Goal: Task Accomplishment & Management: Use online tool/utility

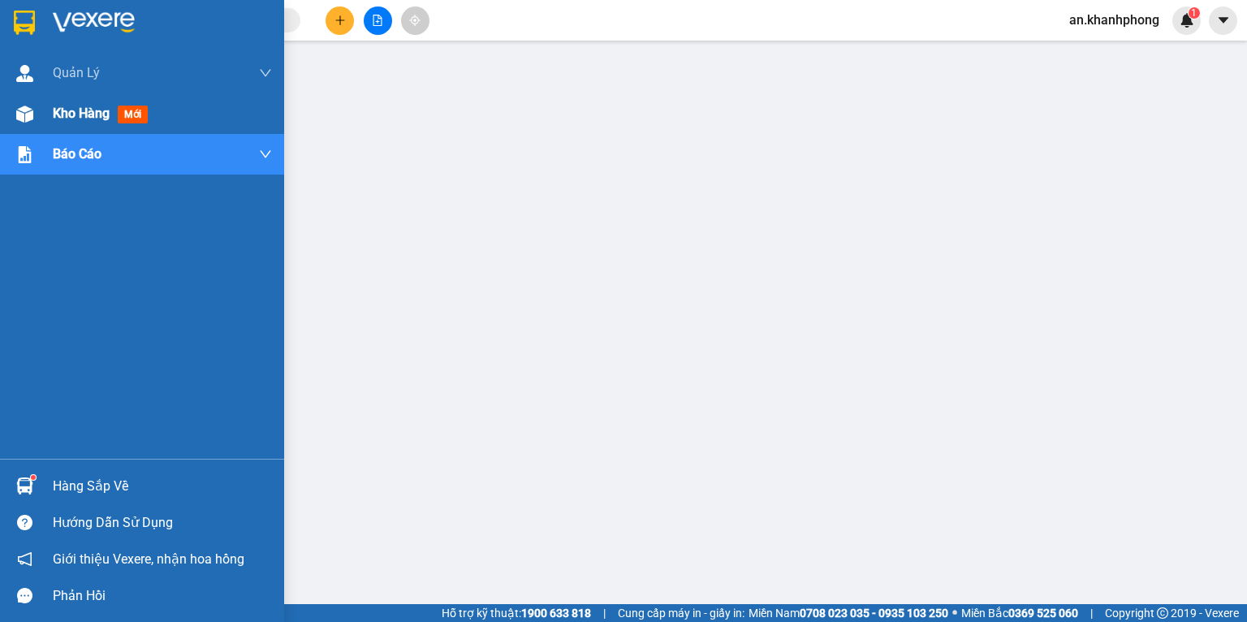
click at [86, 114] on span "Kho hàng" at bounding box center [81, 113] width 57 height 15
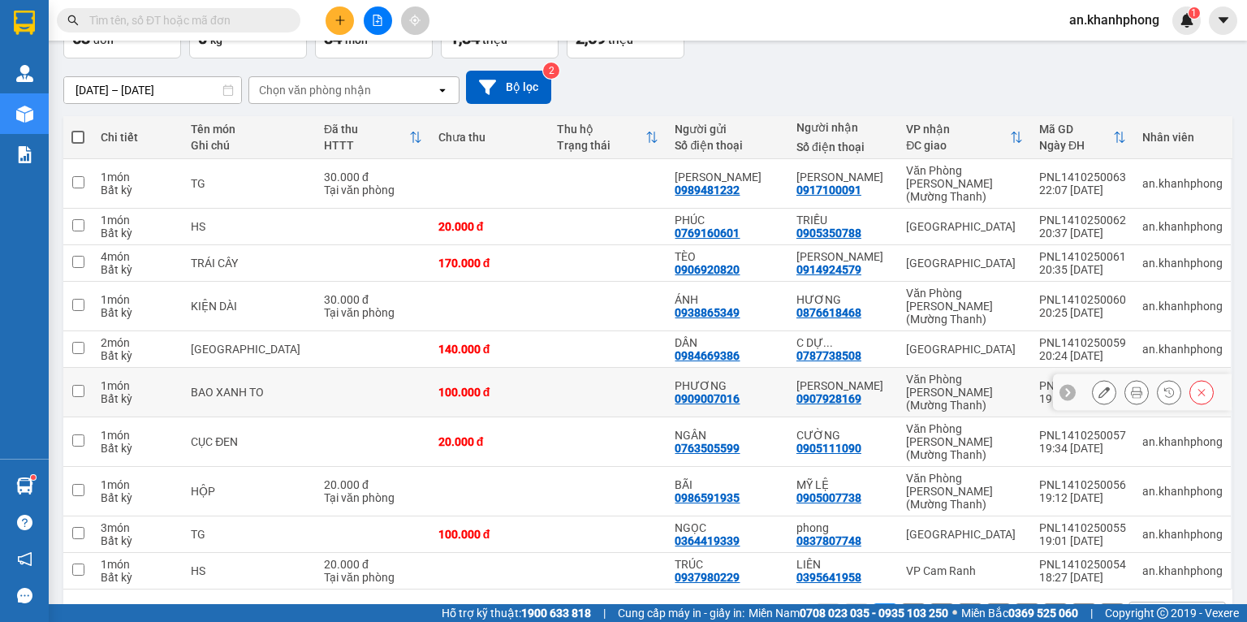
scroll to position [114, 0]
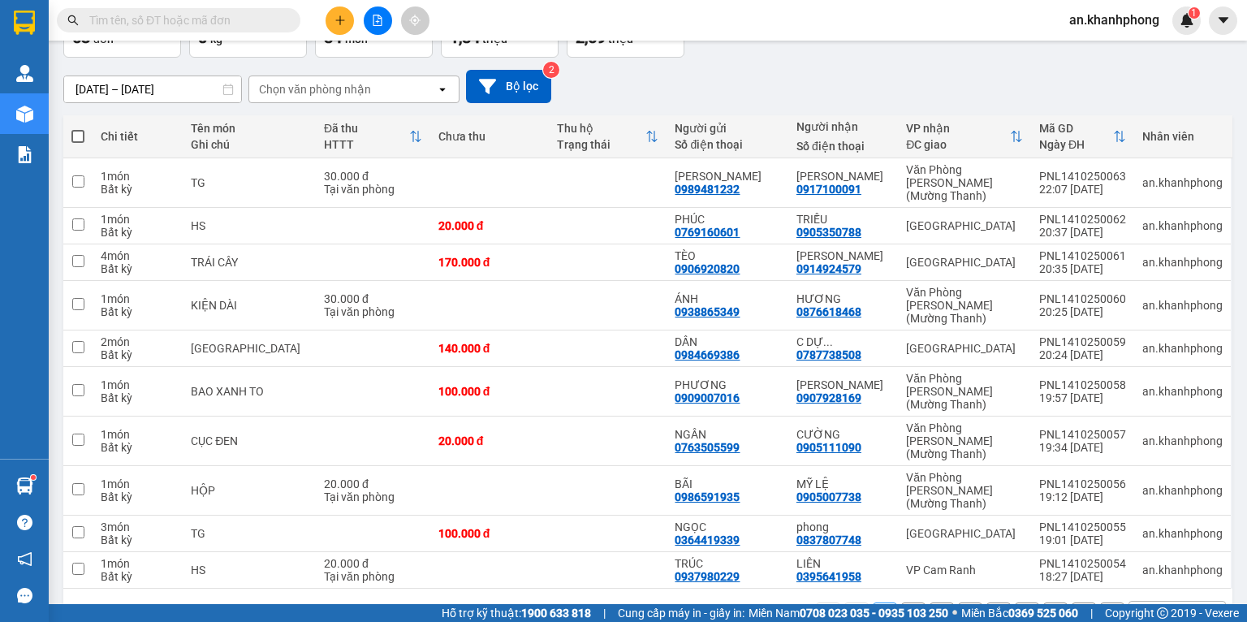
click at [901, 602] on button "2" at bounding box center [913, 614] width 24 height 24
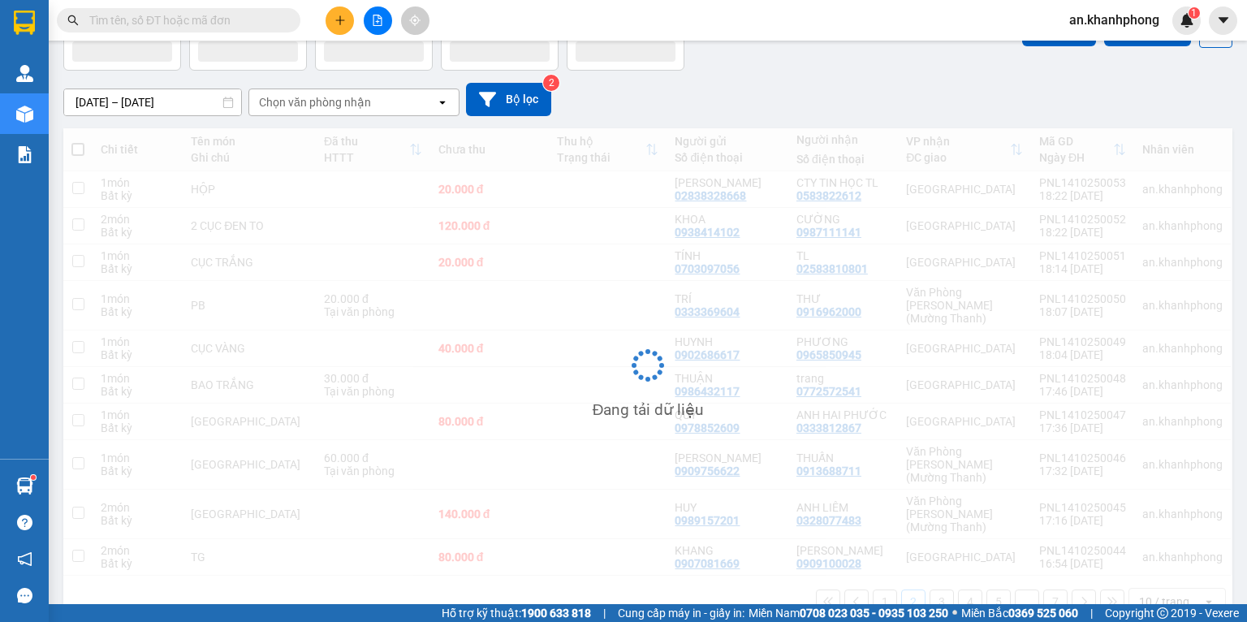
scroll to position [101, 0]
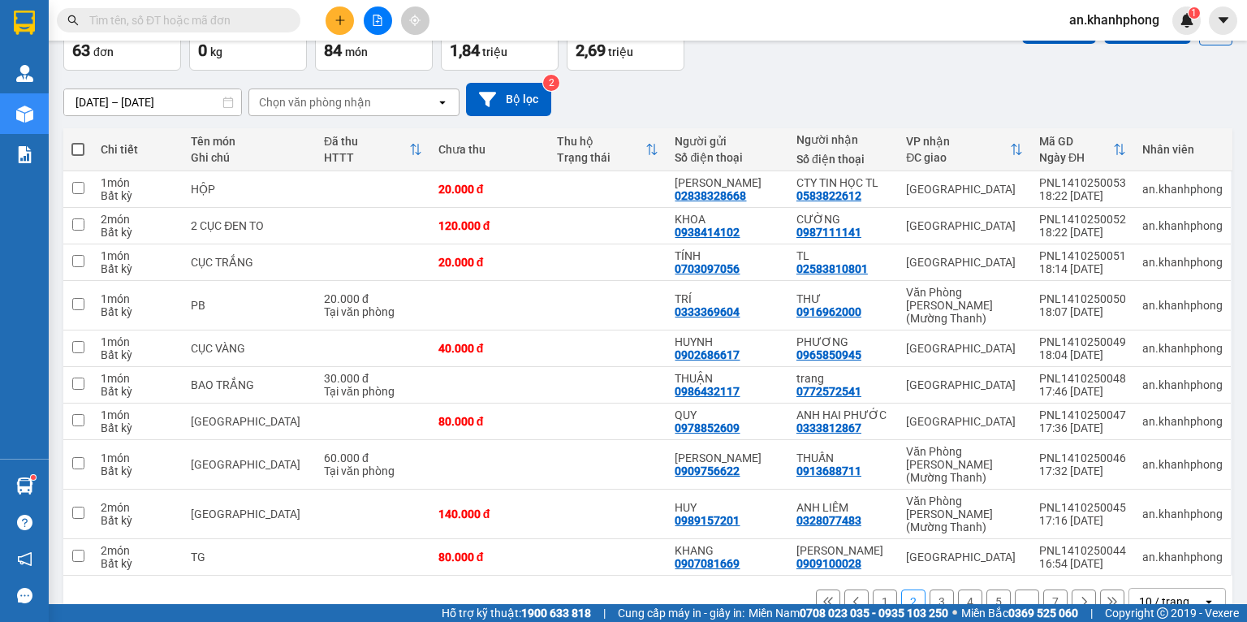
click at [929, 589] on button "3" at bounding box center [941, 601] width 24 height 24
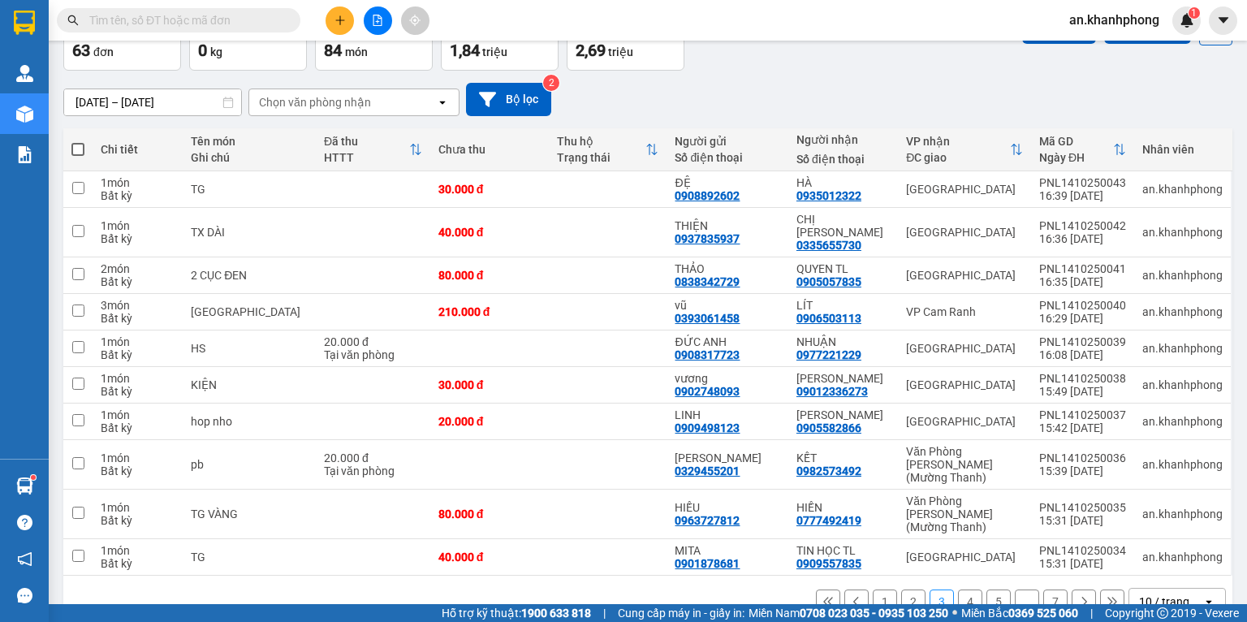
click at [958, 589] on button "4" at bounding box center [970, 601] width 24 height 24
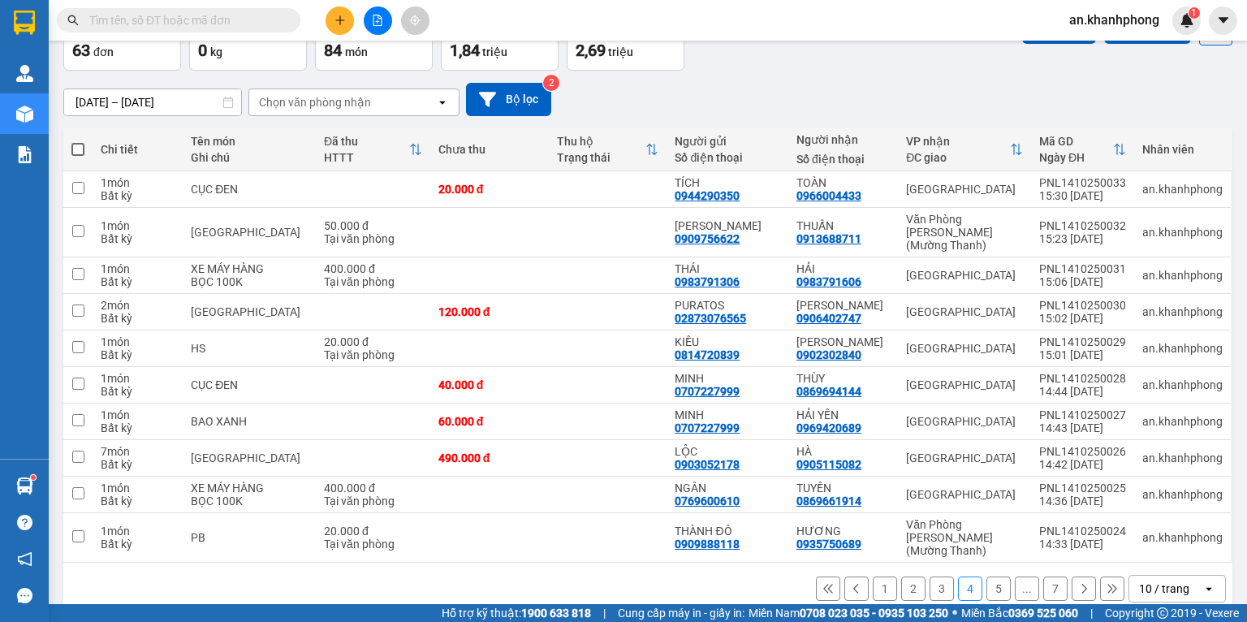
click at [986, 576] on button "5" at bounding box center [998, 588] width 24 height 24
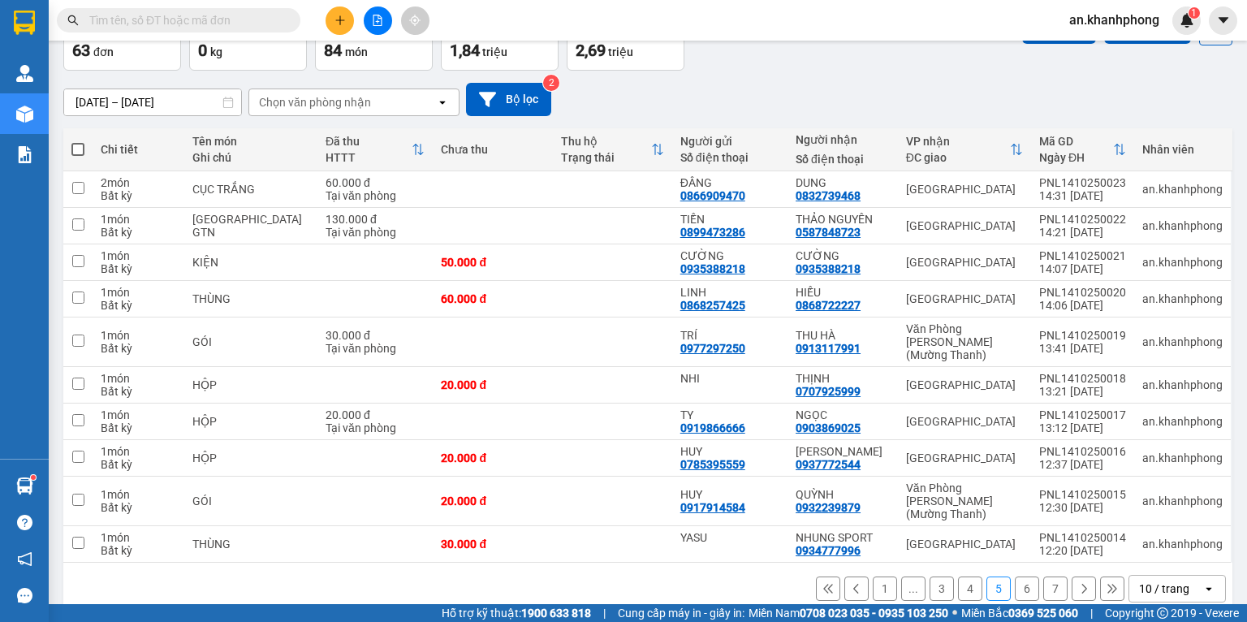
click at [1014, 576] on button "6" at bounding box center [1026, 588] width 24 height 24
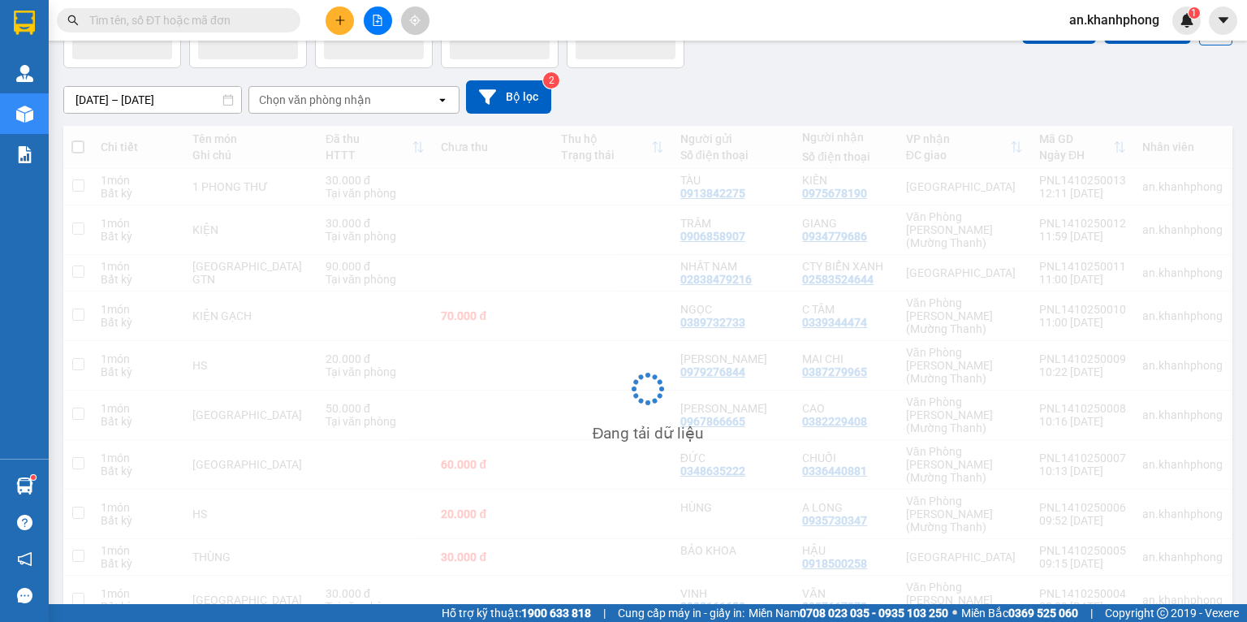
scroll to position [75, 0]
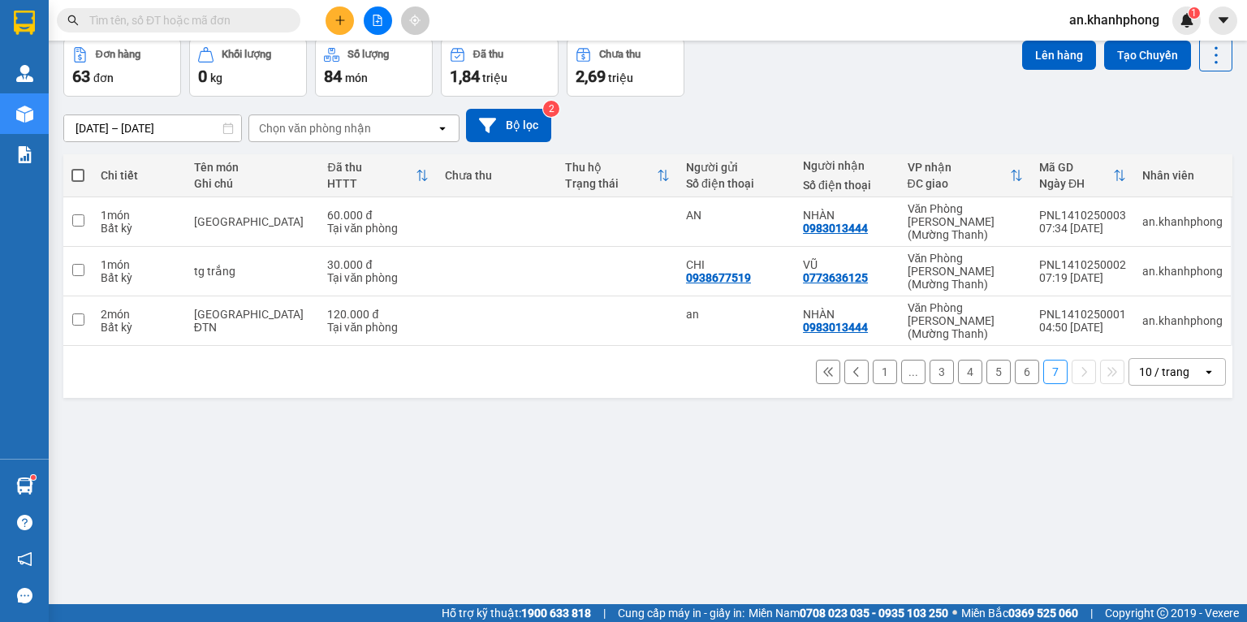
click at [1148, 364] on div "10 / trang" at bounding box center [1164, 372] width 50 height 16
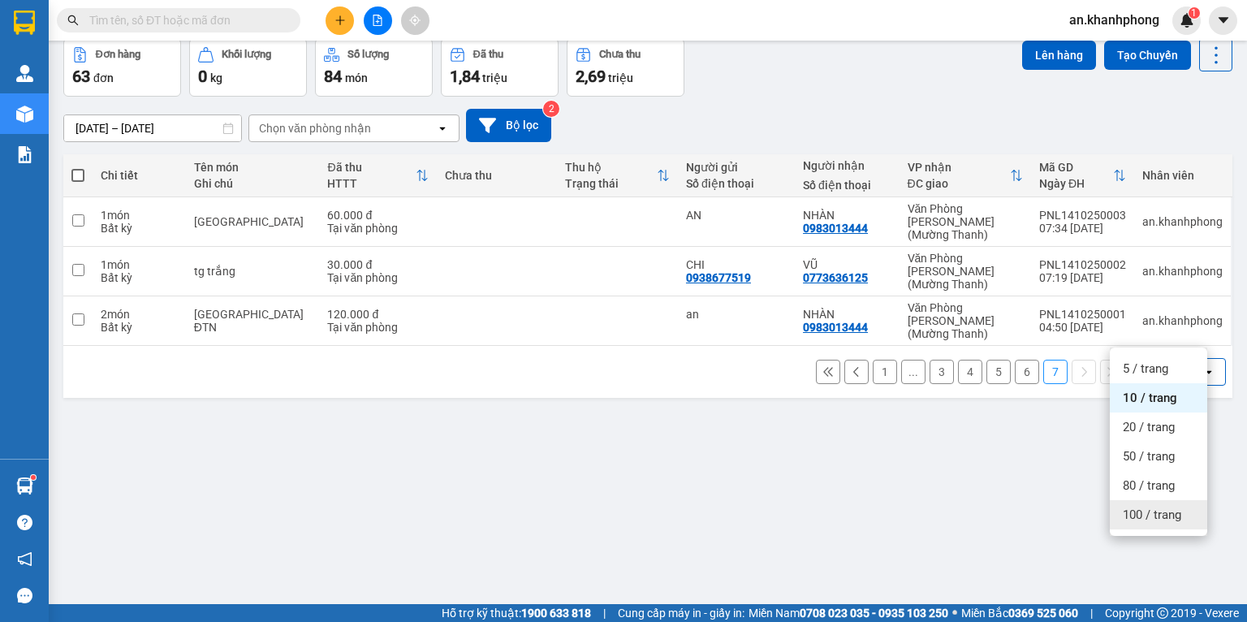
click at [1132, 511] on span "100 / trang" at bounding box center [1151, 514] width 58 height 16
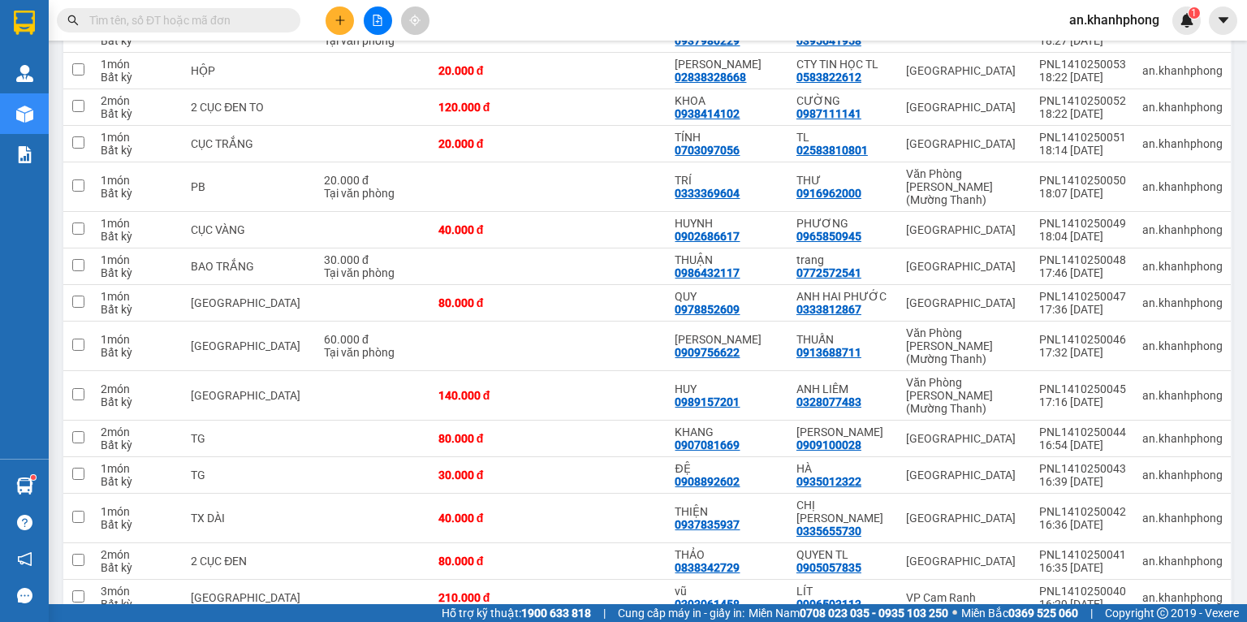
scroll to position [0, 0]
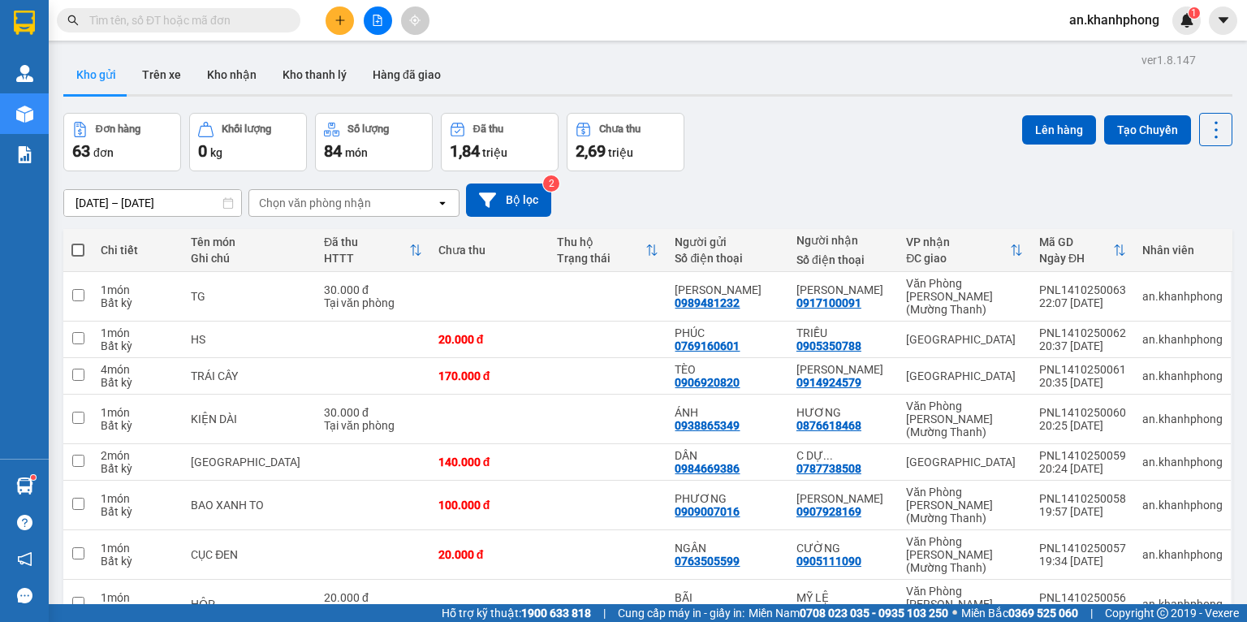
click at [338, 20] on icon "plus" at bounding box center [339, 19] width 9 height 1
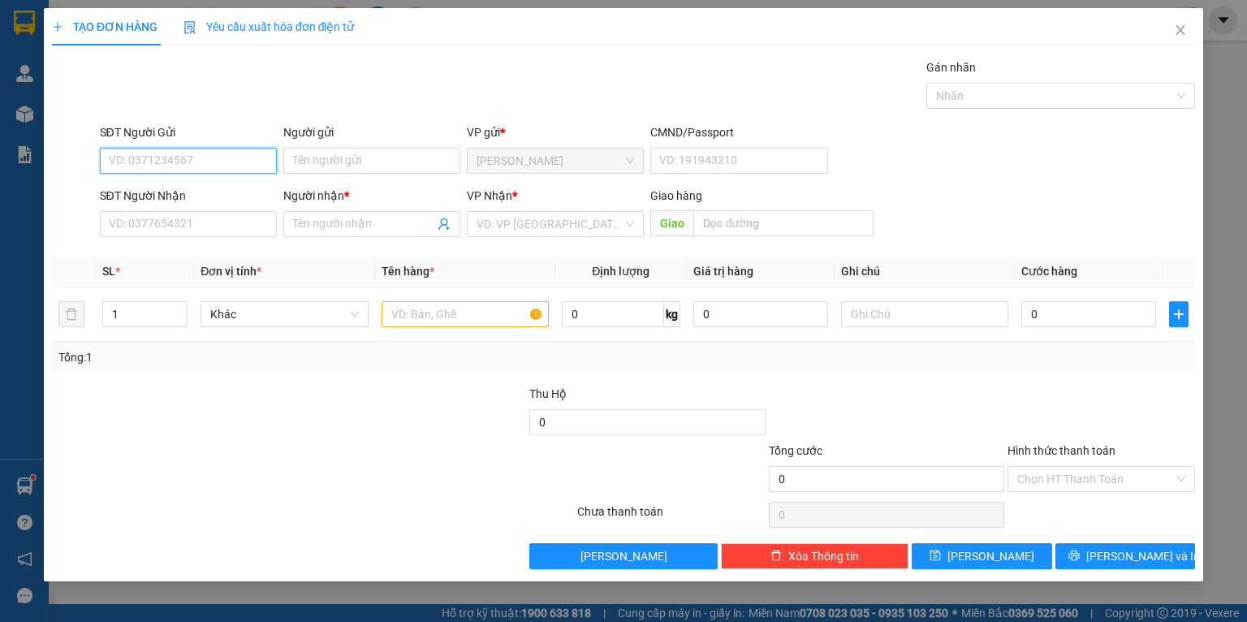
click at [216, 170] on input "SĐT Người Gửi" at bounding box center [188, 161] width 177 height 26
type input "0769587978"
click at [192, 195] on div "0769587978 - GIAO" at bounding box center [188, 193] width 157 height 18
type input "GIAO"
drag, startPoint x: 205, startPoint y: 160, endPoint x: 1, endPoint y: 177, distance: 205.2
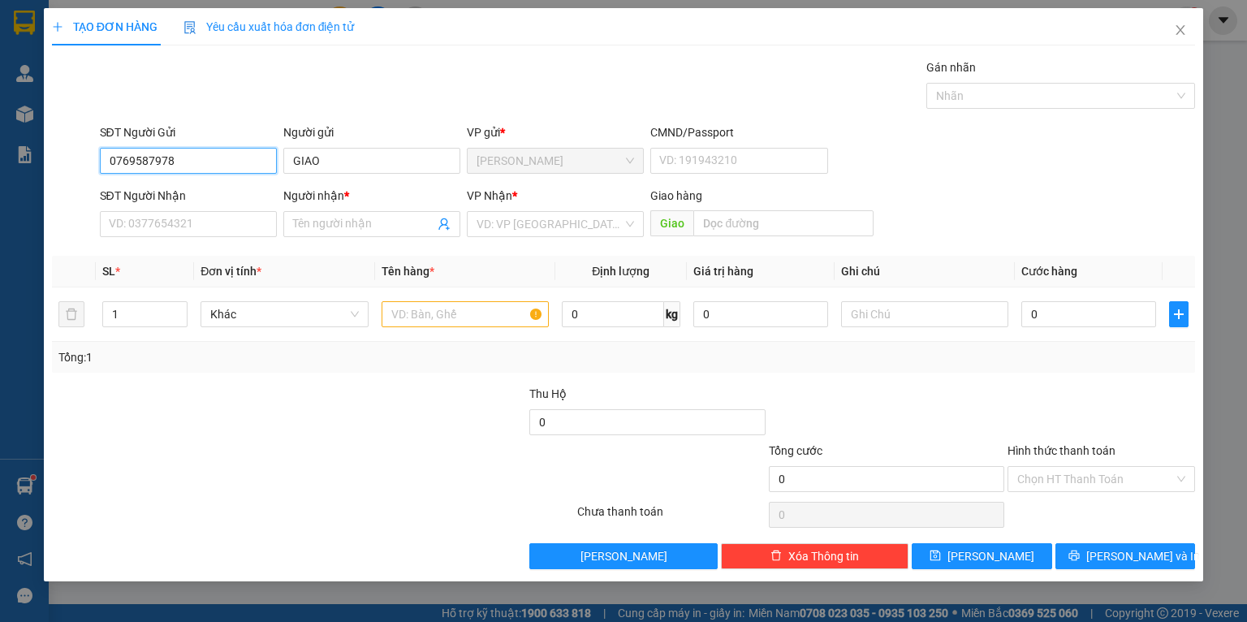
click at [3, 177] on div "TẠO ĐƠN HÀNG Yêu cầu xuất hóa đơn điện tử Transit Pickup Surcharge Ids Transit …" at bounding box center [623, 311] width 1247 height 622
type input "0769587978"
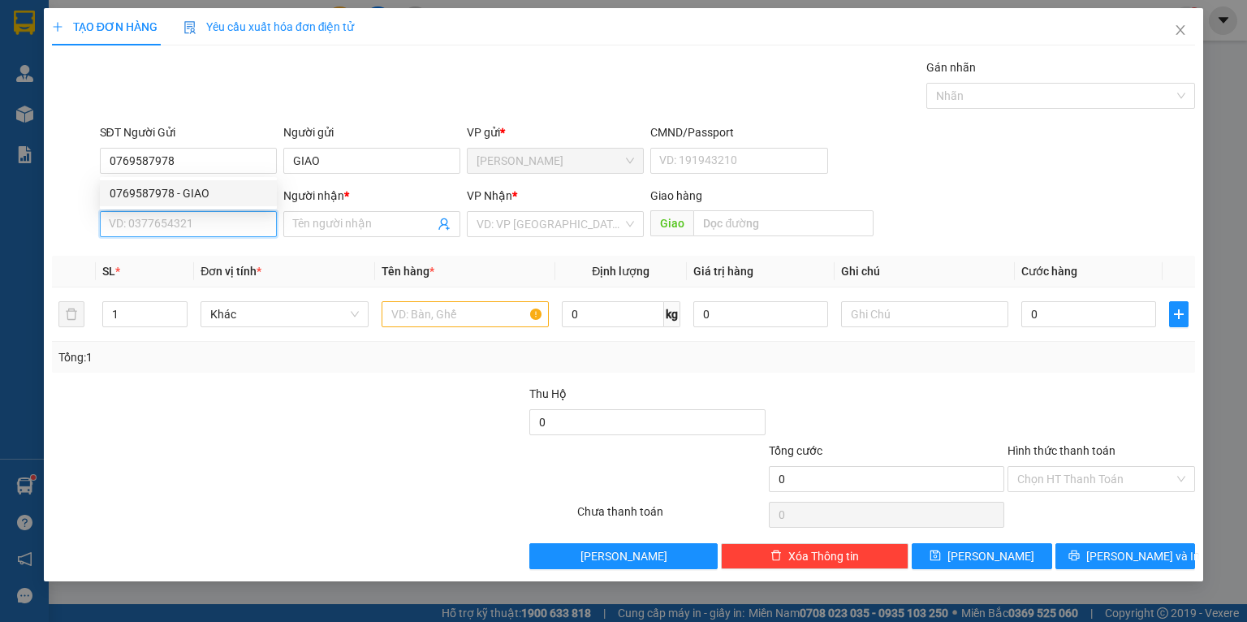
click at [192, 215] on input "SĐT Người Nhận" at bounding box center [188, 224] width 177 height 26
paste input "0769587978"
type input "0769587978"
click at [232, 256] on div "0769587978 - GIAO" at bounding box center [188, 257] width 157 height 18
type input "GIAO"
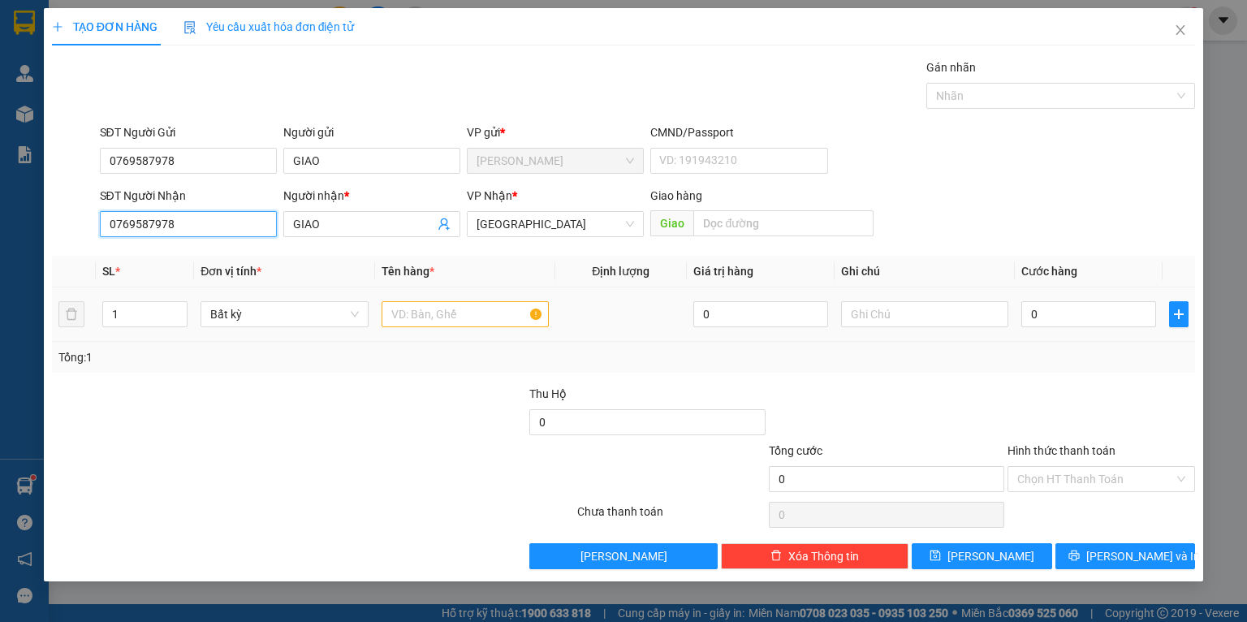
type input "0769587978"
click at [404, 316] on input "text" at bounding box center [464, 314] width 167 height 26
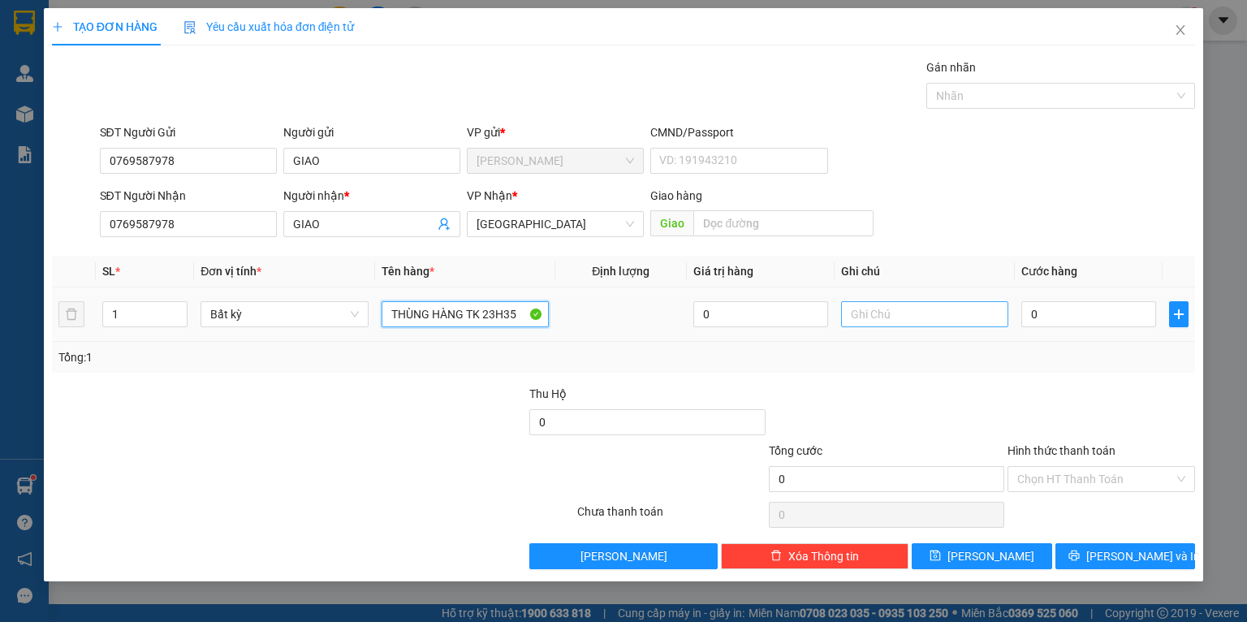
type input "THÙNG HÀNG TK 23H35"
click at [922, 317] on input "text" at bounding box center [924, 314] width 167 height 26
type input "RỚT SÁNG VỀ"
click at [1084, 310] on input "0" at bounding box center [1088, 314] width 135 height 26
type input "6"
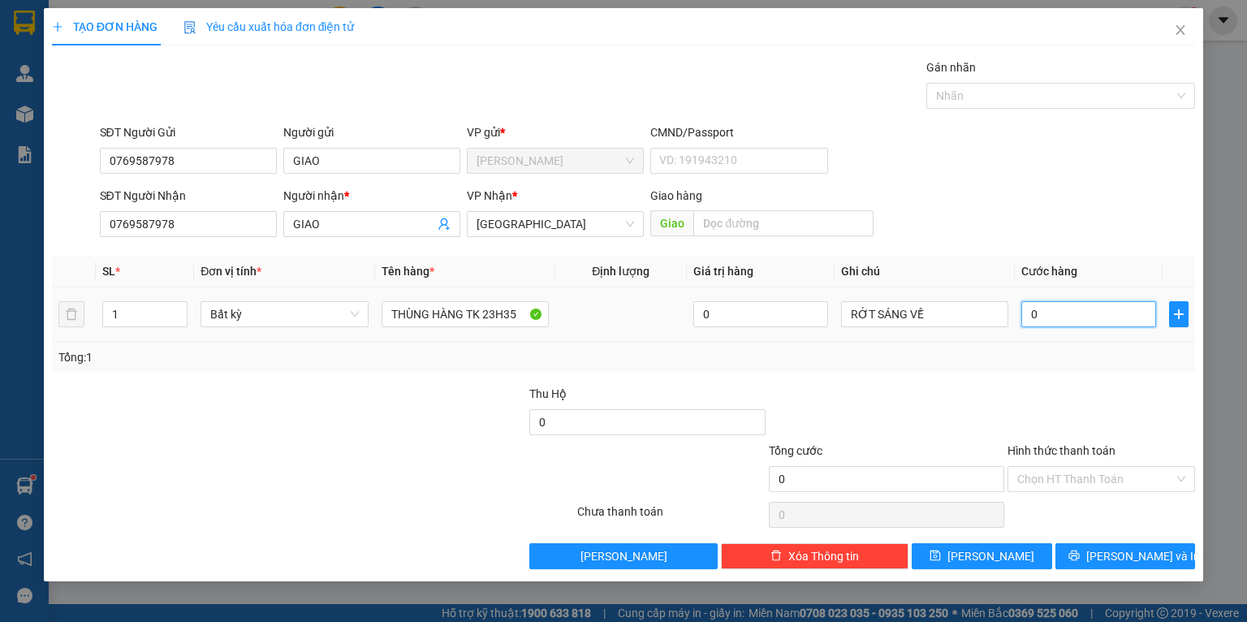
type input "6"
type input "60"
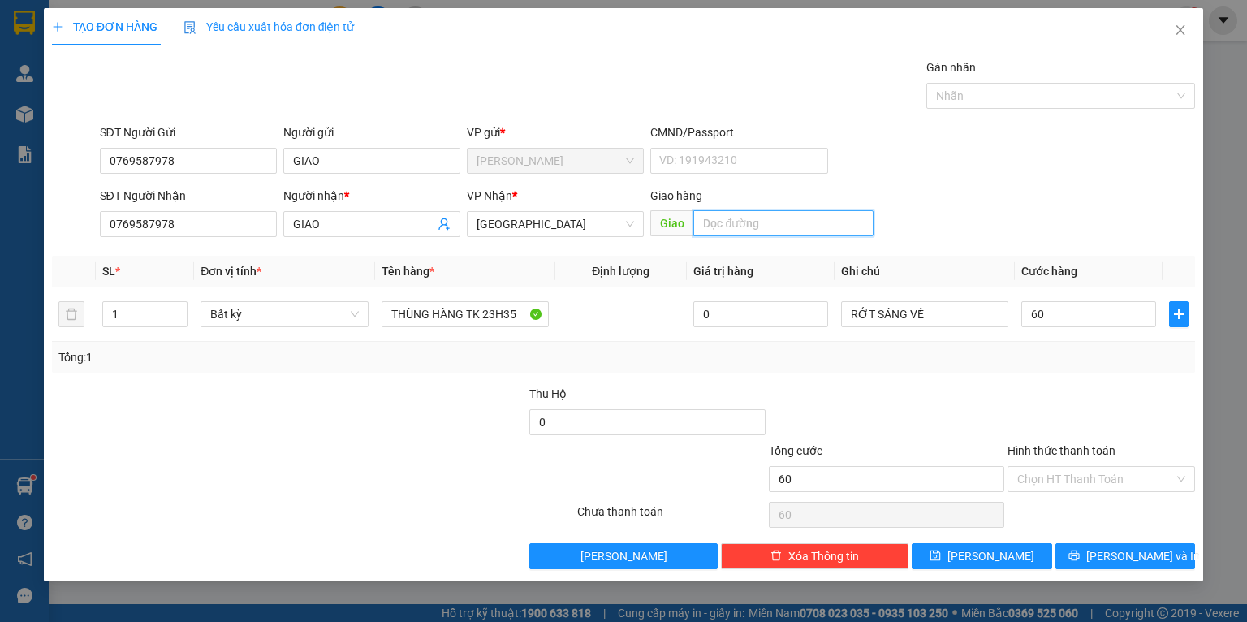
type input "60.000"
click at [766, 227] on input "text" at bounding box center [783, 223] width 180 height 26
click at [588, 229] on span "[GEOGRAPHIC_DATA]" at bounding box center [554, 224] width 157 height 24
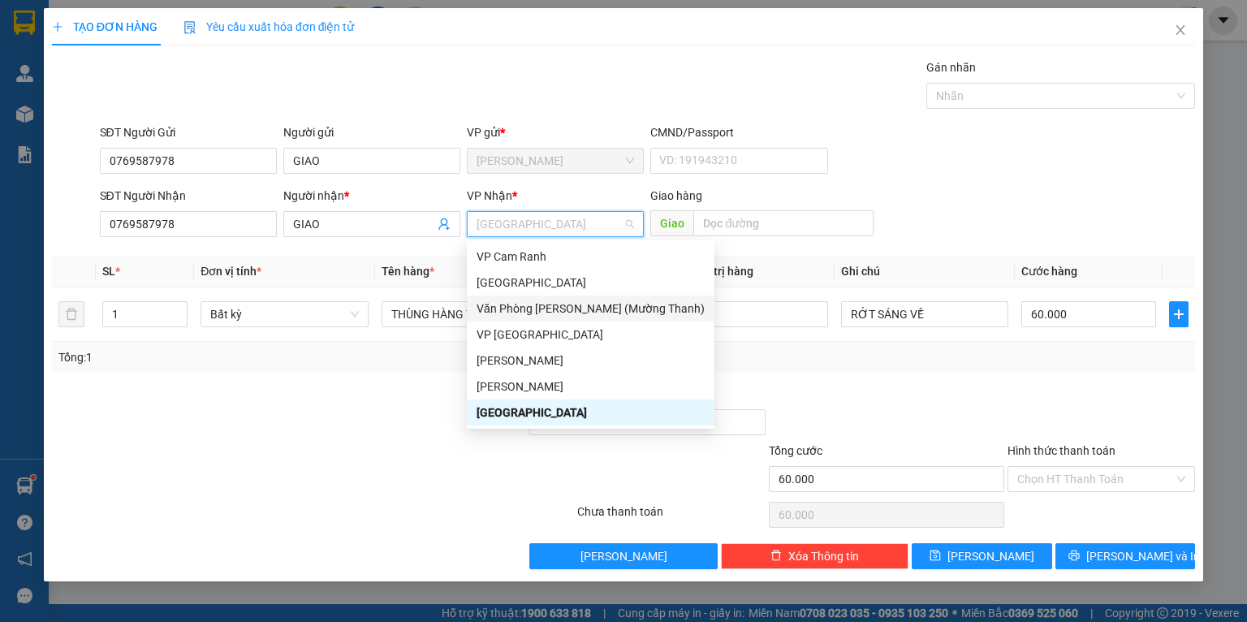
click at [549, 304] on div "Văn Phòng Trần Phú (Mường Thanh)" at bounding box center [590, 308] width 228 height 18
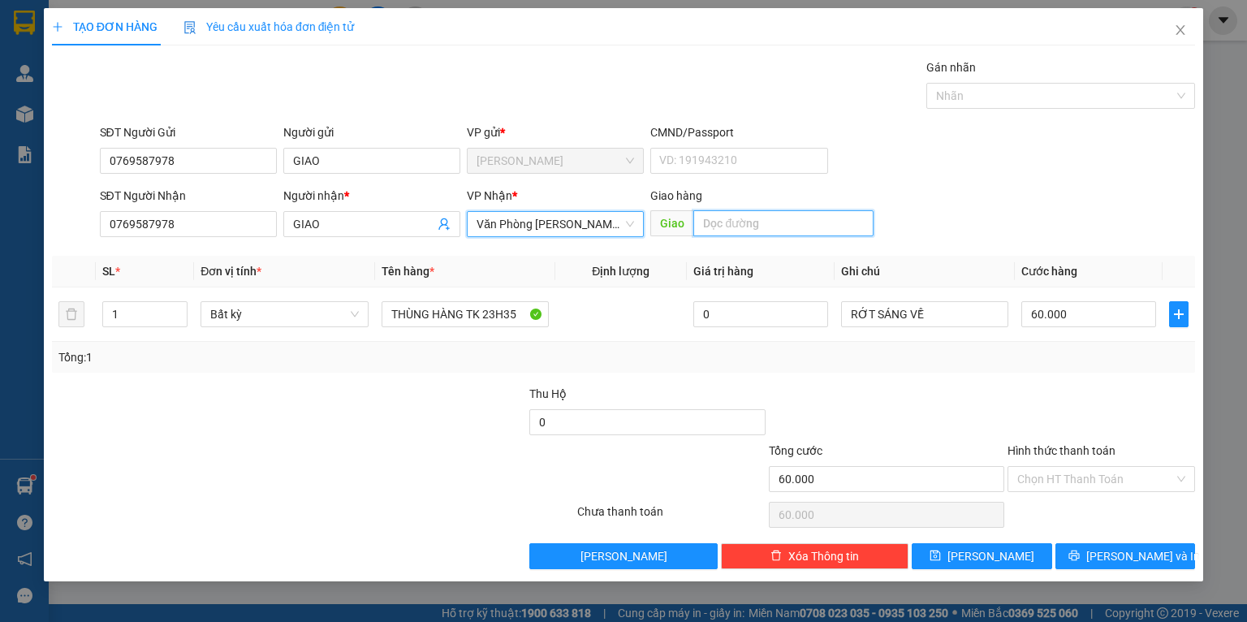
click at [755, 227] on input "text" at bounding box center [783, 223] width 180 height 26
type input "MT"
click at [1062, 182] on form "SĐT Người Gửi 0769587978 Người gửi GIAO VP gửi * Phạm Ngũ Lão CMND/Passport VD:…" at bounding box center [623, 183] width 1143 height 120
click at [1078, 471] on input "Hình thức thanh toán" at bounding box center [1095, 479] width 157 height 24
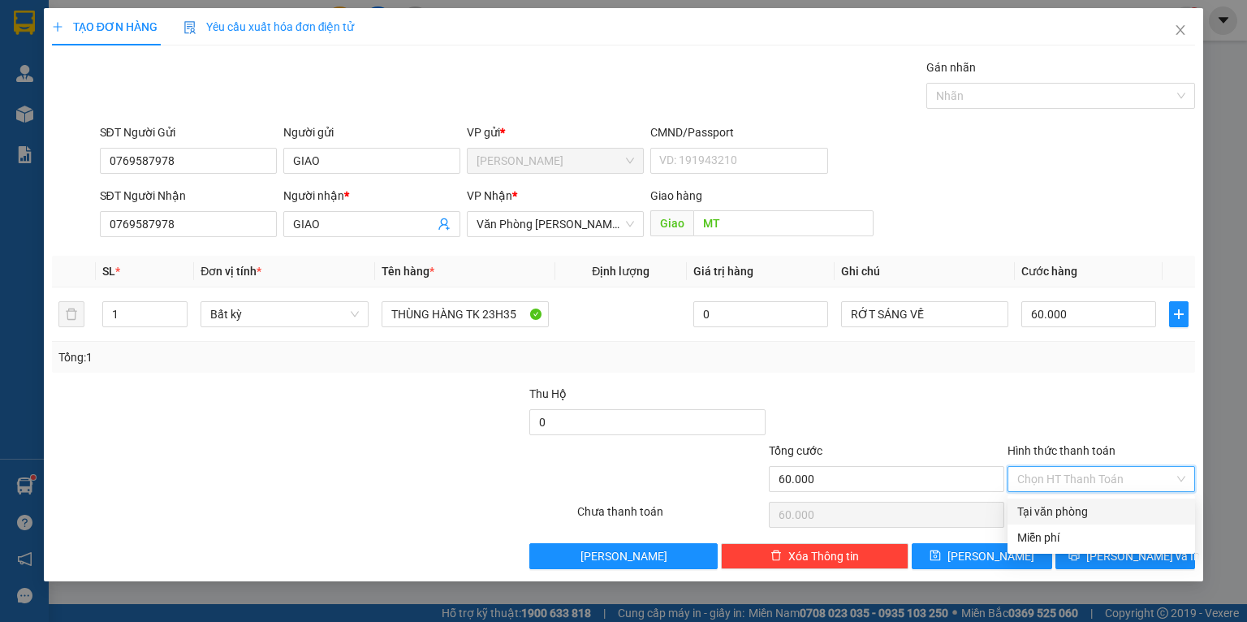
click at [1066, 503] on div "Tại văn phòng" at bounding box center [1101, 511] width 168 height 18
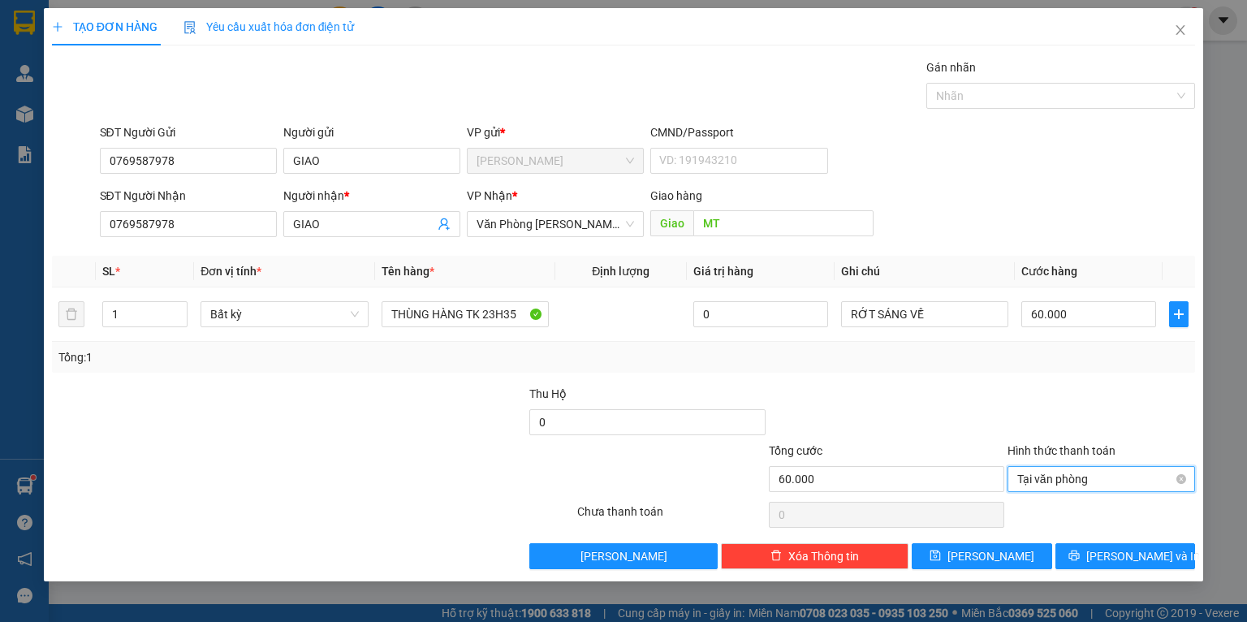
click at [1095, 487] on span "Tại văn phòng" at bounding box center [1101, 479] width 168 height 24
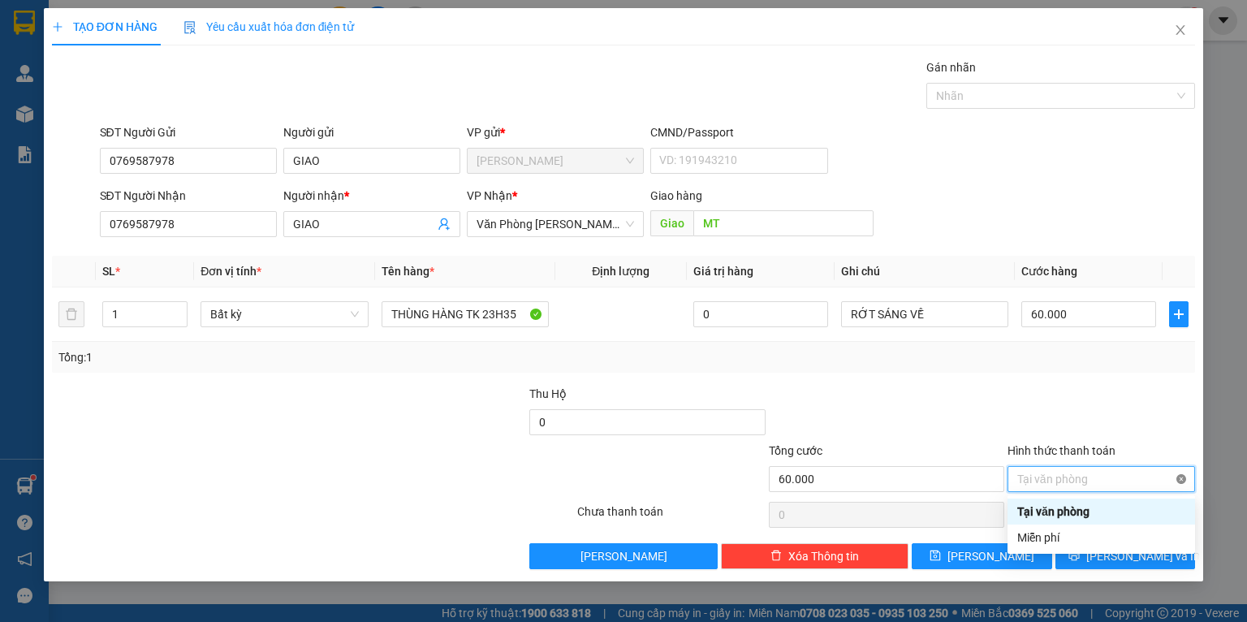
type input "60.000"
click at [1140, 560] on span "Lưu và In" at bounding box center [1143, 556] width 114 height 18
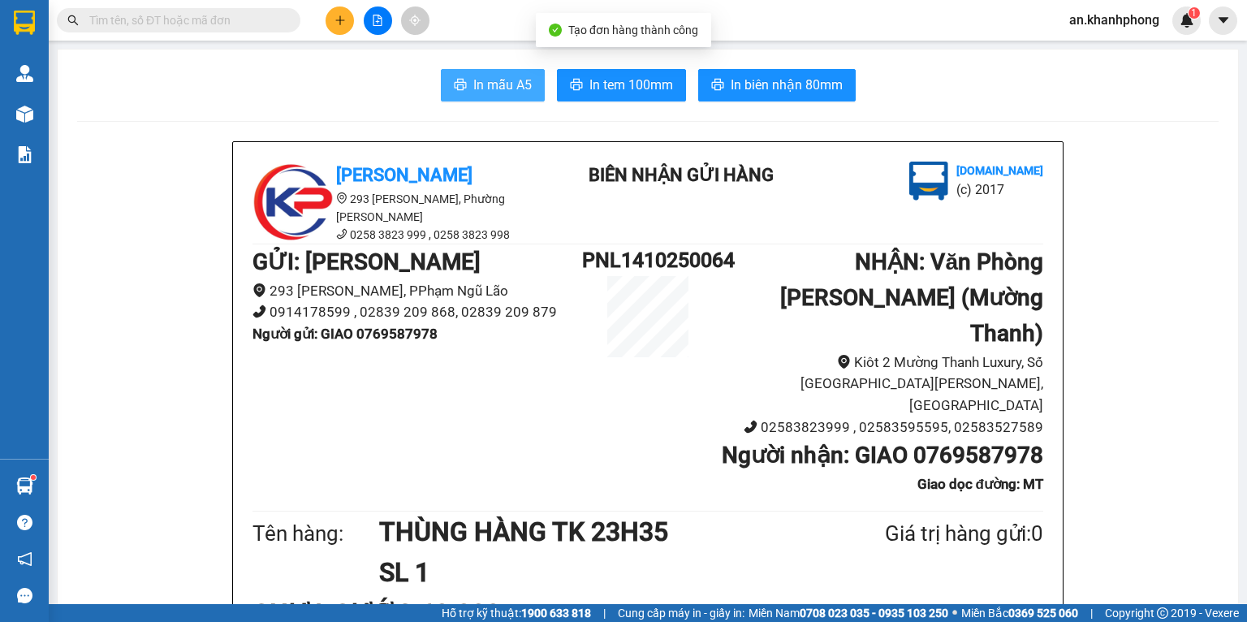
click at [482, 92] on span "In mẫu A5" at bounding box center [502, 85] width 58 height 20
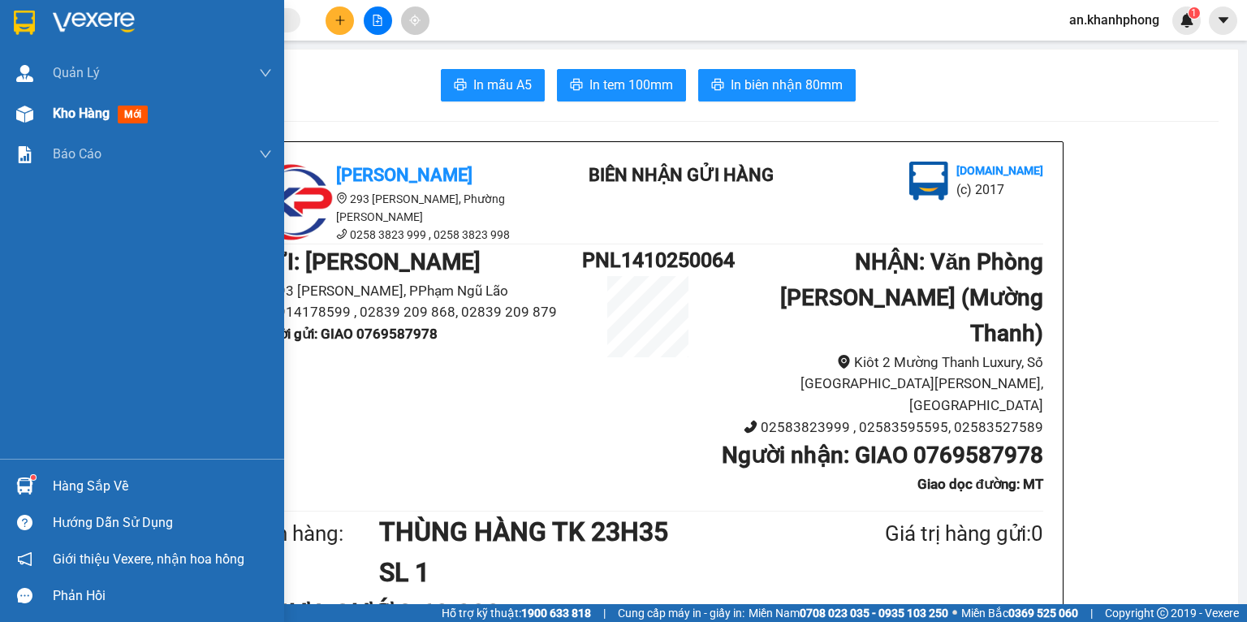
click at [28, 109] on img at bounding box center [24, 114] width 17 height 17
click at [119, 112] on span "mới" at bounding box center [133, 115] width 30 height 18
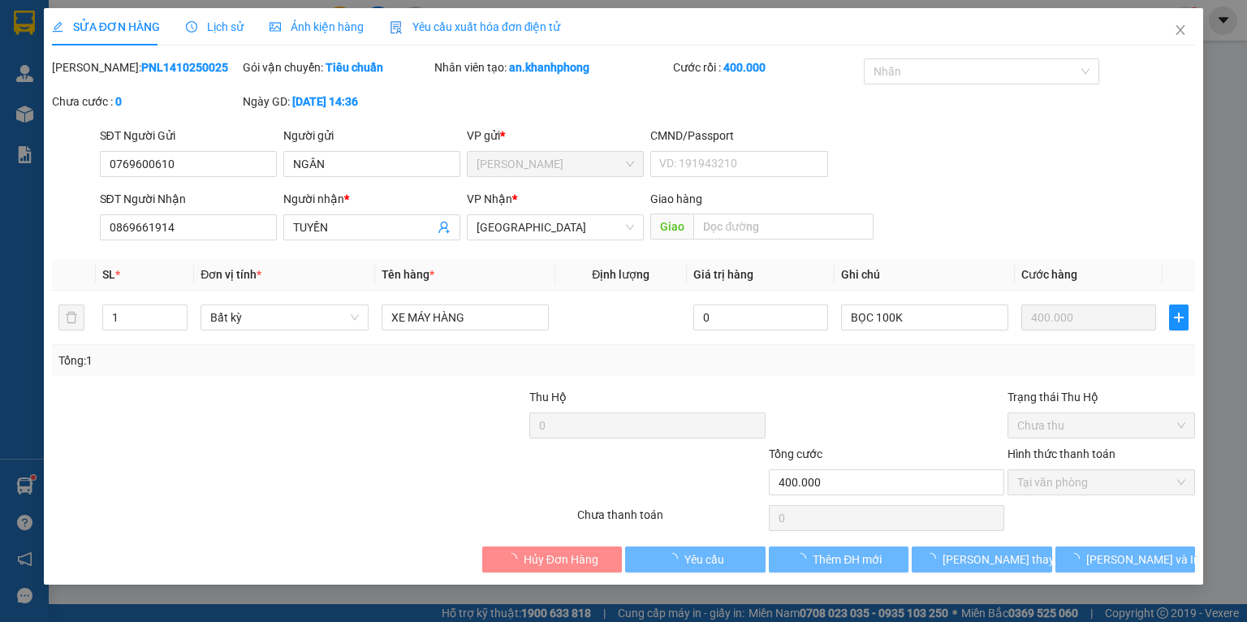
type input "0769600610"
type input "NGÂN"
type input "0869661914"
type input "TUYỀN"
type input "400.000"
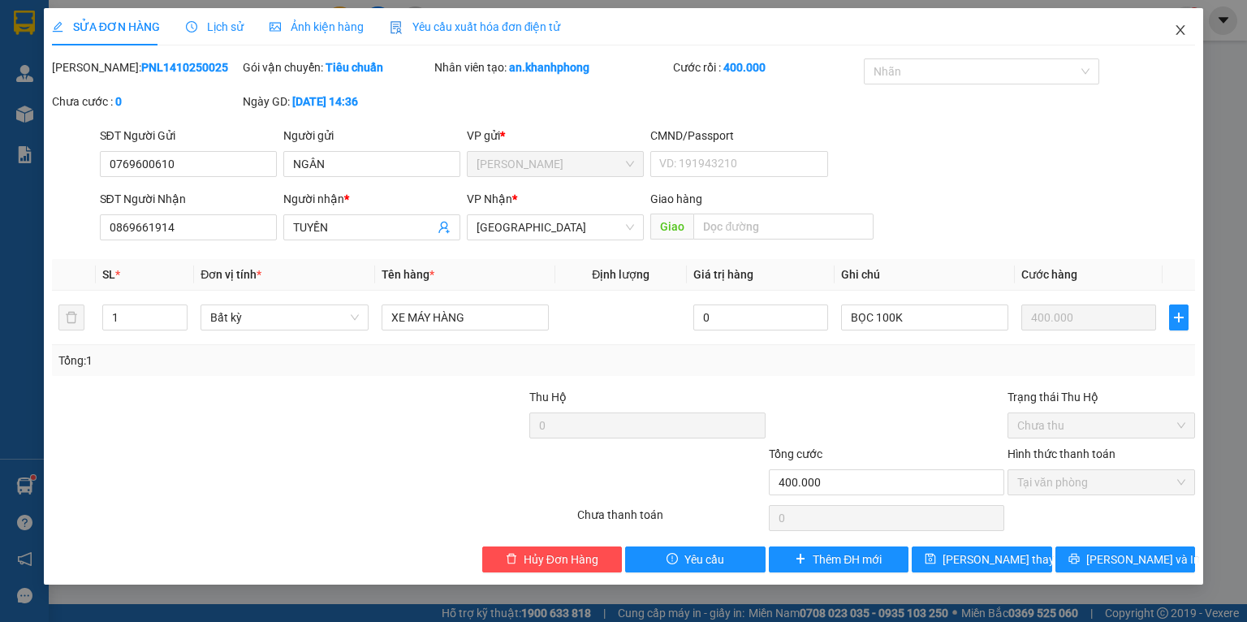
click at [1169, 29] on span "Close" at bounding box center [1179, 30] width 45 height 45
click at [1179, 35] on div "Kết quả tìm kiếm ( 1 ) Bộ lọc Mã ĐH Trạng thái Món hàng Thu hộ Tổng cước Chưa c…" at bounding box center [623, 20] width 1247 height 41
click at [1176, 30] on div "an.khanhphong 1" at bounding box center [1128, 20] width 144 height 28
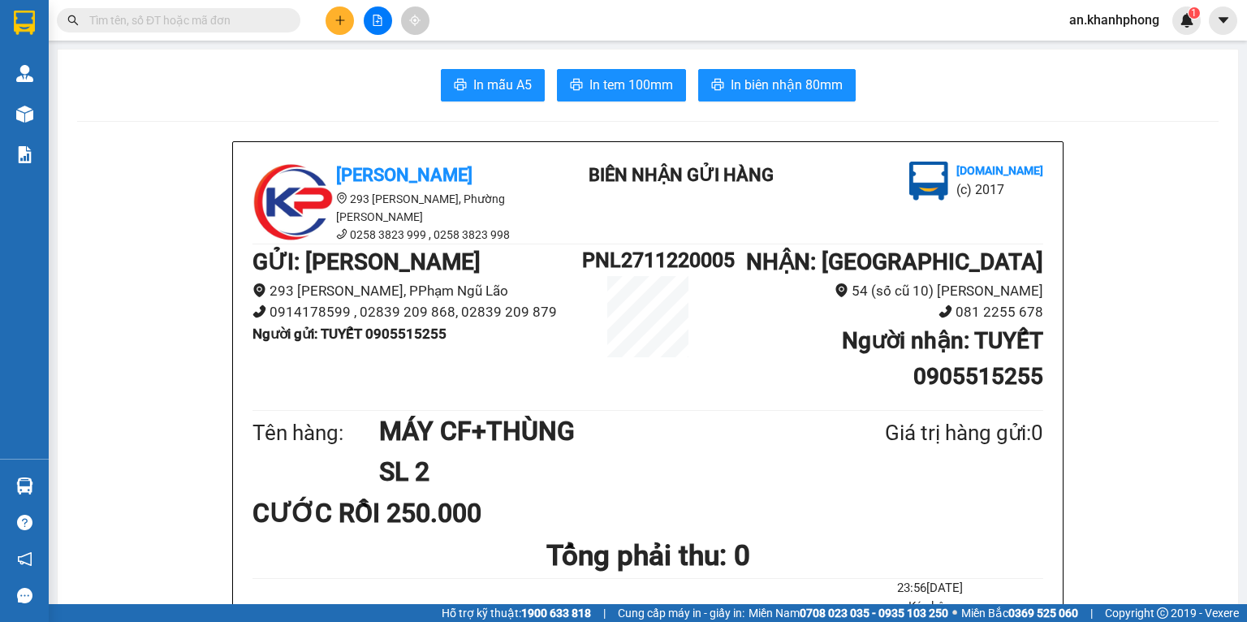
click at [93, 88] on div "In mẫu A5 In tem 100mm In biên nhận 80mm" at bounding box center [647, 85] width 1141 height 32
click at [336, 97] on div "In mẫu A5 In tem 100mm In biên nhận 80mm" at bounding box center [647, 85] width 1141 height 32
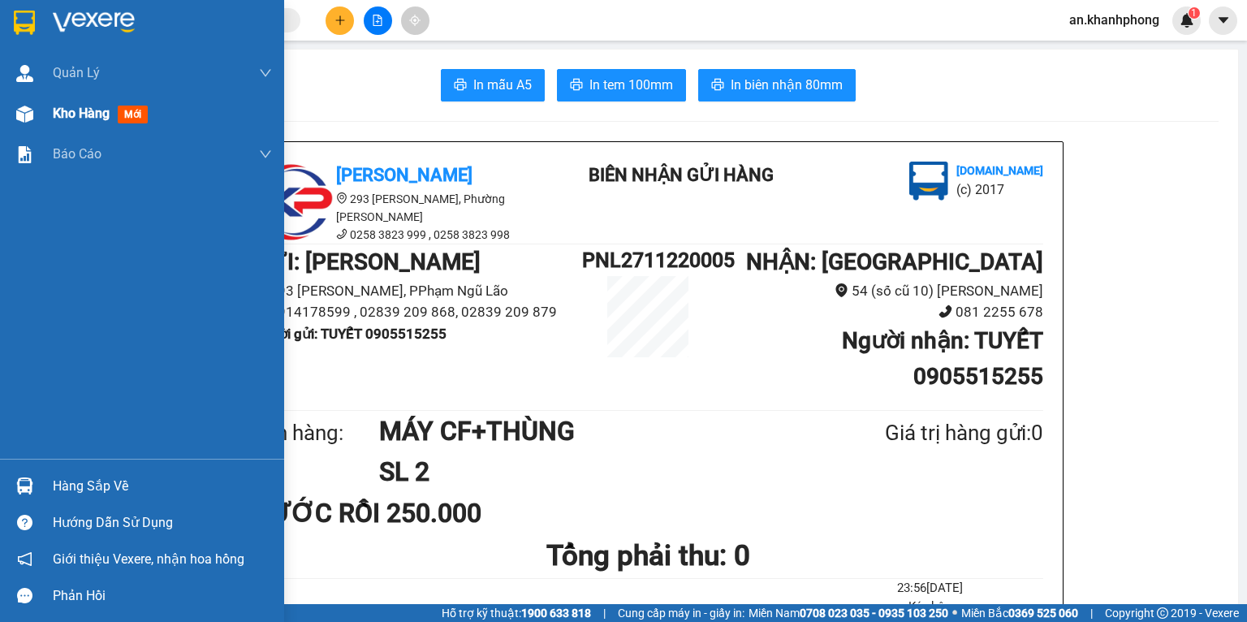
click at [54, 112] on span "Kho hàng" at bounding box center [81, 113] width 57 height 15
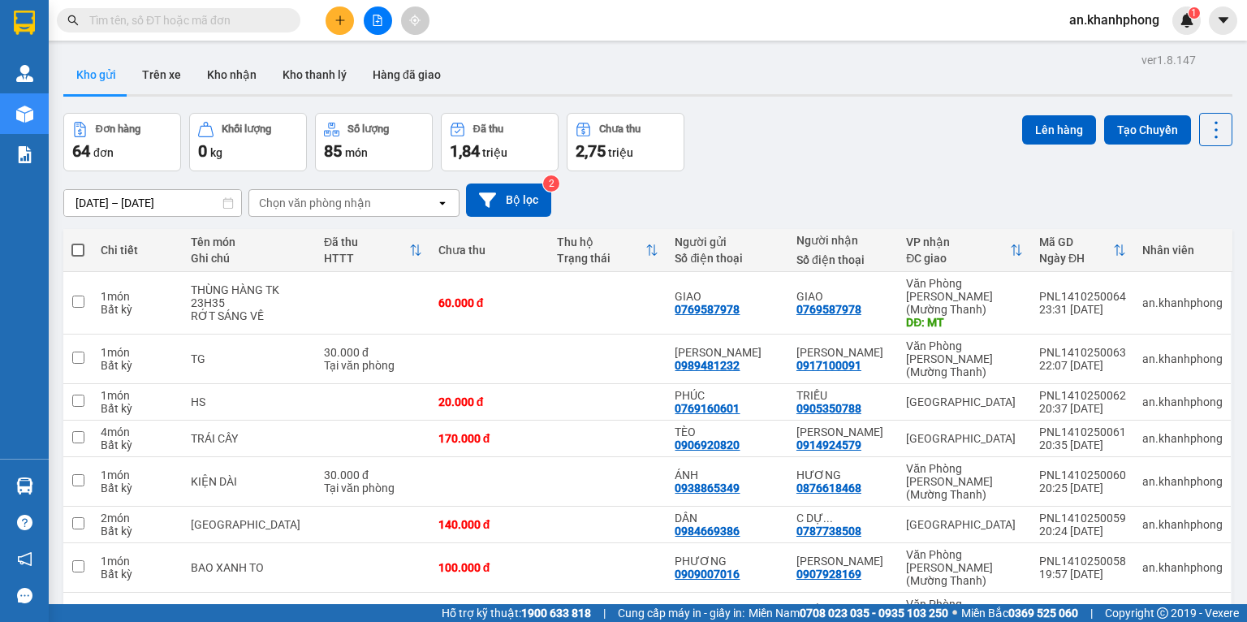
click at [743, 153] on div "Đơn hàng 64 đơn Khối lượng 0 kg Số lượng 85 món Đã thu 1,84 triệu Chưa thu 2,75…" at bounding box center [647, 142] width 1169 height 58
click at [102, 79] on button "Kho gửi" at bounding box center [96, 74] width 66 height 39
click at [75, 251] on span at bounding box center [77, 249] width 13 height 13
click at [78, 242] on input "checkbox" at bounding box center [78, 242] width 0 height 0
checkbox input "true"
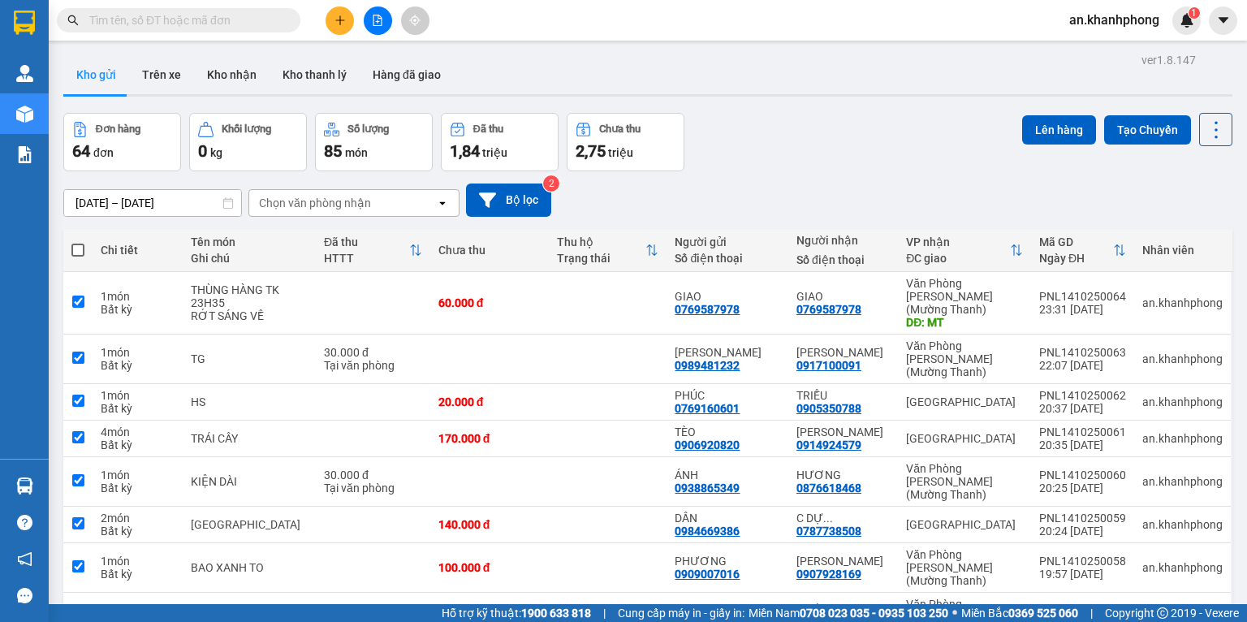
checkbox input "true"
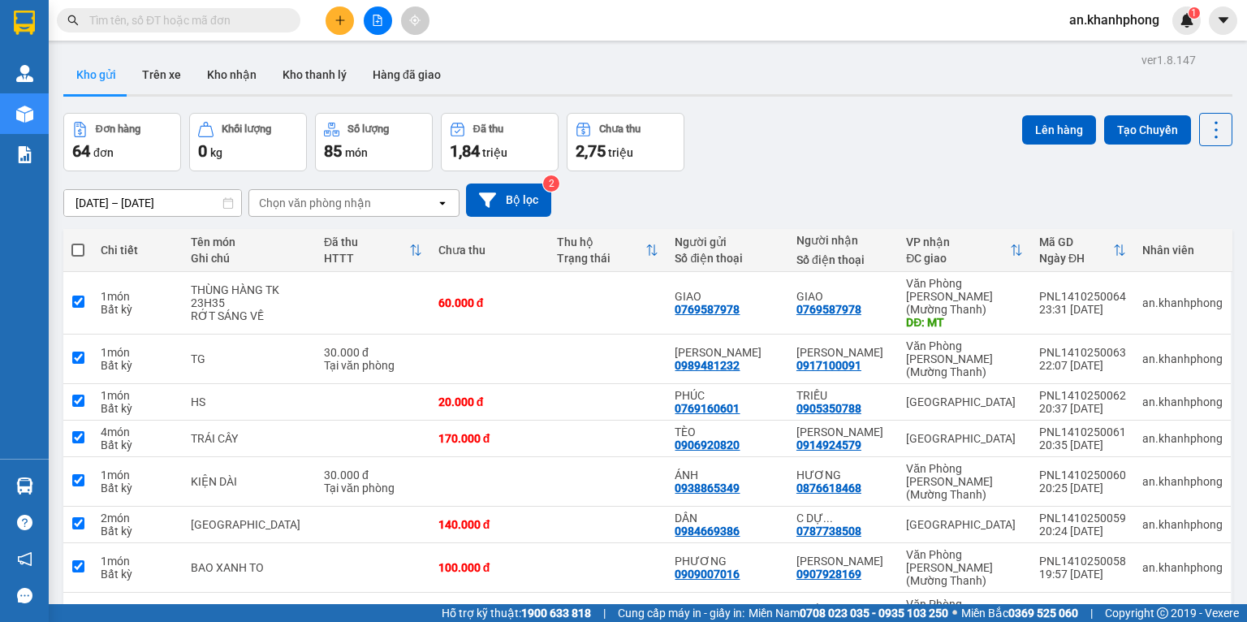
checkbox input "true"
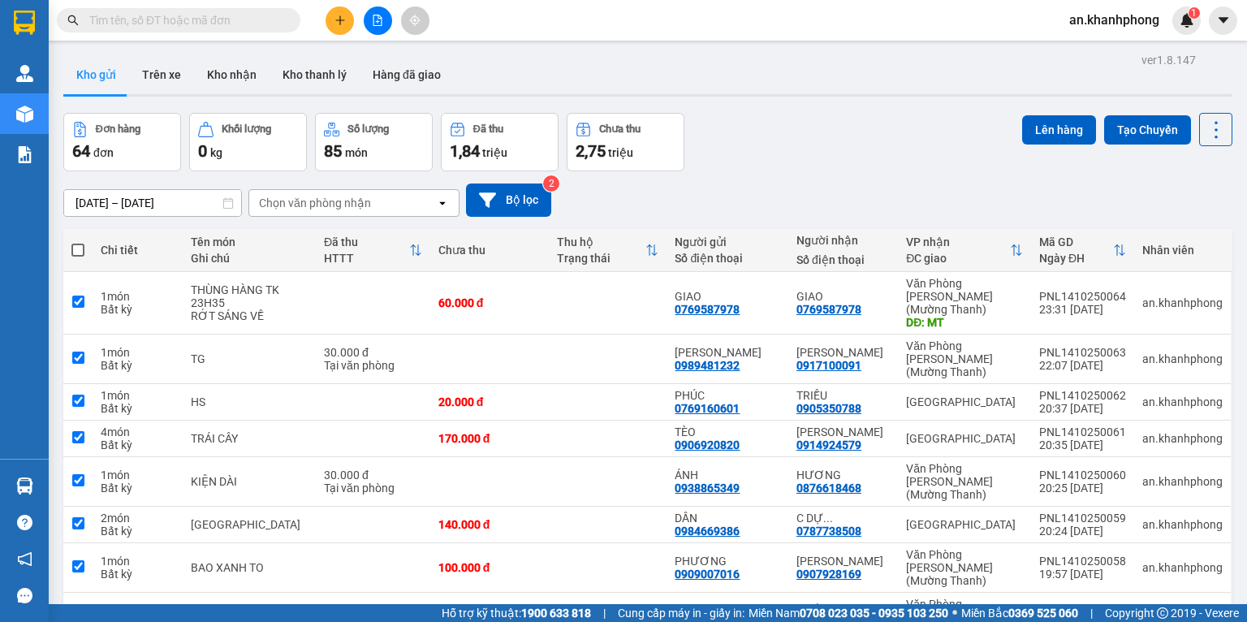
checkbox input "true"
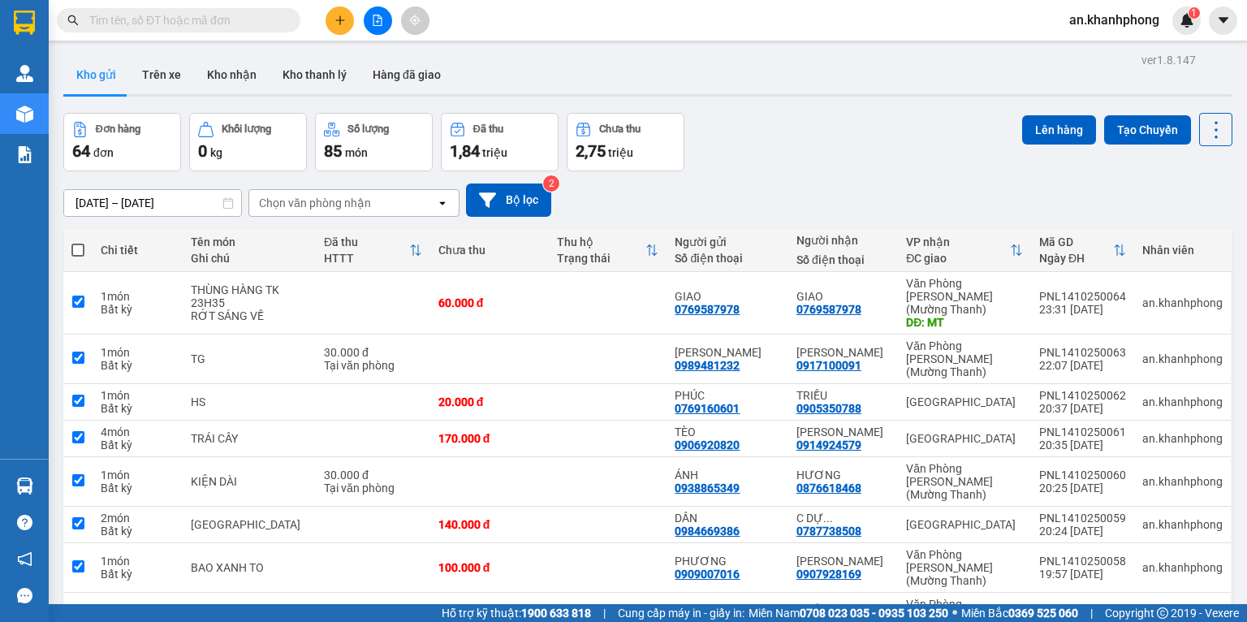
checkbox input "true"
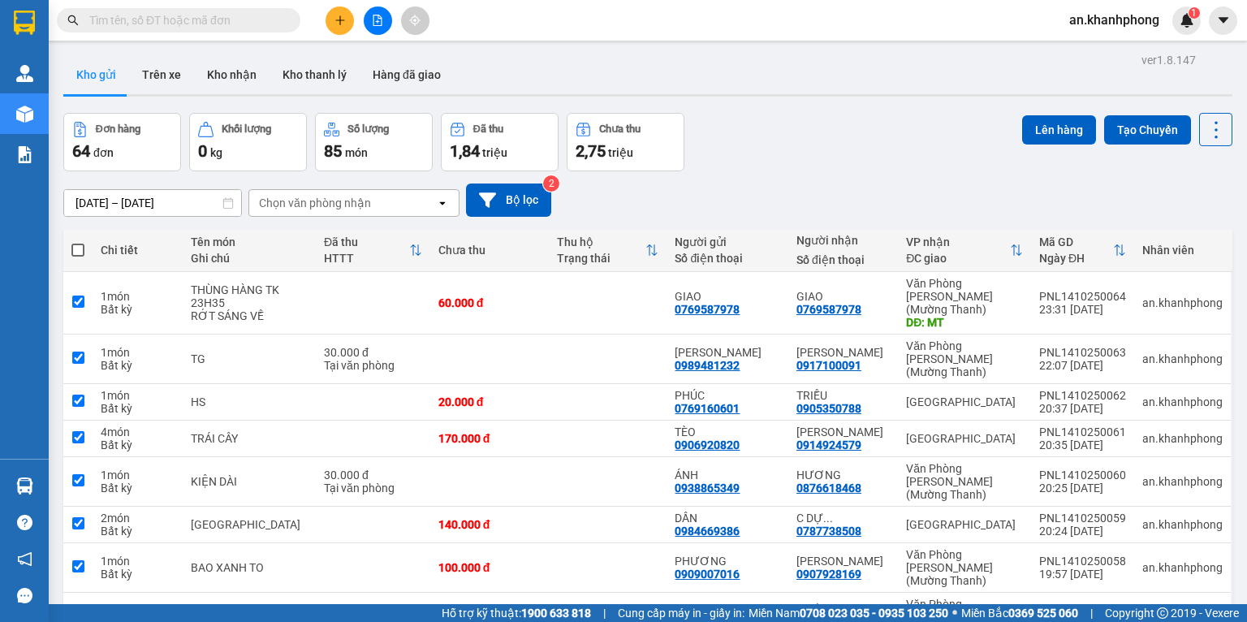
checkbox input "true"
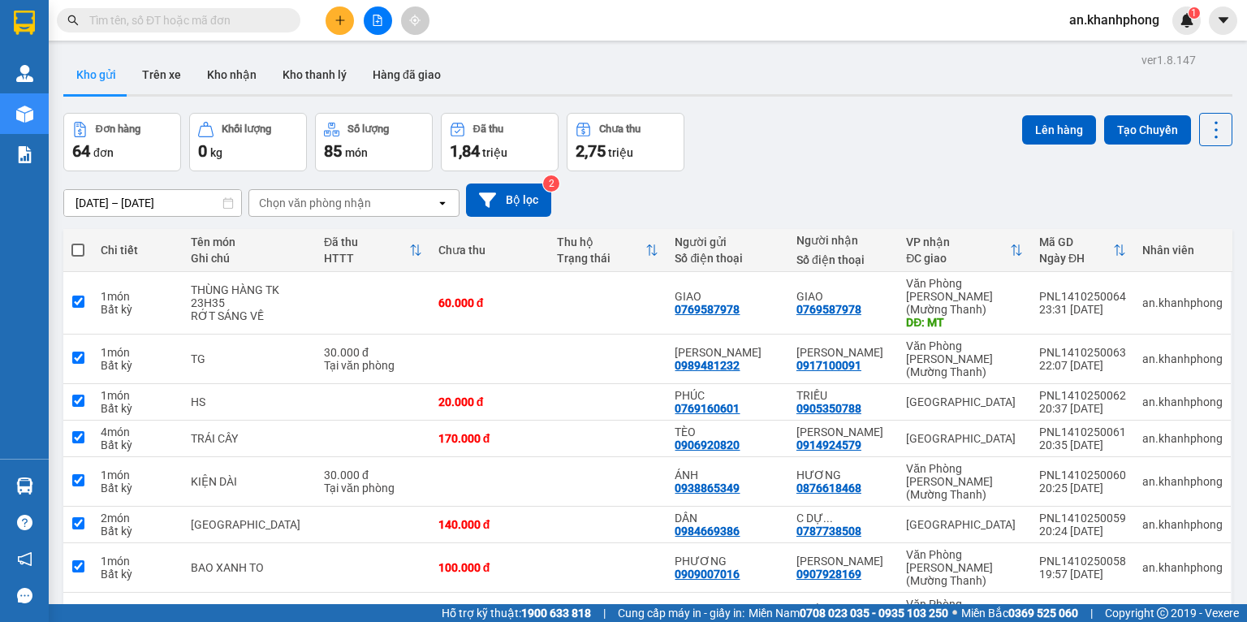
checkbox input "true"
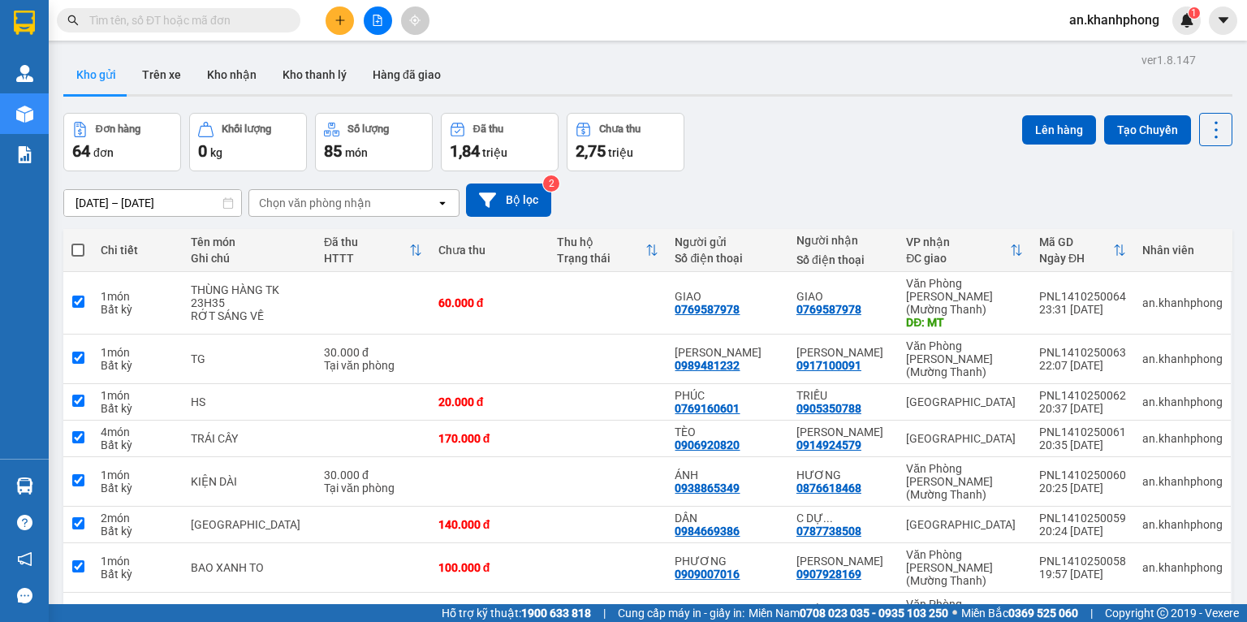
checkbox input "true"
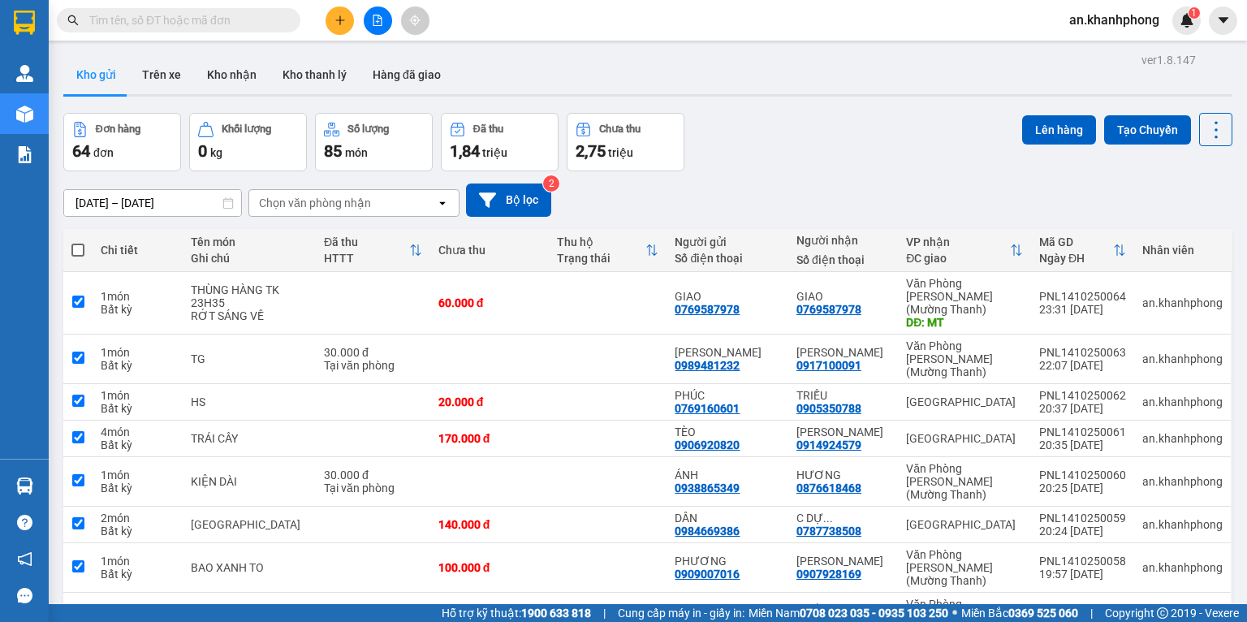
checkbox input "true"
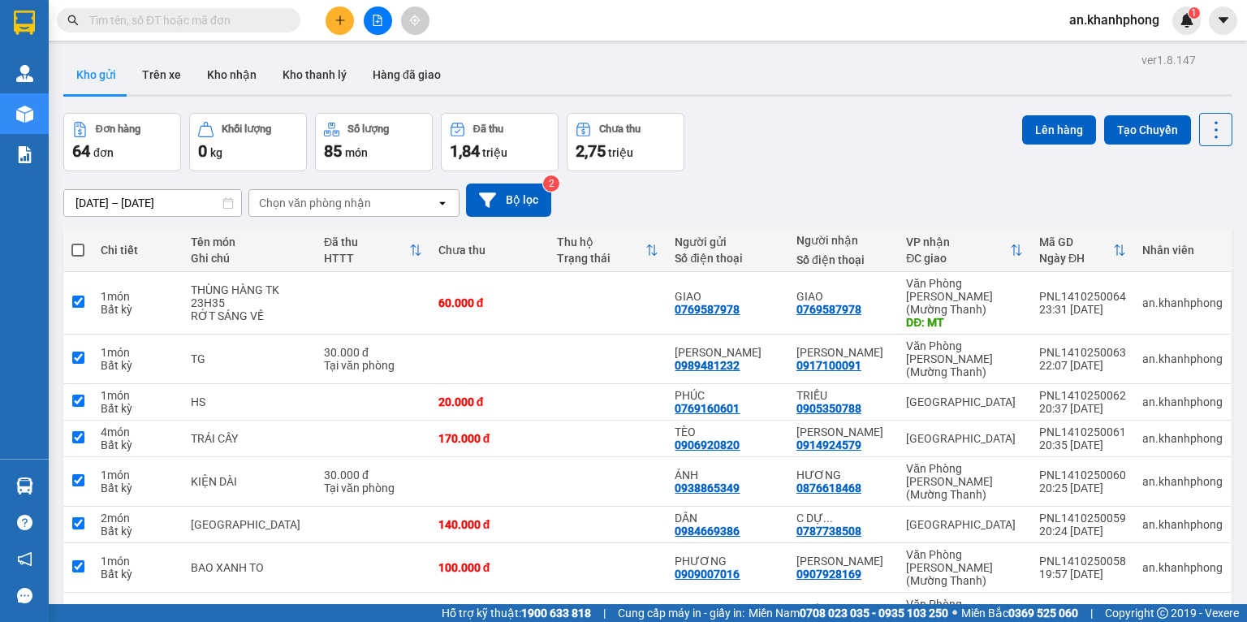
checkbox input "true"
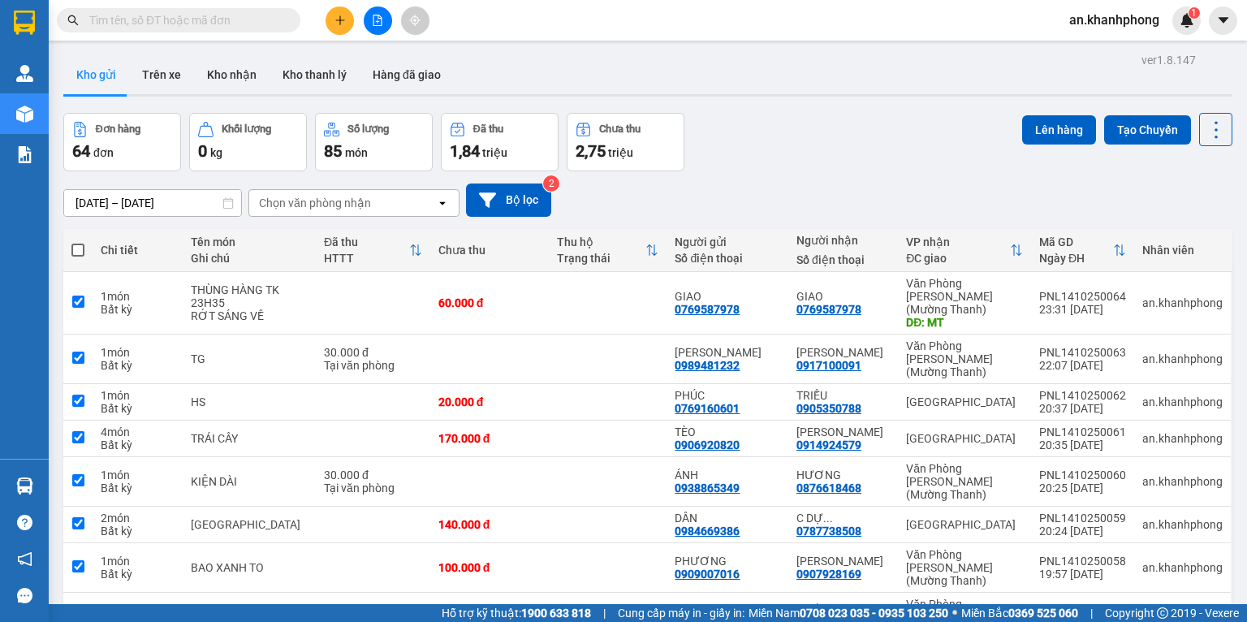
checkbox input "true"
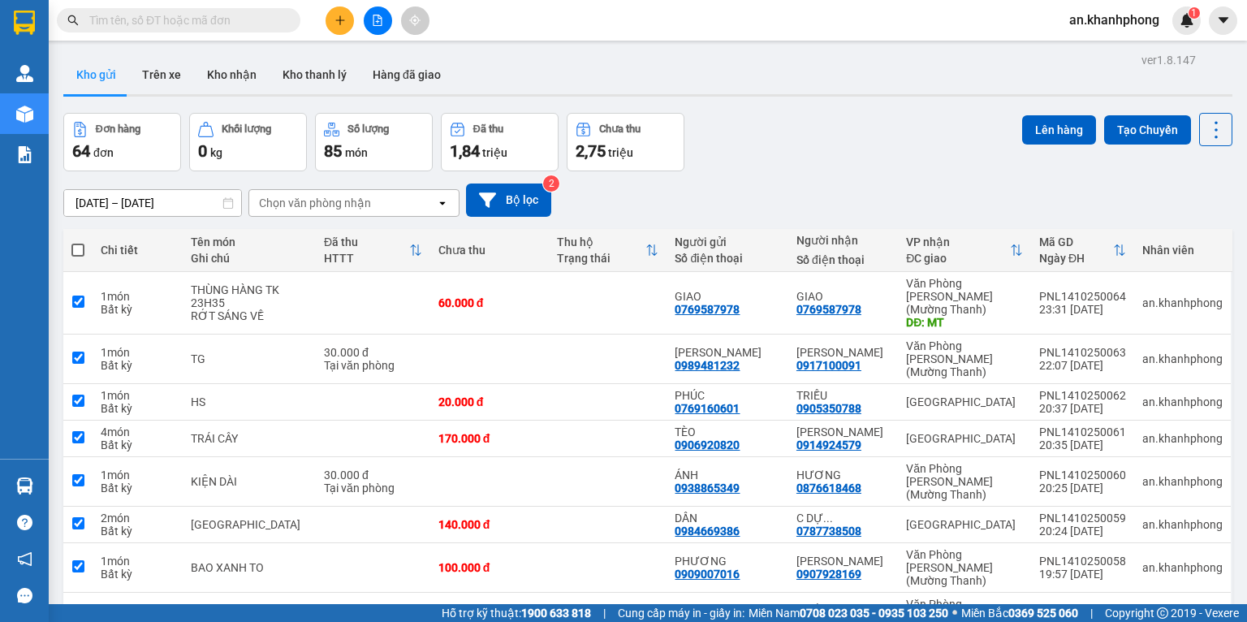
checkbox input "true"
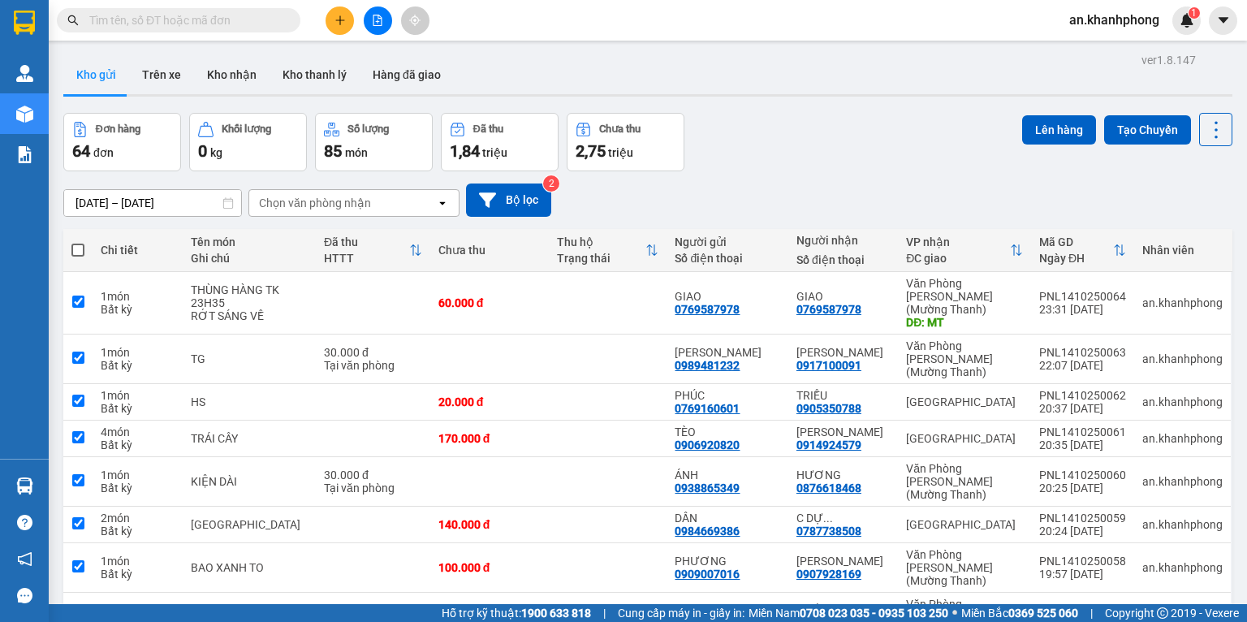
checkbox input "true"
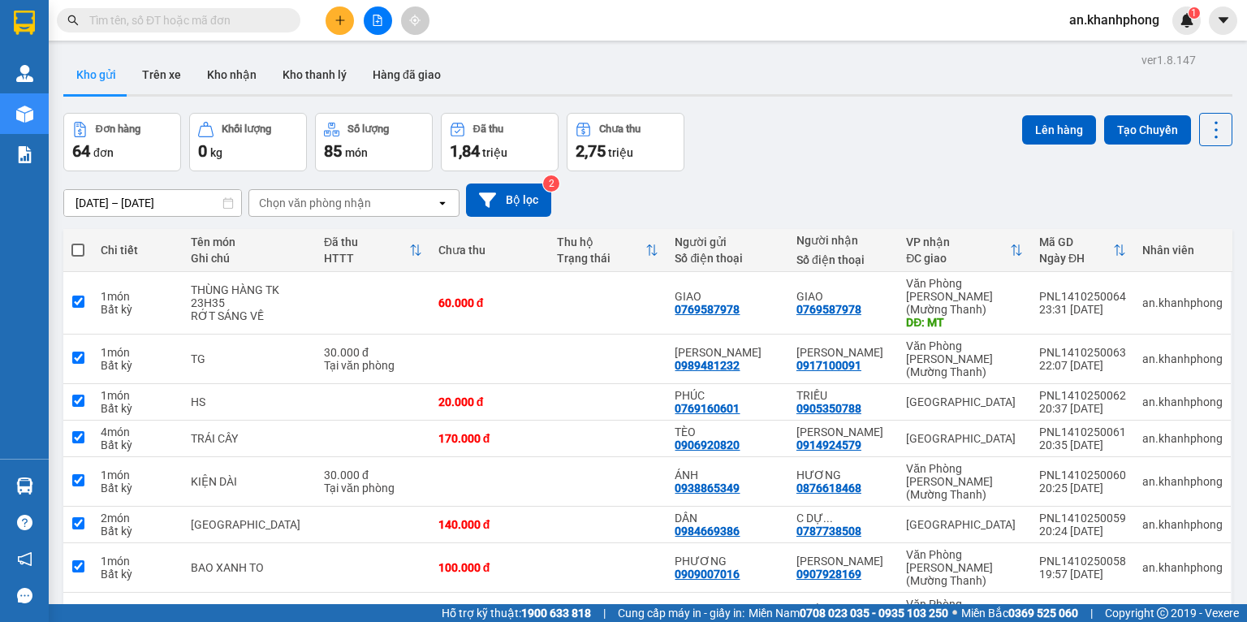
checkbox input "true"
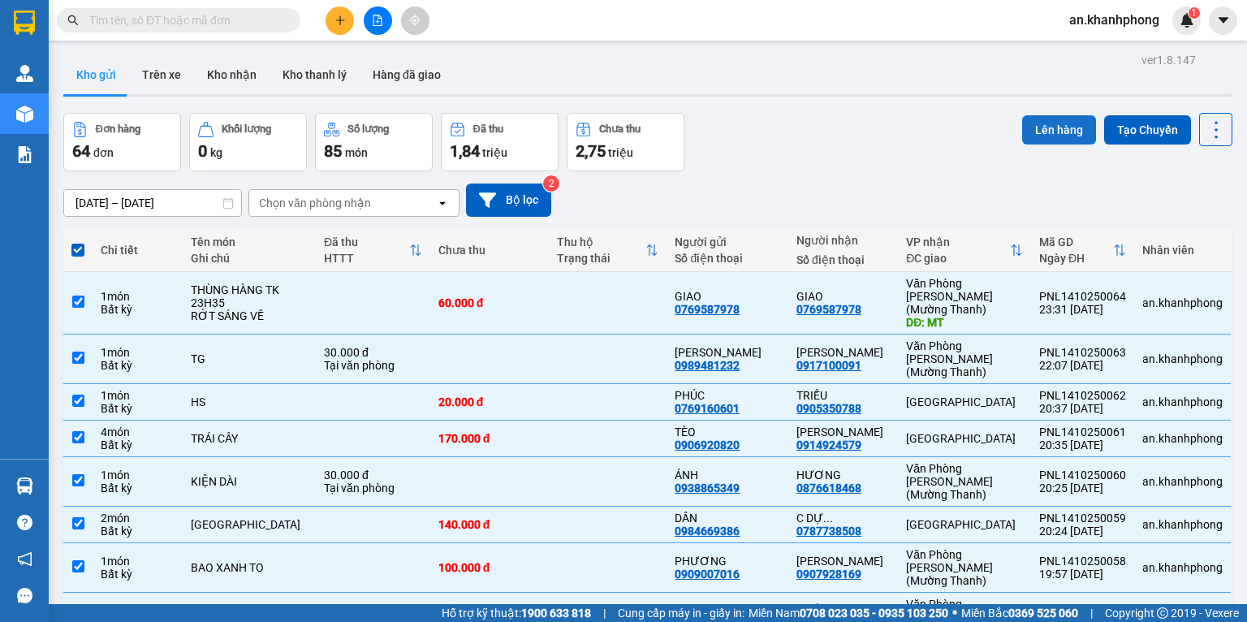
click at [1039, 139] on button "Lên hàng" at bounding box center [1059, 129] width 74 height 29
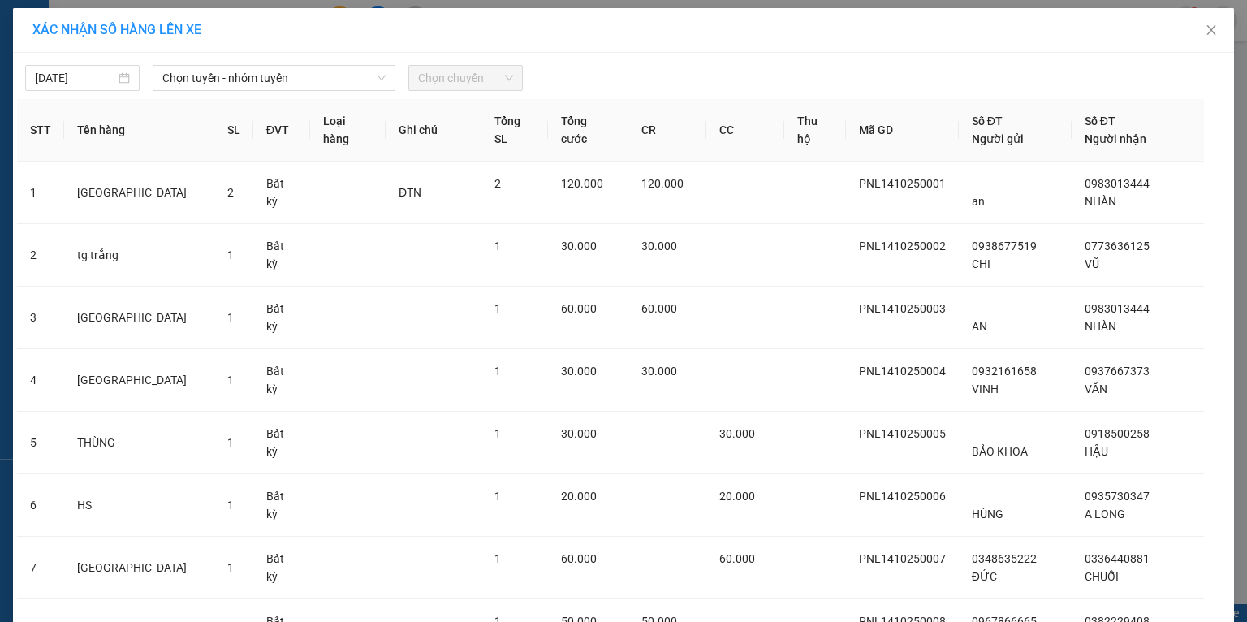
click at [468, 86] on span "Chọn chuyến" at bounding box center [465, 78] width 95 height 24
click at [366, 81] on div "Chọn tuyến - nhóm tuyến" at bounding box center [274, 78] width 243 height 26
click at [343, 81] on span "Chọn tuyến - nhóm tuyến" at bounding box center [273, 78] width 223 height 24
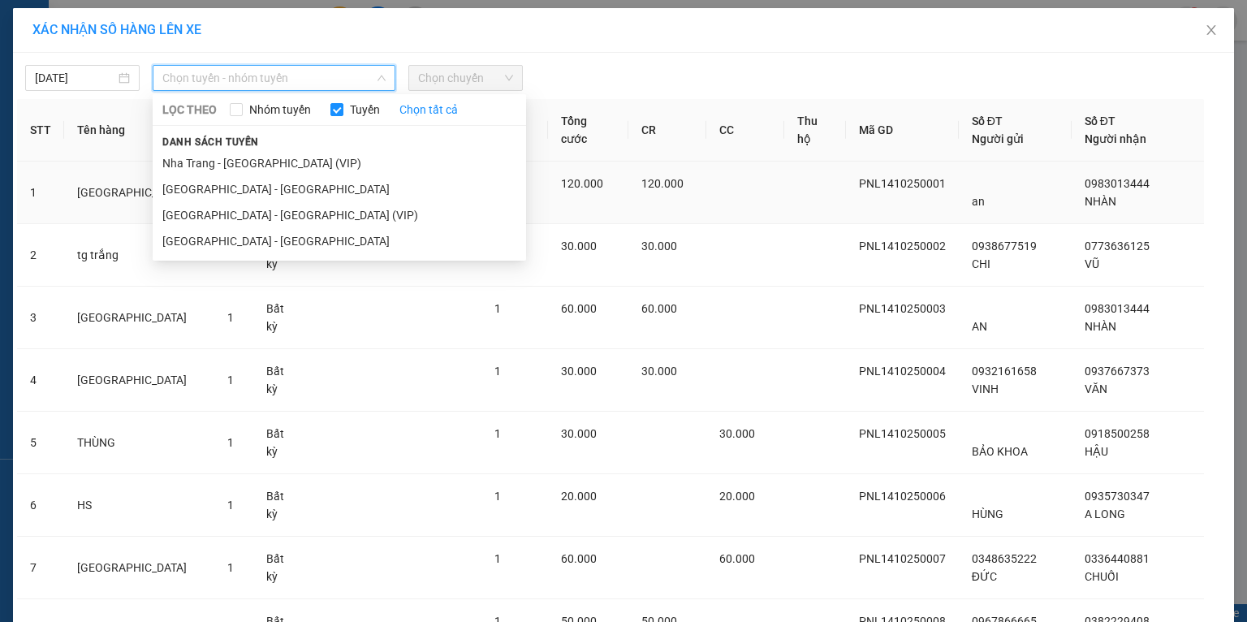
click at [252, 213] on li "Sài Gòn - Nha Trang (VIP)" at bounding box center [339, 215] width 373 height 26
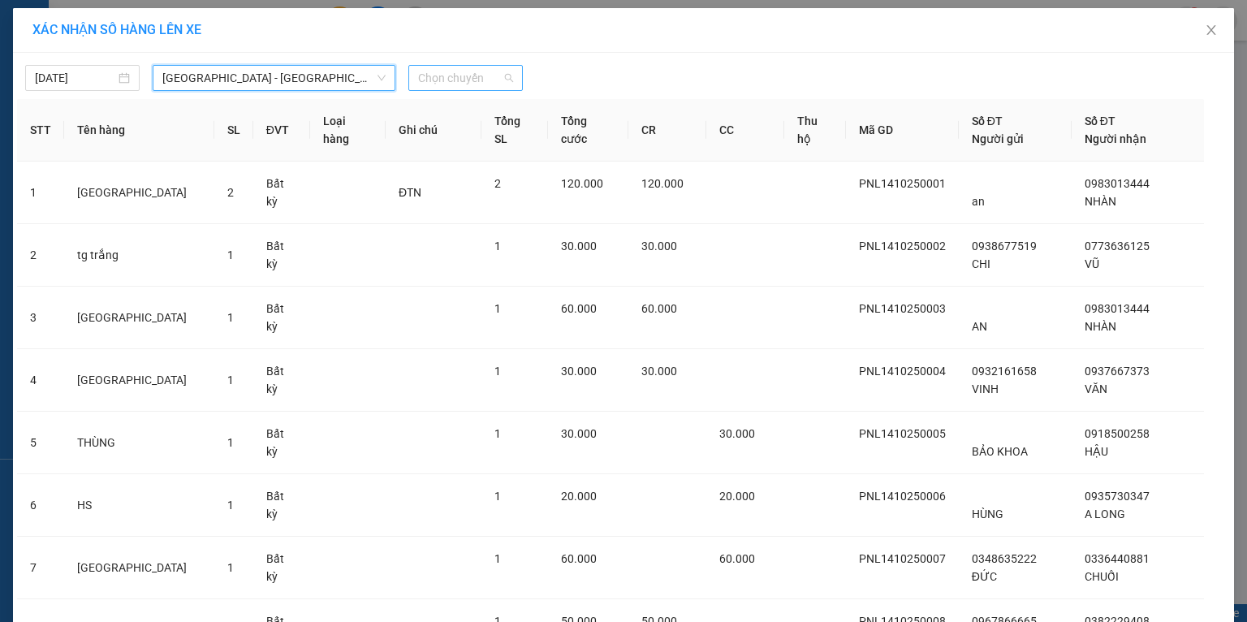
click at [434, 86] on span "Chọn chuyến" at bounding box center [465, 78] width 95 height 24
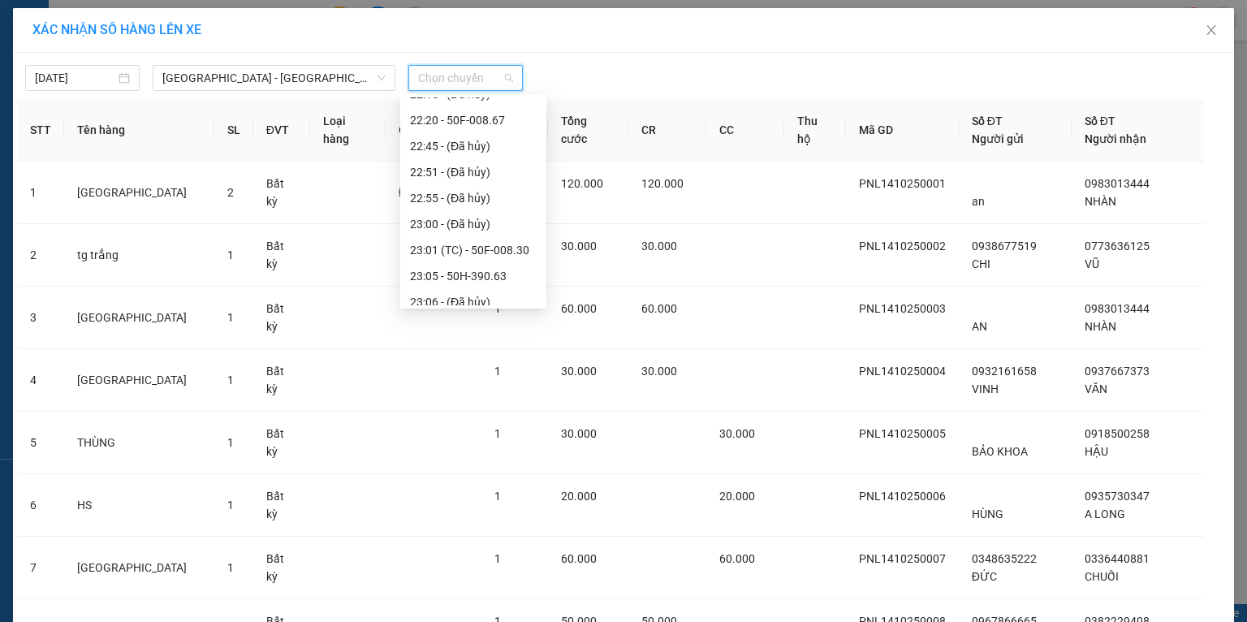
scroll to position [493, 0]
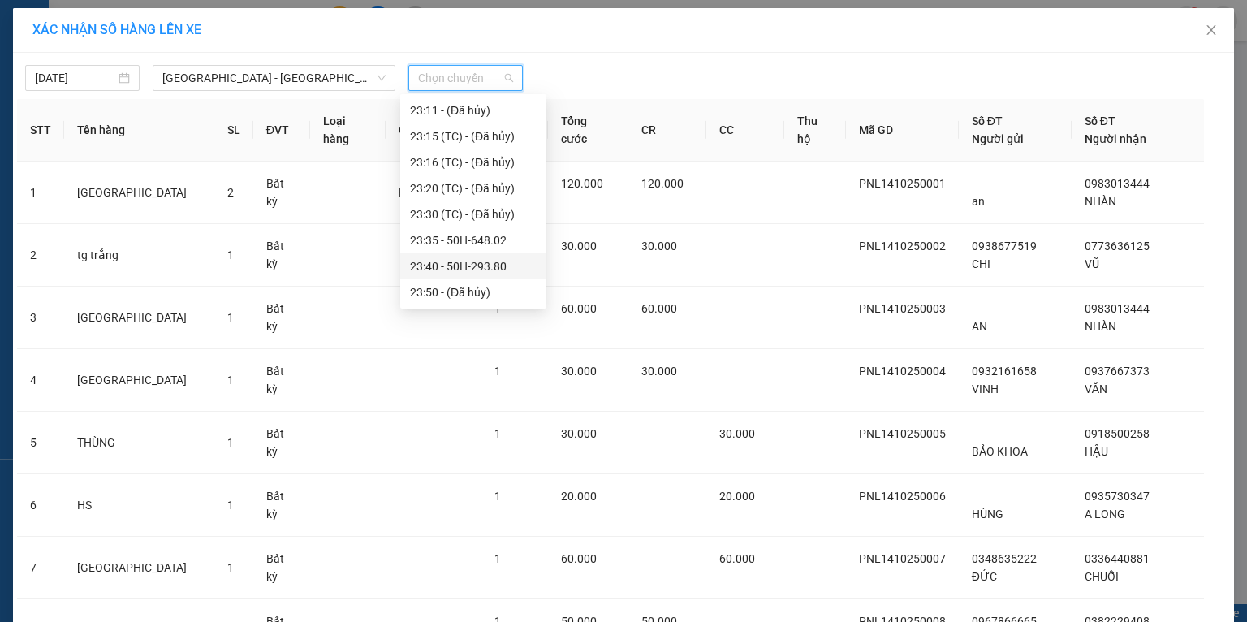
click at [454, 261] on div "23:40 - 50H-293.80" at bounding box center [473, 266] width 127 height 18
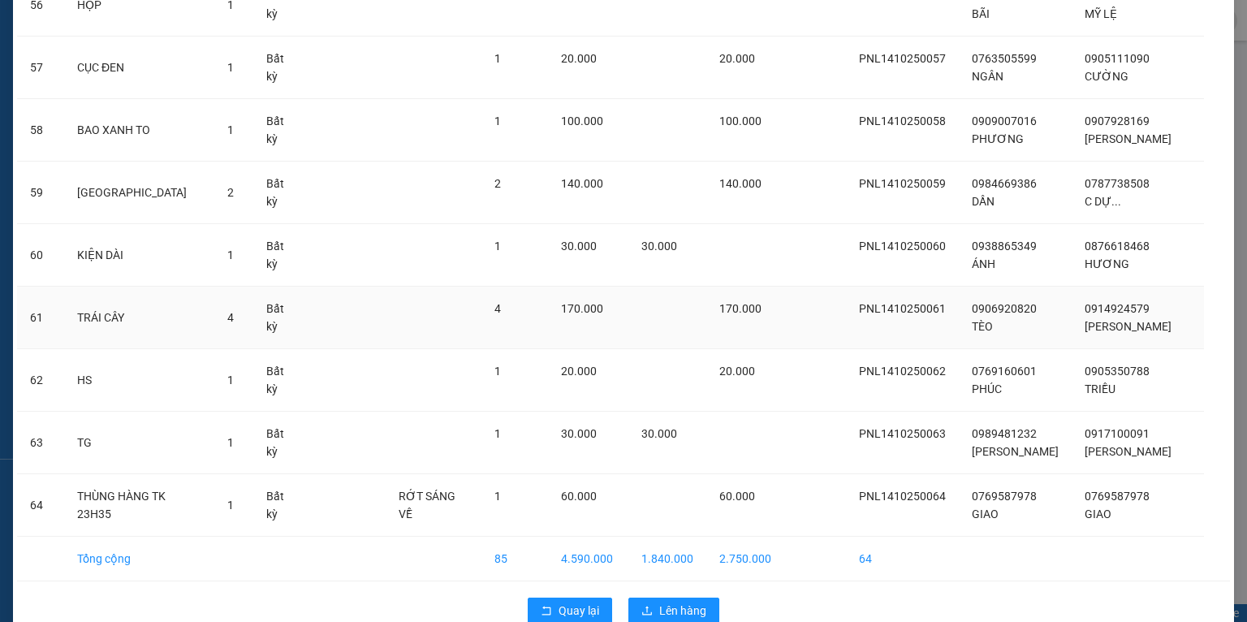
scroll to position [3696, 0]
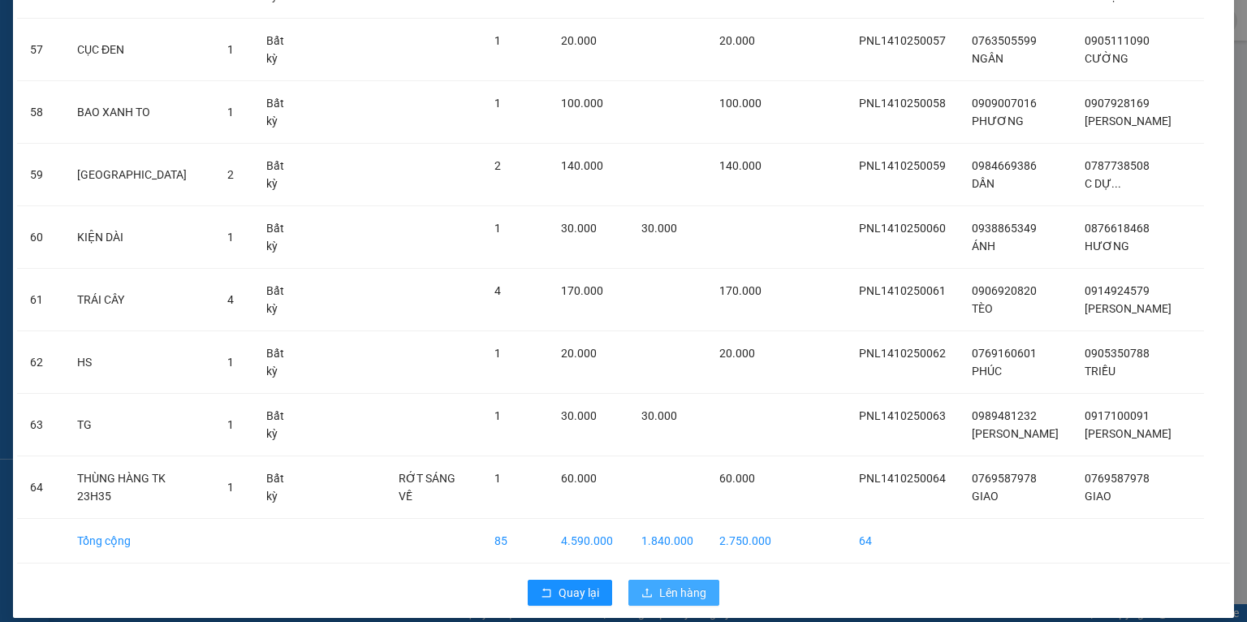
click at [641, 587] on icon "upload" at bounding box center [646, 592] width 11 height 11
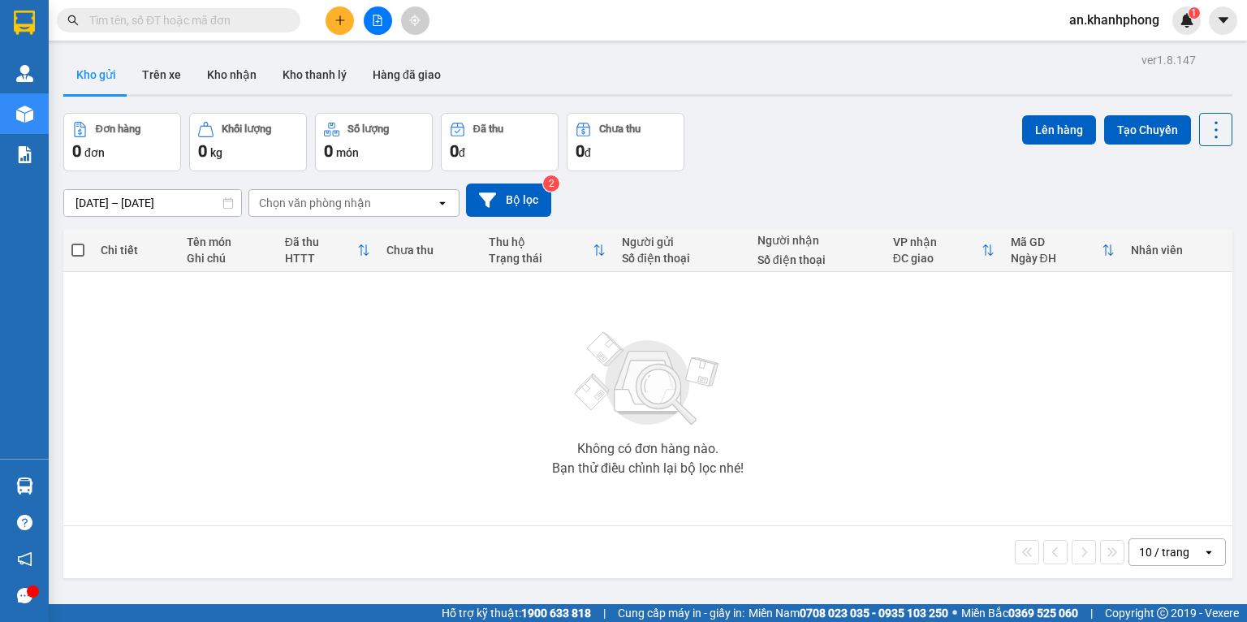
click at [374, 22] on icon "file-add" at bounding box center [377, 20] width 11 height 11
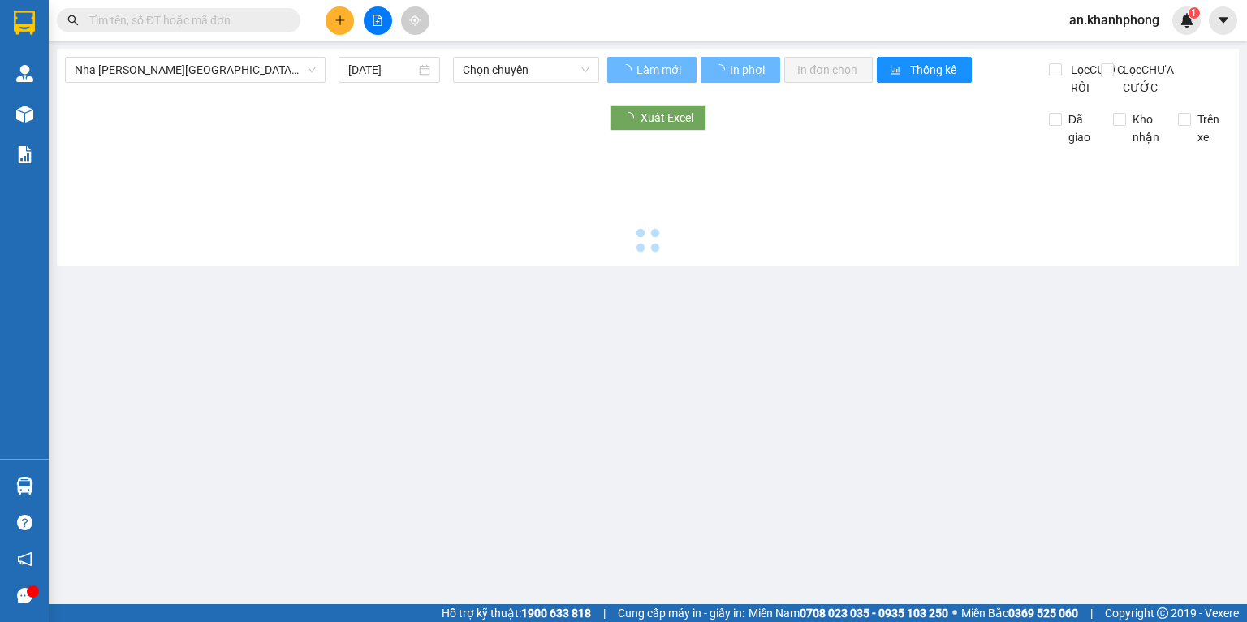
type input "[DATE]"
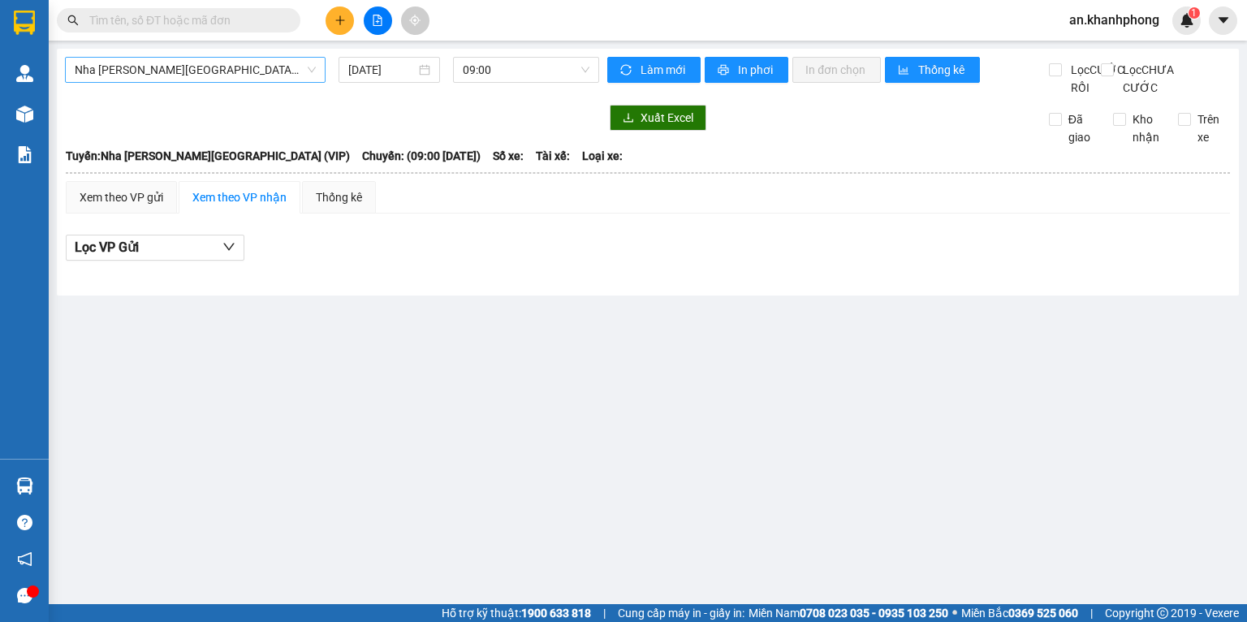
click at [153, 74] on span "Nha [PERSON_NAME][GEOGRAPHIC_DATA] (VIP)" at bounding box center [195, 70] width 241 height 24
click at [413, 122] on div at bounding box center [332, 118] width 534 height 26
click at [374, 20] on icon "file-add" at bounding box center [377, 20] width 11 height 11
click at [254, 67] on span "Nha [PERSON_NAME][GEOGRAPHIC_DATA] (VIP)" at bounding box center [195, 70] width 241 height 24
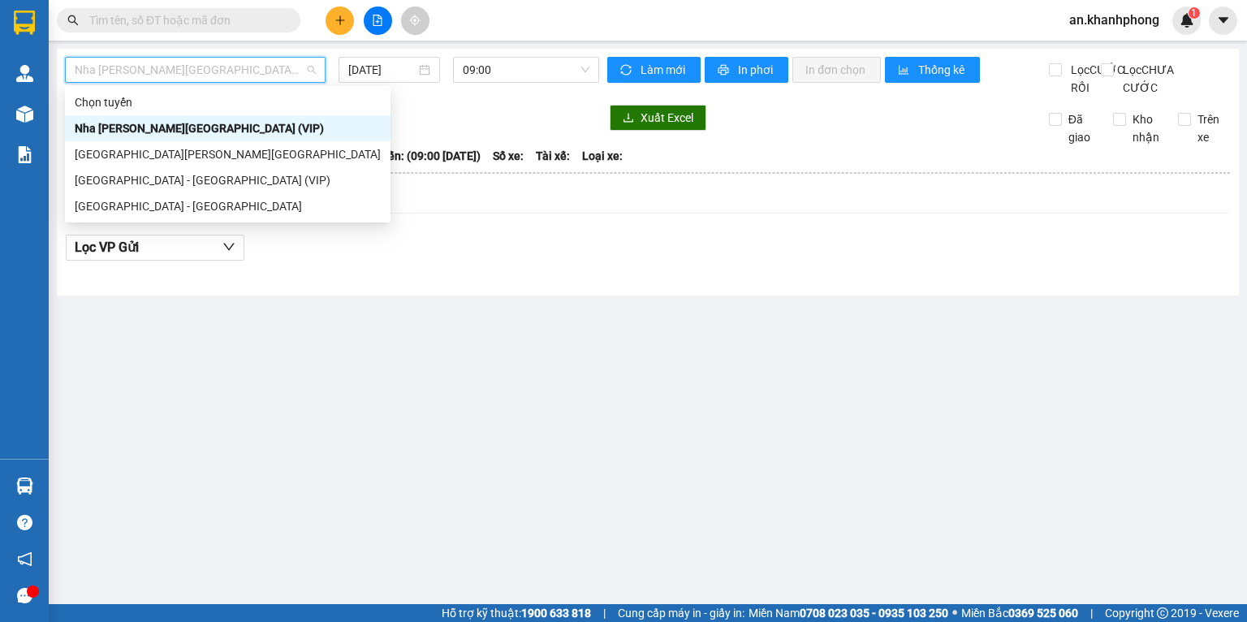
click at [193, 125] on div "Nha [PERSON_NAME][GEOGRAPHIC_DATA] (VIP)" at bounding box center [228, 128] width 306 height 18
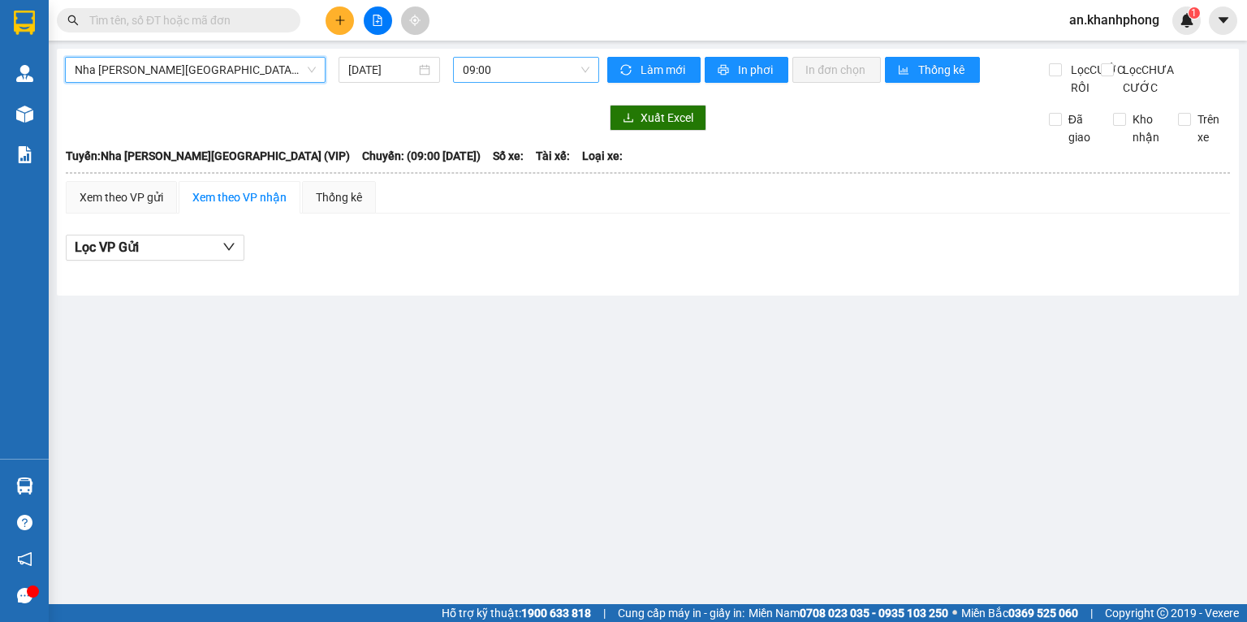
click at [496, 75] on span "09:00" at bounding box center [526, 70] width 127 height 24
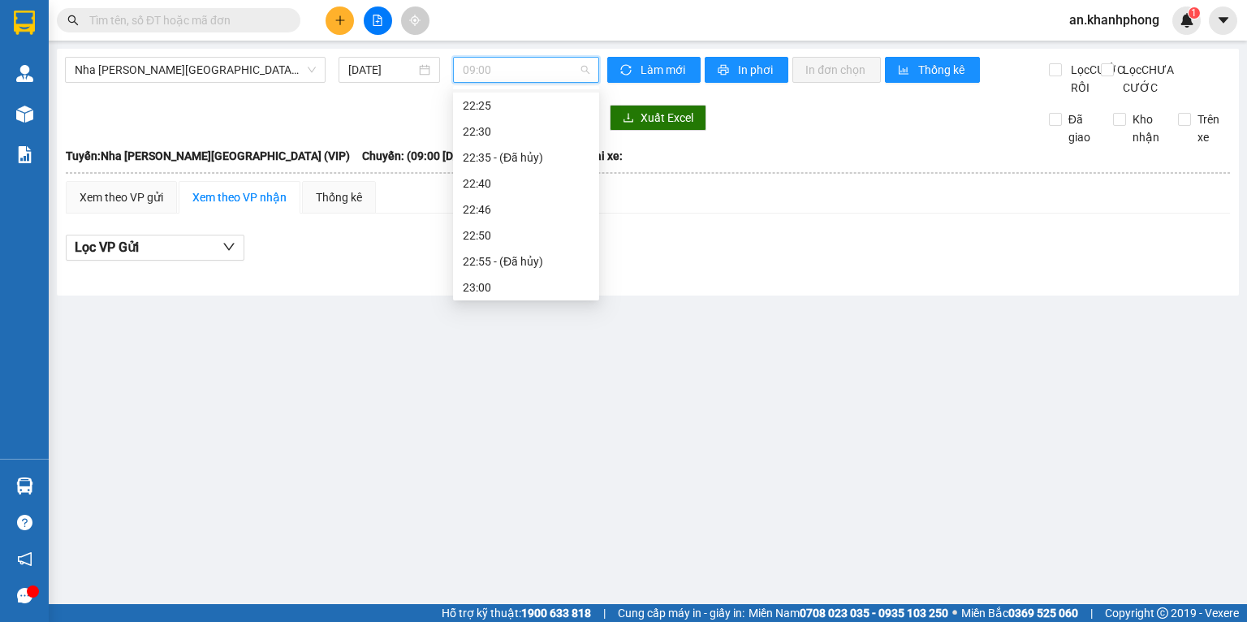
scroll to position [234, 0]
click at [708, 165] on div "[PERSON_NAME]: [GEOGRAPHIC_DATA][PERSON_NAME][GEOGRAPHIC_DATA] (VIP) [GEOGRAPHI…" at bounding box center [648, 156] width 1164 height 18
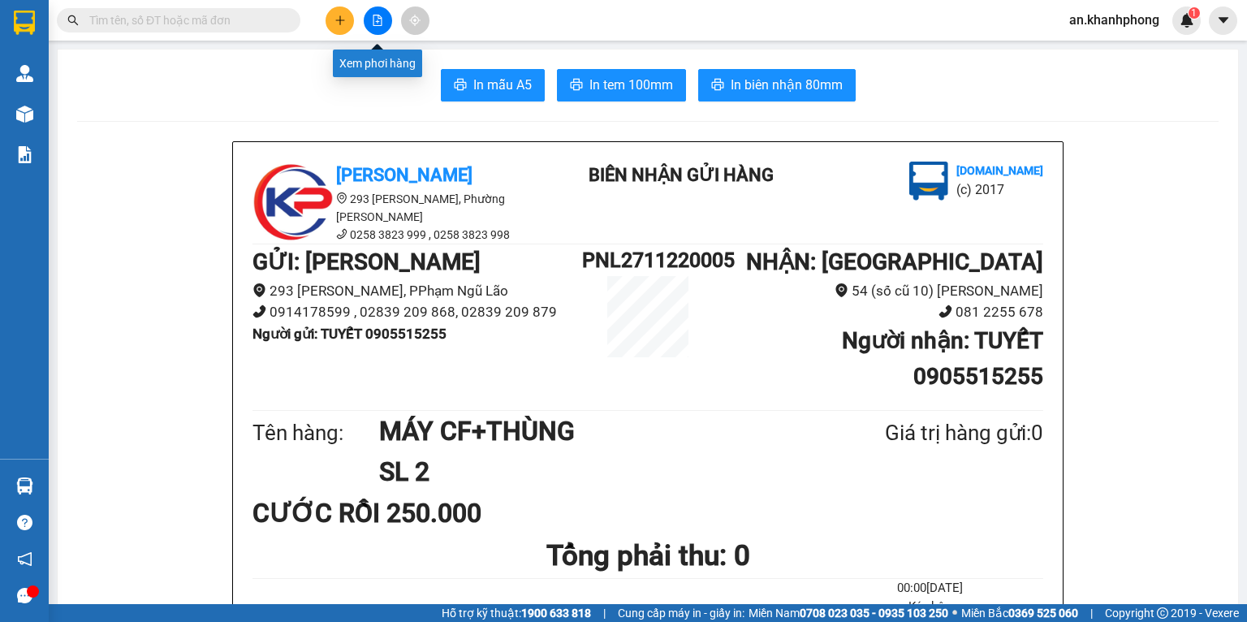
click at [375, 20] on icon "file-add" at bounding box center [377, 20] width 11 height 11
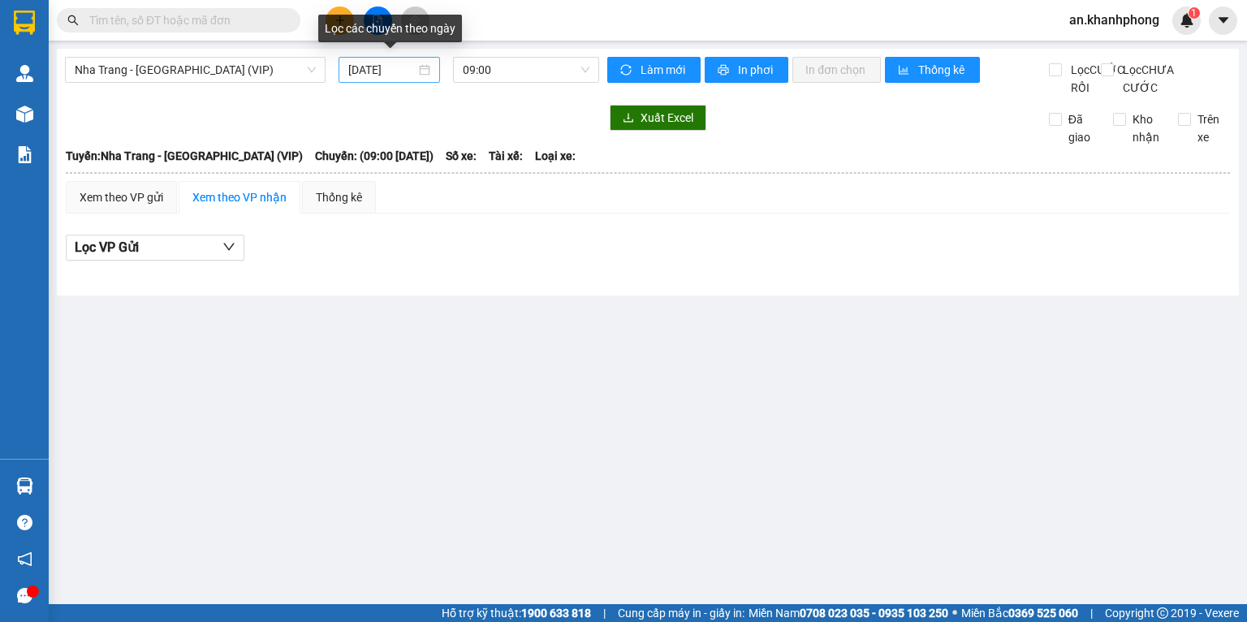
click at [409, 68] on input "[DATE]" at bounding box center [381, 70] width 67 height 18
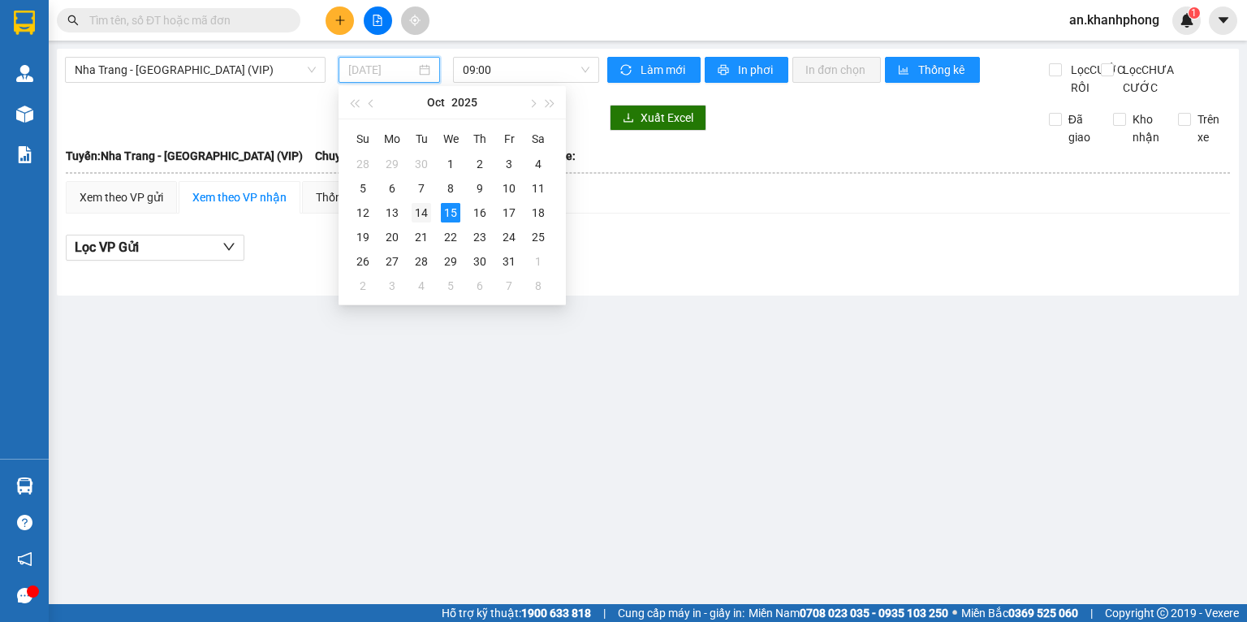
click at [423, 209] on div "14" at bounding box center [420, 212] width 19 height 19
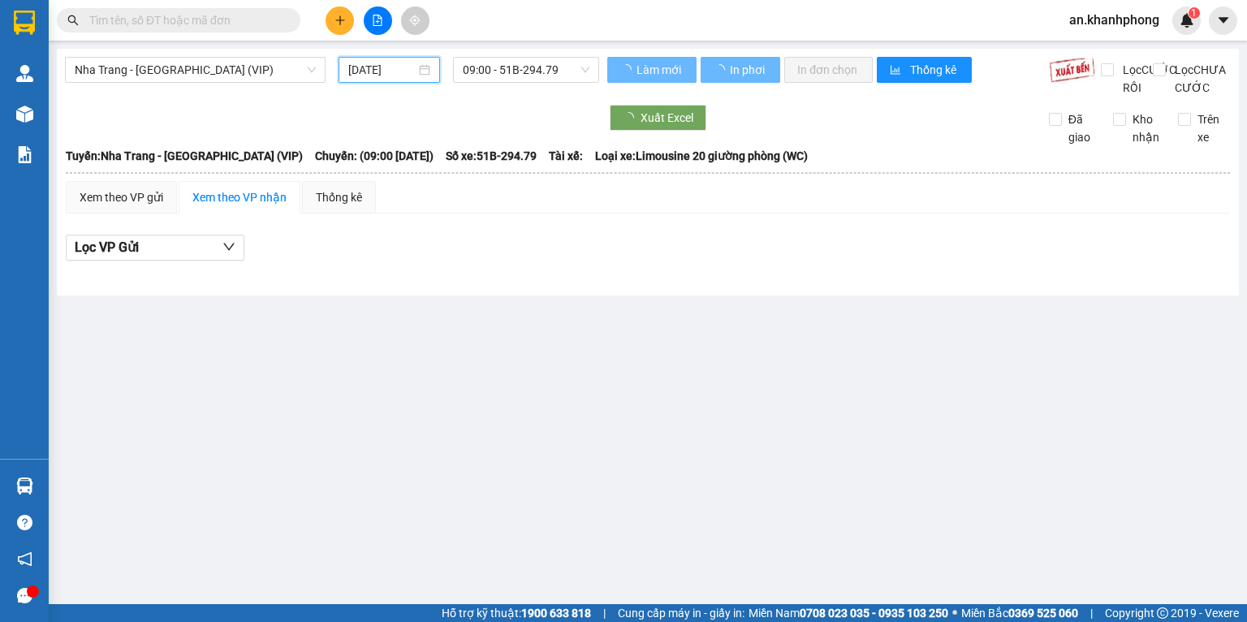
type input "[DATE]"
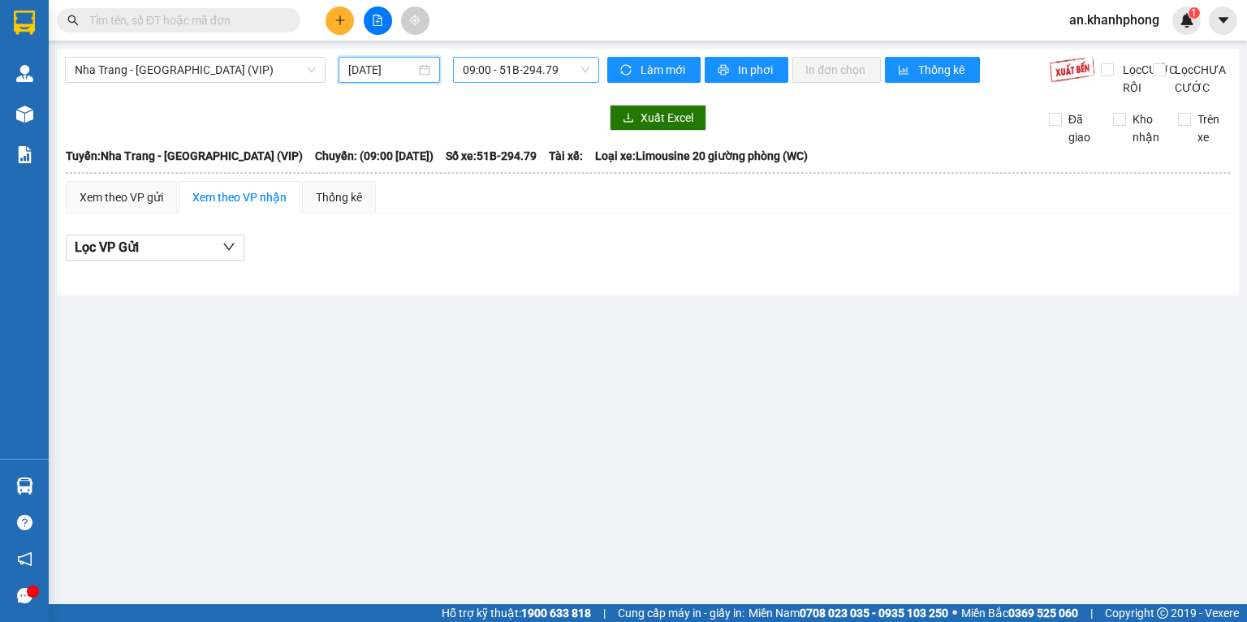
click at [471, 71] on span "09:00 - 51B-294.79" at bounding box center [526, 70] width 127 height 24
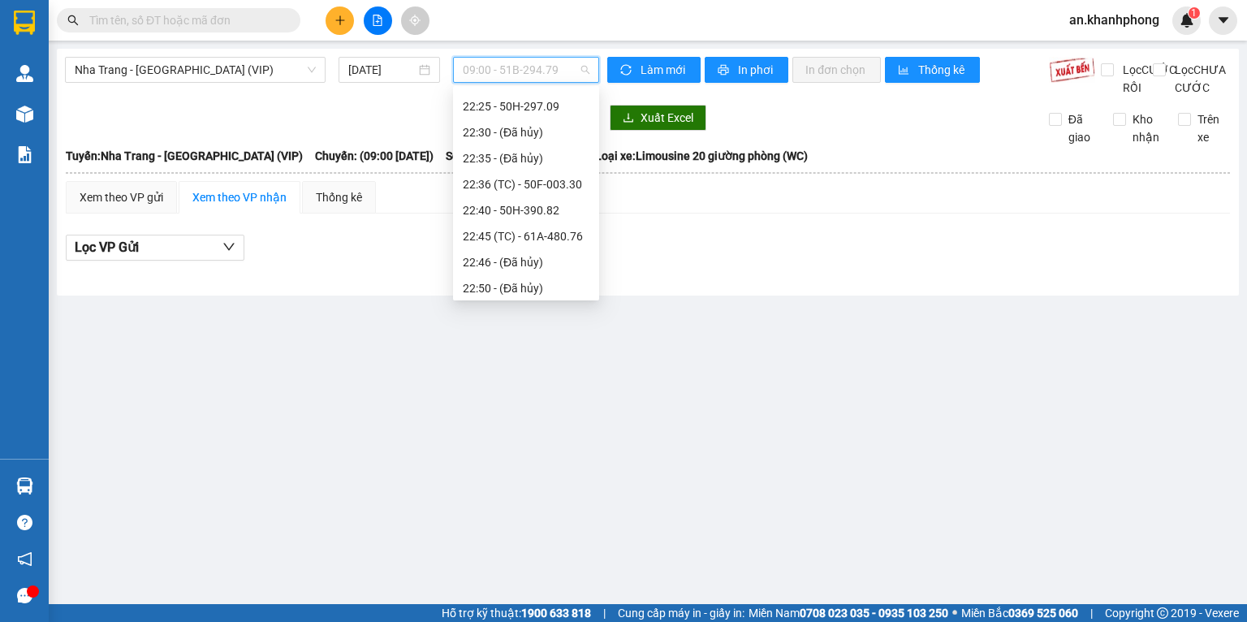
scroll to position [493, 0]
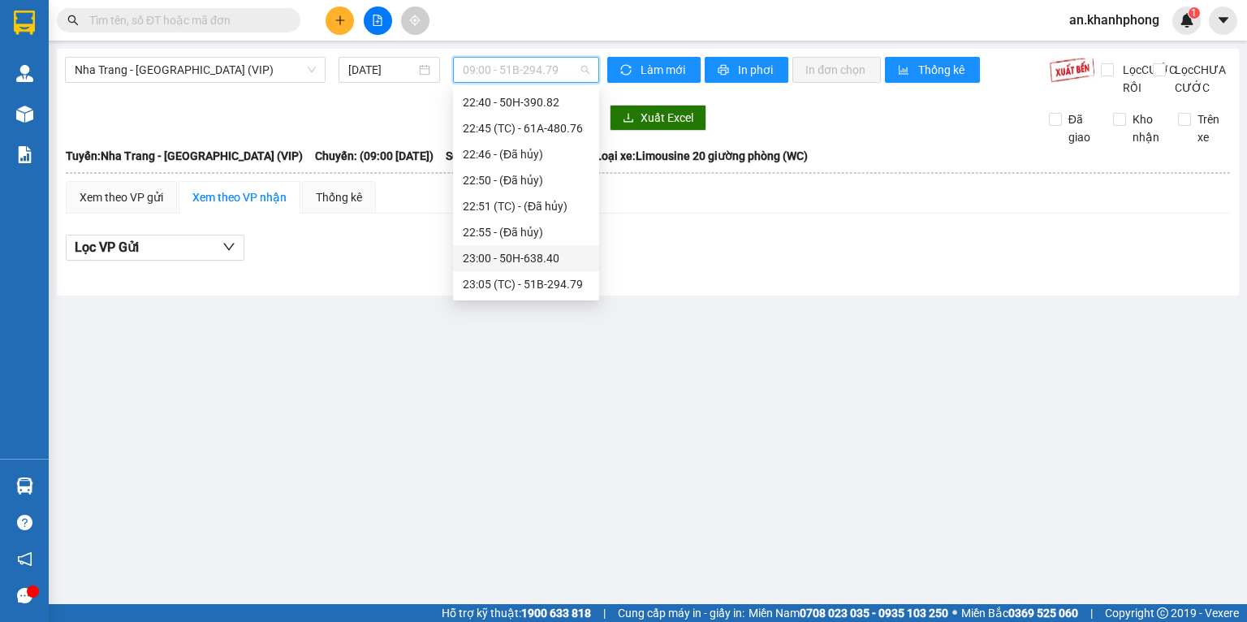
click at [514, 250] on div "23:00 - 50H-638.40" at bounding box center [526, 258] width 127 height 18
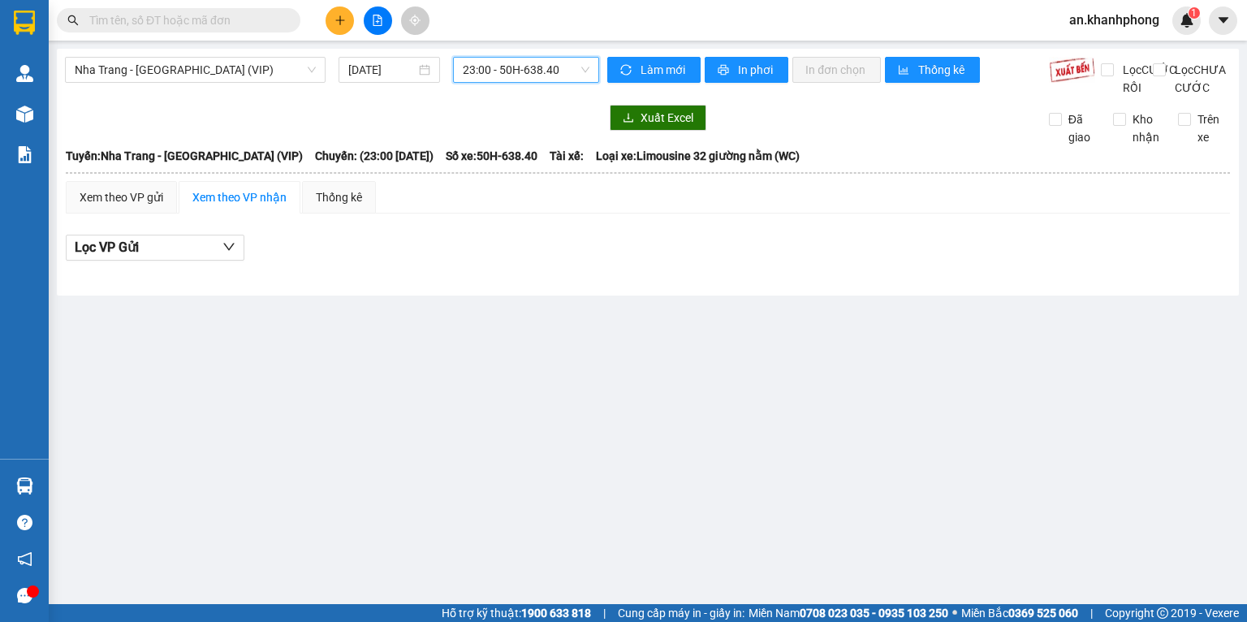
click at [502, 76] on span "23:00 - 50H-638.40" at bounding box center [526, 70] width 127 height 24
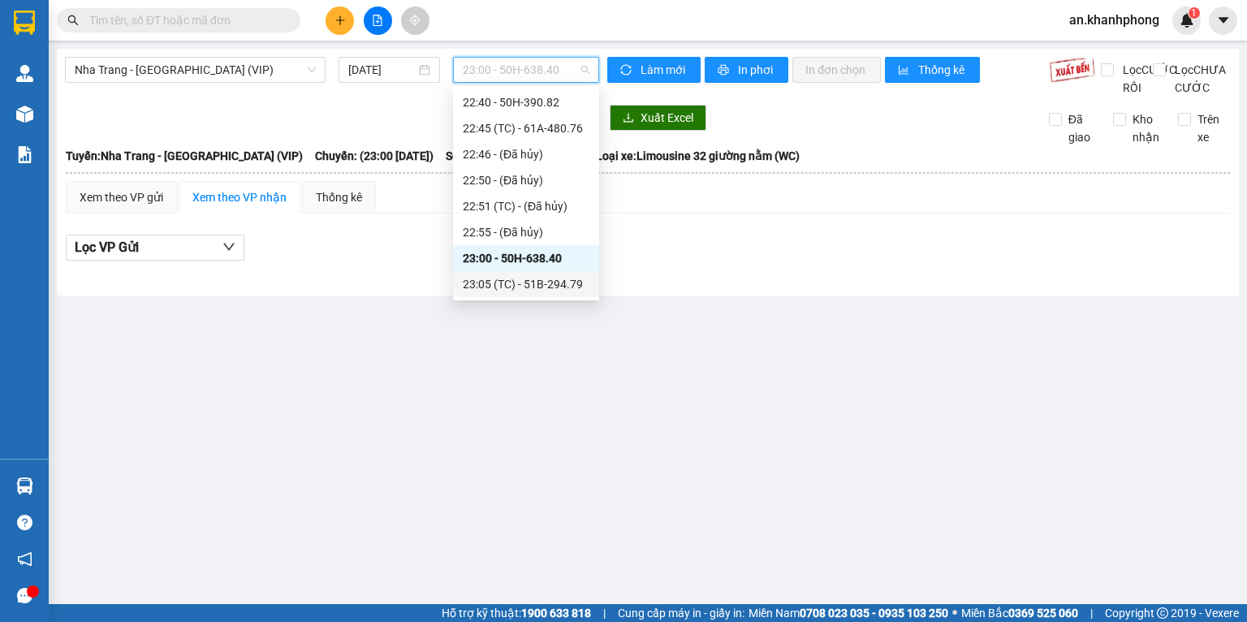
click at [536, 283] on div "23:05 (TC) - 51B-294.79" at bounding box center [526, 284] width 127 height 18
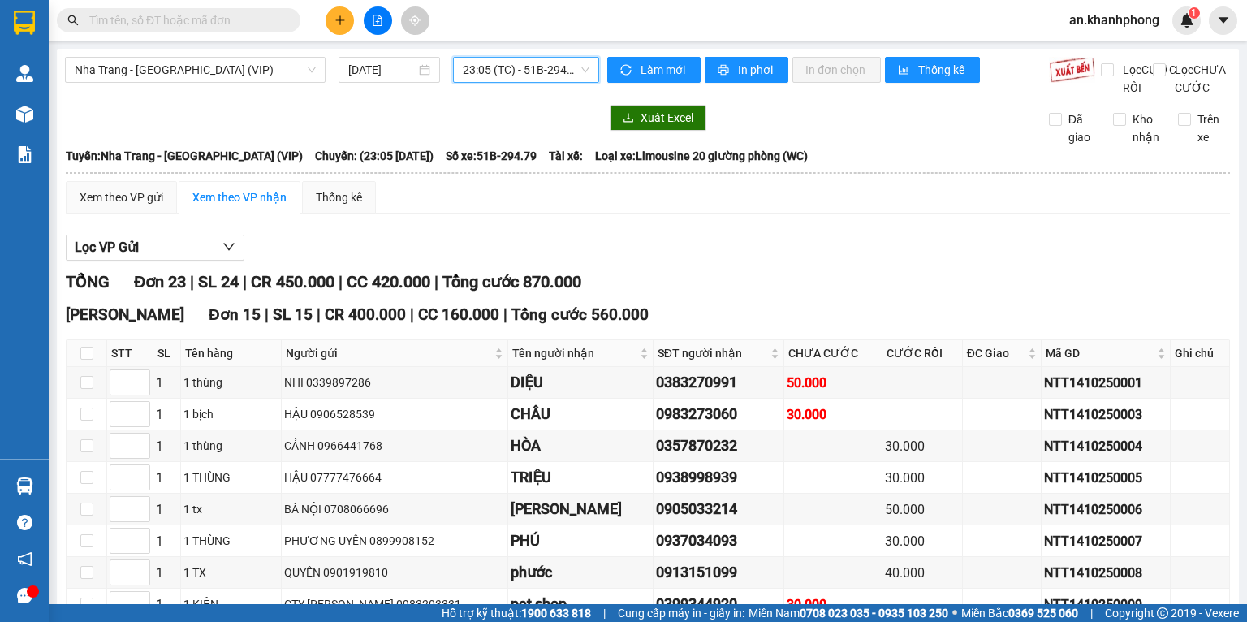
click at [473, 74] on span "23:05 (TC) - 51B-294.79" at bounding box center [526, 70] width 127 height 24
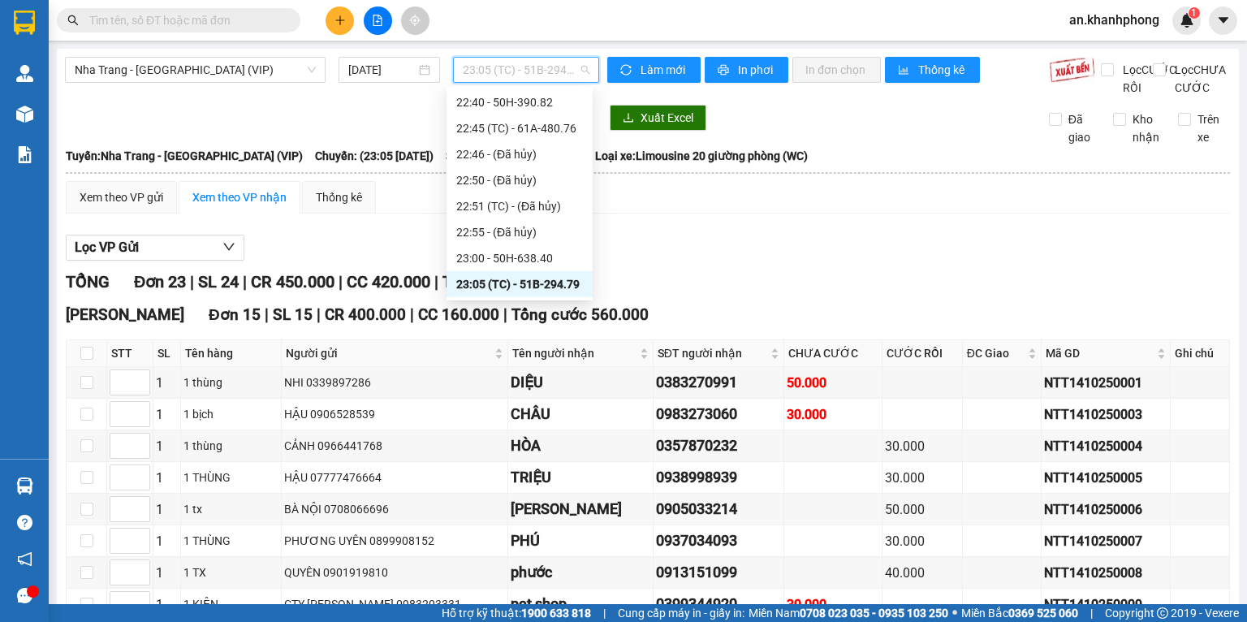
click at [540, 278] on div "23:05 (TC) - 51B-294.79" at bounding box center [519, 284] width 127 height 18
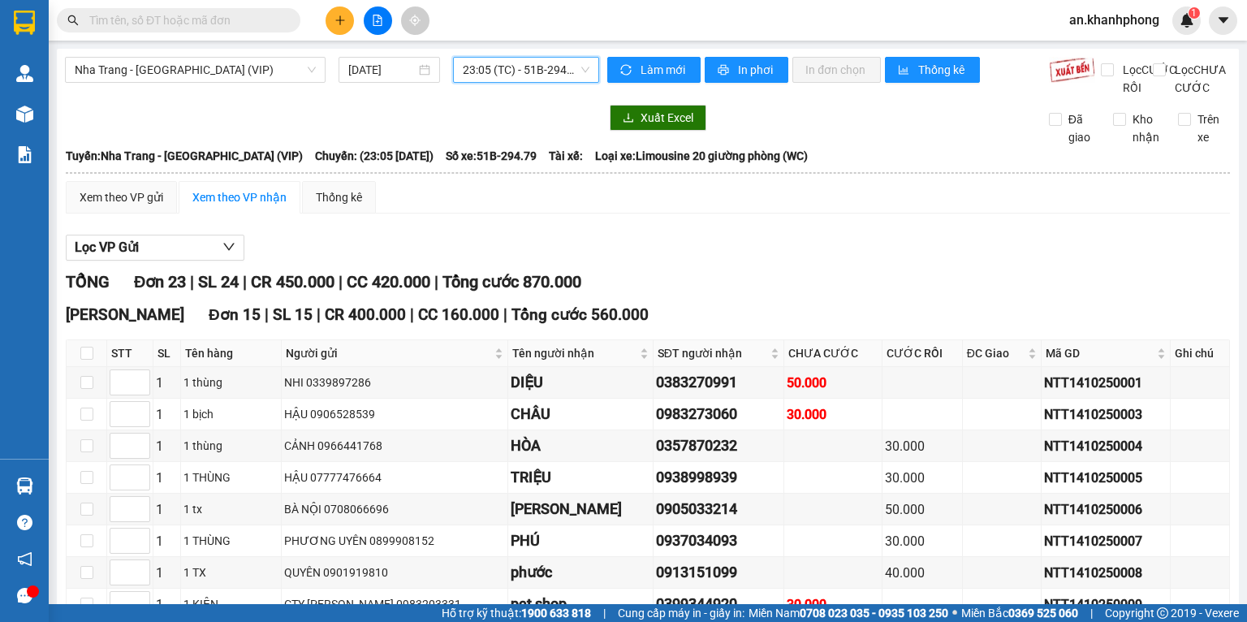
click at [481, 72] on span "23:05 (TC) - 51B-294.79" at bounding box center [526, 70] width 127 height 24
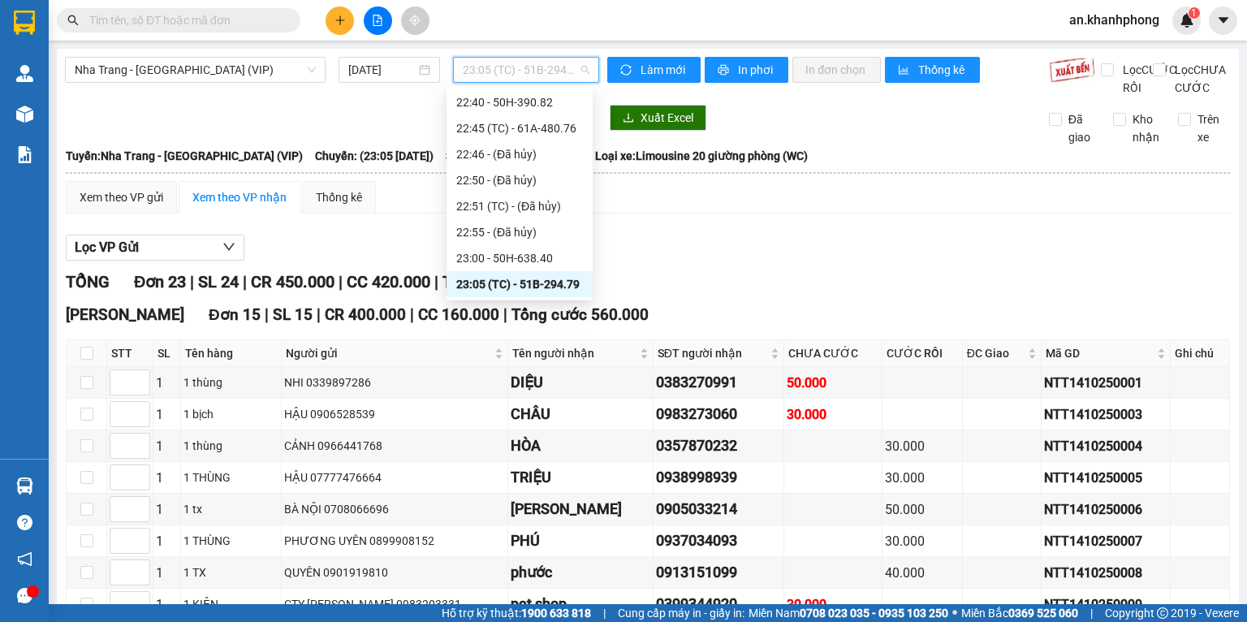
click at [391, 97] on div "Nha Trang - Sài Gòn (VIP) 14/10/2025 23:05 (TC) - 51B-294.79" at bounding box center [332, 77] width 534 height 40
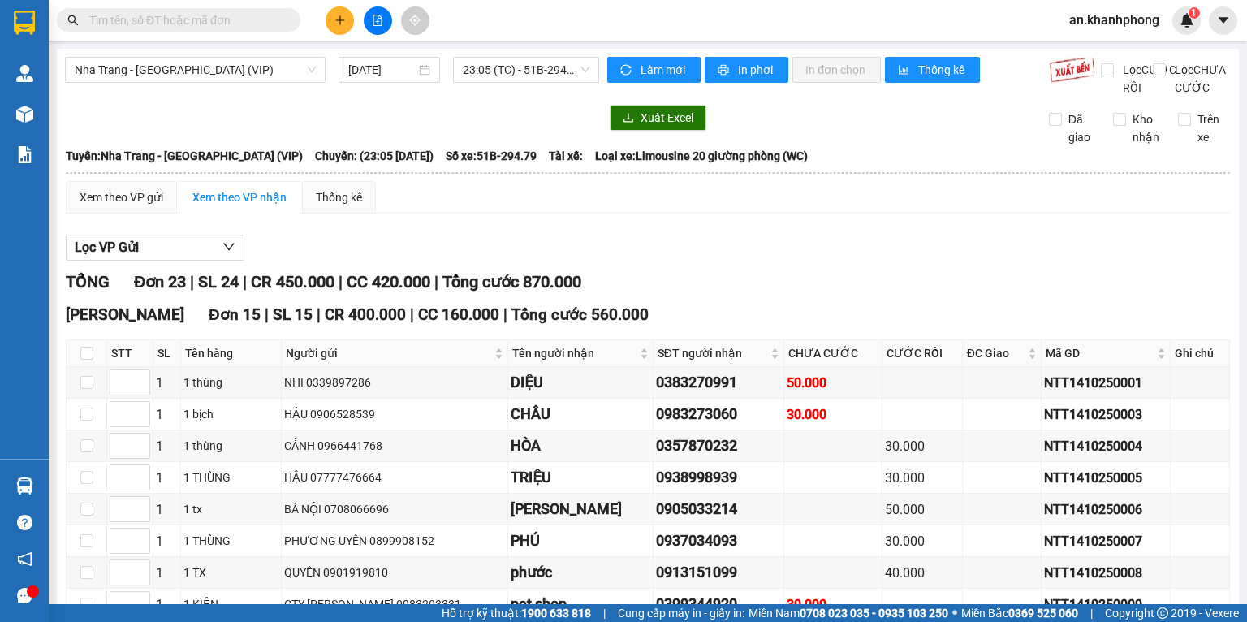
click at [336, 97] on div "Nha Trang - Sài Gòn (VIP) 14/10/2025 23:05 (TC) - 51B-294.79" at bounding box center [332, 77] width 534 height 40
click at [471, 72] on span "23:05 (TC) - 51B-294.79" at bounding box center [526, 70] width 127 height 24
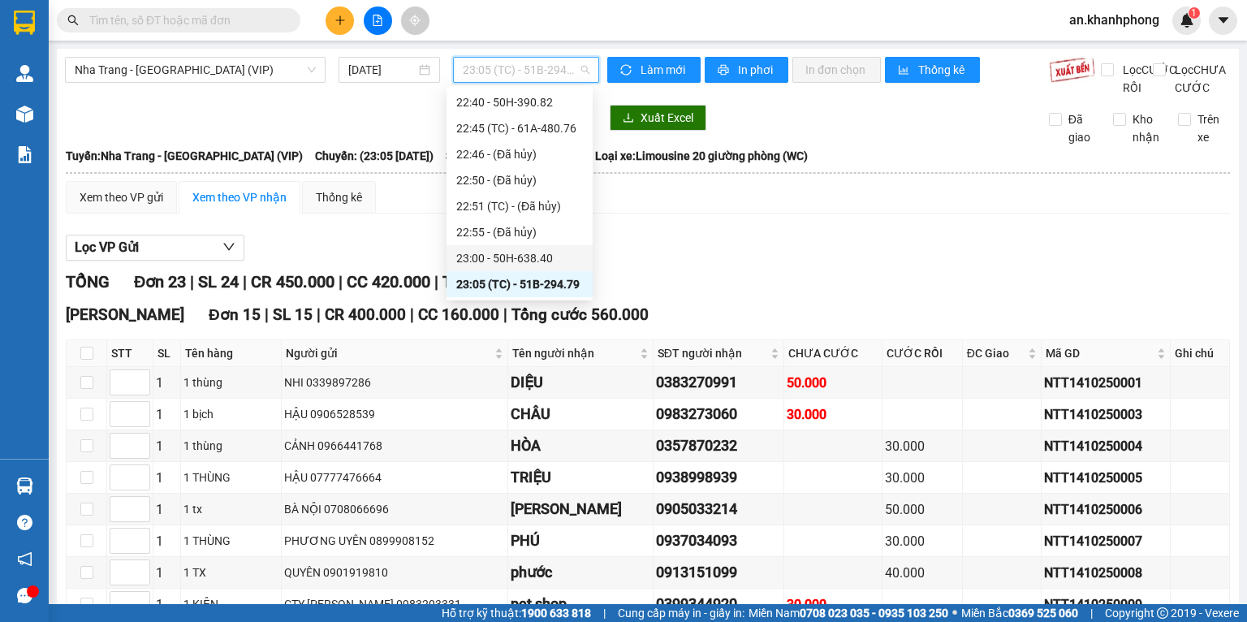
click at [314, 131] on div at bounding box center [332, 118] width 534 height 26
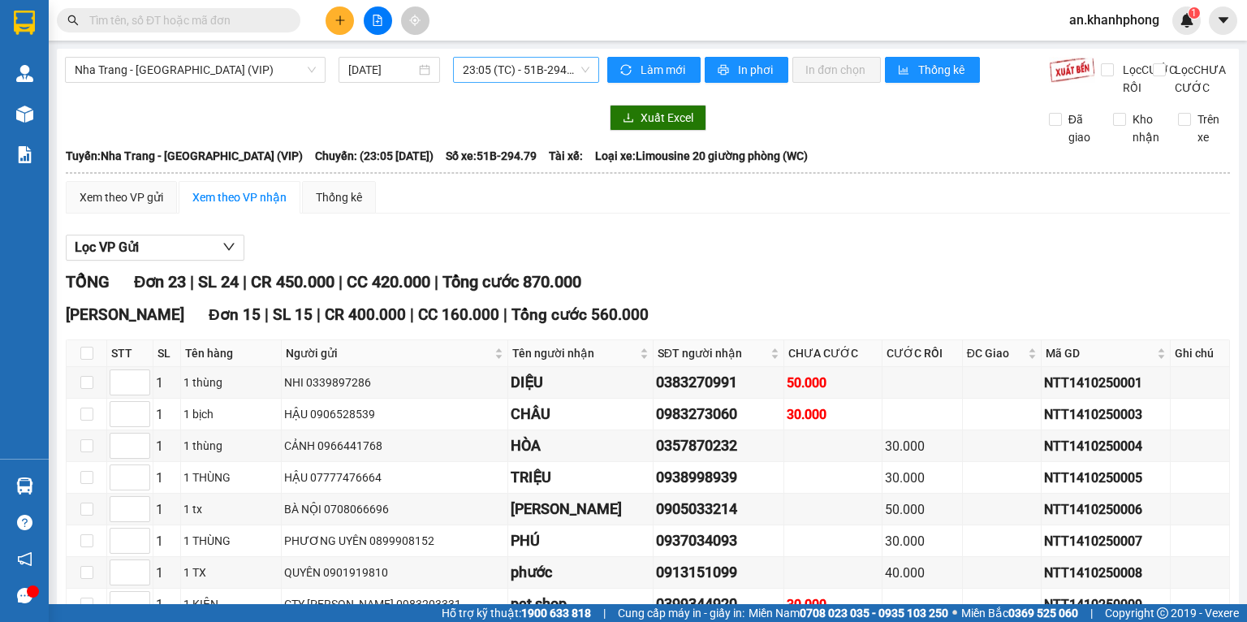
click at [473, 77] on span "23:05 (TC) - 51B-294.79" at bounding box center [526, 70] width 127 height 24
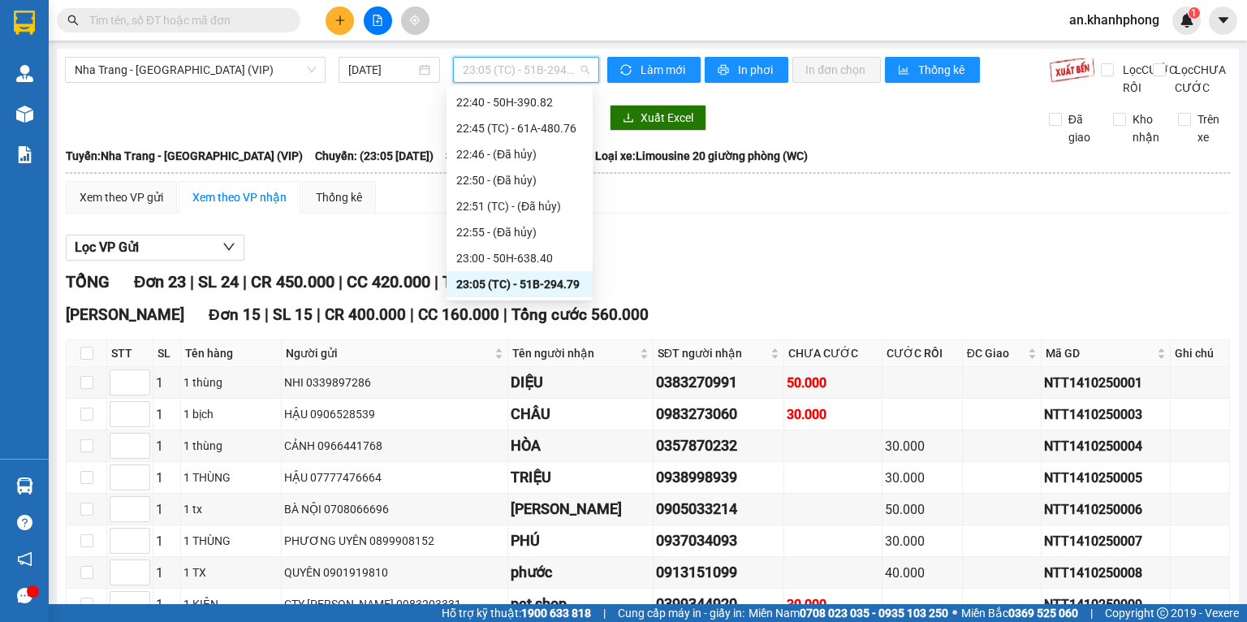
click at [492, 280] on div "23:05 (TC) - 51B-294.79" at bounding box center [519, 284] width 127 height 18
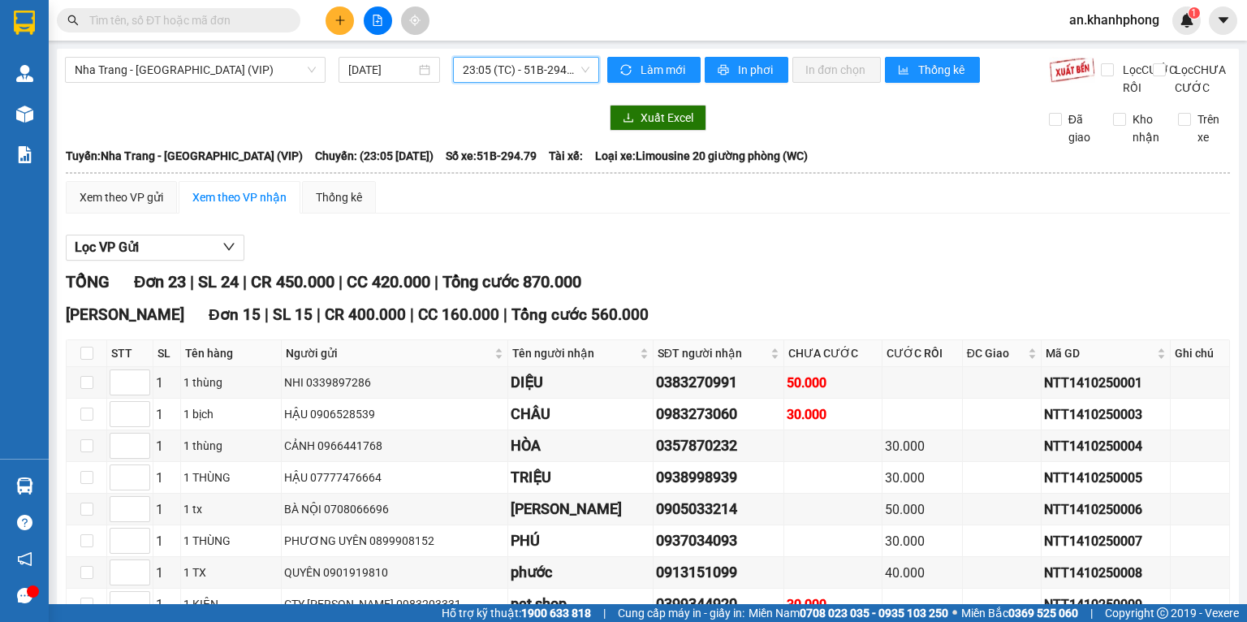
click at [604, 209] on div "Xem theo VP gửi Xem theo VP nhận Thống kê" at bounding box center [648, 197] width 1164 height 32
click at [518, 124] on div at bounding box center [332, 118] width 534 height 26
click at [876, 261] on div at bounding box center [648, 261] width 1164 height 1
click at [84, 360] on input "checkbox" at bounding box center [86, 353] width 13 height 13
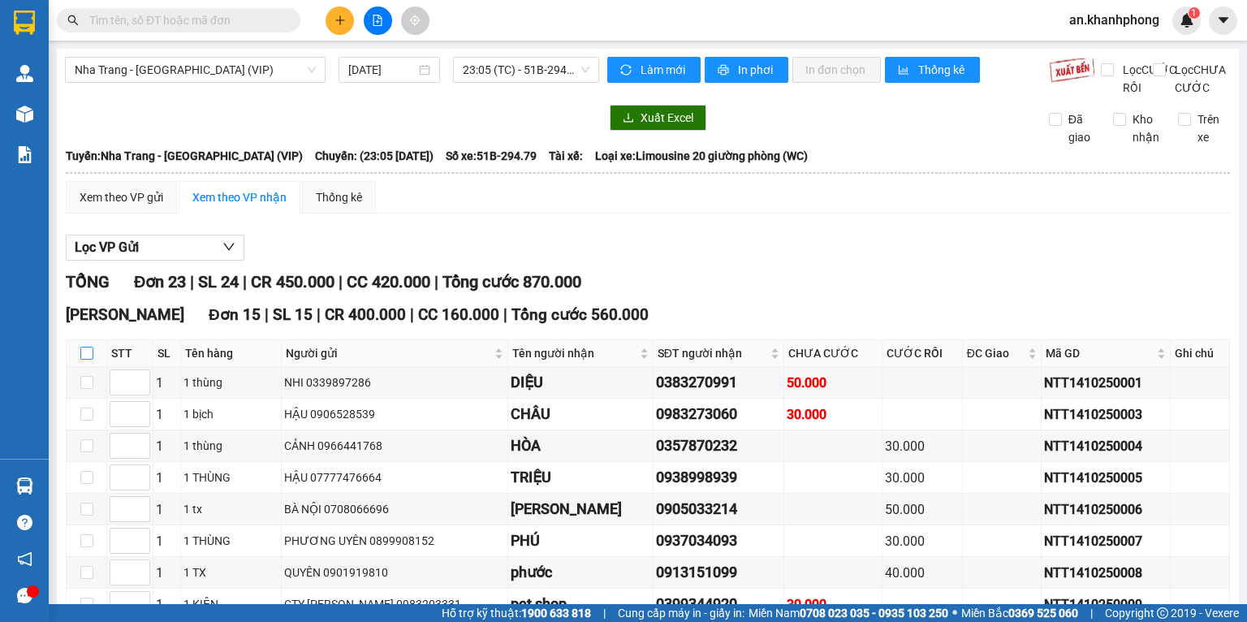
checkbox input "true"
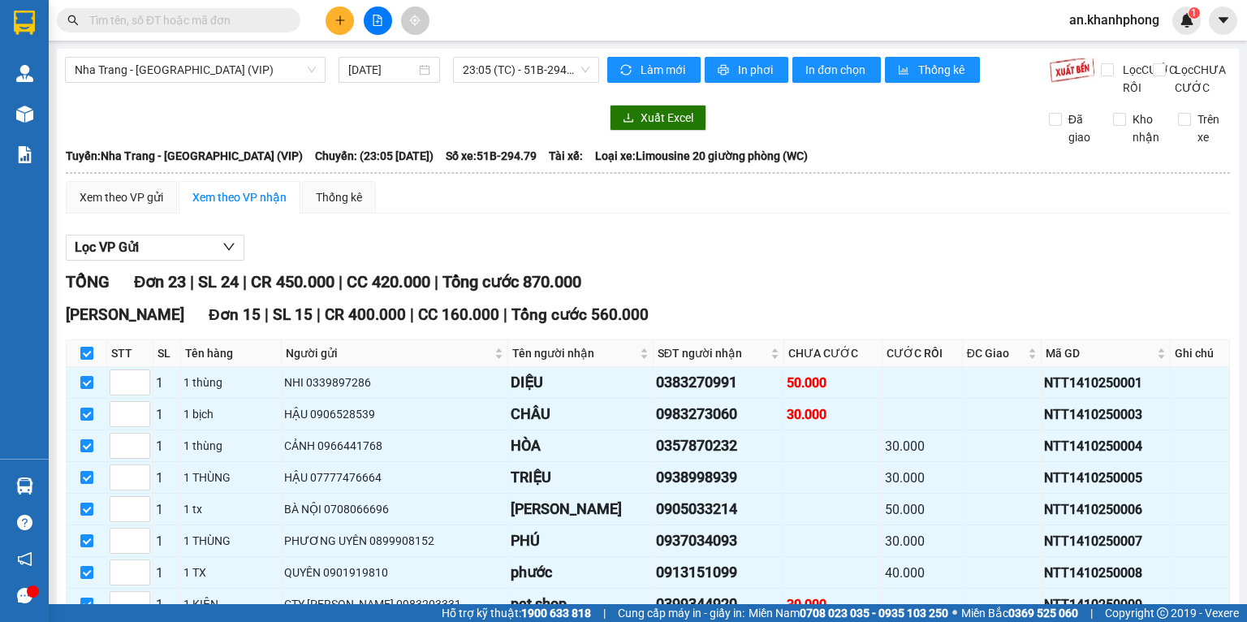
checkbox input "true"
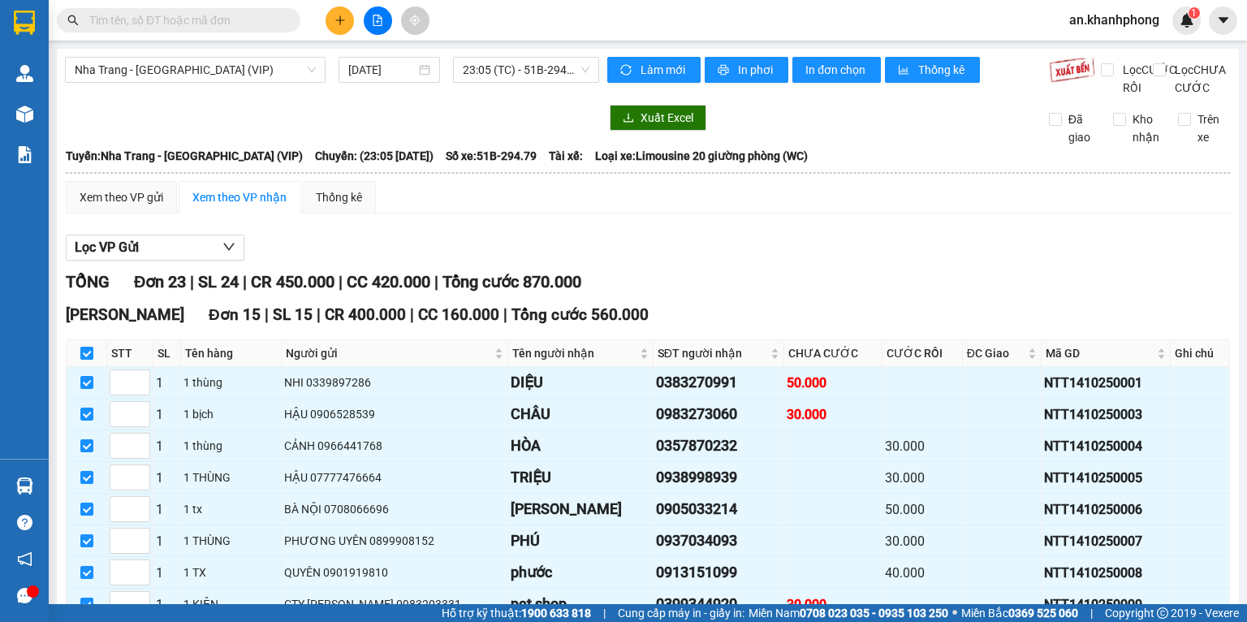
checkbox input "true"
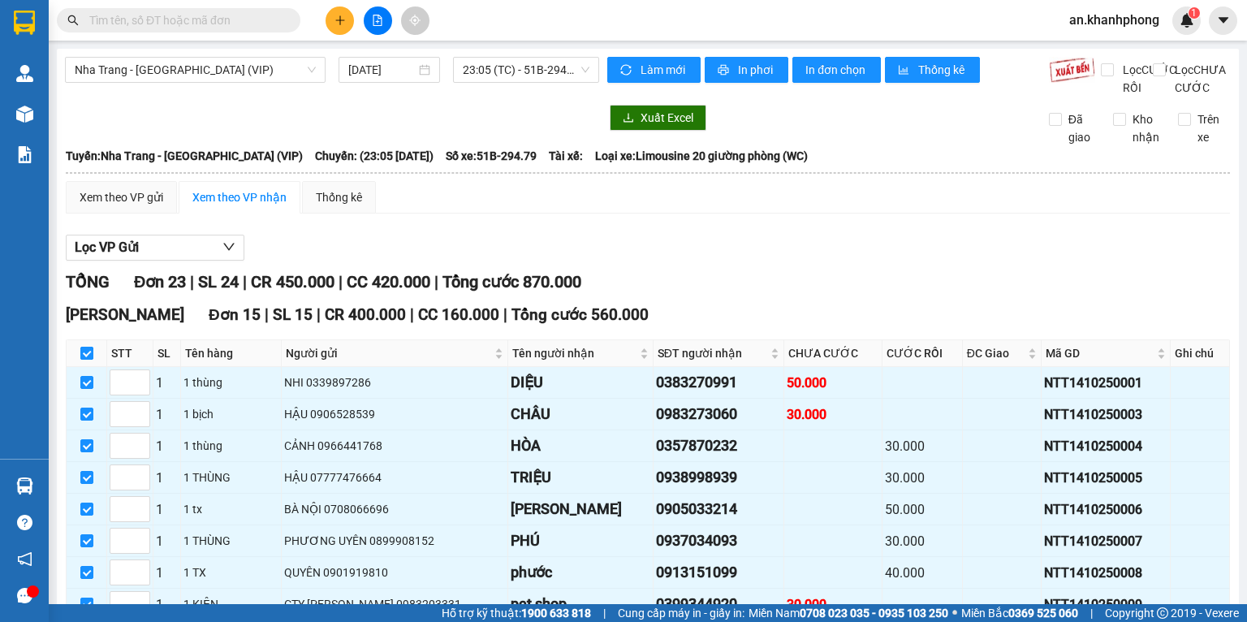
checkbox input "true"
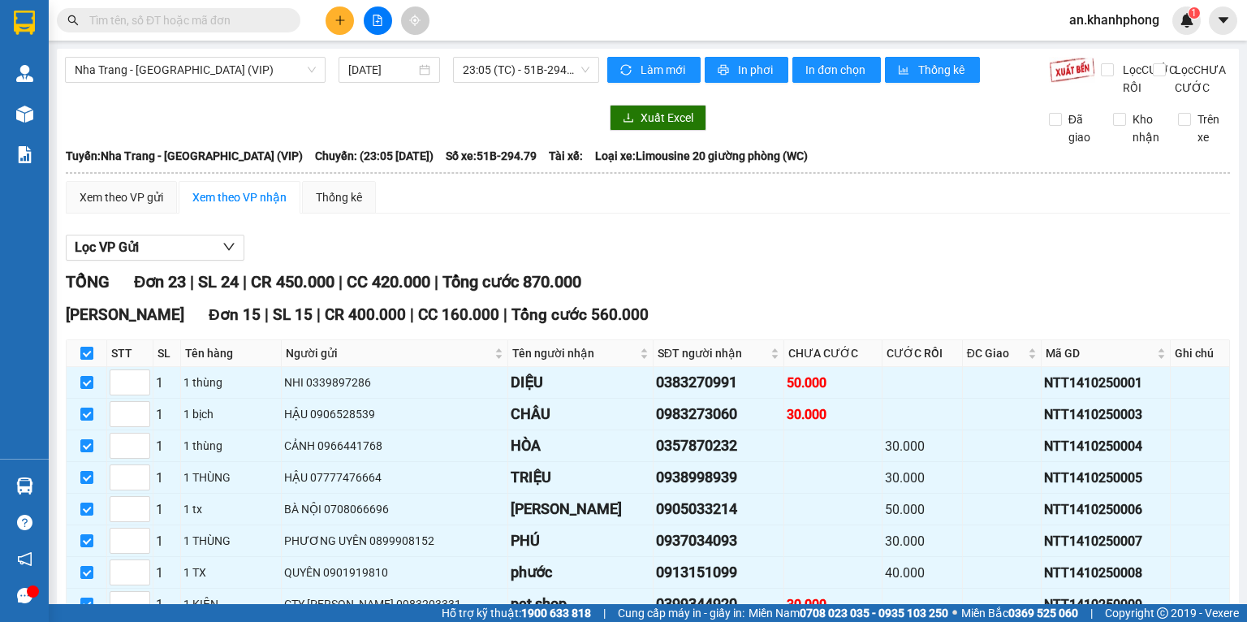
click at [84, 360] on input "checkbox" at bounding box center [86, 353] width 13 height 13
checkbox input "false"
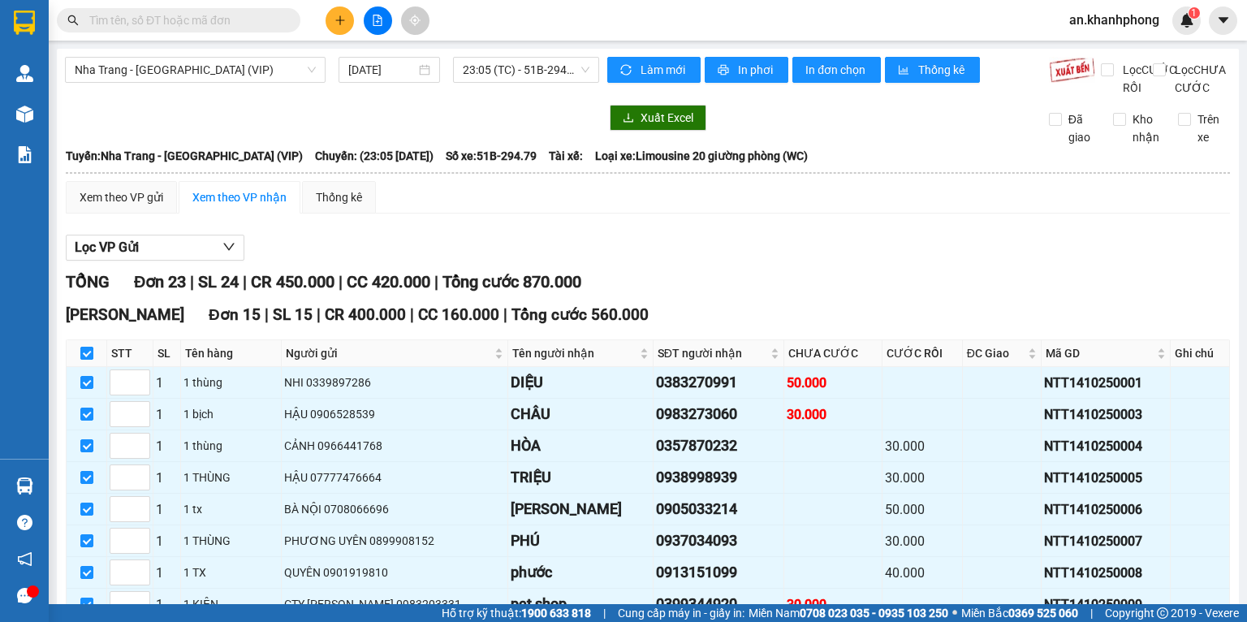
checkbox input "false"
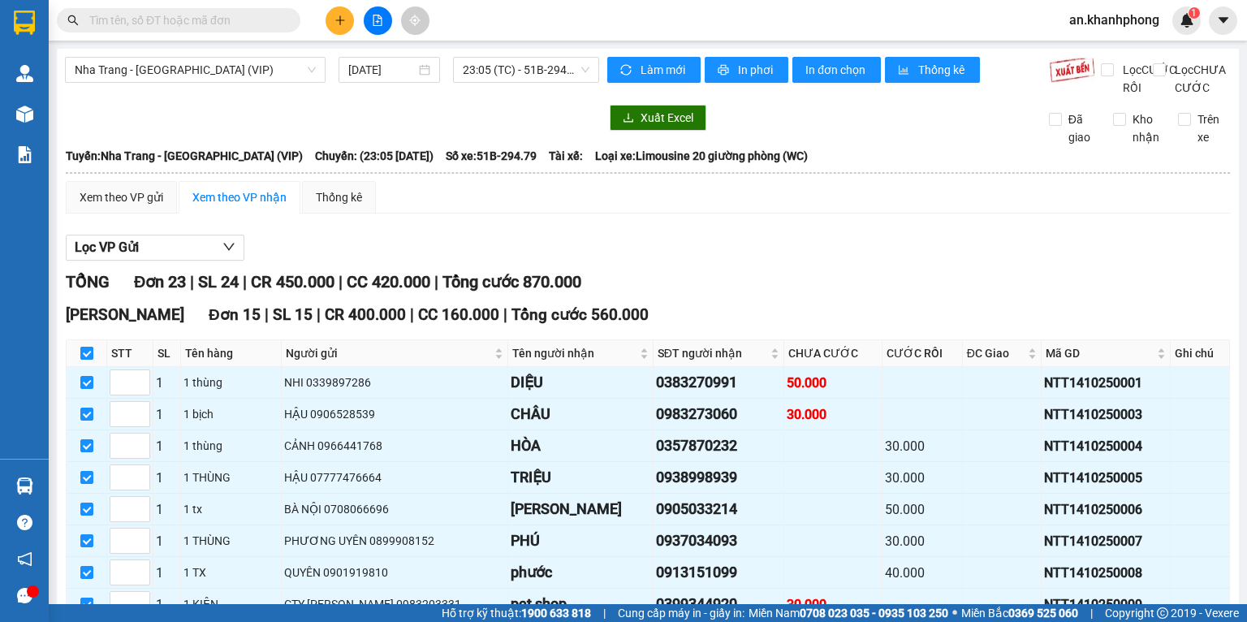
checkbox input "false"
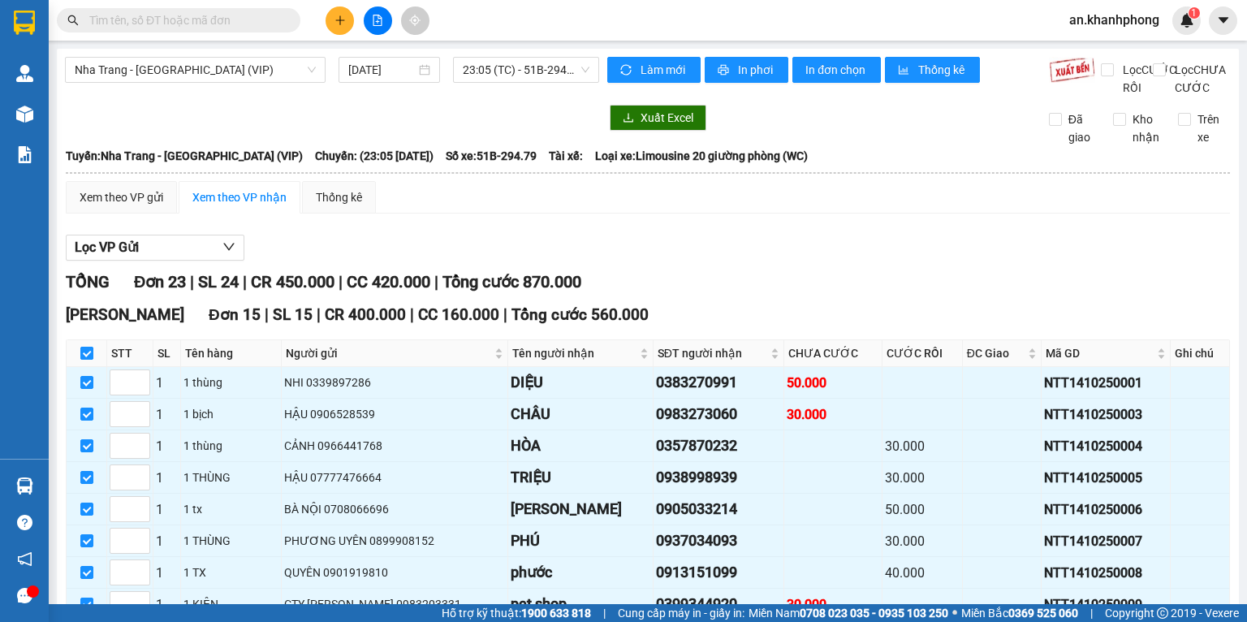
checkbox input "false"
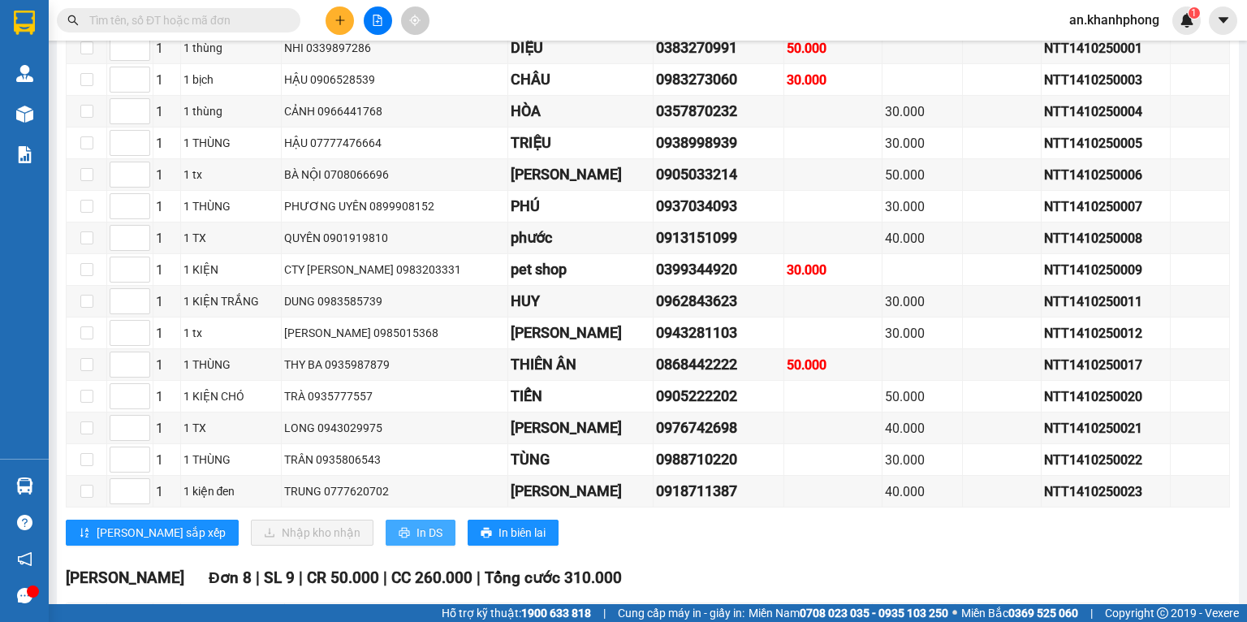
scroll to position [69, 0]
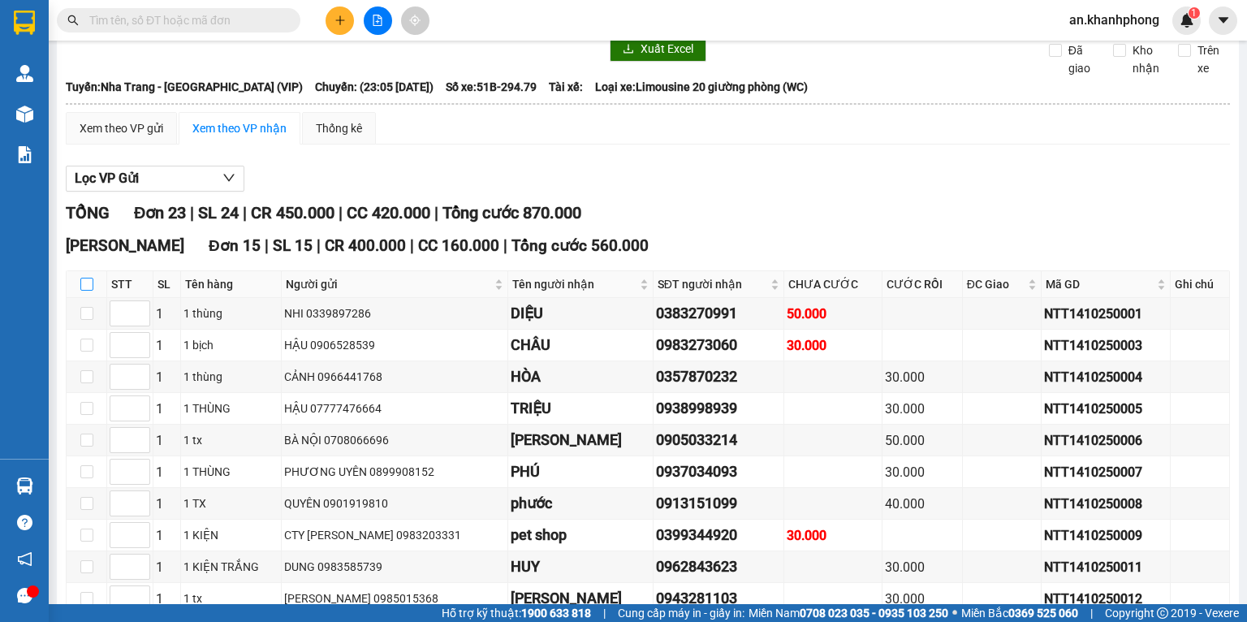
click at [82, 291] on input "checkbox" at bounding box center [86, 284] width 13 height 13
checkbox input "true"
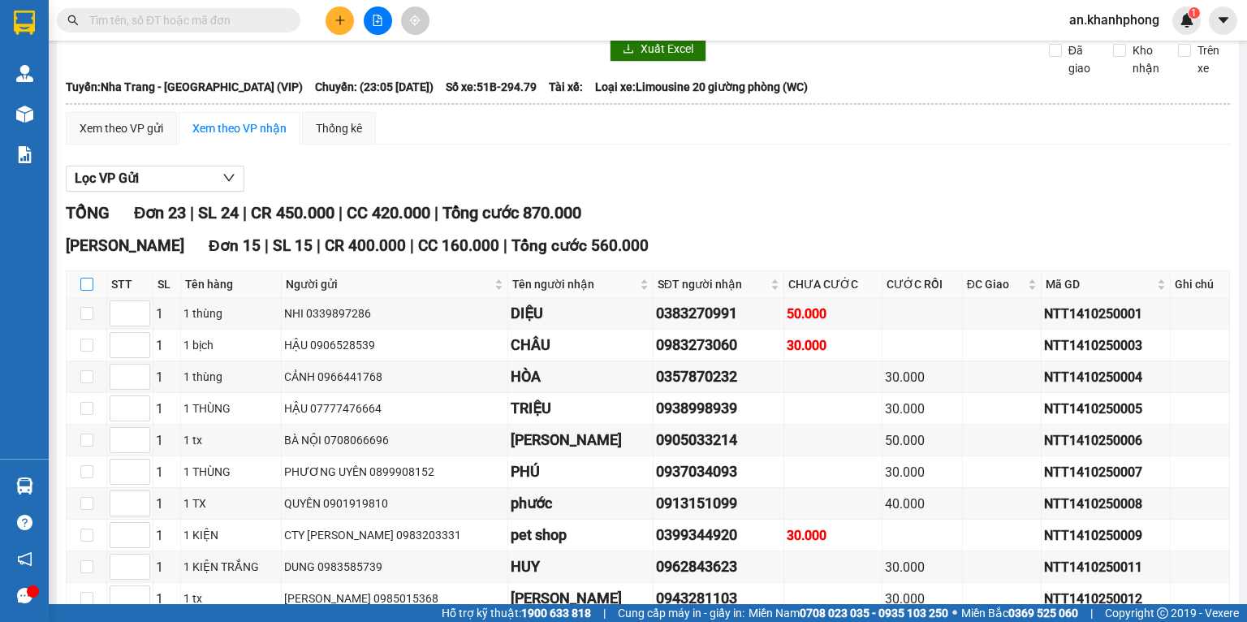
checkbox input "true"
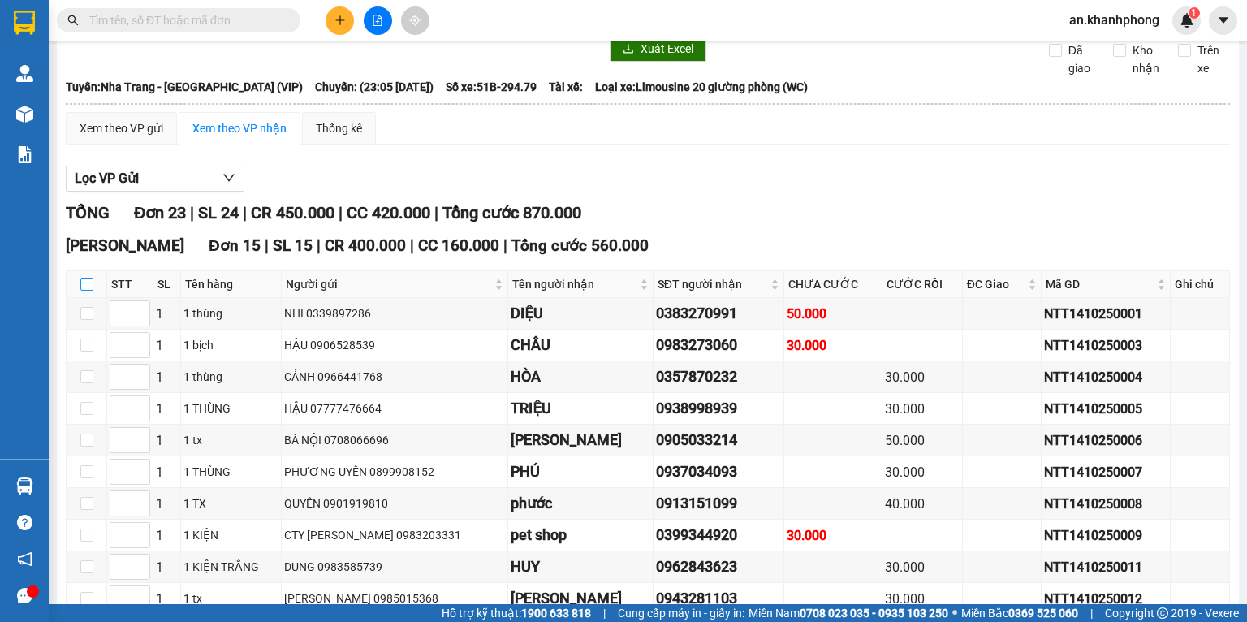
checkbox input "true"
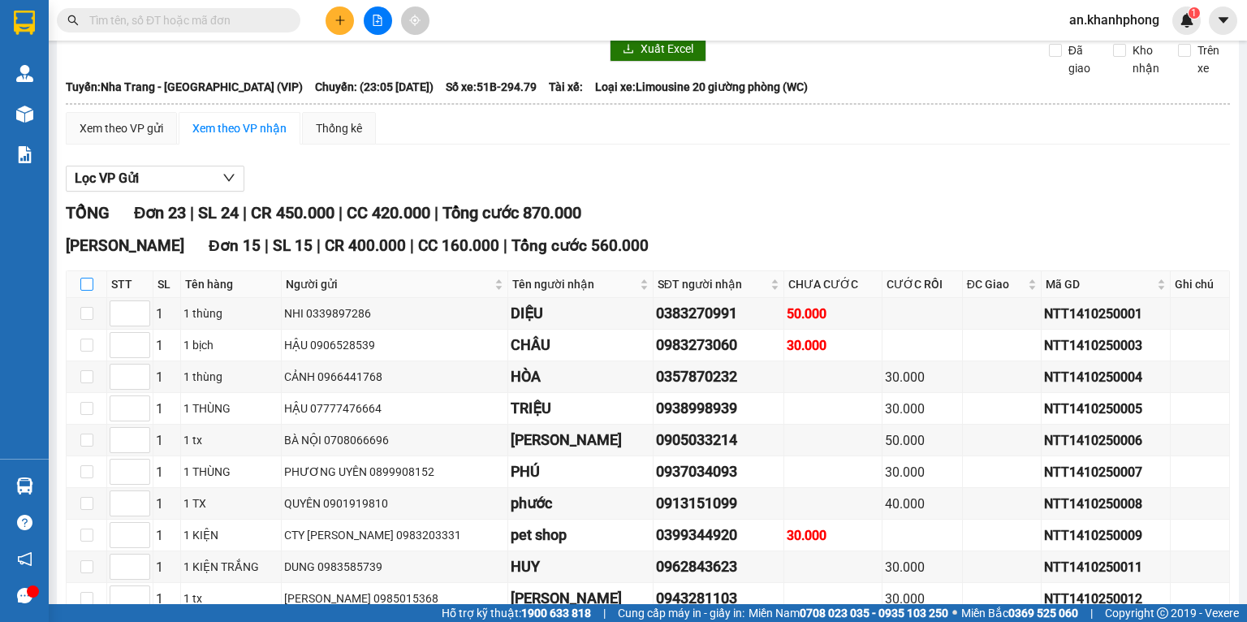
checkbox input "true"
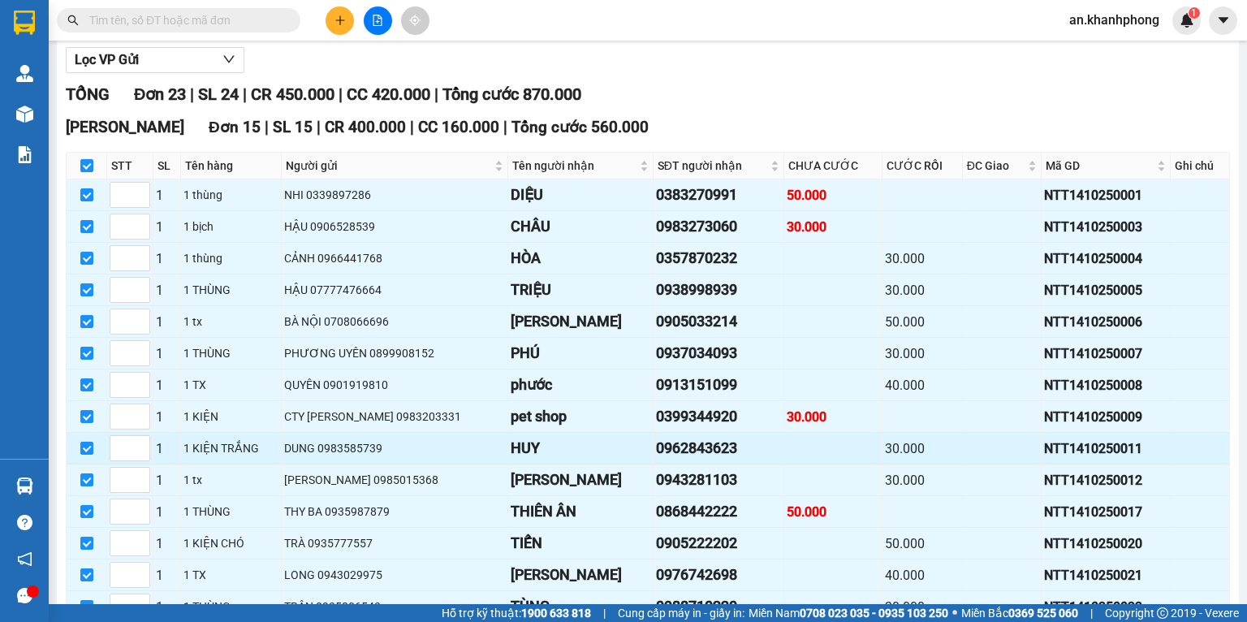
scroll to position [502, 0]
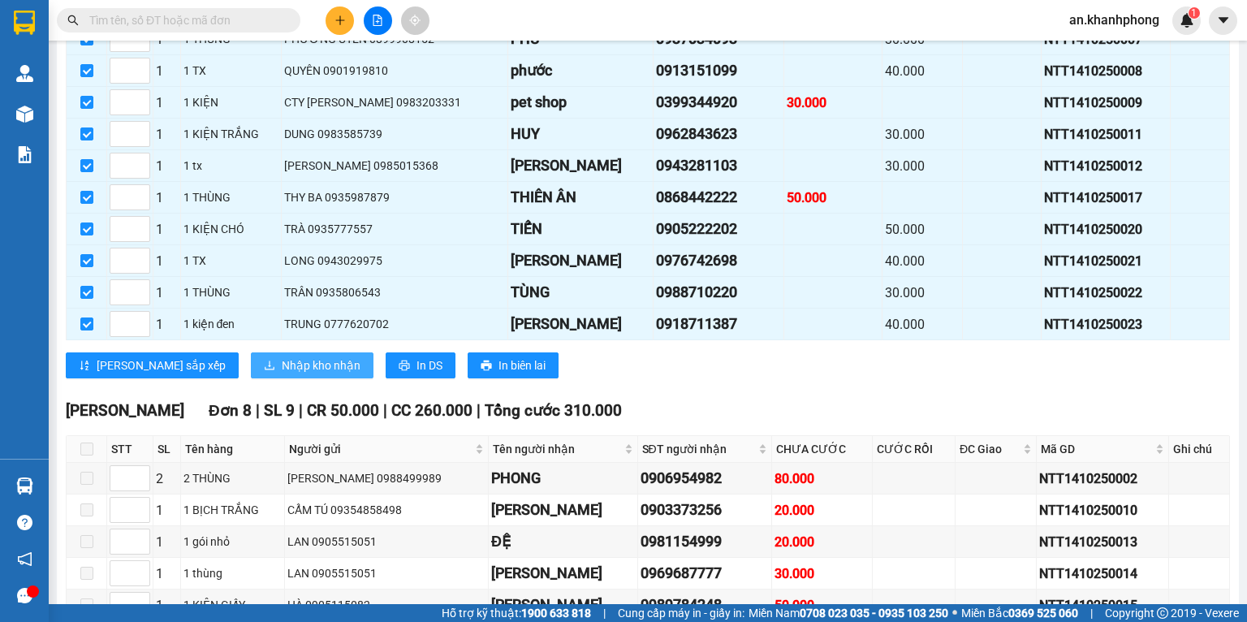
click at [282, 374] on span "Nhập kho nhận" at bounding box center [321, 365] width 79 height 18
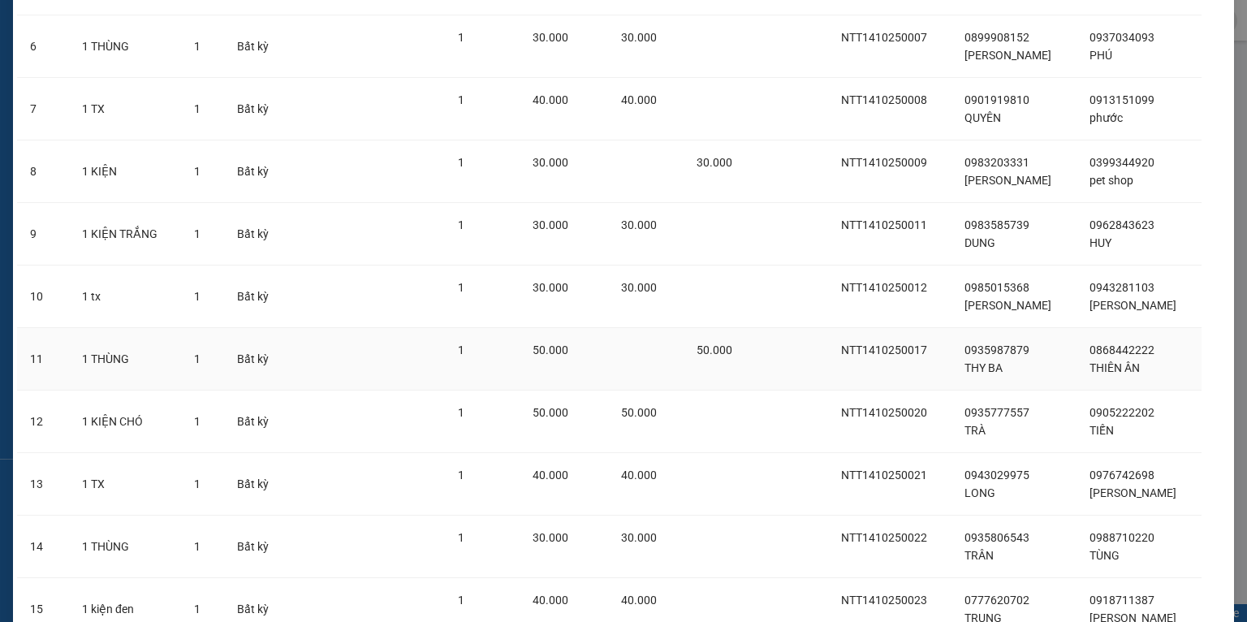
scroll to position [570, 0]
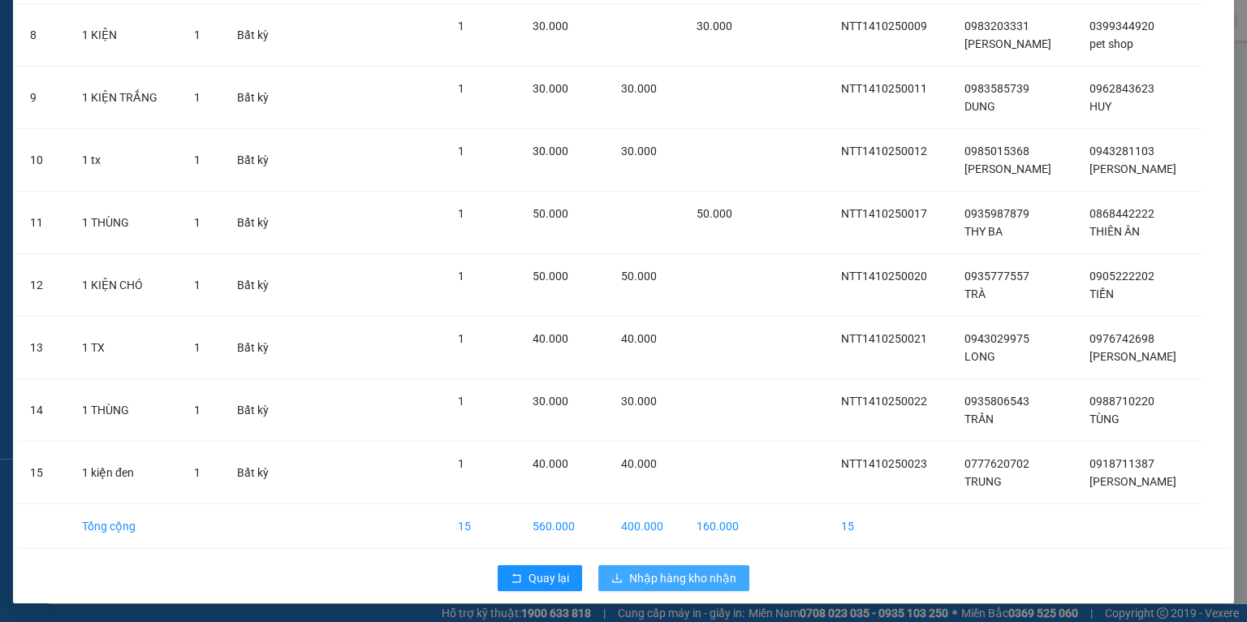
click at [629, 574] on span "Nhập hàng kho nhận" at bounding box center [682, 578] width 107 height 18
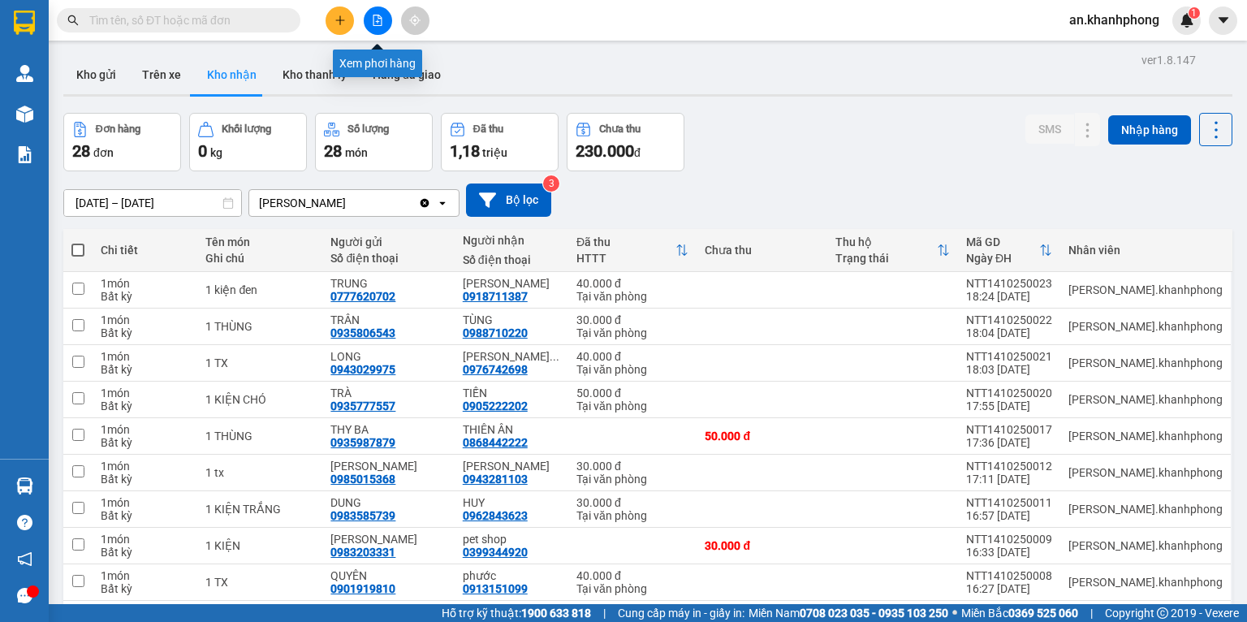
click at [372, 15] on icon "file-add" at bounding box center [377, 20] width 11 height 11
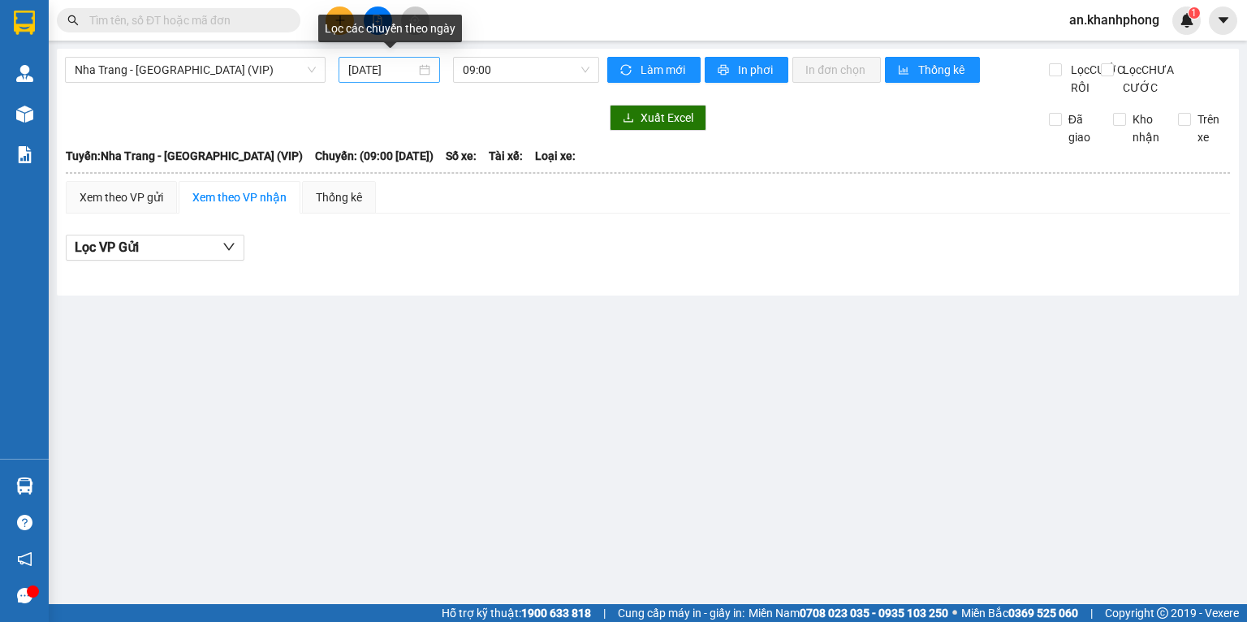
click at [409, 67] on input "[DATE]" at bounding box center [381, 70] width 67 height 18
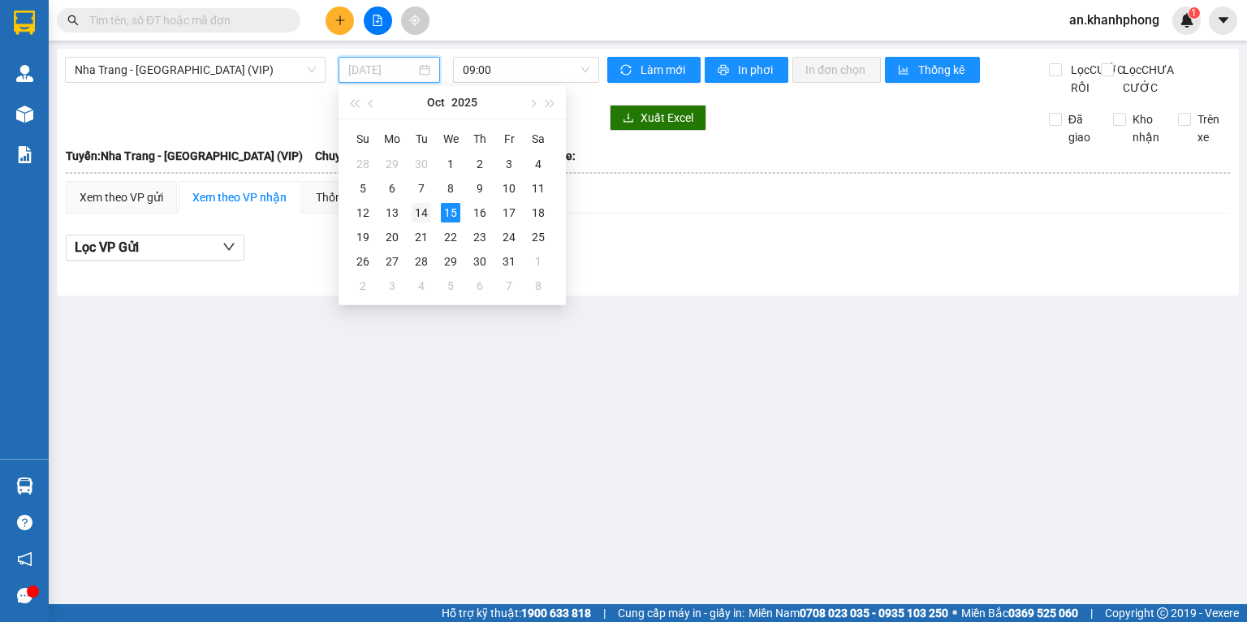
click at [419, 214] on div "14" at bounding box center [420, 212] width 19 height 19
type input "14/10/2025"
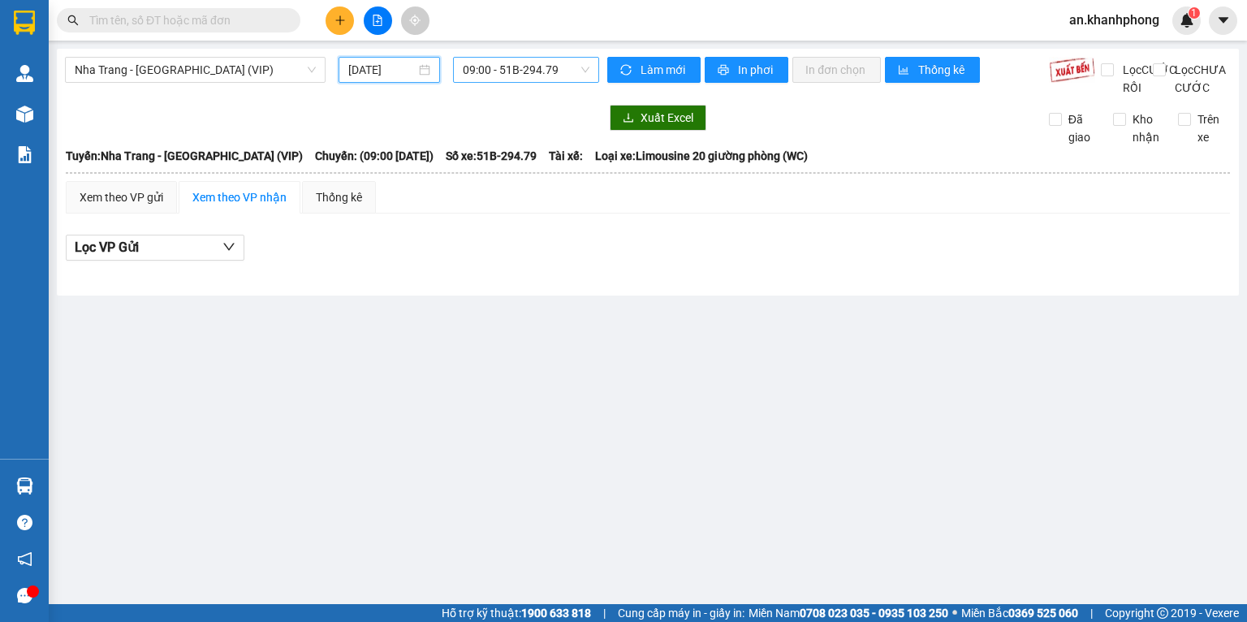
click at [546, 72] on span "09:00 - 51B-294.79" at bounding box center [526, 70] width 127 height 24
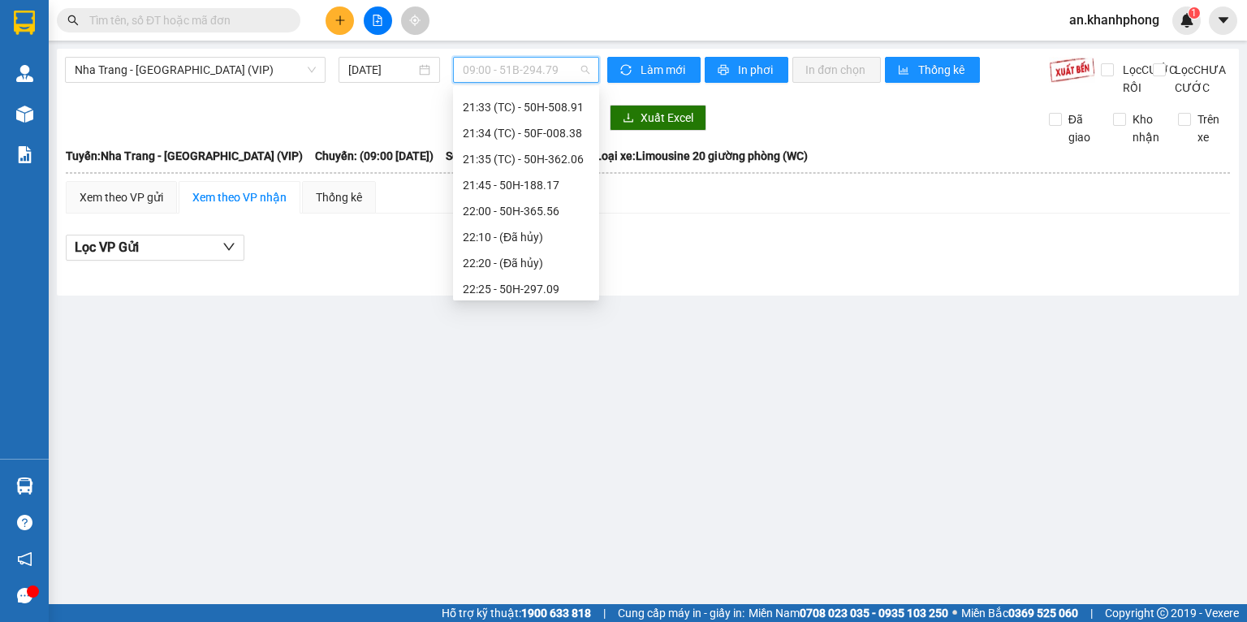
scroll to position [493, 0]
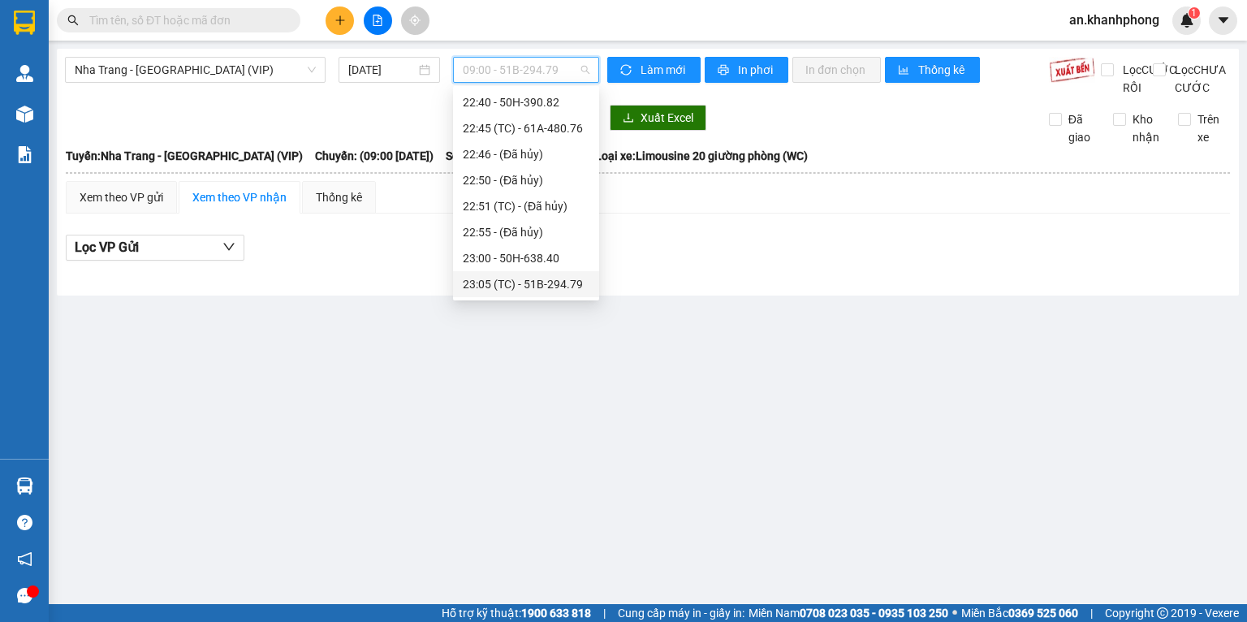
click at [528, 278] on div "23:05 (TC) - 51B-294.79" at bounding box center [526, 284] width 127 height 18
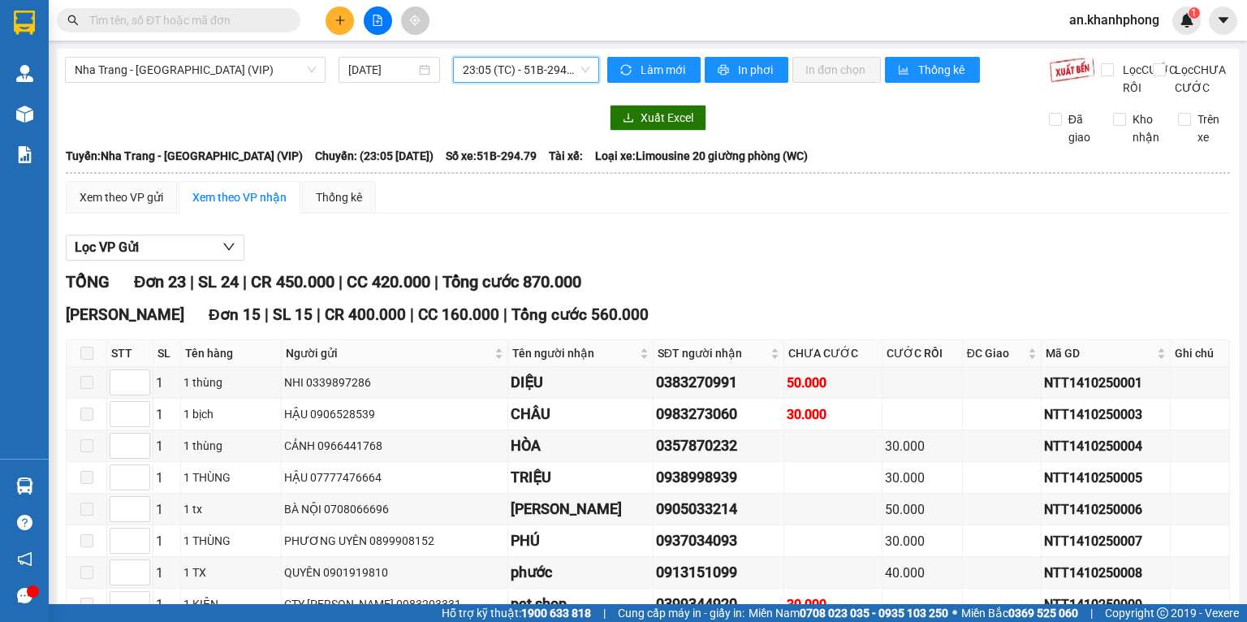
click at [84, 360] on span at bounding box center [86, 353] width 13 height 13
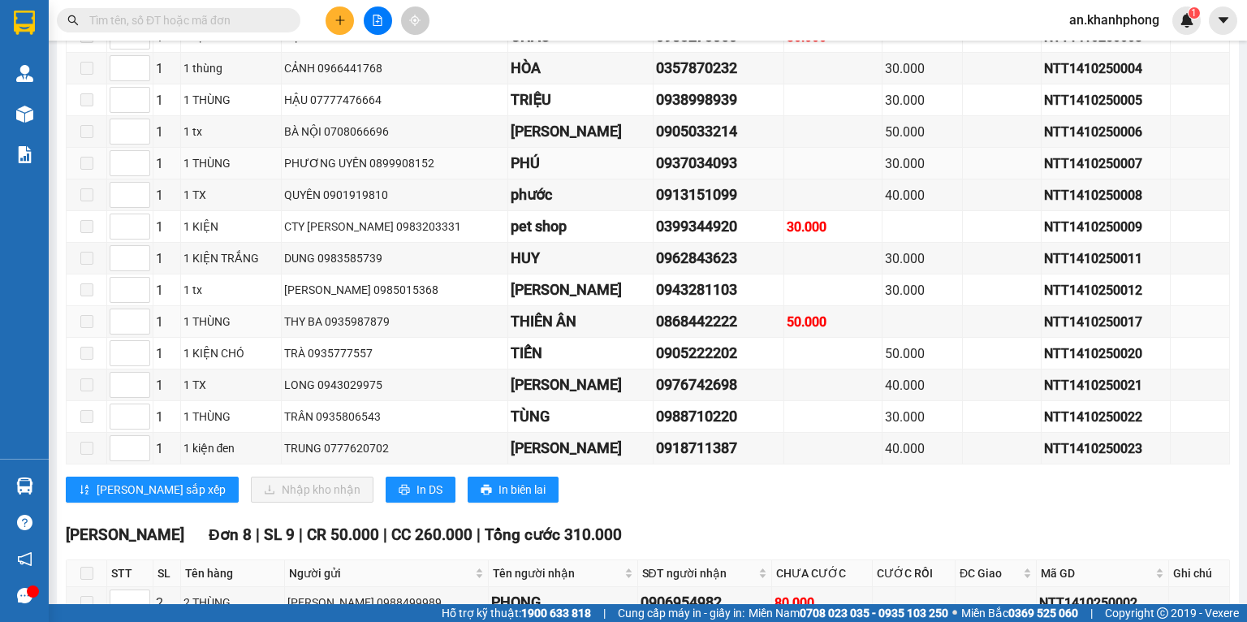
scroll to position [433, 0]
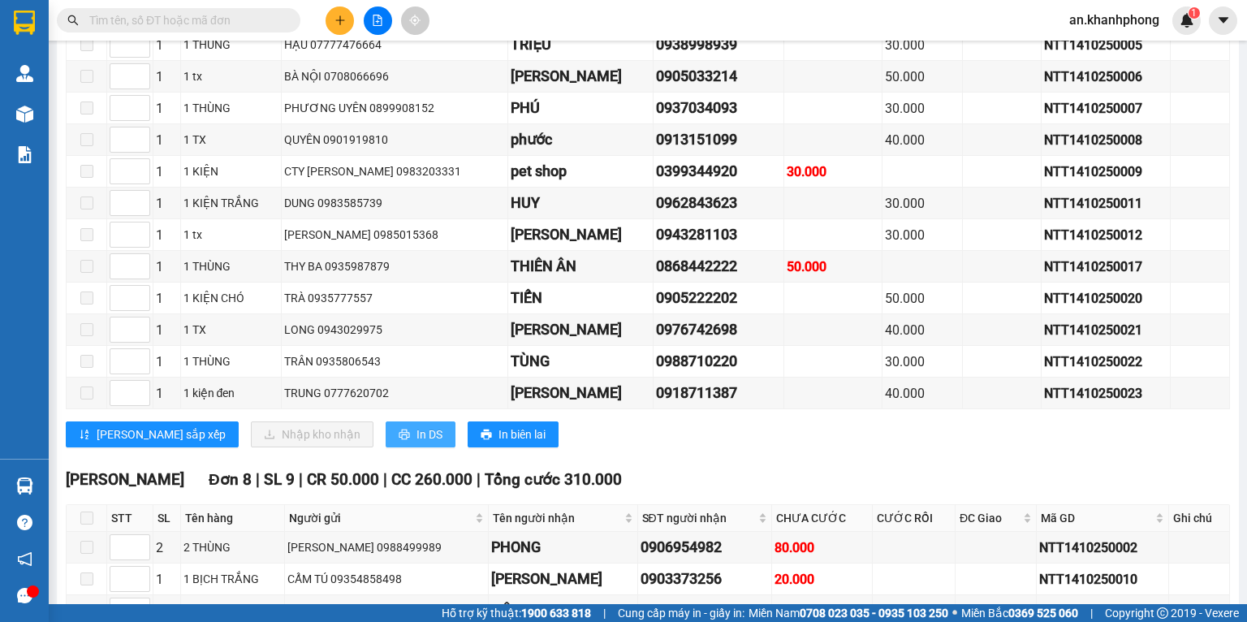
click at [416, 443] on span "In DS" at bounding box center [429, 434] width 26 height 18
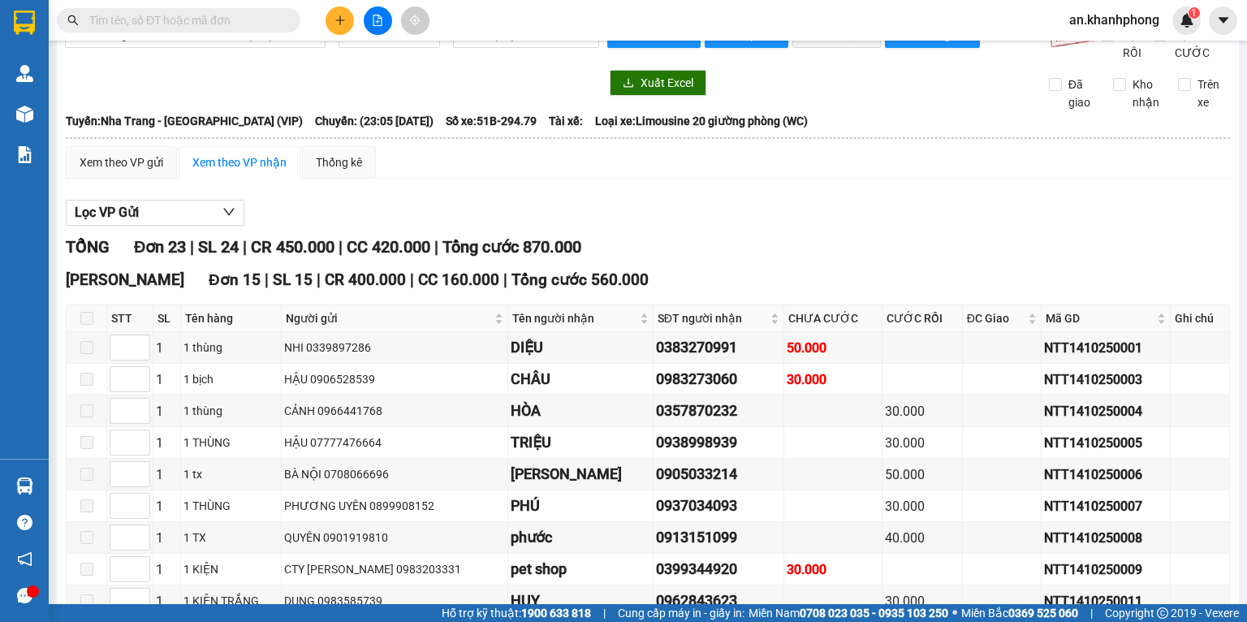
scroll to position [0, 0]
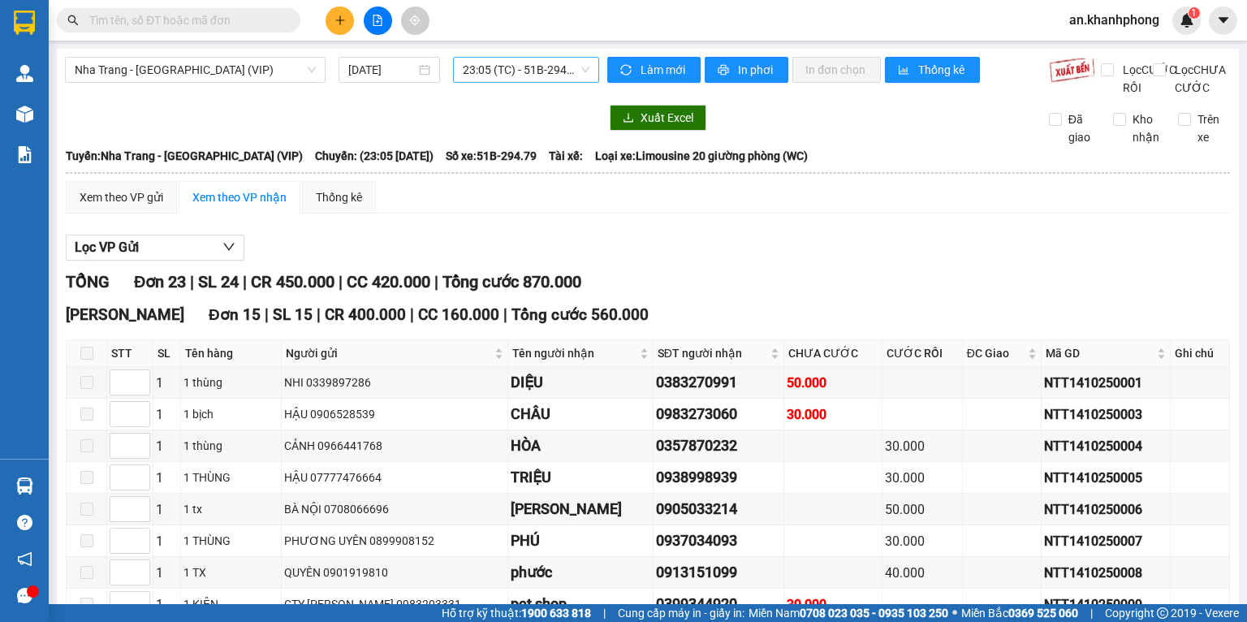
click at [502, 71] on span "23:05 (TC) - 51B-294.79" at bounding box center [526, 70] width 127 height 24
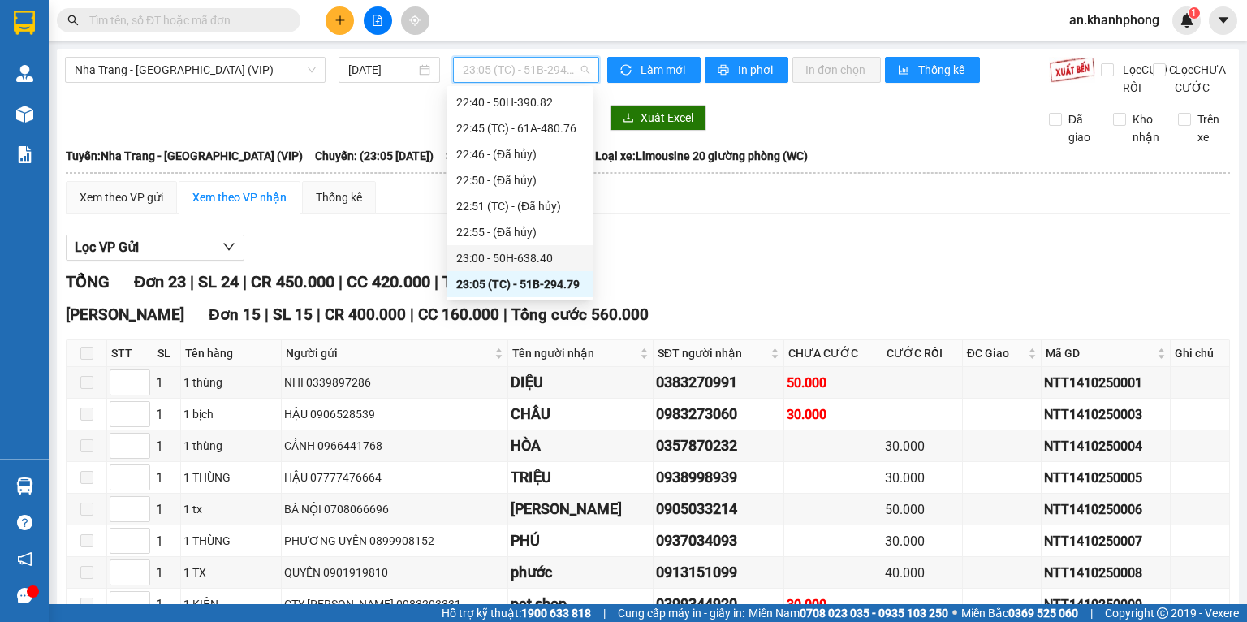
click at [496, 248] on div "23:00 - 50H-638.40" at bounding box center [519, 258] width 146 height 26
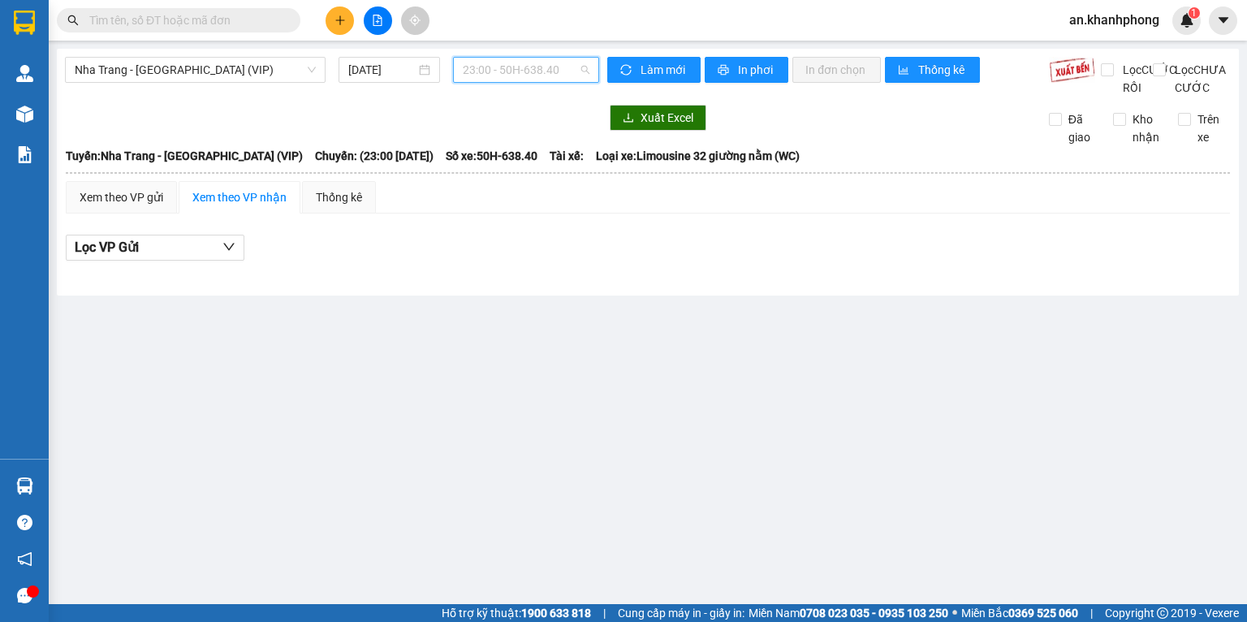
click at [505, 71] on span "23:00 - 50H-638.40" at bounding box center [526, 70] width 127 height 24
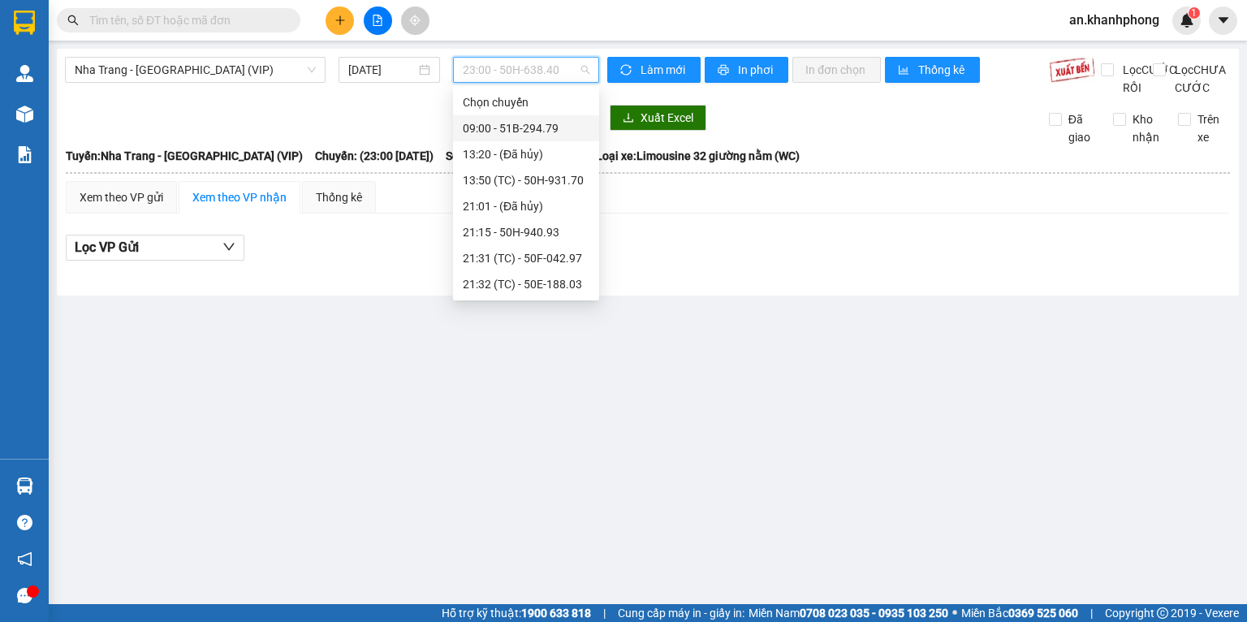
click at [509, 127] on div "09:00 - 51B-294.79" at bounding box center [526, 128] width 127 height 18
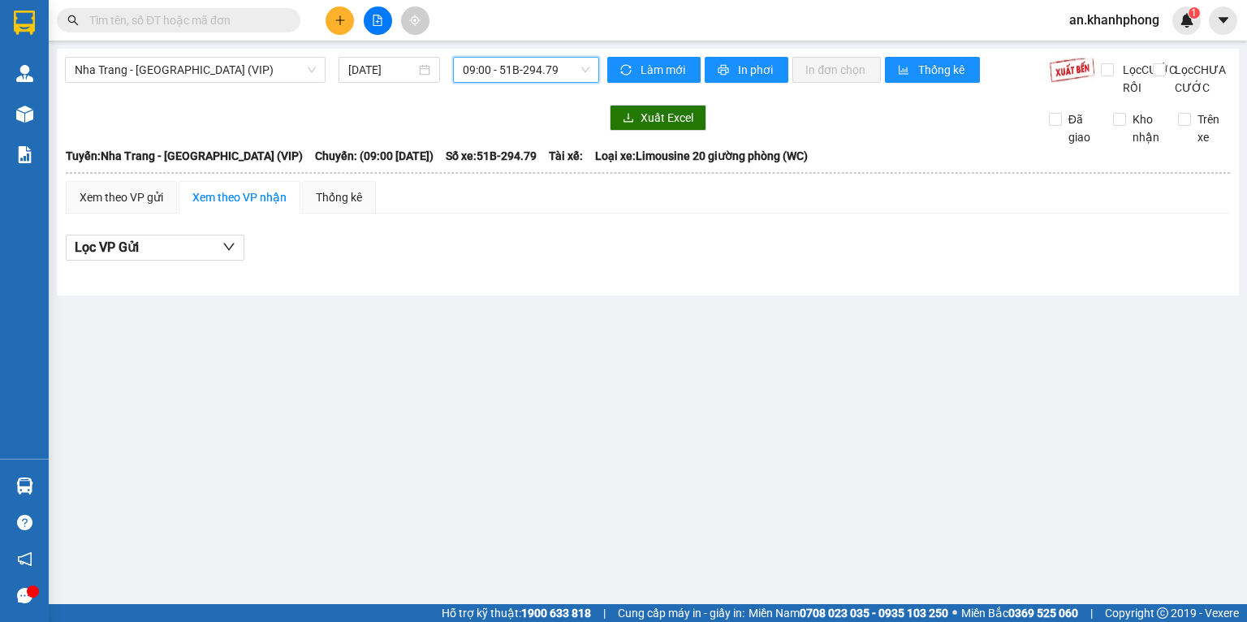
click at [506, 74] on span "09:00 - 51B-294.79" at bounding box center [526, 70] width 127 height 24
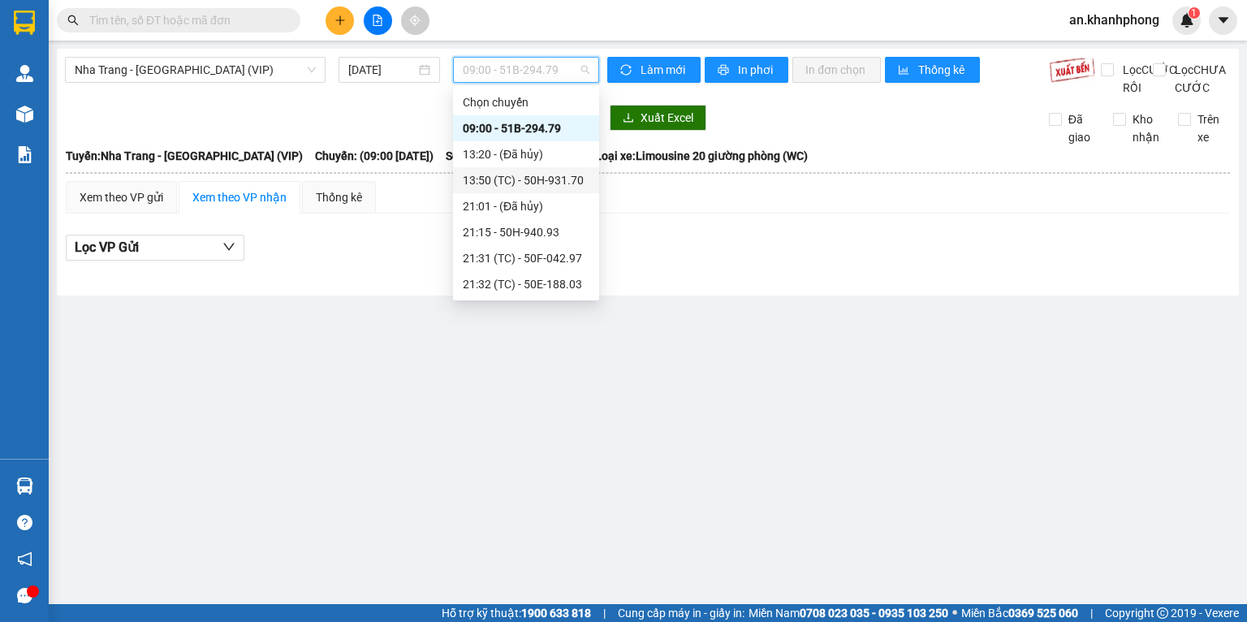
click at [519, 180] on div "13:50 (TC) - 50H-931.70" at bounding box center [526, 180] width 127 height 18
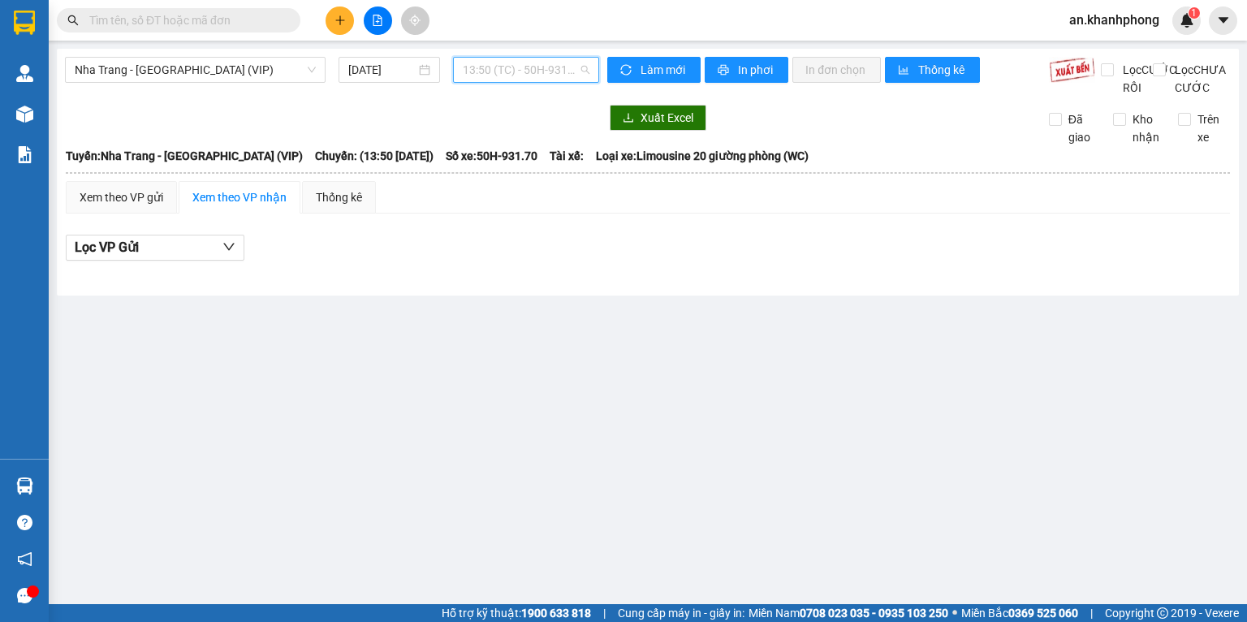
click at [528, 69] on span "13:50 (TC) - 50H-931.70" at bounding box center [526, 70] width 127 height 24
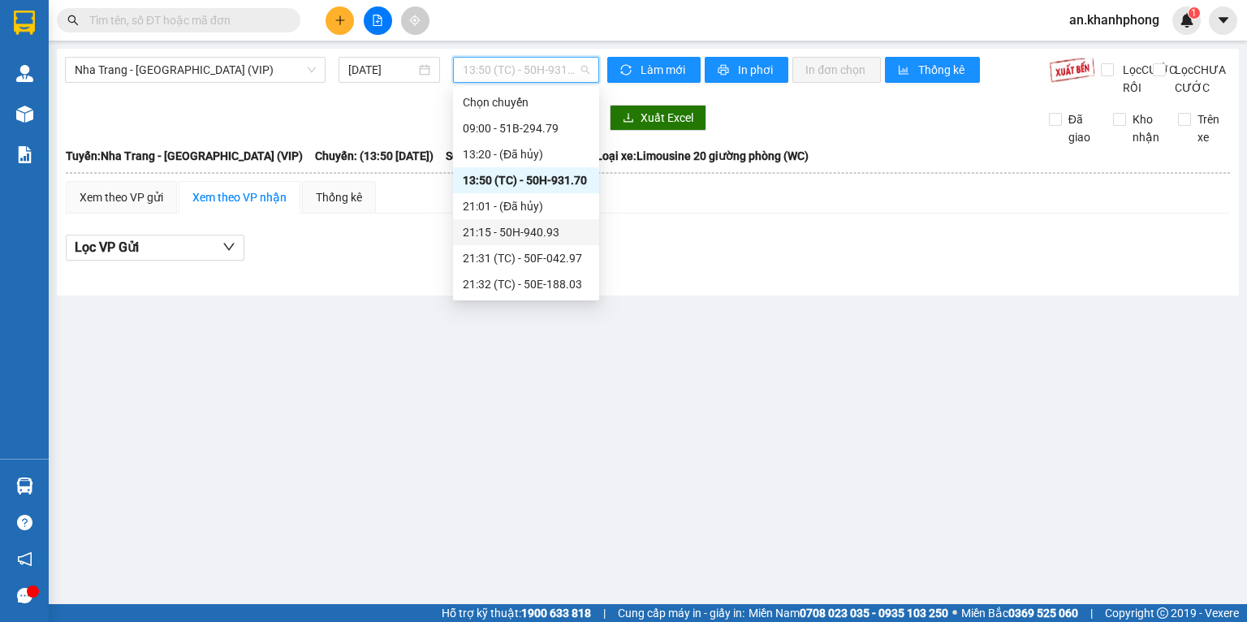
click at [534, 228] on div "21:15 - 50H-940.93" at bounding box center [526, 232] width 127 height 18
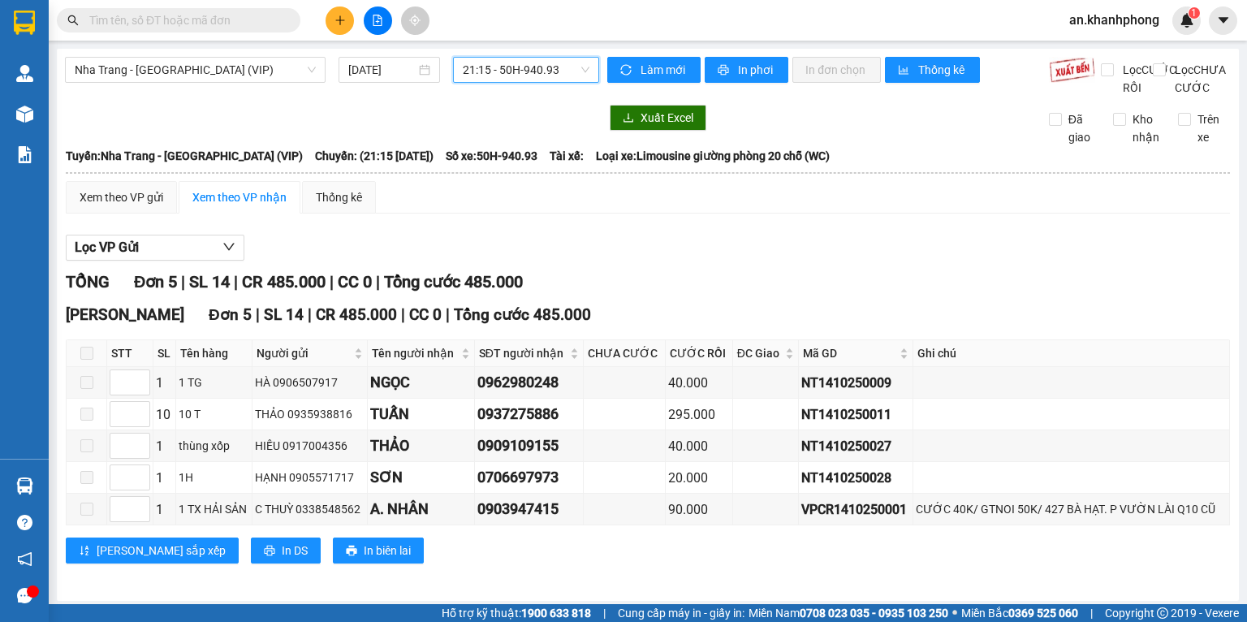
click at [532, 75] on span "21:15 - 50H-940.93" at bounding box center [526, 70] width 127 height 24
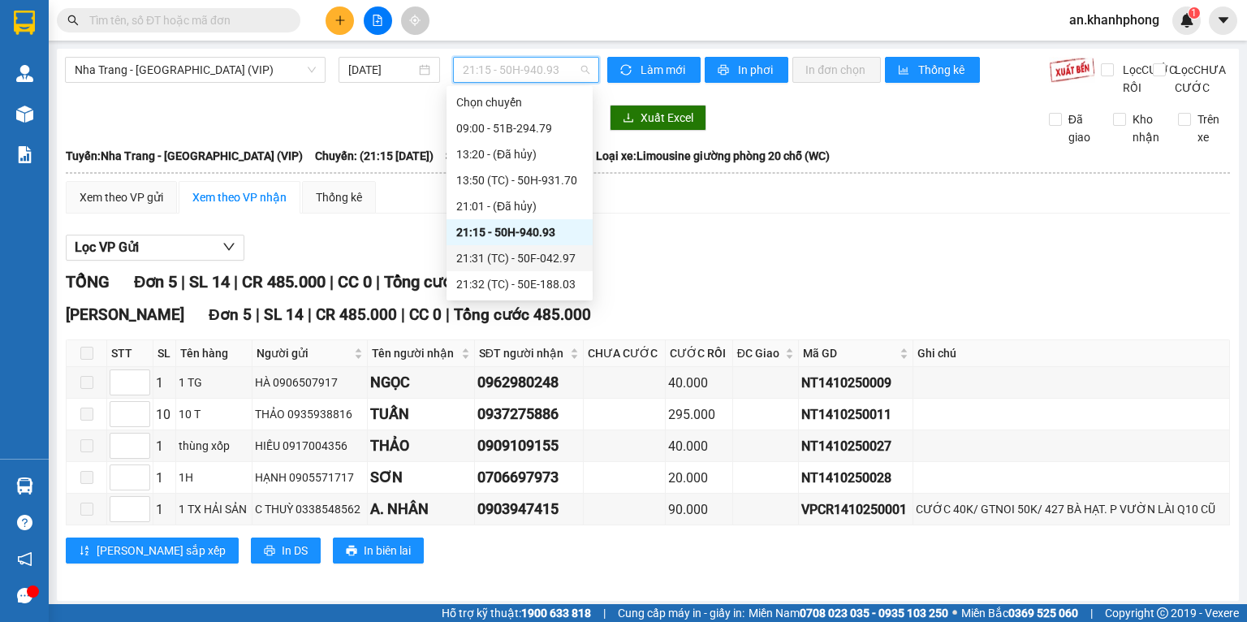
click at [524, 256] on div "21:31 (TC) - 50F-042.97" at bounding box center [519, 258] width 127 height 18
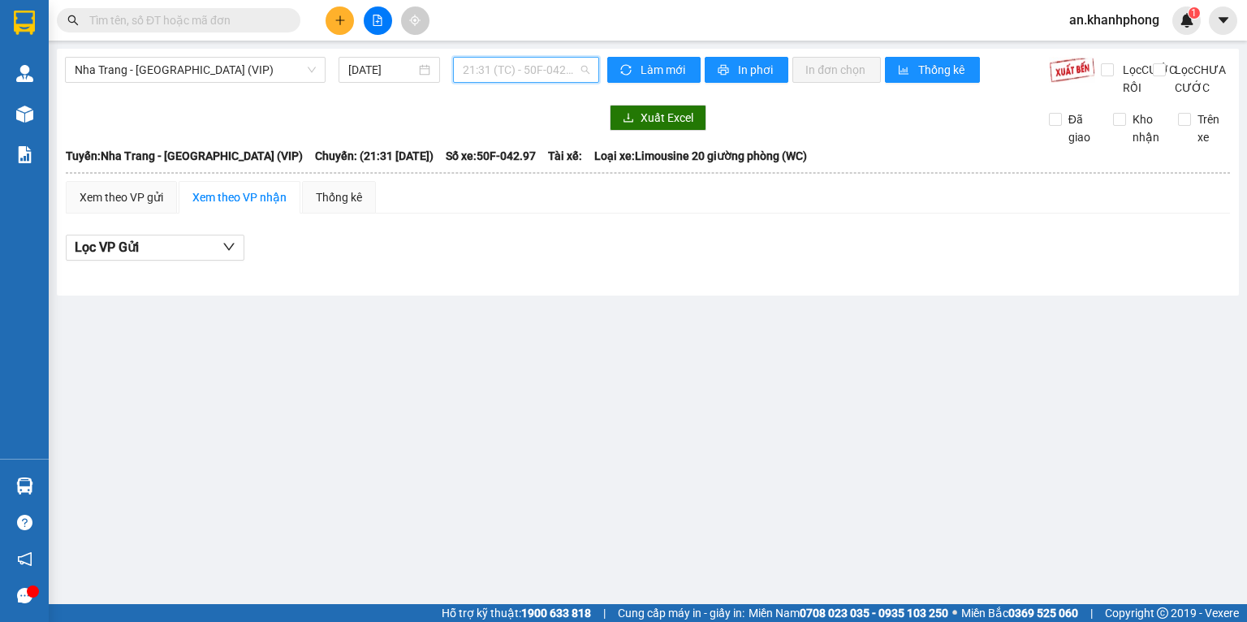
click at [491, 80] on span "21:31 (TC) - 50F-042.97" at bounding box center [526, 70] width 127 height 24
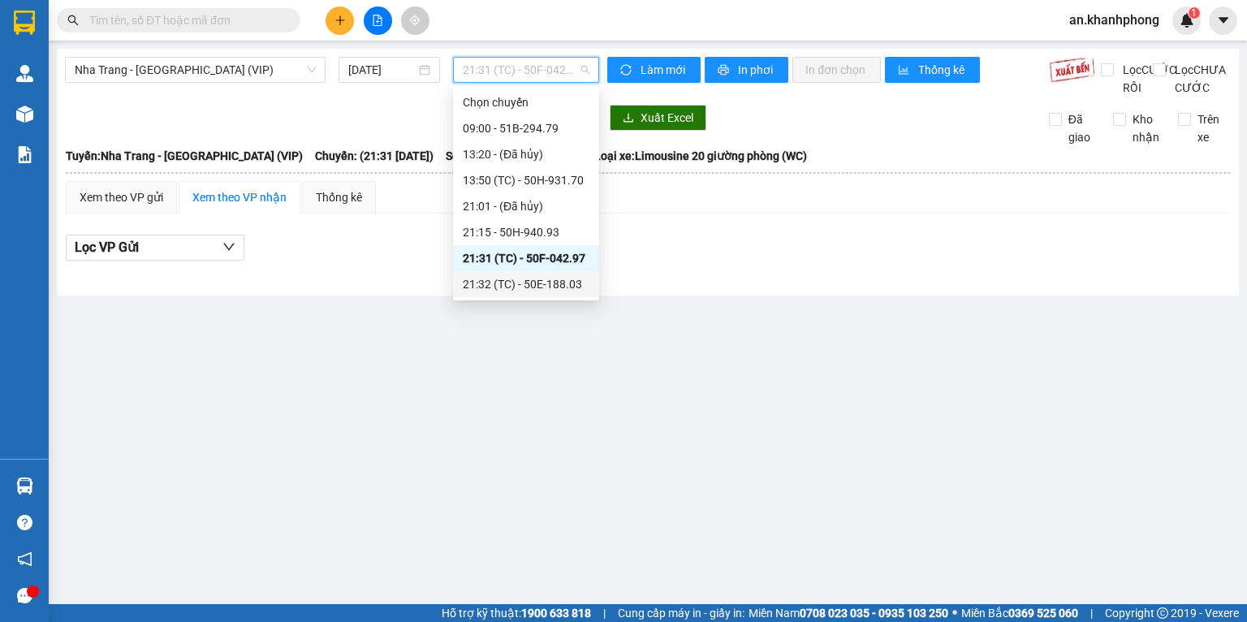
click at [514, 279] on div "21:32 (TC) - 50E-188.03" at bounding box center [526, 284] width 127 height 18
click at [527, 76] on span "21:32 (TC) - 50E-188.03" at bounding box center [526, 70] width 127 height 24
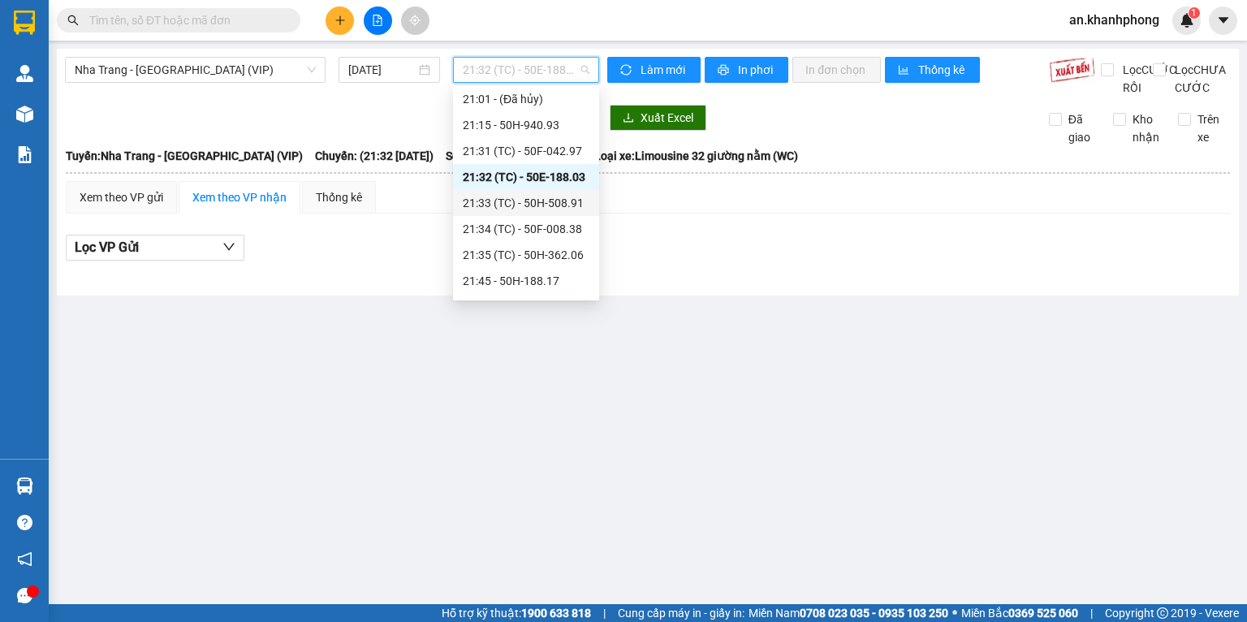
click at [530, 195] on div "21:33 (TC) - 50H-508.91" at bounding box center [526, 203] width 127 height 18
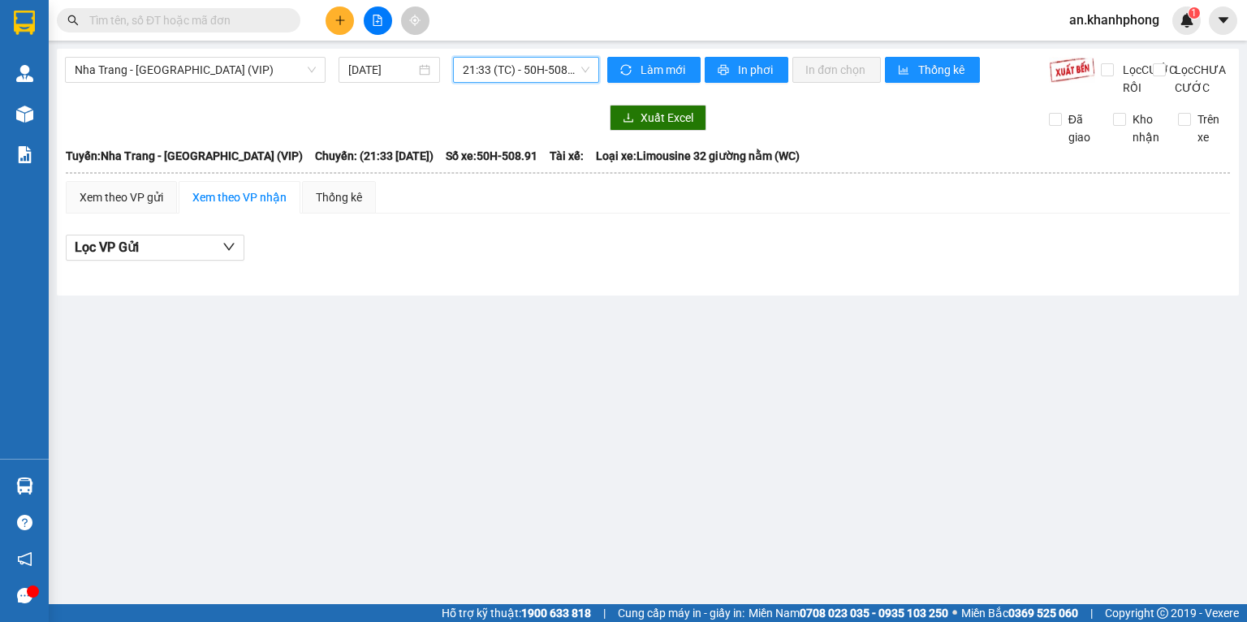
click at [507, 67] on span "21:33 (TC) - 50H-508.91" at bounding box center [526, 70] width 127 height 24
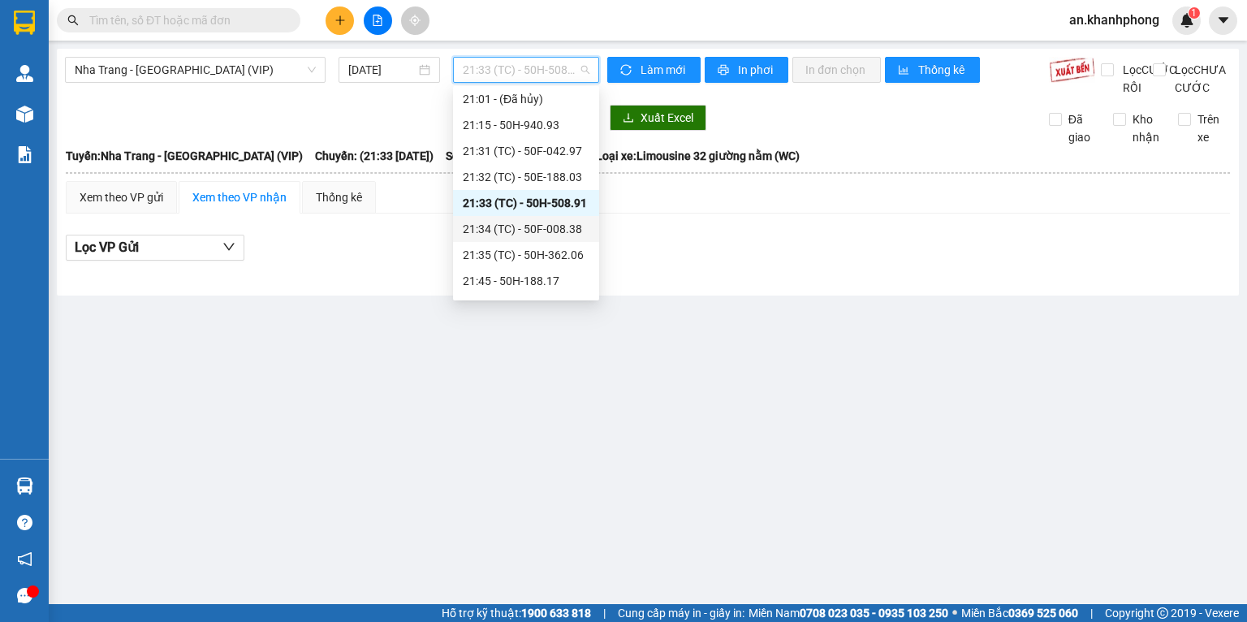
click at [522, 232] on div "21:34 (TC) - 50F-008.38" at bounding box center [526, 229] width 127 height 18
click at [528, 62] on span "21:34 (TC) - 50F-008.38" at bounding box center [526, 70] width 127 height 24
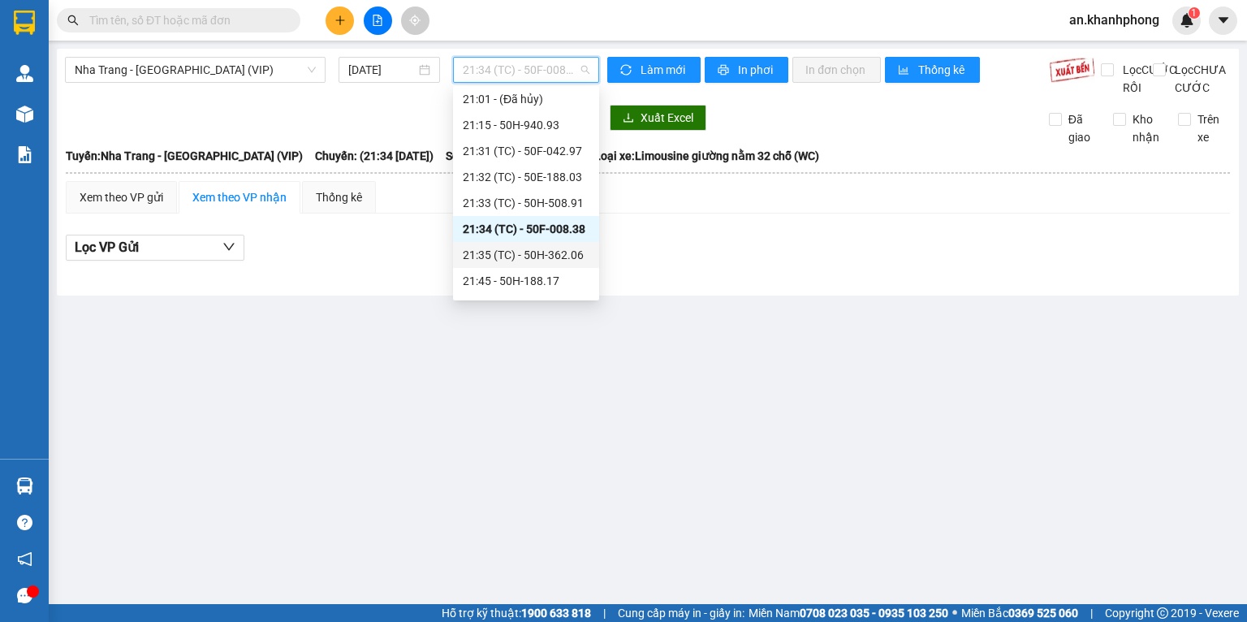
click at [525, 253] on div "21:35 (TC) - 50H-362.06" at bounding box center [526, 255] width 127 height 18
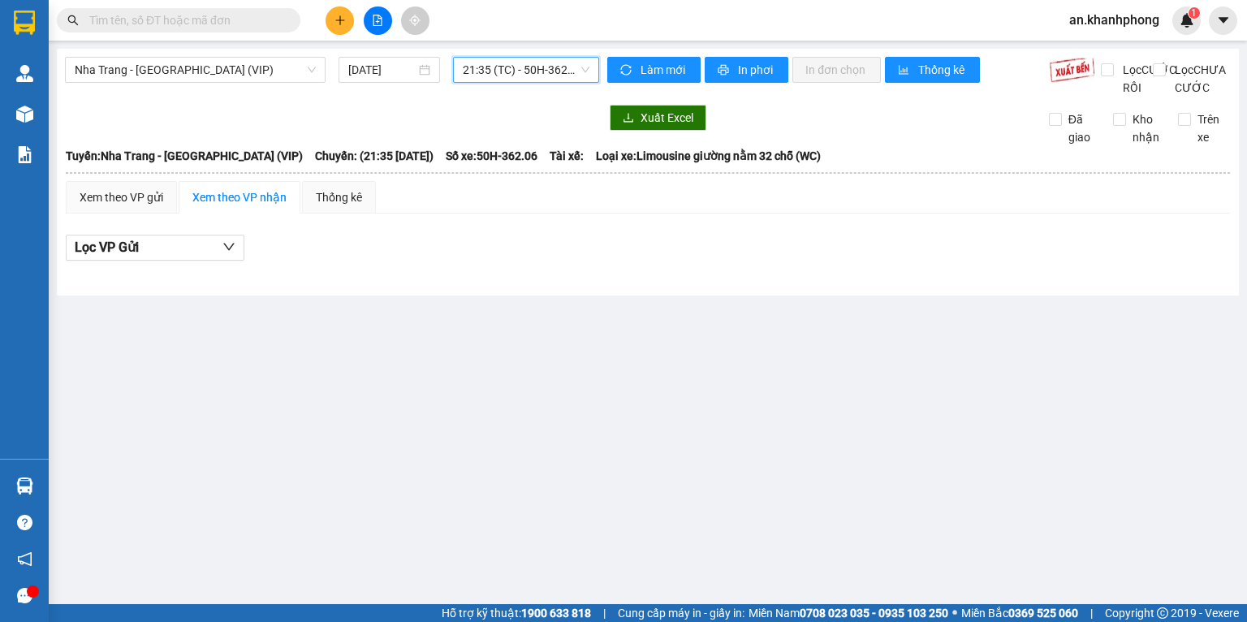
click at [512, 79] on span "21:35 (TC) - 50H-362.06" at bounding box center [526, 70] width 127 height 24
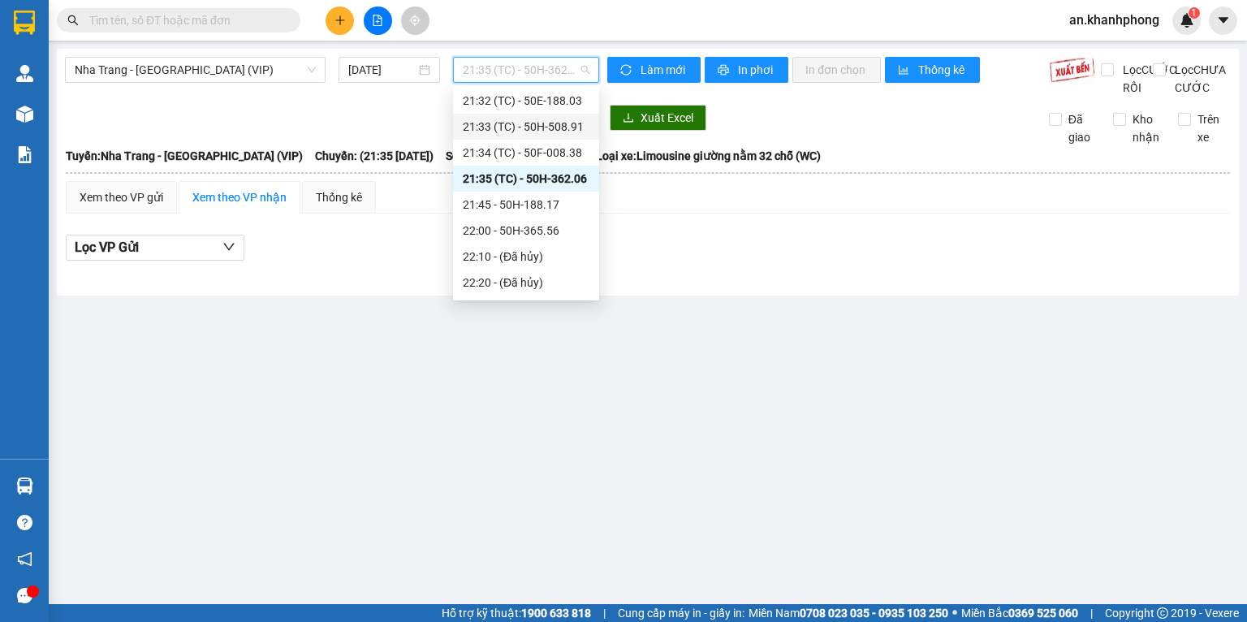
scroll to position [215, 0]
click at [505, 174] on div "21:45 - 50H-188.17" at bounding box center [526, 173] width 127 height 18
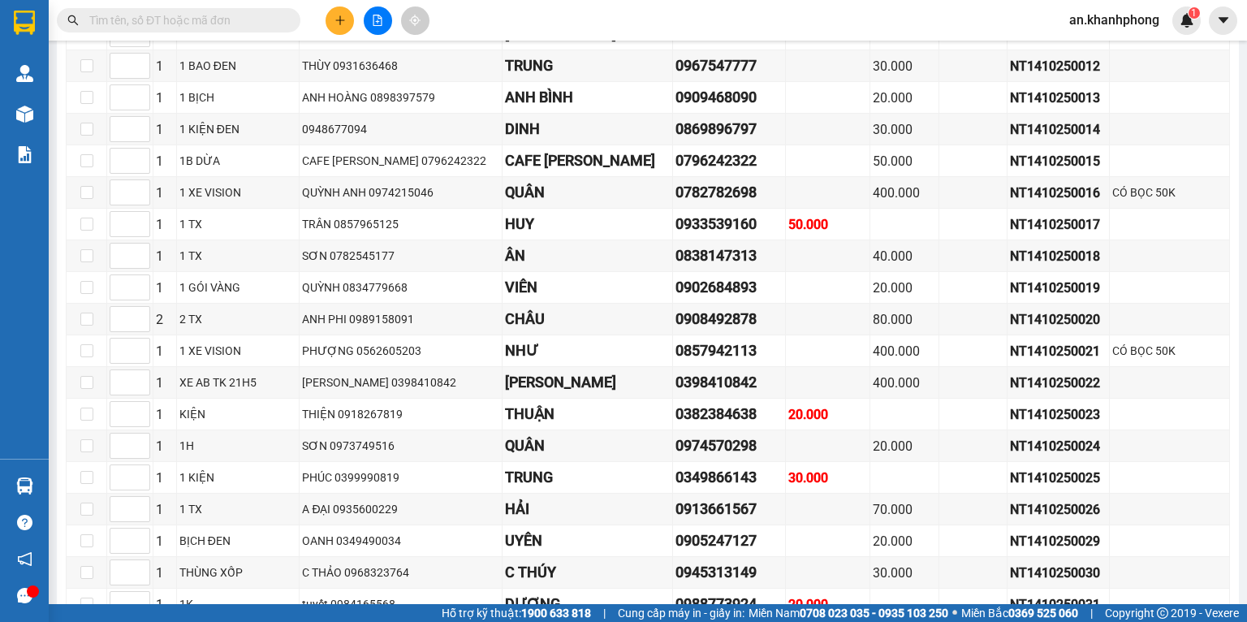
scroll to position [125, 0]
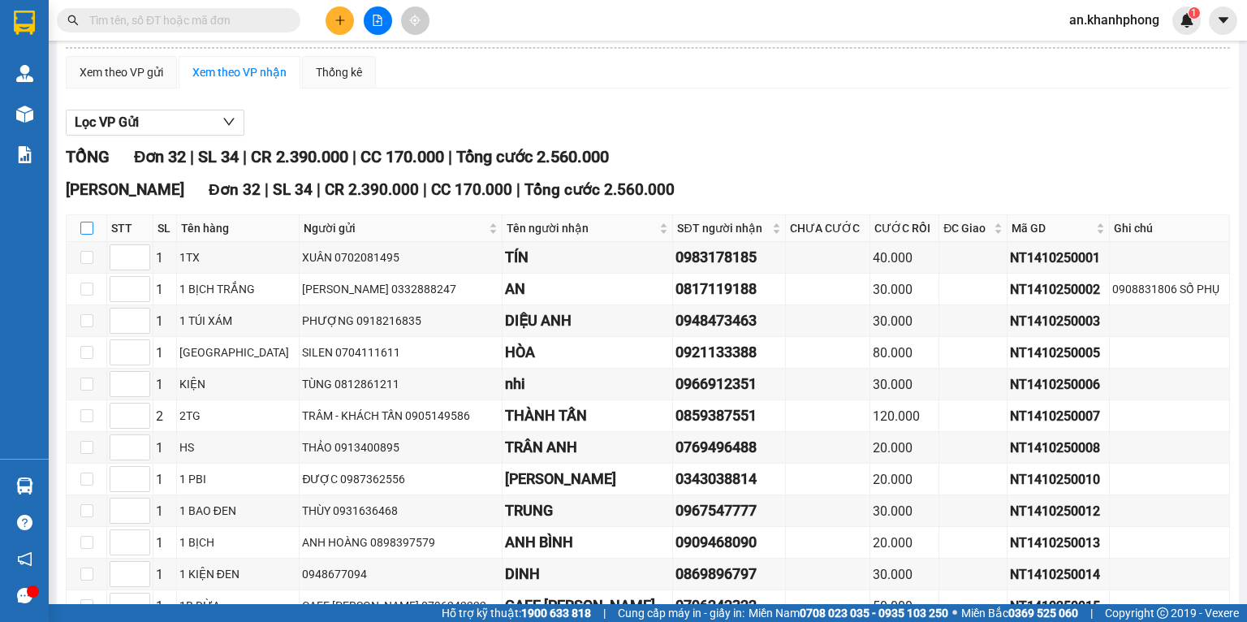
click at [81, 235] on input "checkbox" at bounding box center [86, 228] width 13 height 13
checkbox input "true"
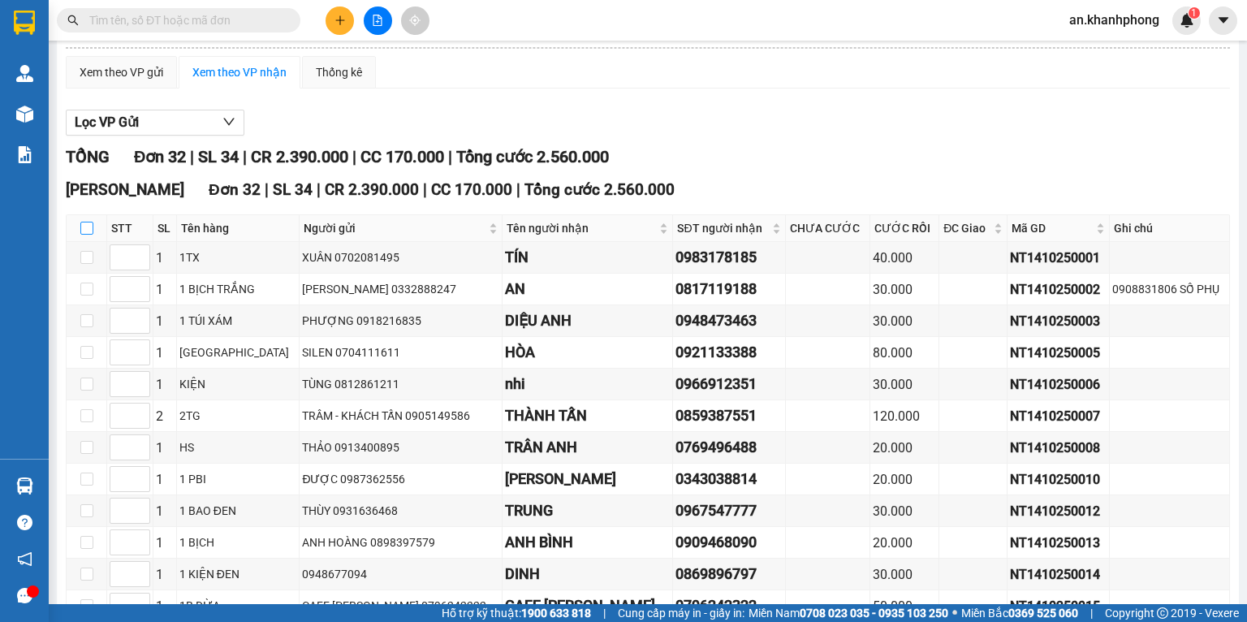
checkbox input "true"
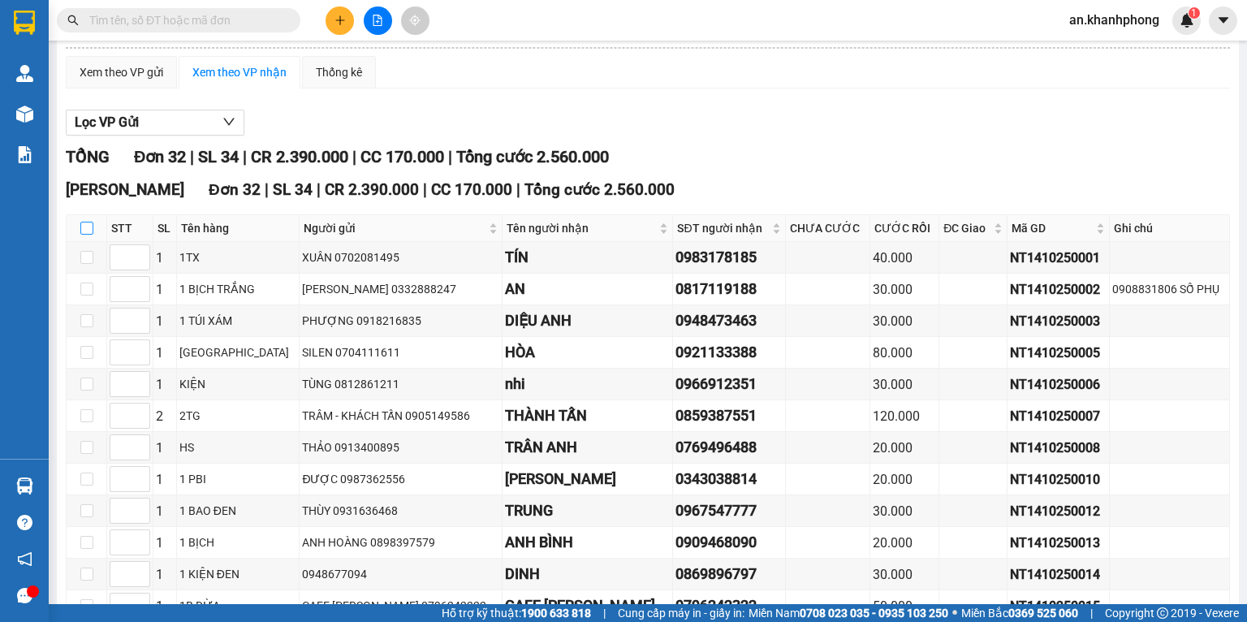
checkbox input "true"
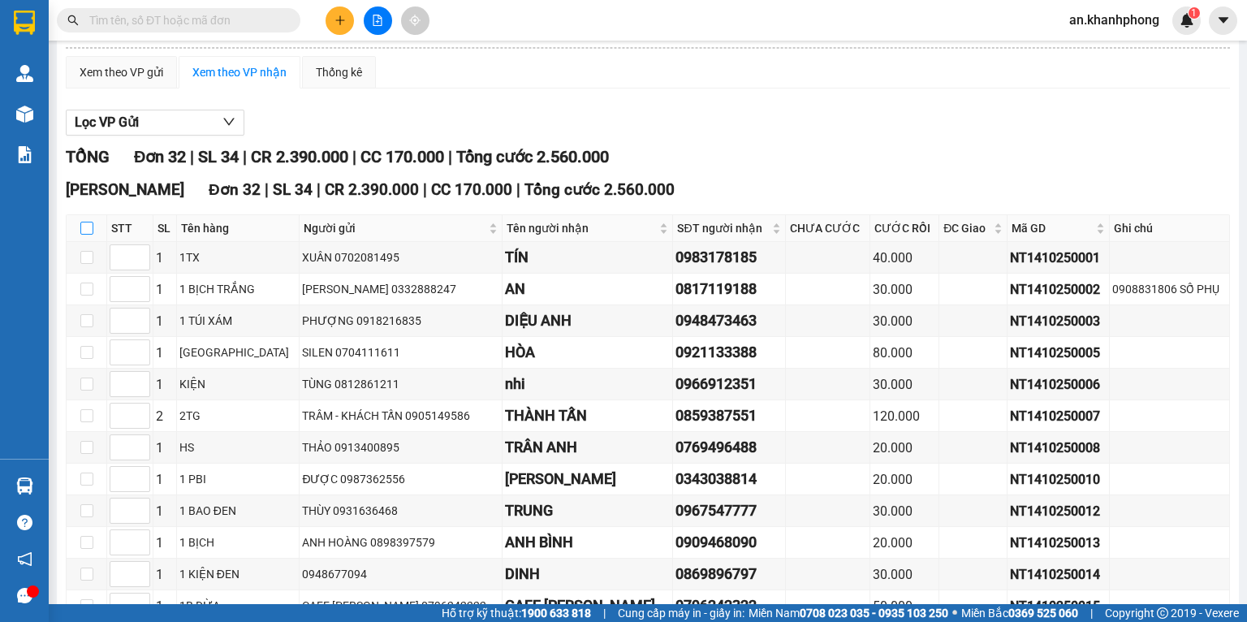
checkbox input "true"
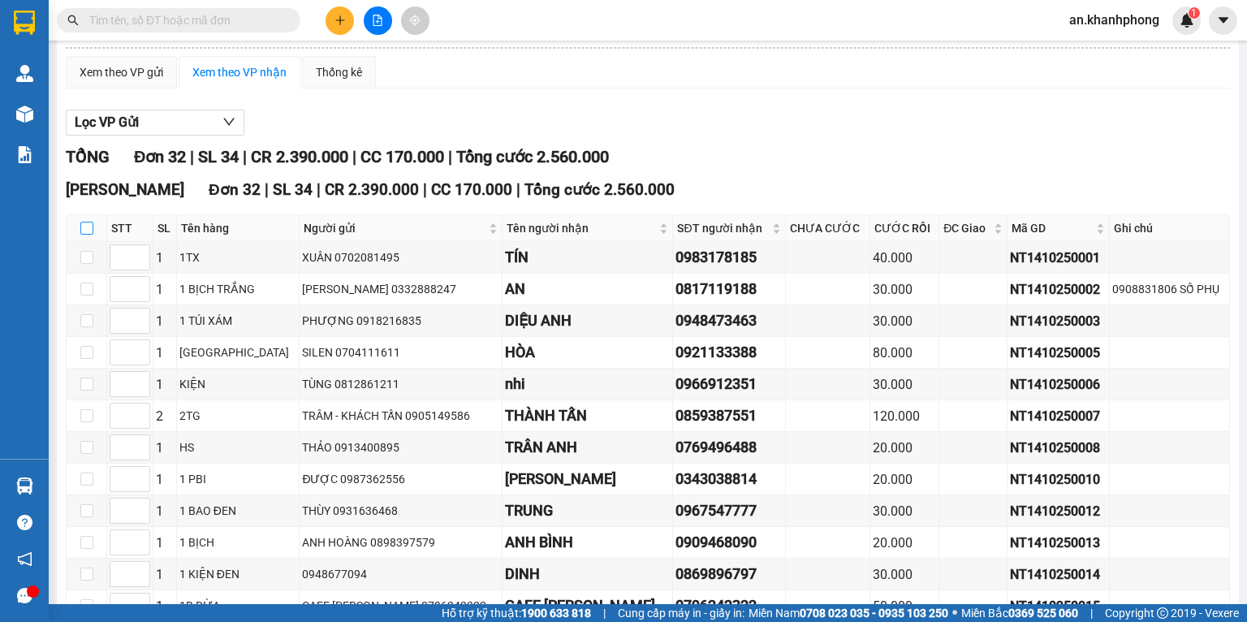
checkbox input "true"
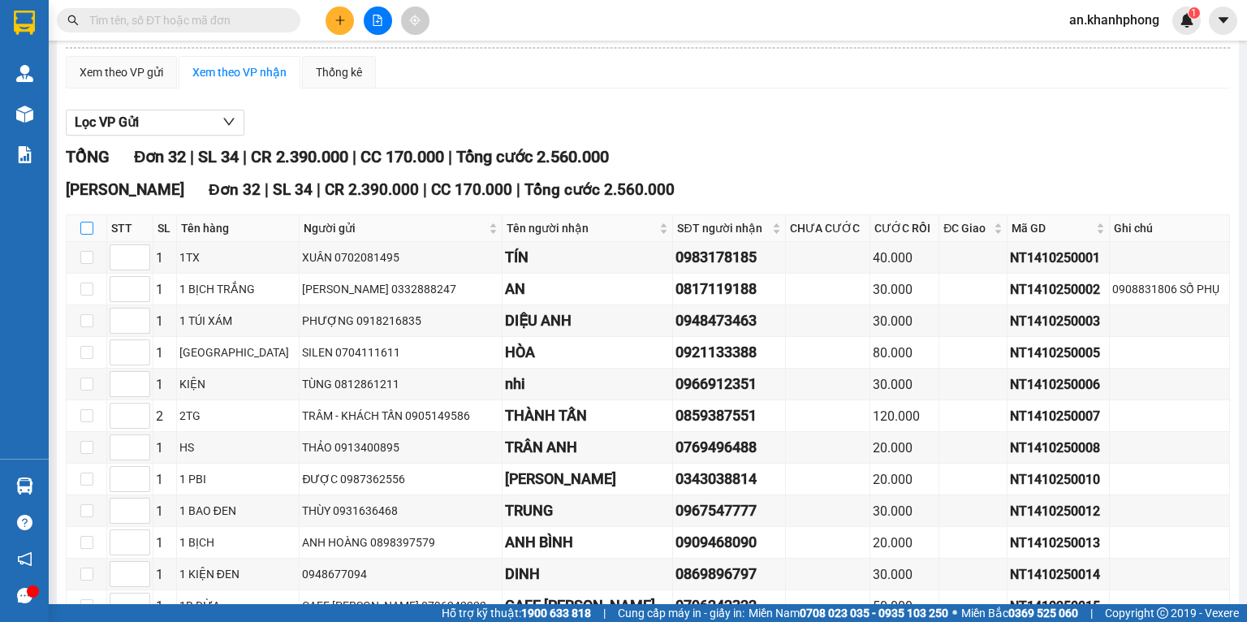
checkbox input "true"
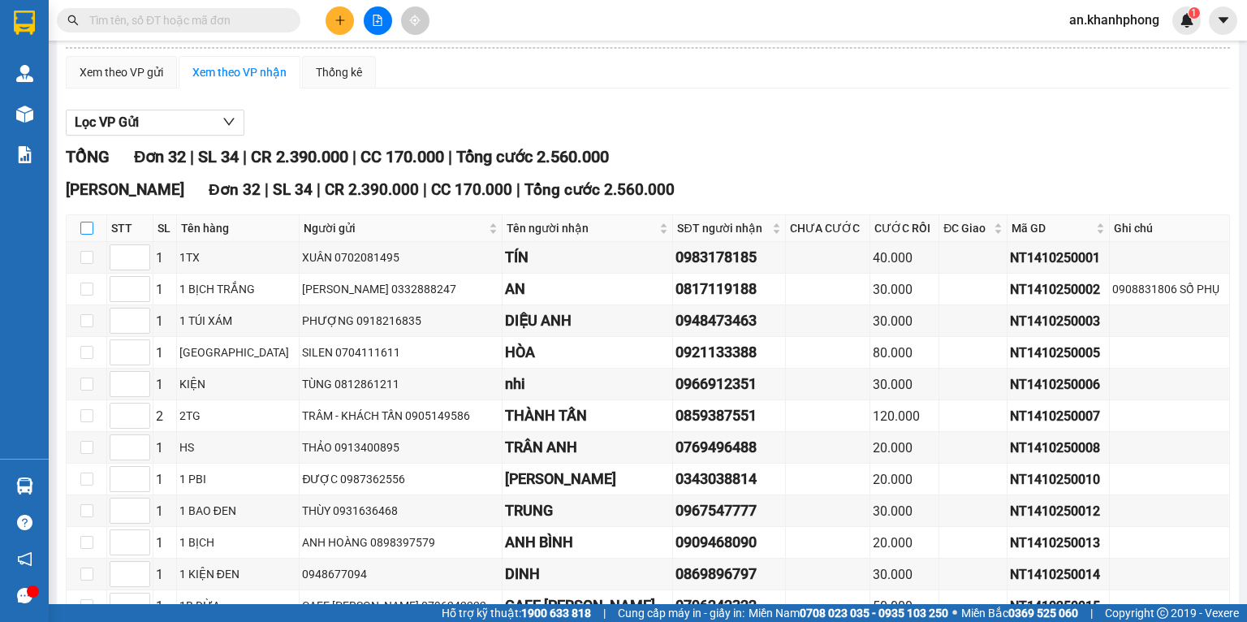
checkbox input "true"
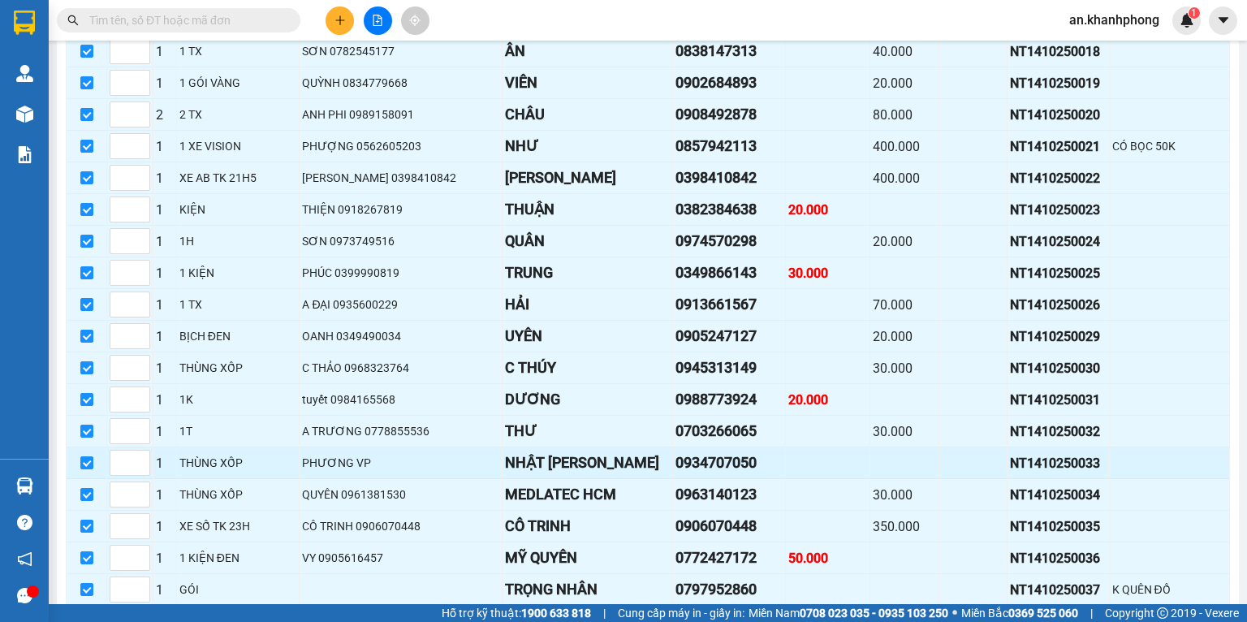
scroll to position [883, 0]
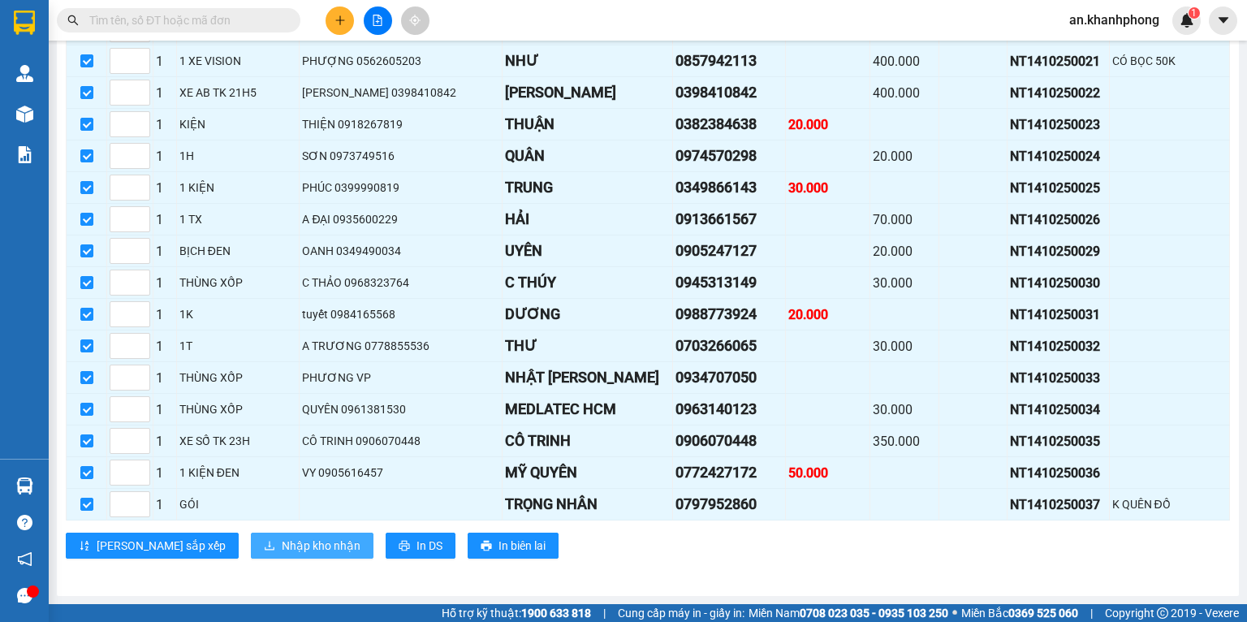
click at [282, 543] on span "Nhập kho nhận" at bounding box center [321, 545] width 79 height 18
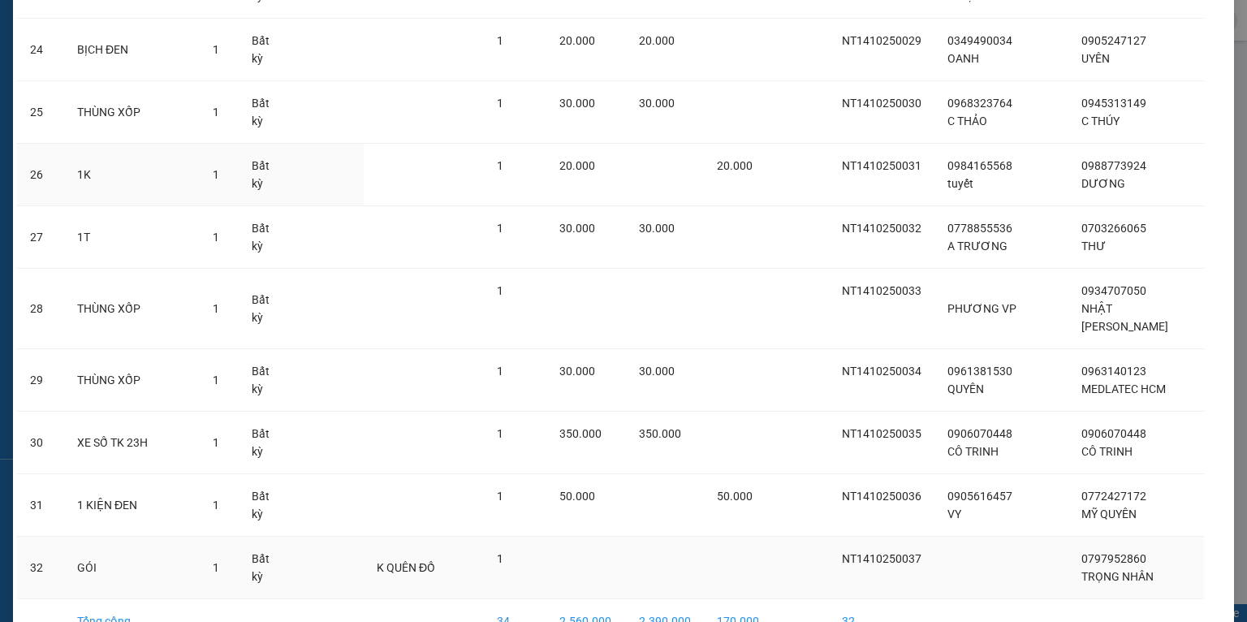
scroll to position [1634, 0]
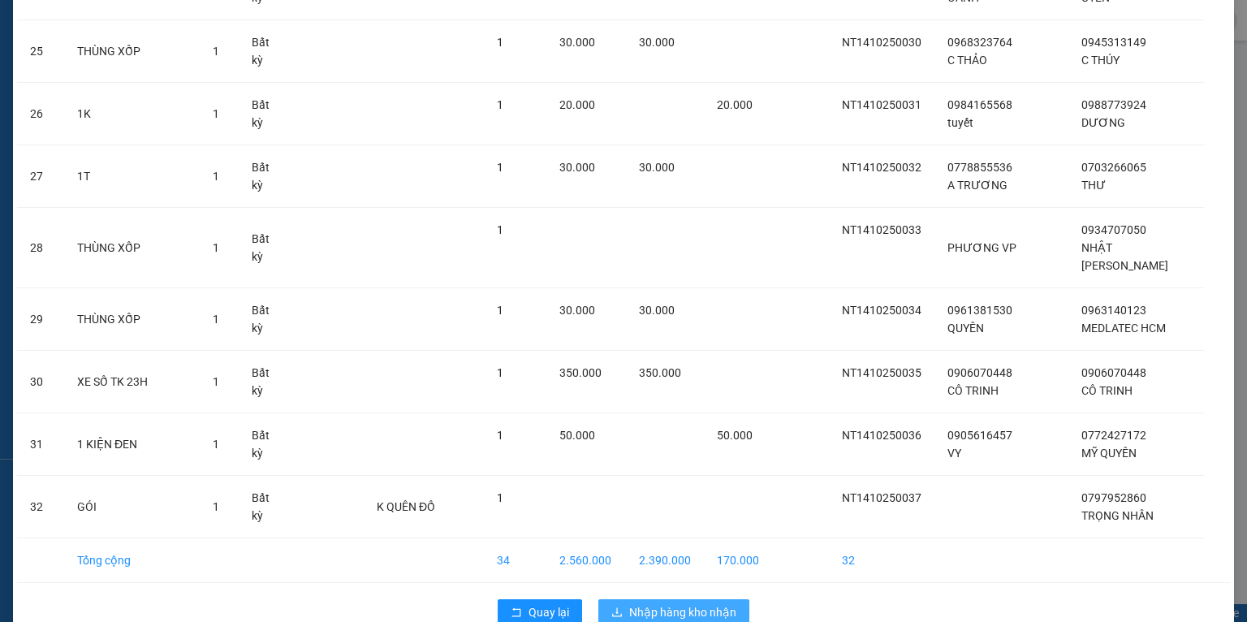
click at [654, 603] on span "Nhập hàng kho nhận" at bounding box center [682, 612] width 107 height 18
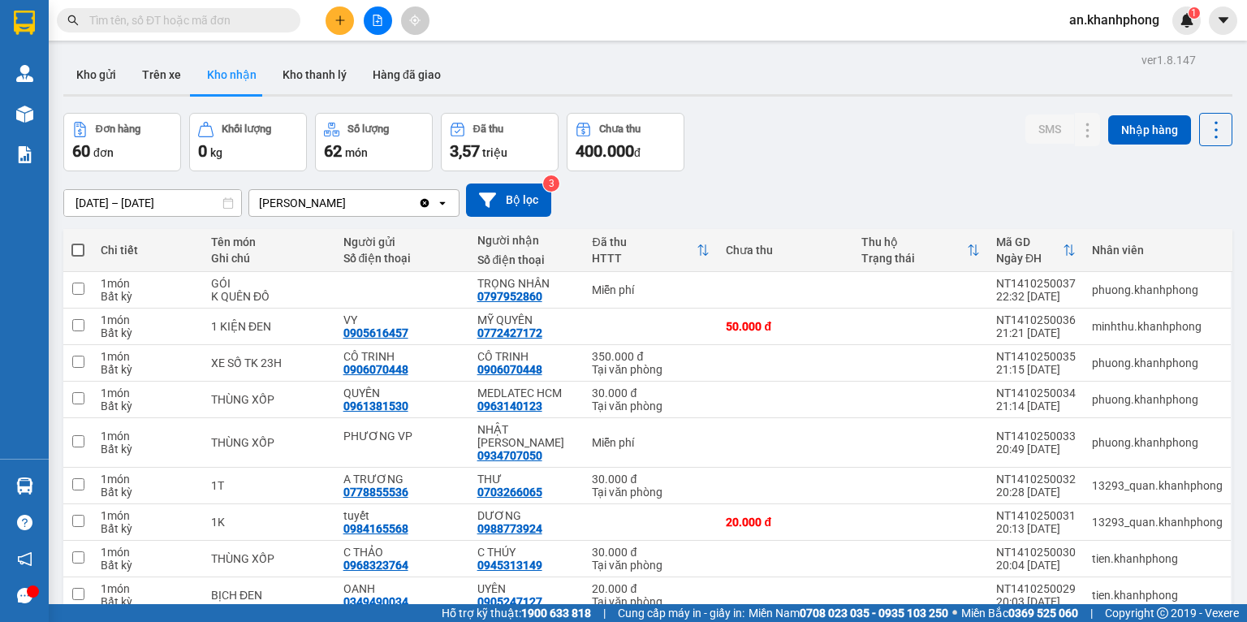
click at [372, 15] on icon "file-add" at bounding box center [377, 20] width 11 height 11
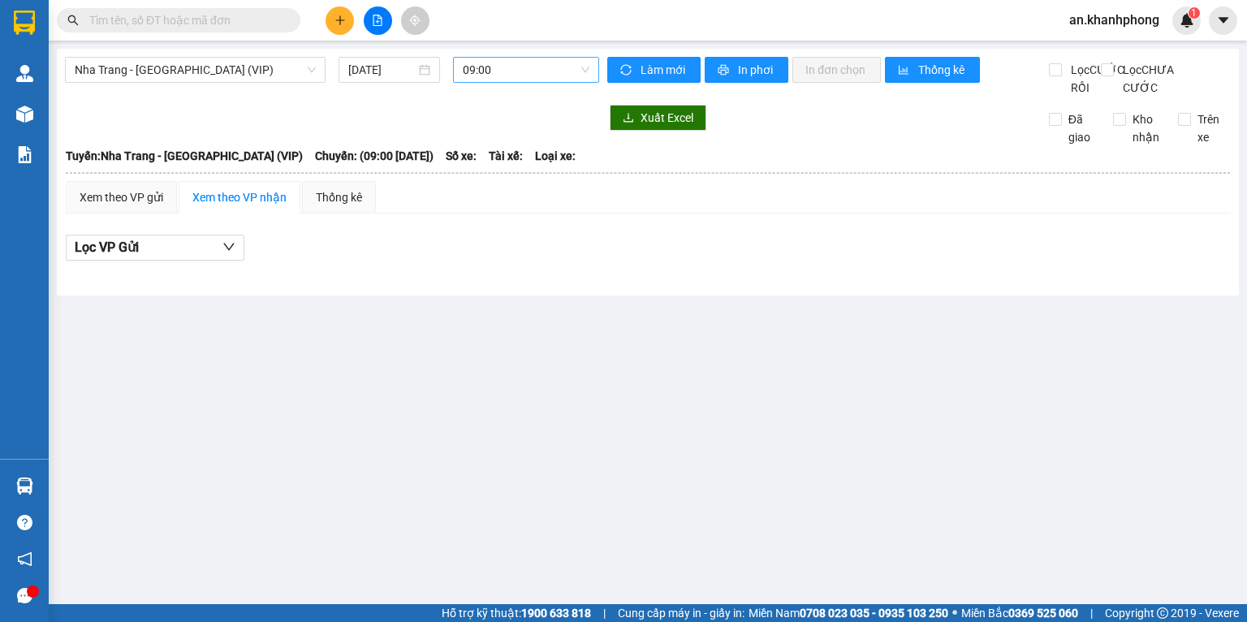
click at [505, 79] on span "09:00" at bounding box center [526, 70] width 127 height 24
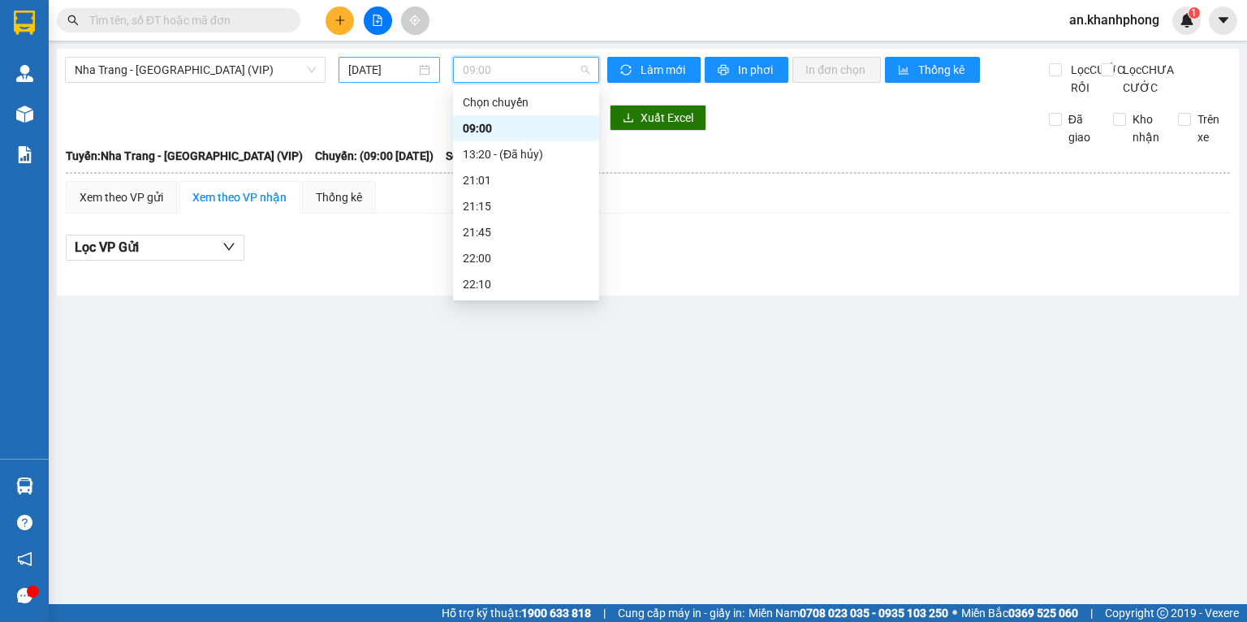
click at [408, 74] on input "[DATE]" at bounding box center [381, 70] width 67 height 18
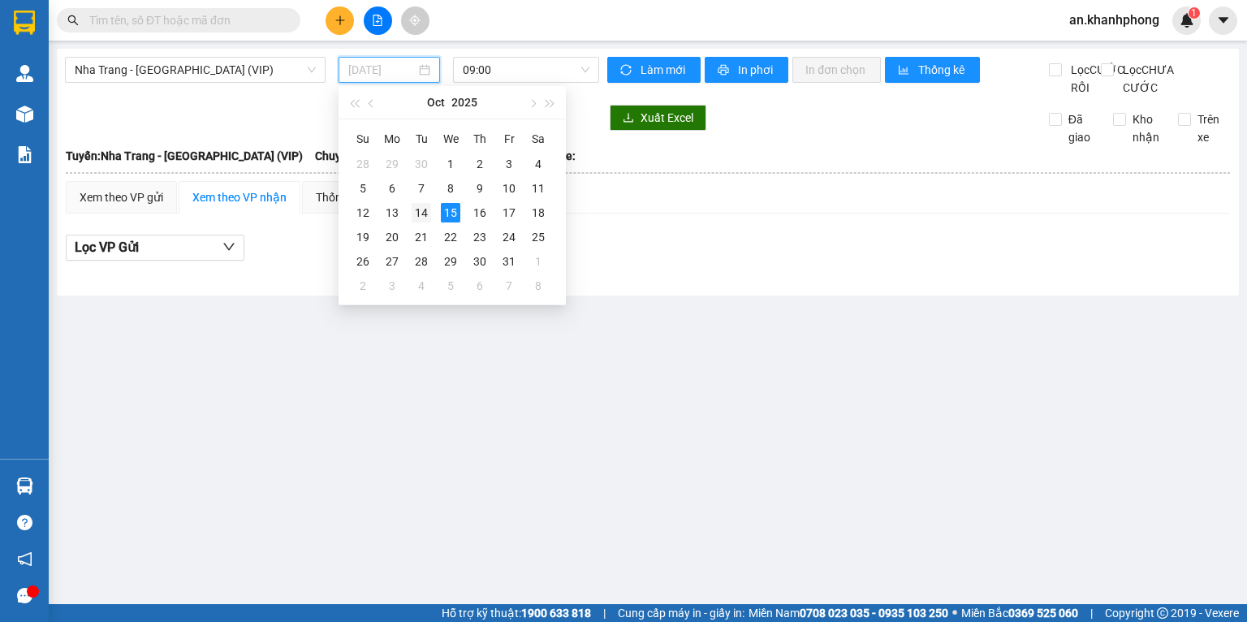
click at [420, 221] on div "14" at bounding box center [420, 212] width 19 height 19
type input "14/10/2025"
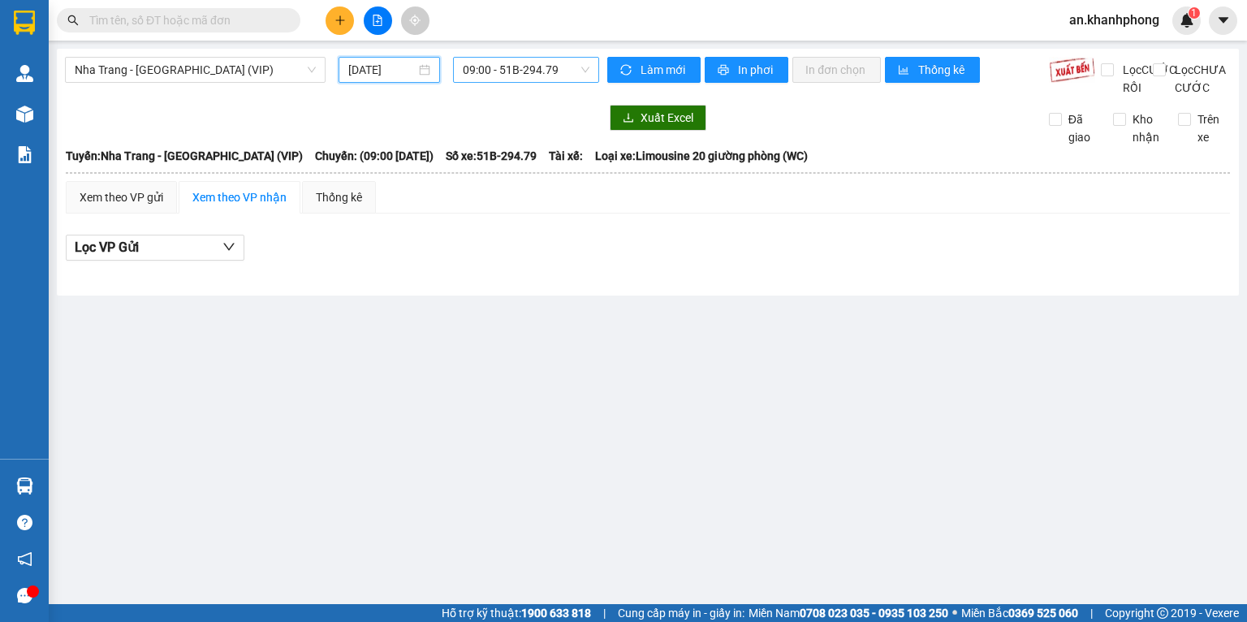
click at [478, 75] on span "09:00 - 51B-294.79" at bounding box center [526, 70] width 127 height 24
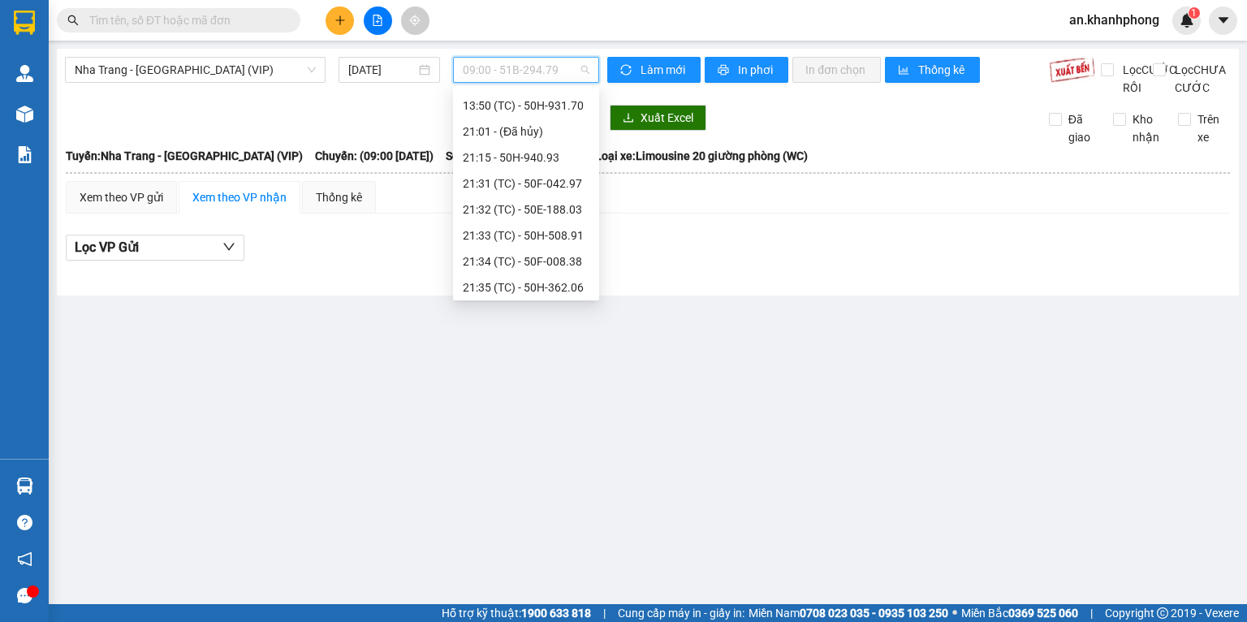
scroll to position [60, 0]
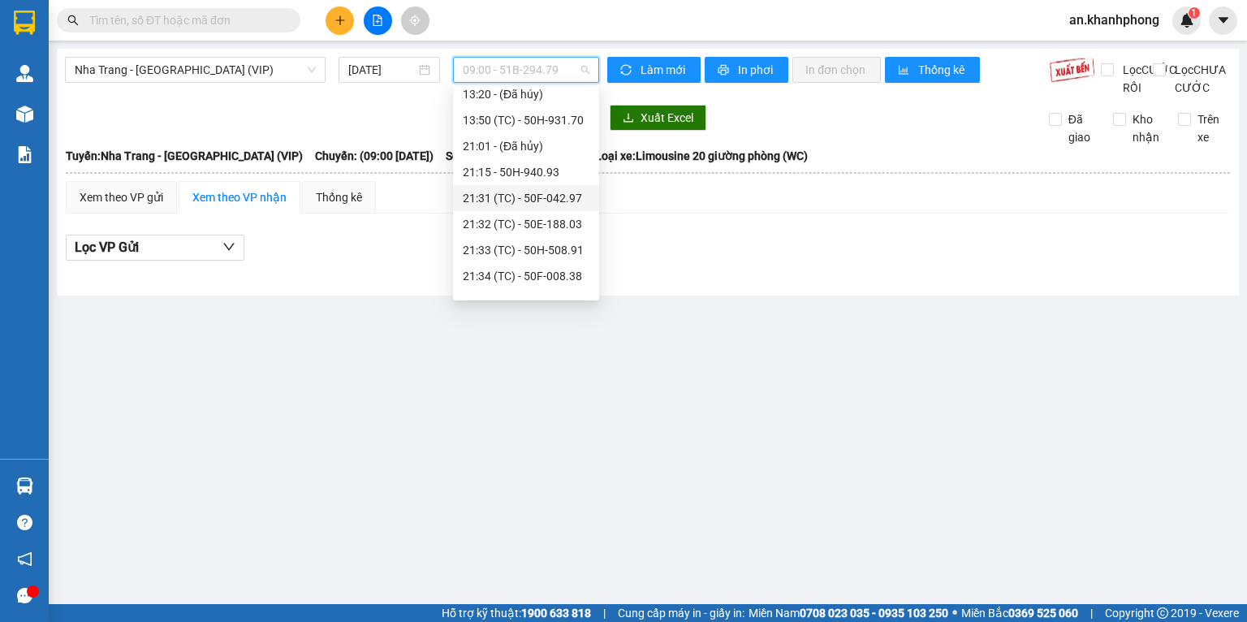
click at [516, 192] on div "21:31 (TC) - 50F-042.97" at bounding box center [526, 198] width 127 height 18
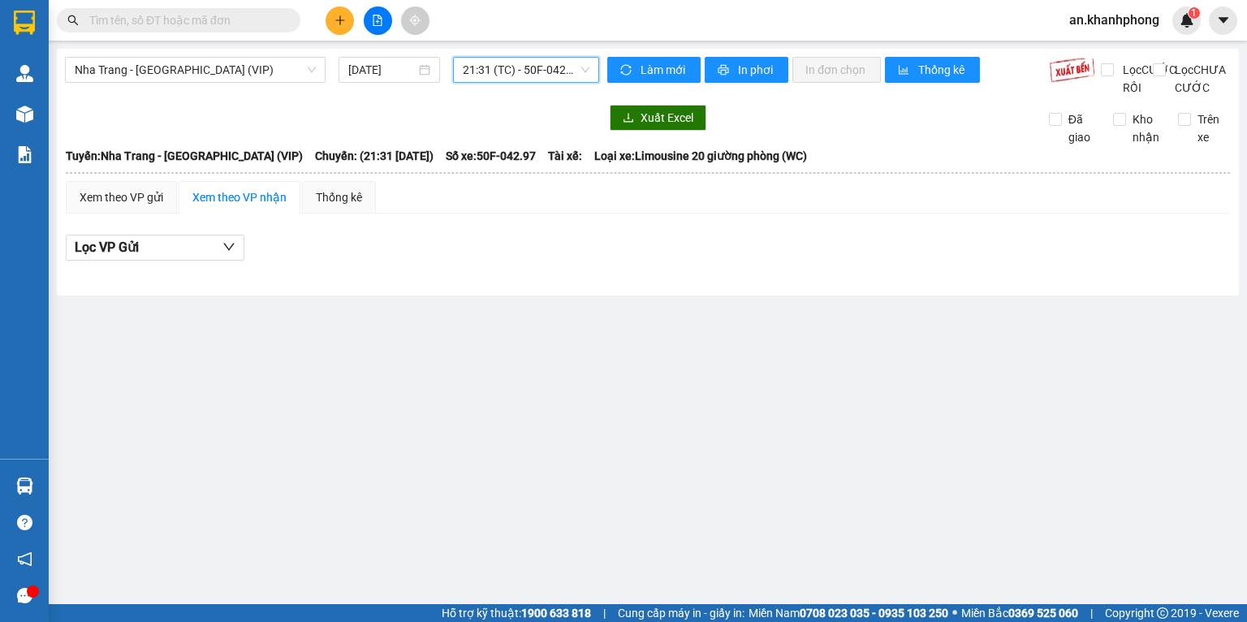
click at [523, 79] on span "21:31 (TC) - 50F-042.97" at bounding box center [526, 70] width 127 height 24
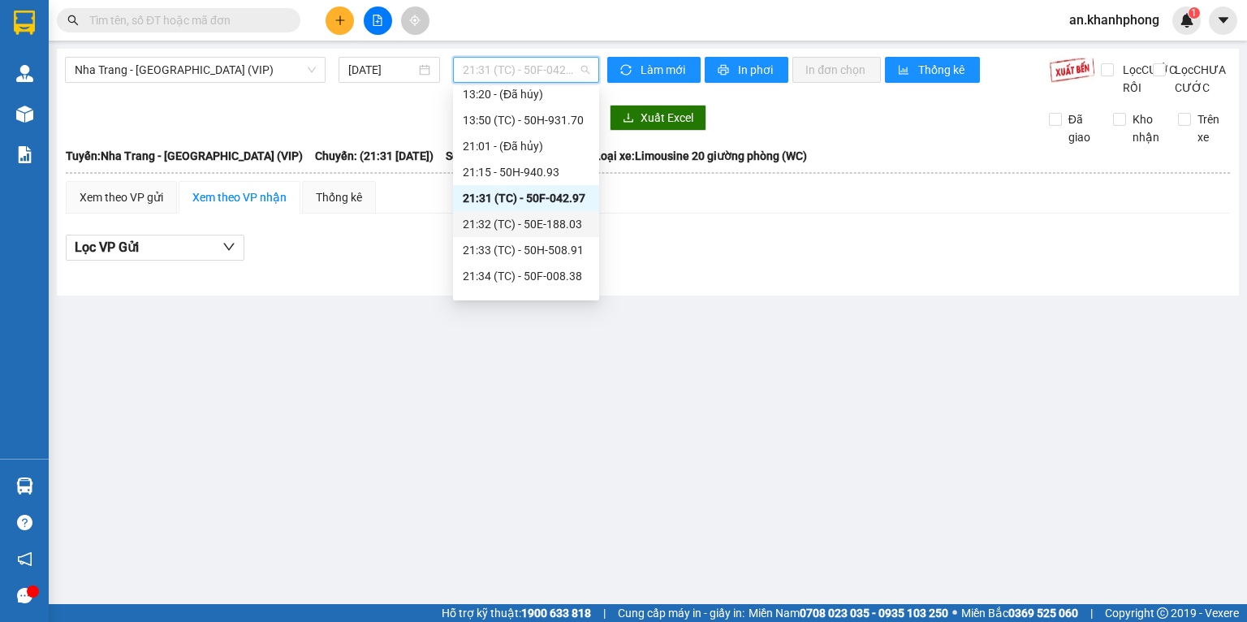
click at [515, 223] on div "21:32 (TC) - 50E-188.03" at bounding box center [526, 224] width 127 height 18
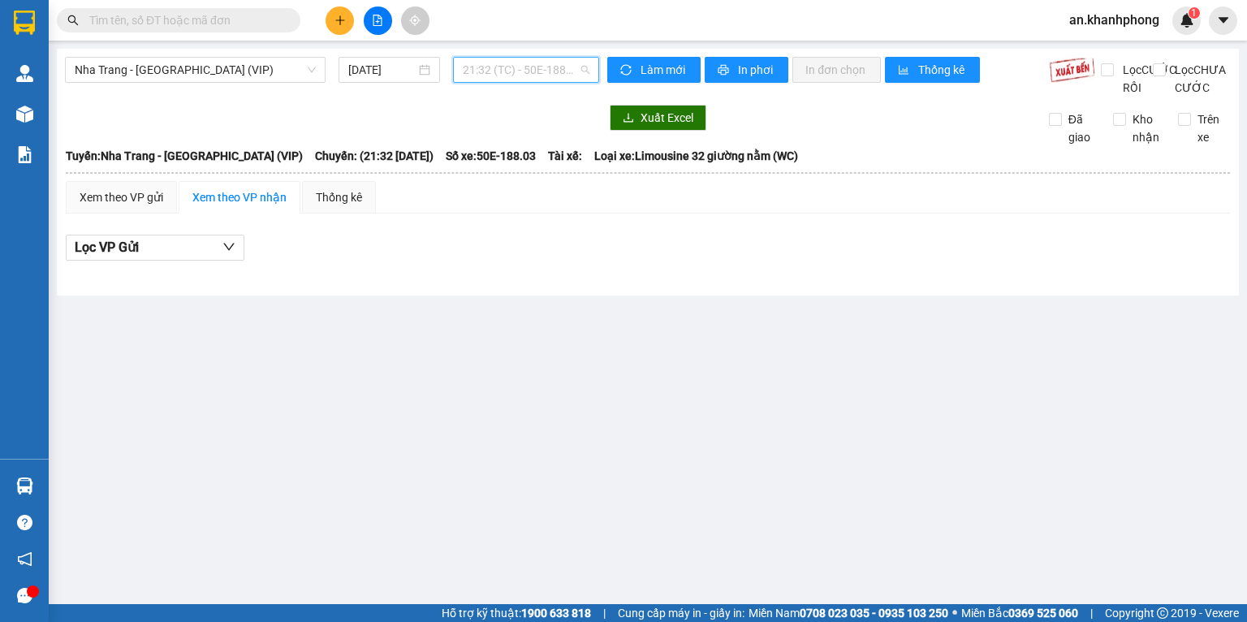
click at [523, 67] on span "21:32 (TC) - 50E-188.03" at bounding box center [526, 70] width 127 height 24
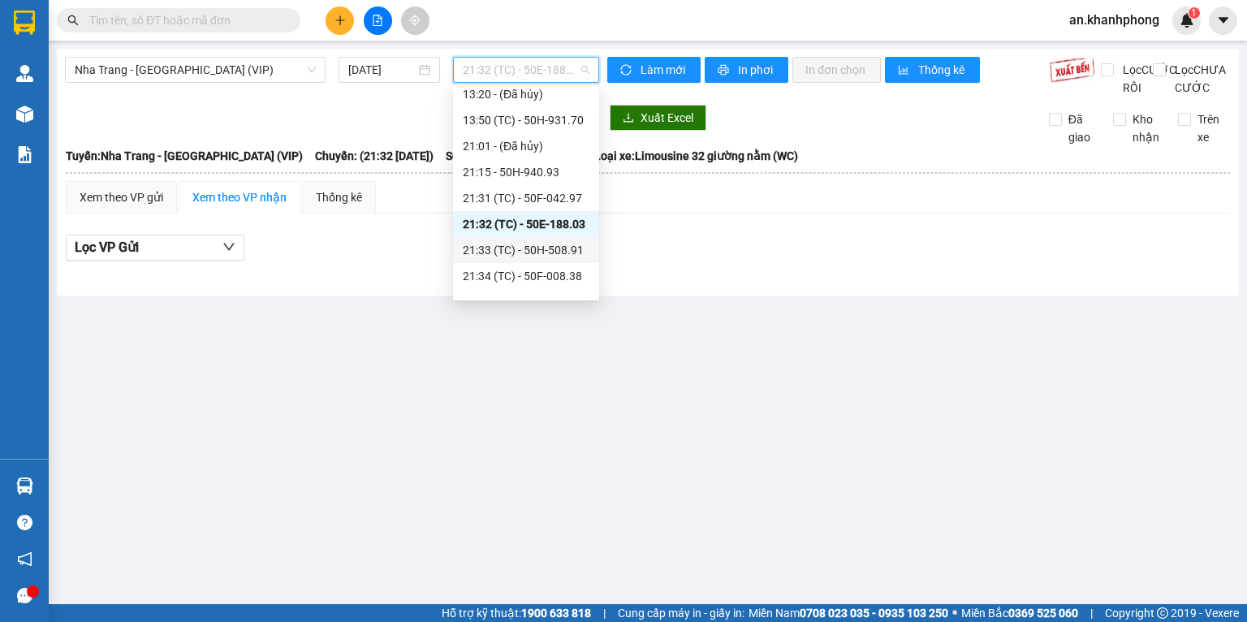
click at [522, 243] on div "21:33 (TC) - 50H-508.91" at bounding box center [526, 250] width 127 height 18
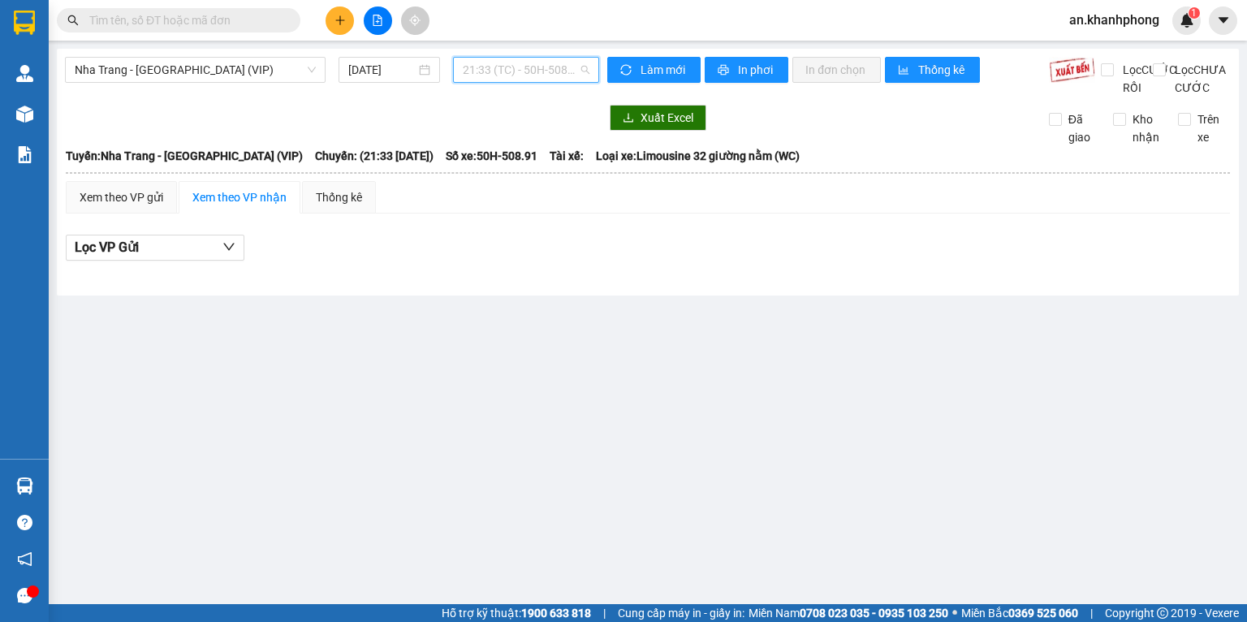
click at [522, 80] on span "21:33 (TC) - 50H-508.91" at bounding box center [526, 70] width 127 height 24
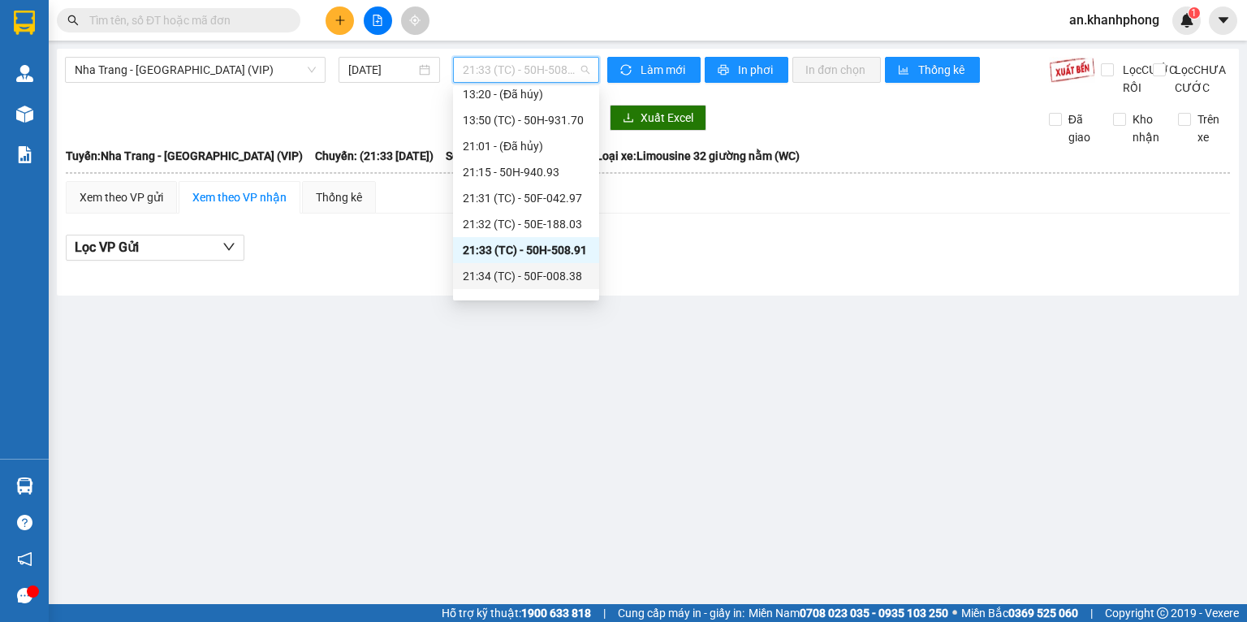
click at [521, 273] on div "21:34 (TC) - 50F-008.38" at bounding box center [526, 276] width 127 height 18
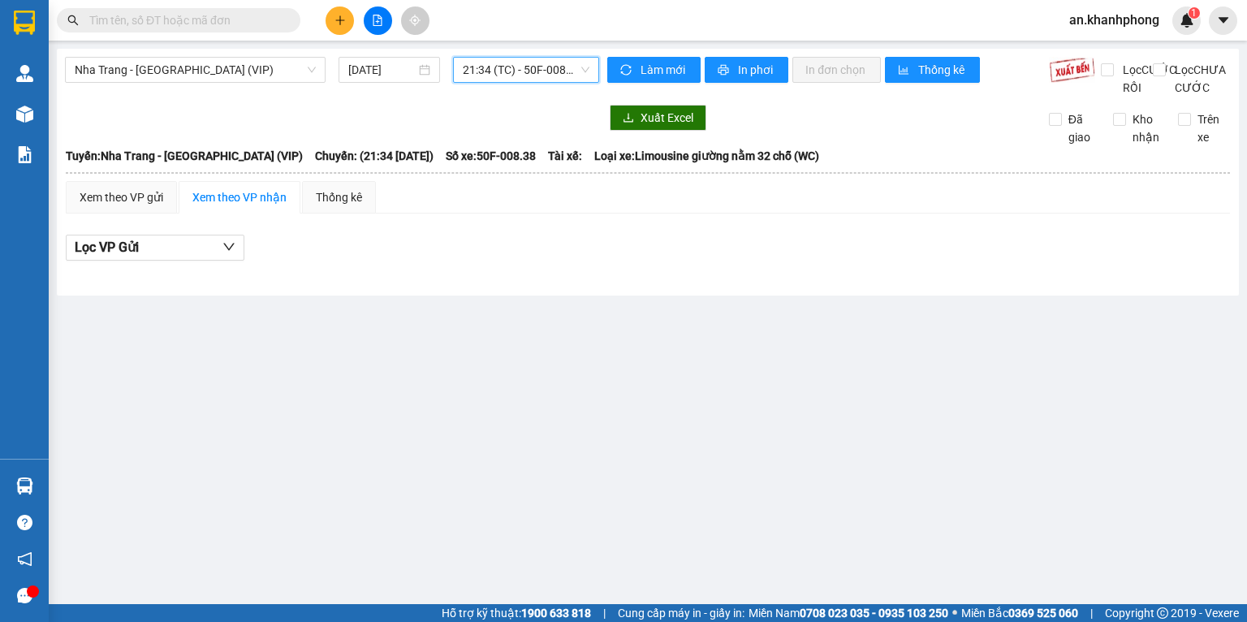
click at [505, 75] on span "21:34 (TC) - 50F-008.38" at bounding box center [526, 70] width 127 height 24
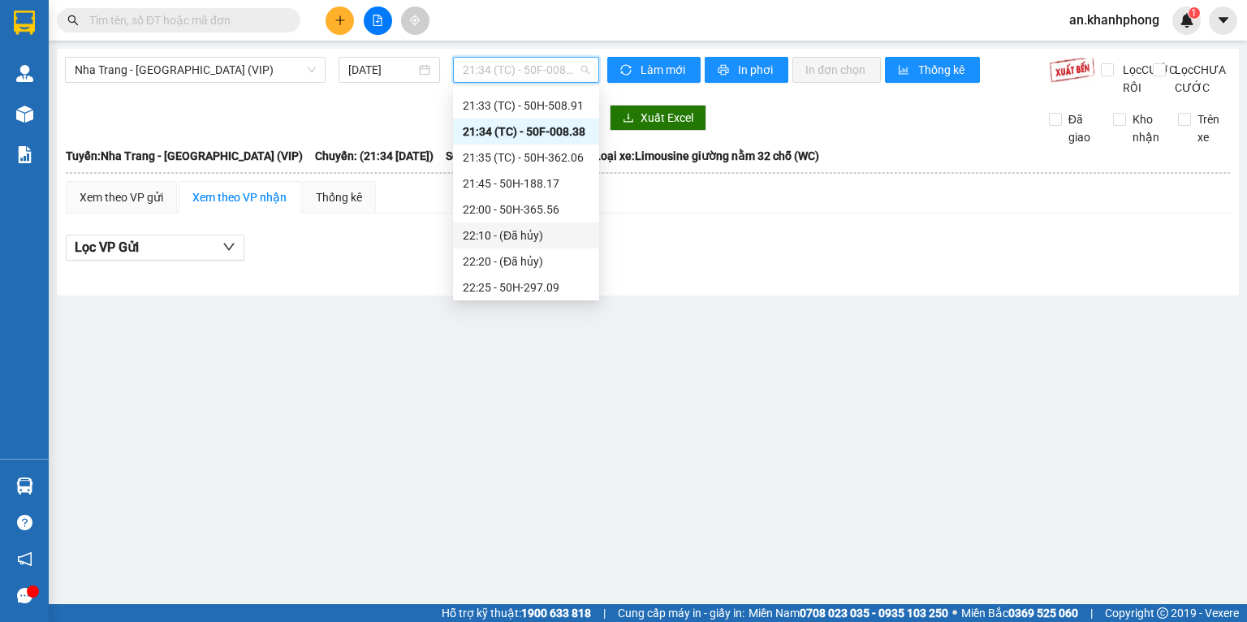
scroll to position [169, 0]
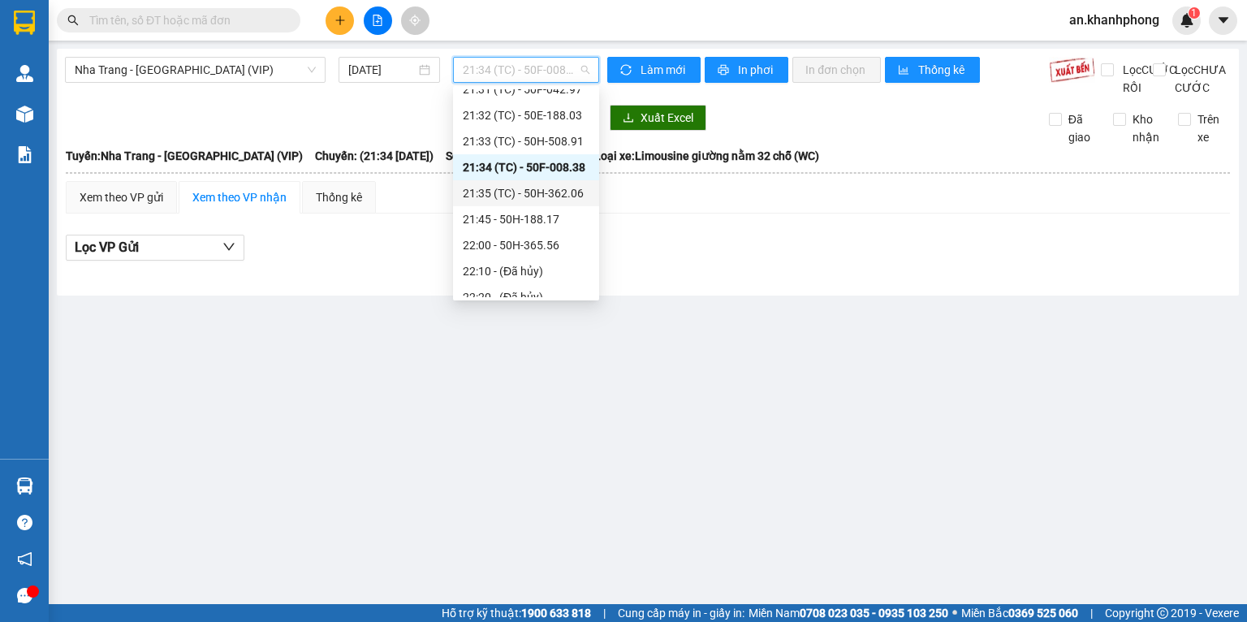
click at [532, 188] on div "21:35 (TC) - 50H-362.06" at bounding box center [526, 193] width 127 height 18
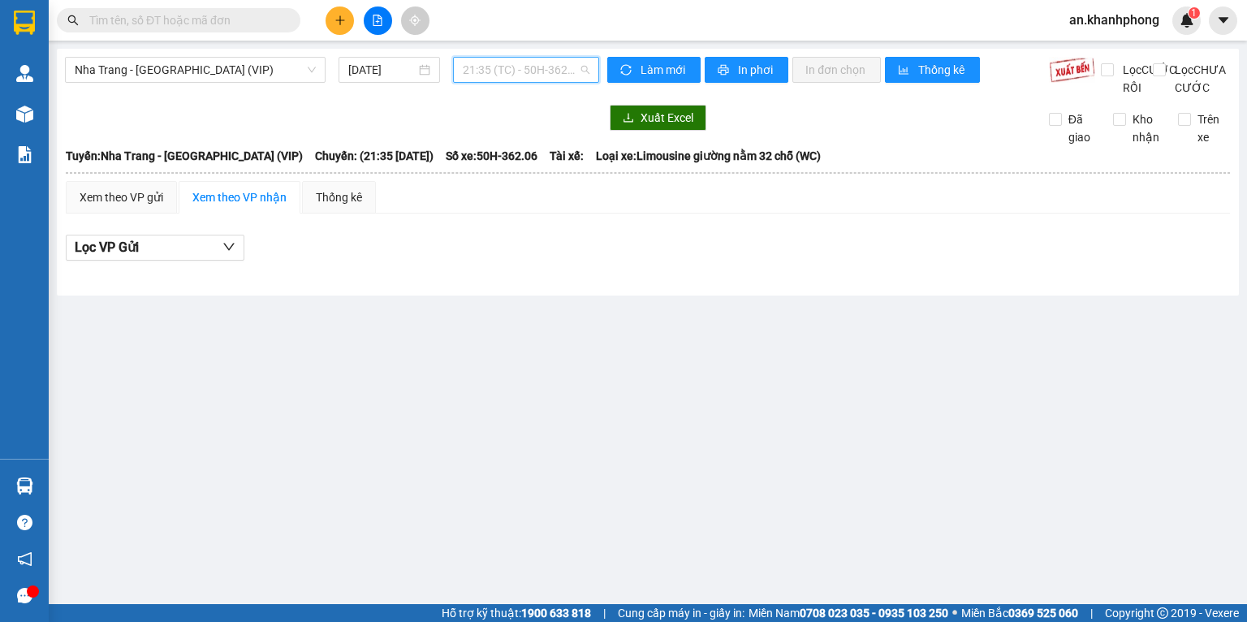
drag, startPoint x: 527, startPoint y: 76, endPoint x: 527, endPoint y: 93, distance: 17.0
click at [527, 76] on span "21:35 (TC) - 50H-362.06" at bounding box center [526, 70] width 127 height 24
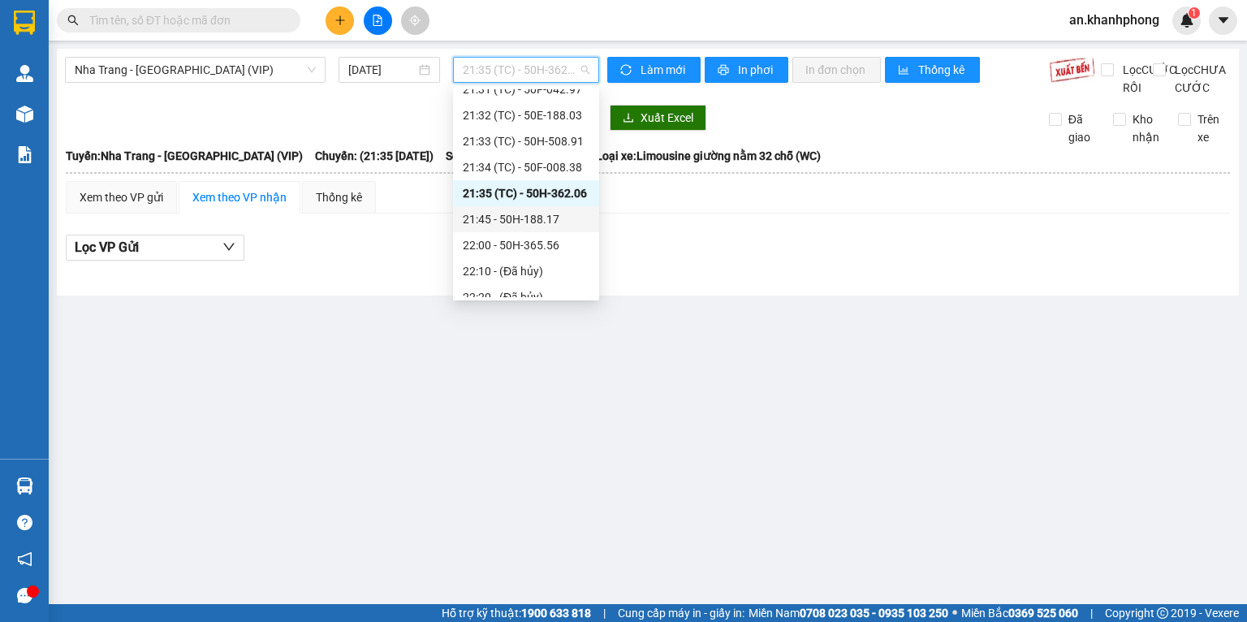
click at [521, 217] on div "21:45 - 50H-188.17" at bounding box center [526, 219] width 127 height 18
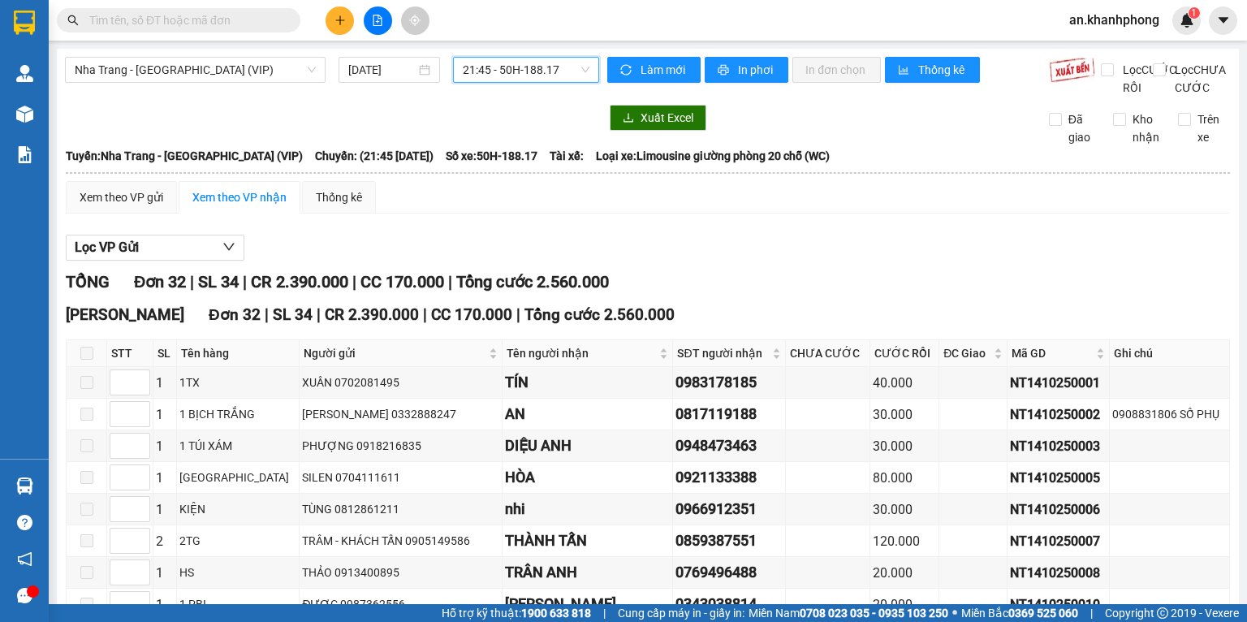
click at [507, 72] on span "21:45 - 50H-188.17" at bounding box center [526, 70] width 127 height 24
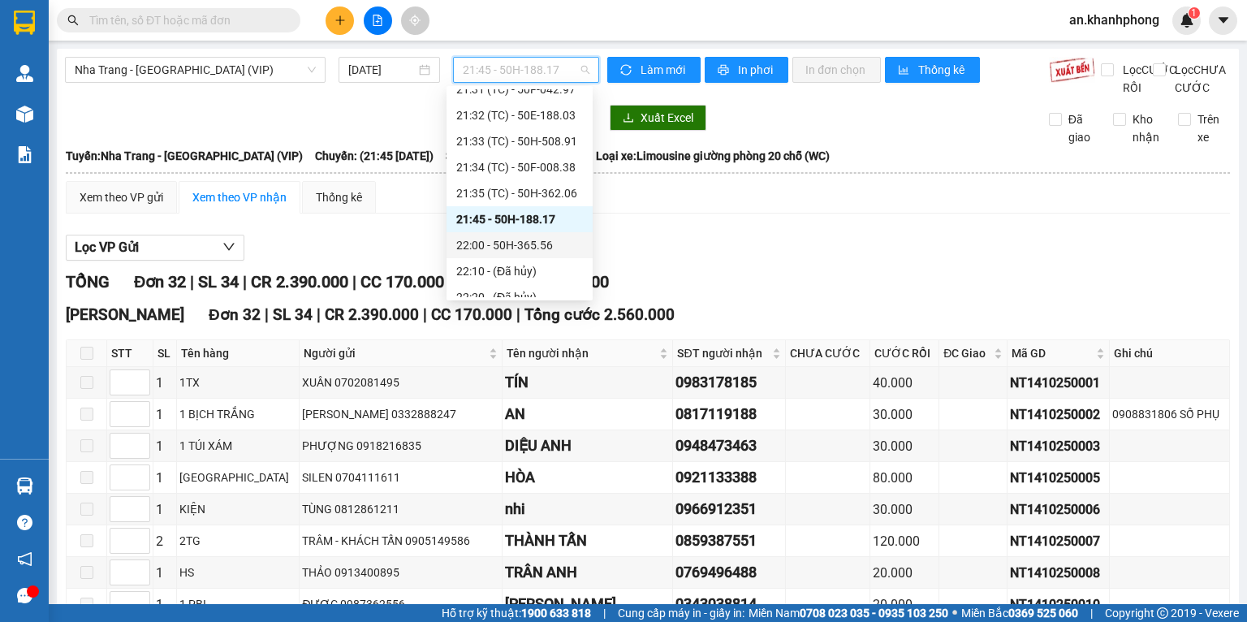
click at [508, 243] on div "22:00 - 50H-365.56" at bounding box center [519, 245] width 127 height 18
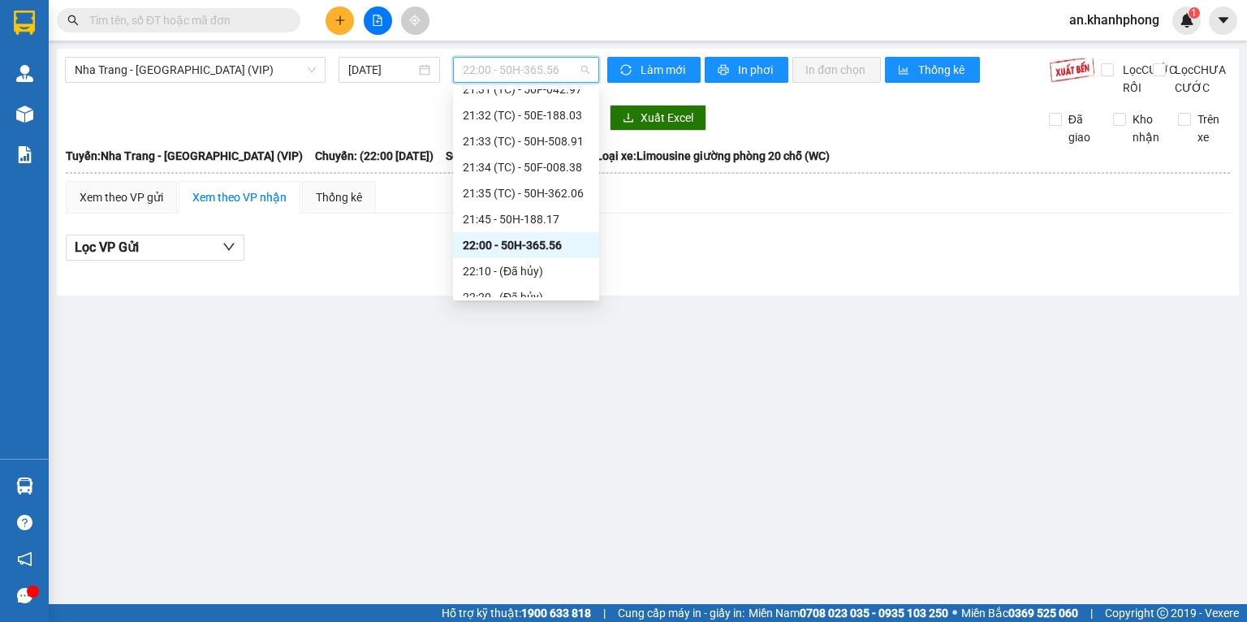
click at [538, 69] on span "22:00 - 50H-365.56" at bounding box center [526, 70] width 127 height 24
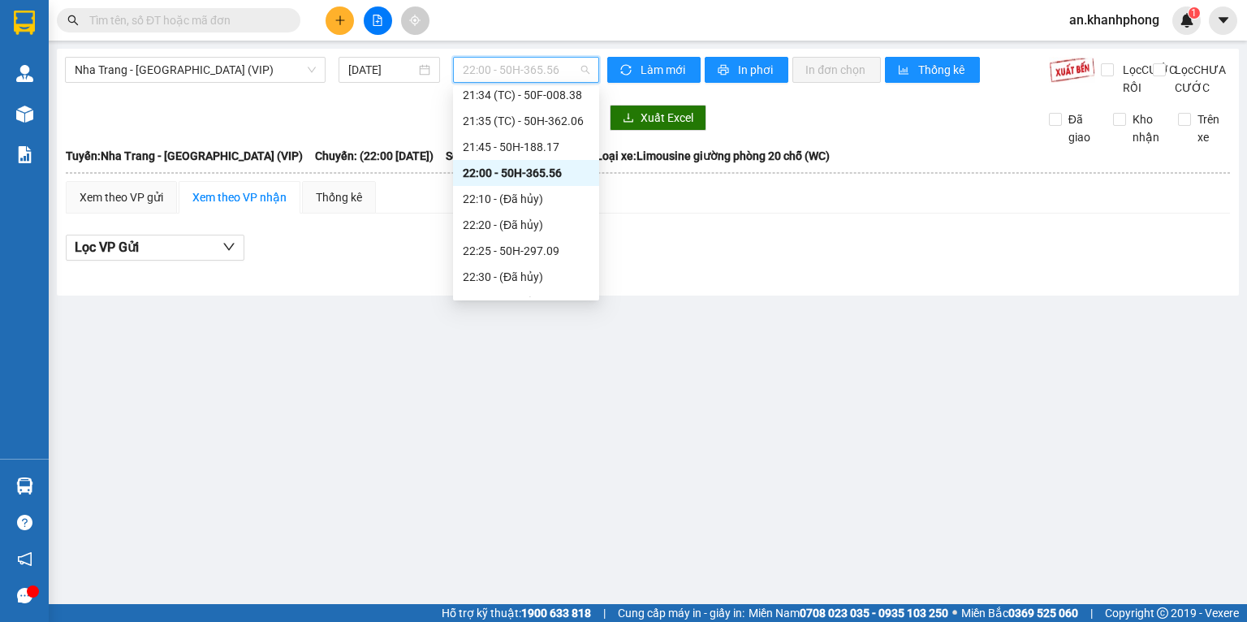
scroll to position [277, 0]
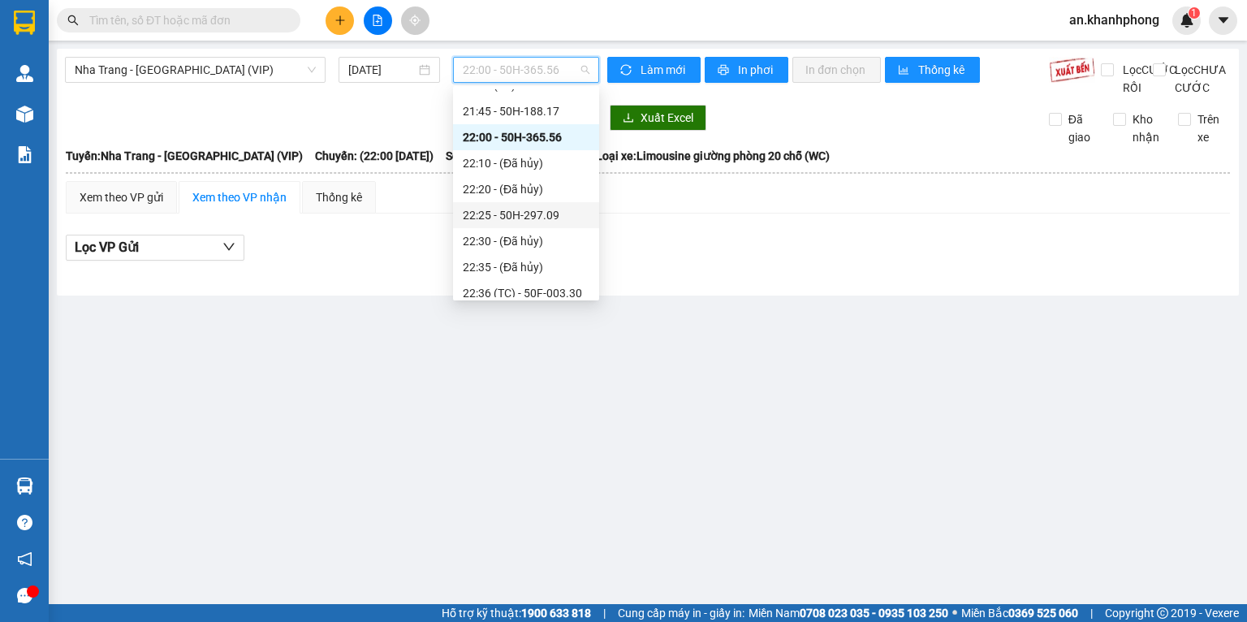
click at [535, 209] on div "22:25 - 50H-297.09" at bounding box center [526, 215] width 127 height 18
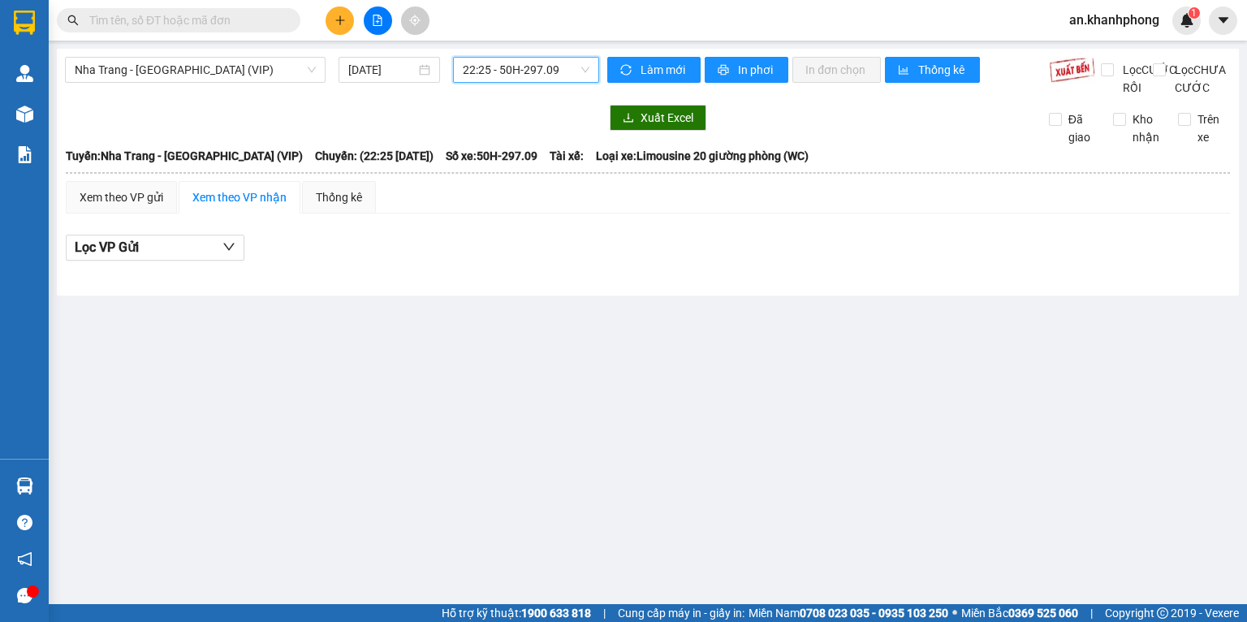
click at [538, 80] on span "22:25 - 50H-297.09" at bounding box center [526, 70] width 127 height 24
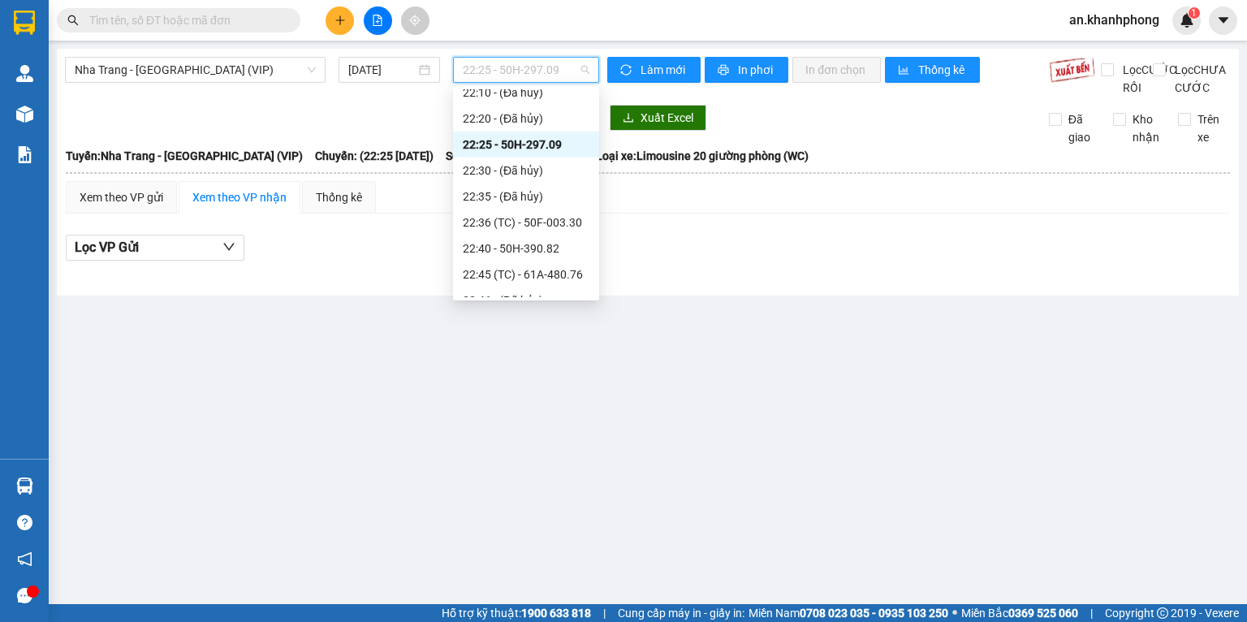
scroll to position [385, 0]
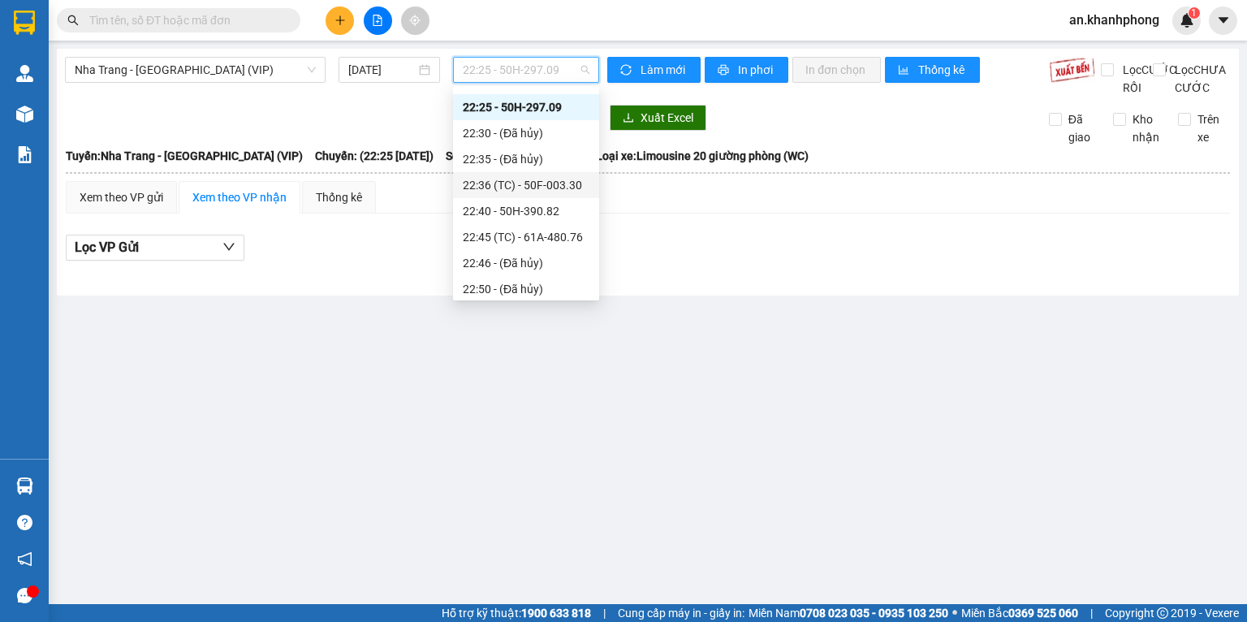
click at [536, 183] on div "22:36 (TC) - 50F-003.30" at bounding box center [526, 185] width 127 height 18
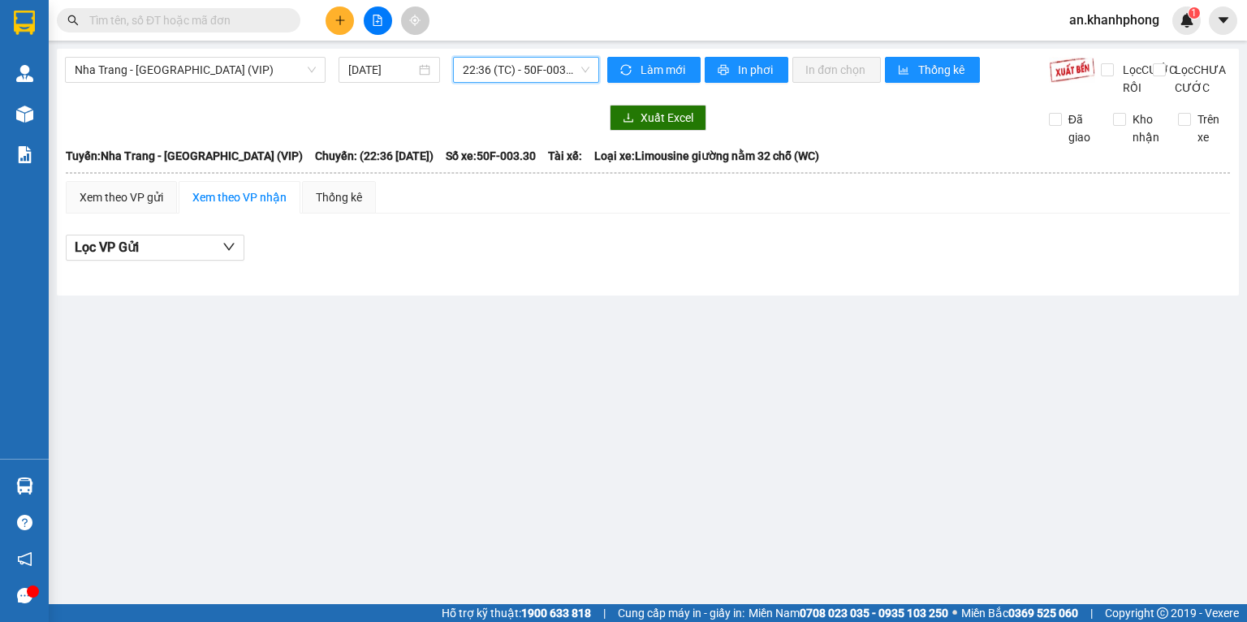
click at [530, 85] on div "Nha Trang - Sài Gòn (VIP) 14/10/2025 22:36 22:36 (TC) - 50F-003.30" at bounding box center [332, 77] width 534 height 40
click at [530, 77] on span "22:36 (TC) - 50F-003.30" at bounding box center [526, 70] width 127 height 24
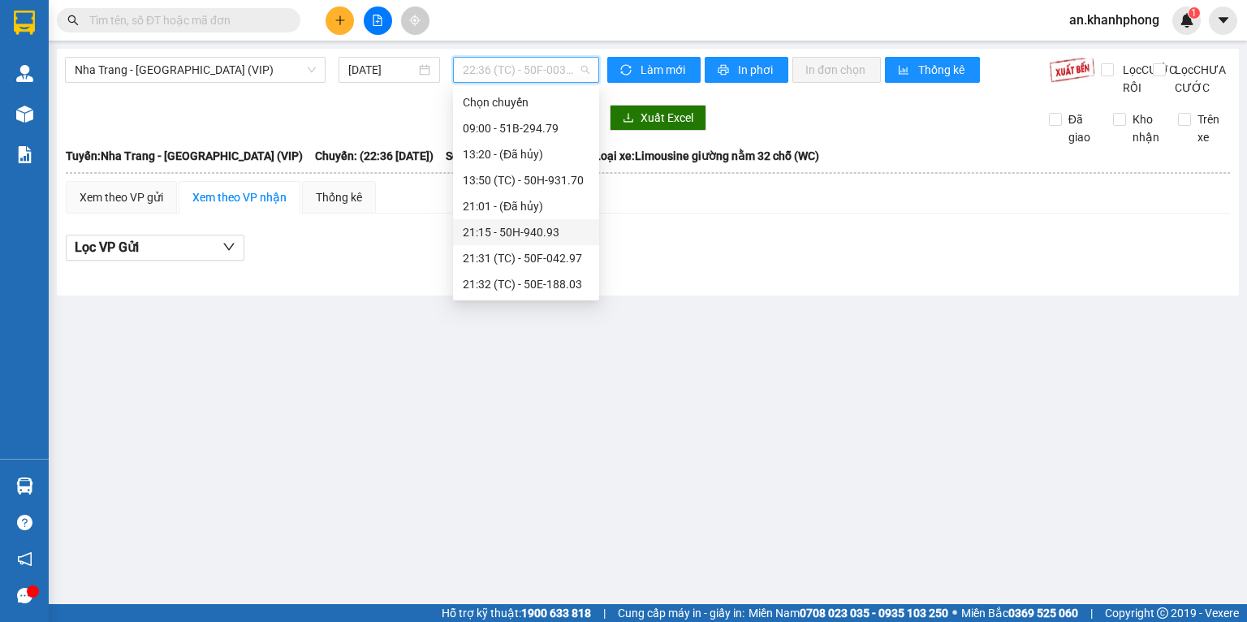
scroll to position [107, 0]
click at [523, 127] on div "21:15 - 50H-940.93" at bounding box center [526, 125] width 127 height 18
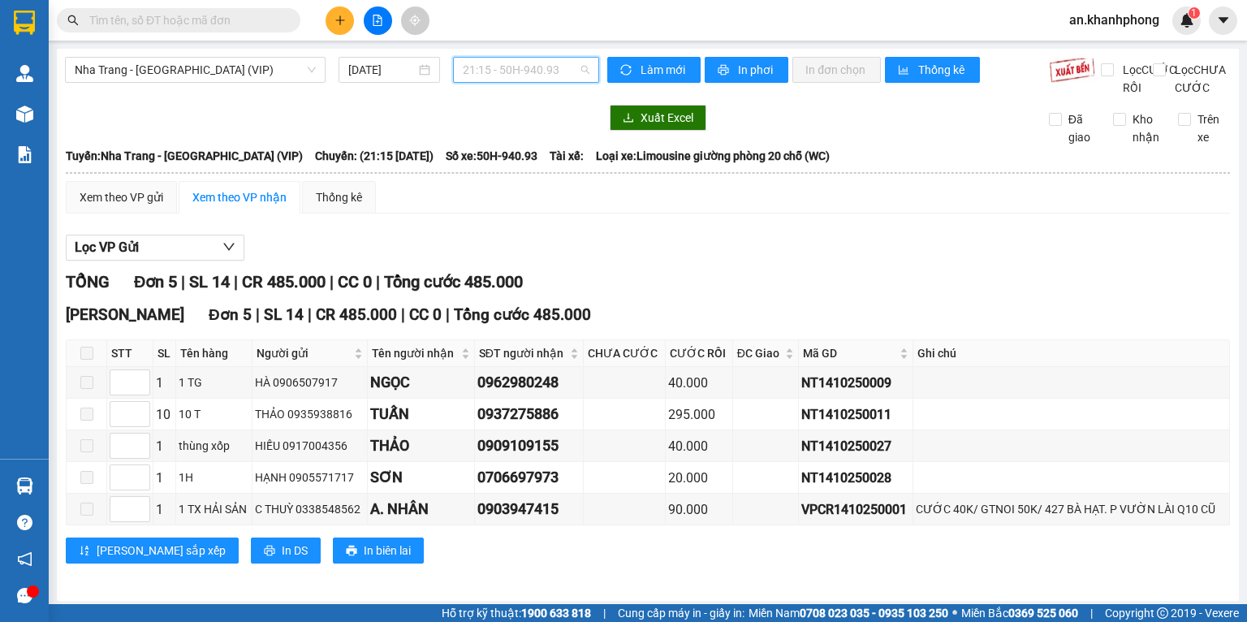
click at [519, 72] on span "21:15 - 50H-940.93" at bounding box center [526, 70] width 127 height 24
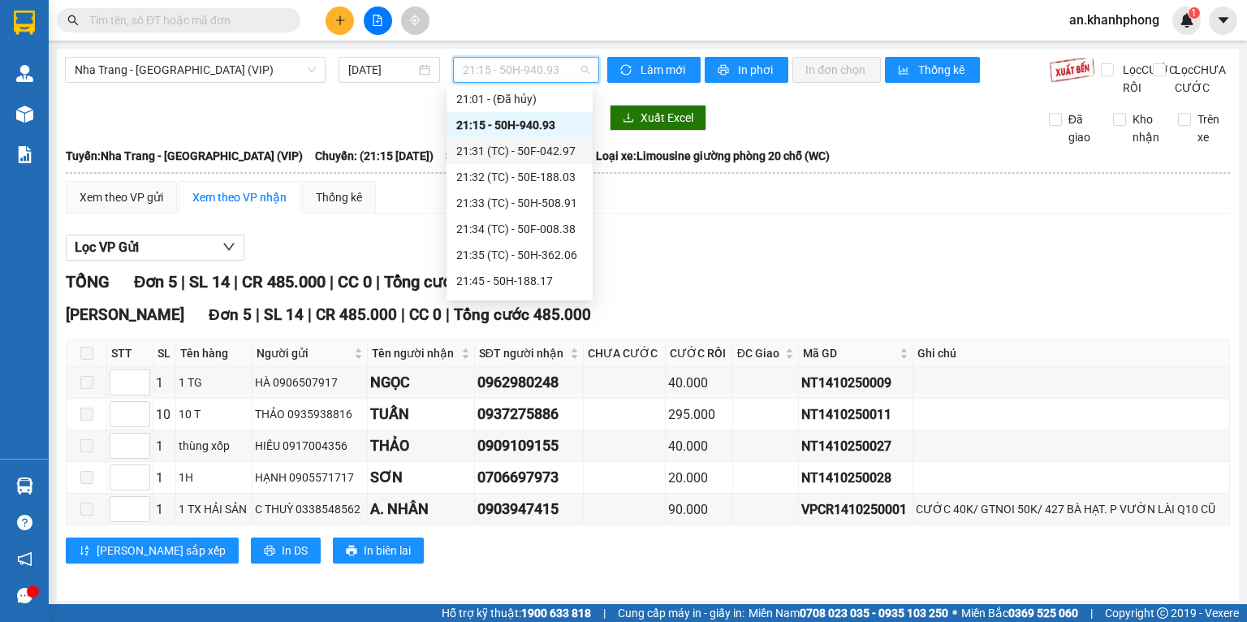
click at [517, 147] on div "21:31 (TC) - 50F-042.97" at bounding box center [519, 151] width 127 height 18
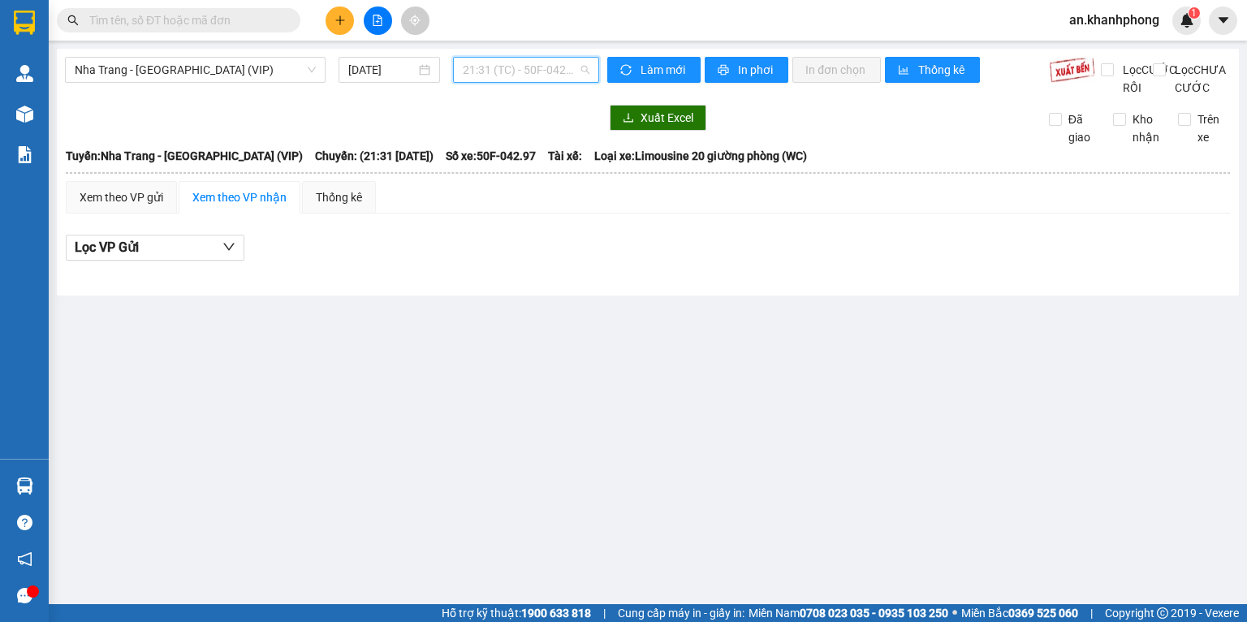
click at [517, 80] on span "21:31 (TC) - 50F-042.97" at bounding box center [526, 70] width 127 height 24
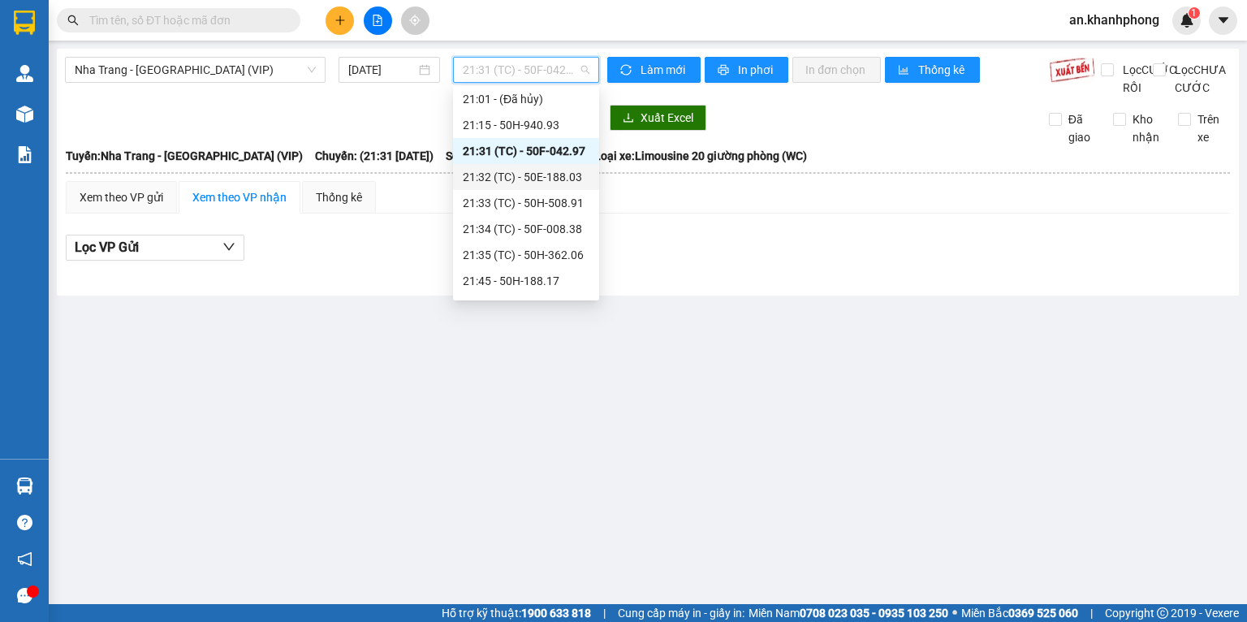
click at [532, 173] on div "21:32 (TC) - 50E-188.03" at bounding box center [526, 177] width 127 height 18
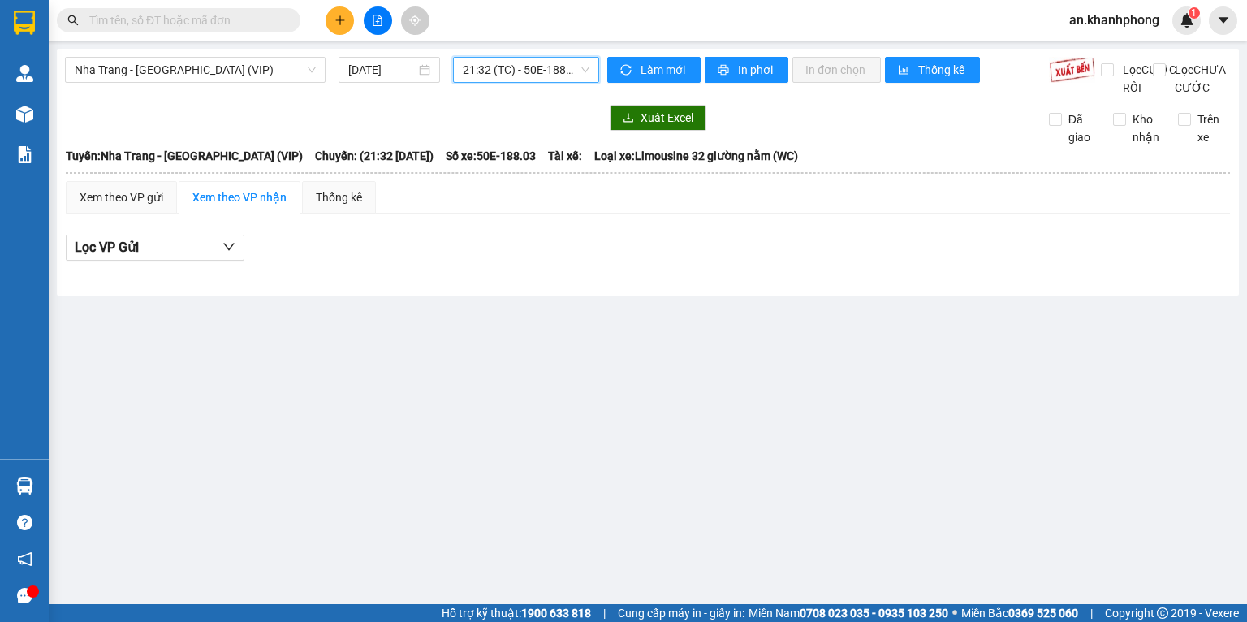
click at [529, 80] on span "21:32 (TC) - 50E-188.03" at bounding box center [526, 70] width 127 height 24
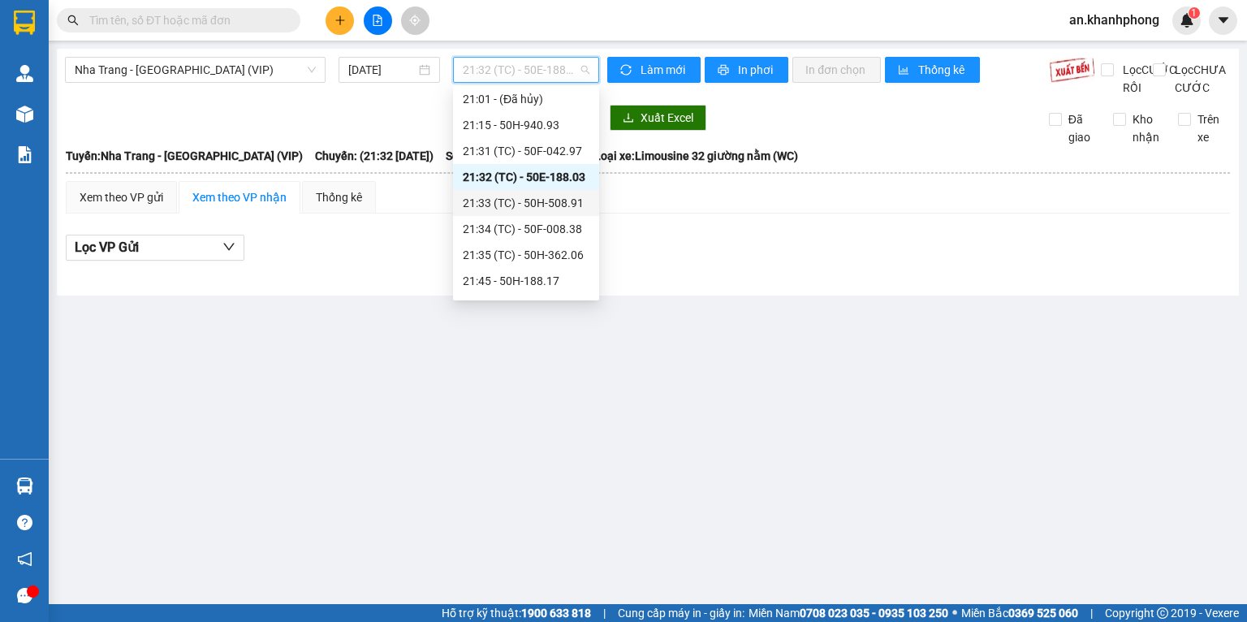
click at [528, 194] on div "21:33 (TC) - 50H-508.91" at bounding box center [526, 203] width 127 height 18
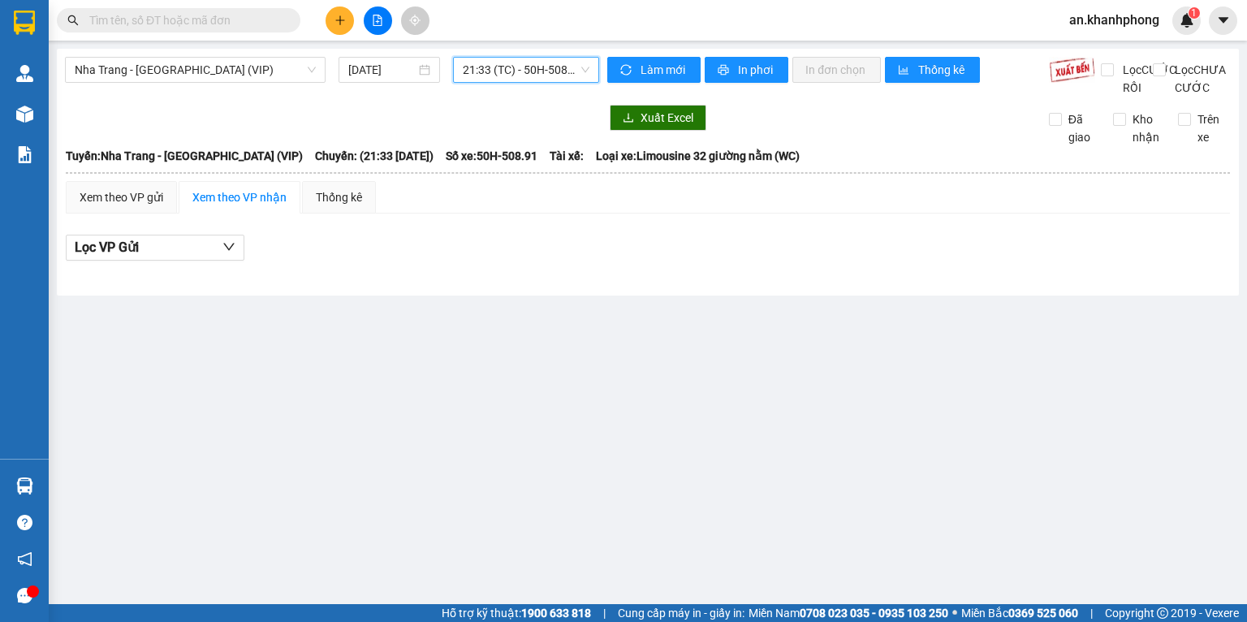
click at [517, 67] on span "21:33 (TC) - 50H-508.91" at bounding box center [526, 70] width 127 height 24
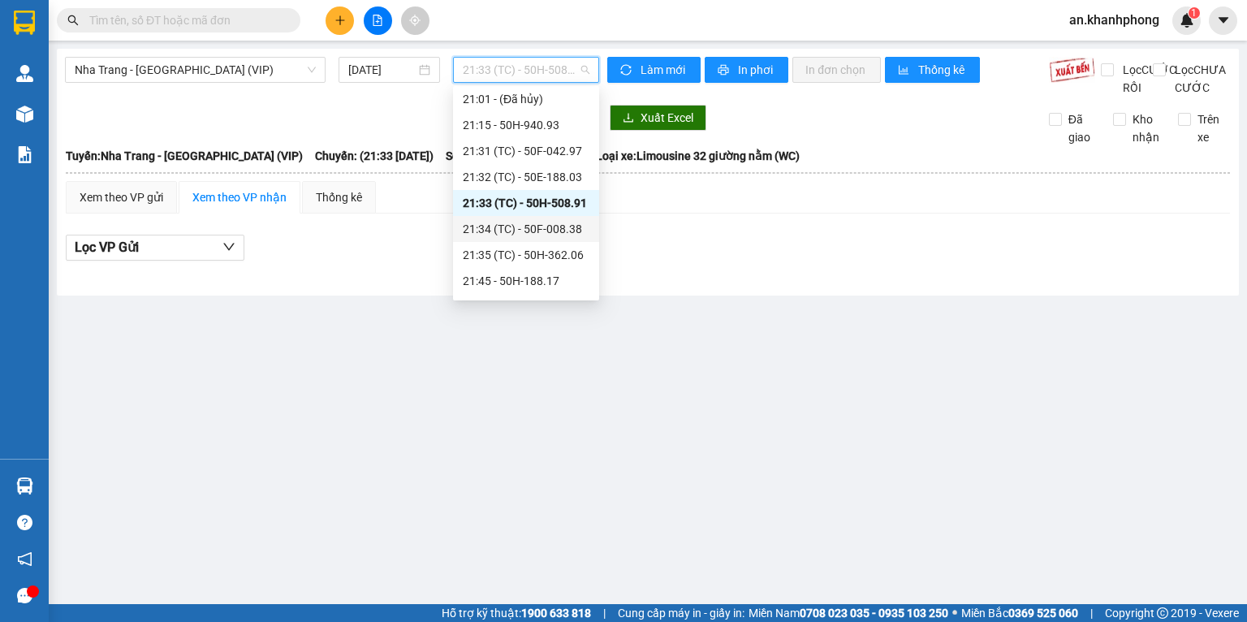
click at [534, 222] on div "21:34 (TC) - 50F-008.38" at bounding box center [526, 229] width 127 height 18
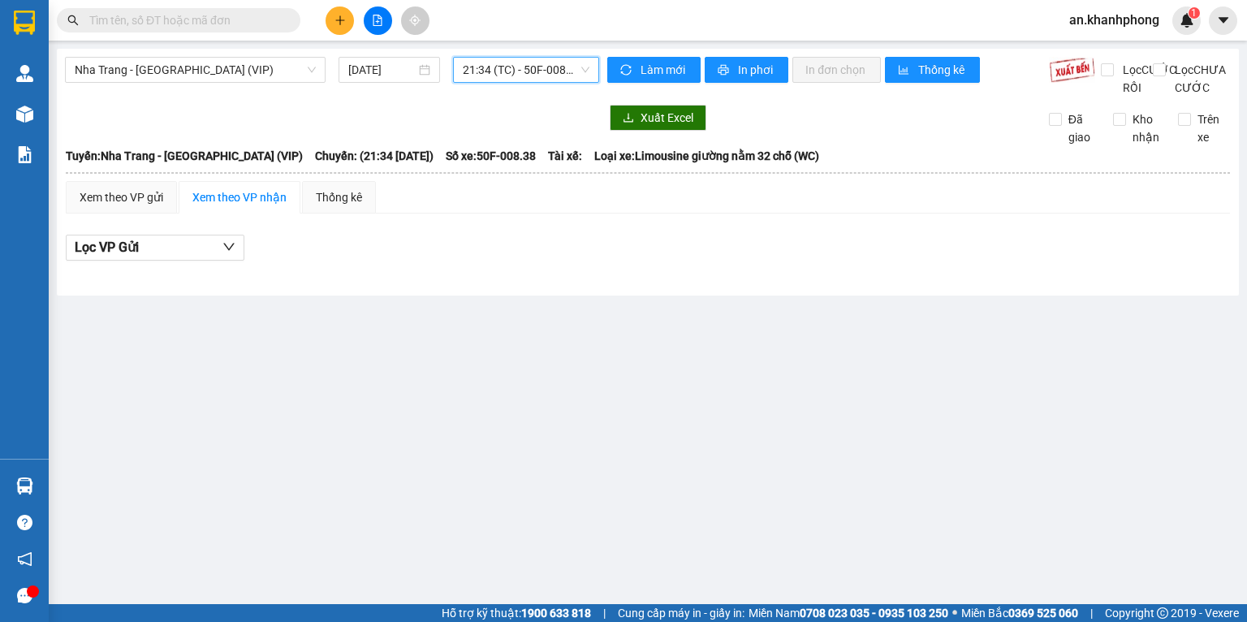
click at [516, 71] on span "21:34 (TC) - 50F-008.38" at bounding box center [526, 70] width 127 height 24
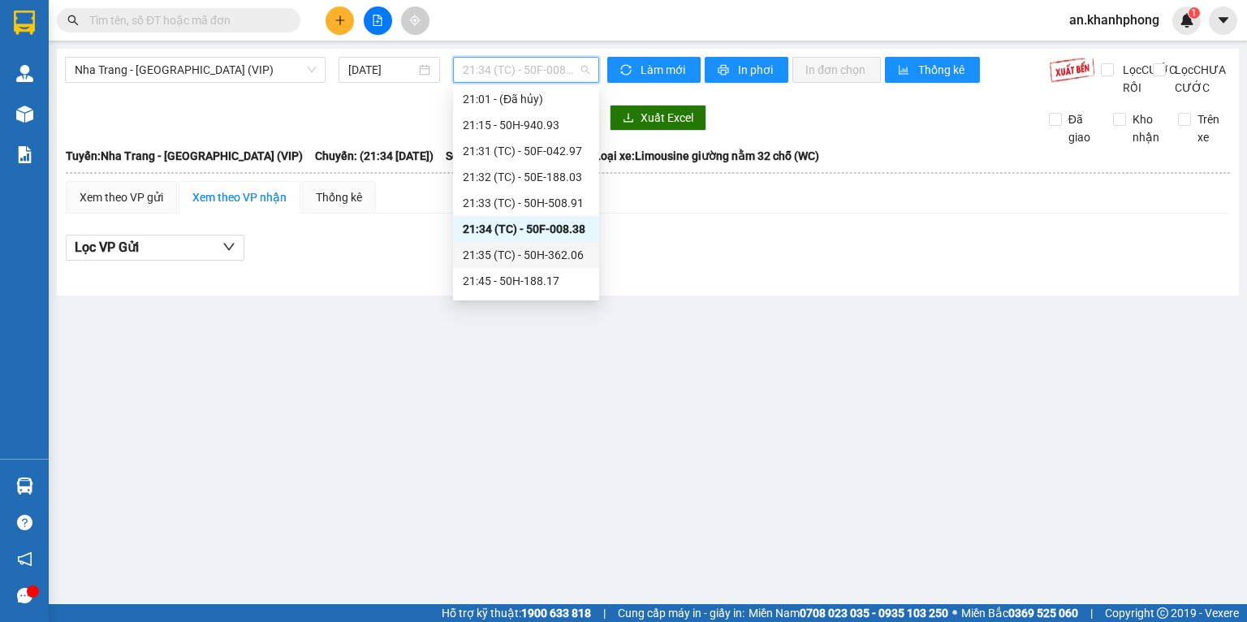
click at [518, 249] on div "21:35 (TC) - 50H-362.06" at bounding box center [526, 255] width 127 height 18
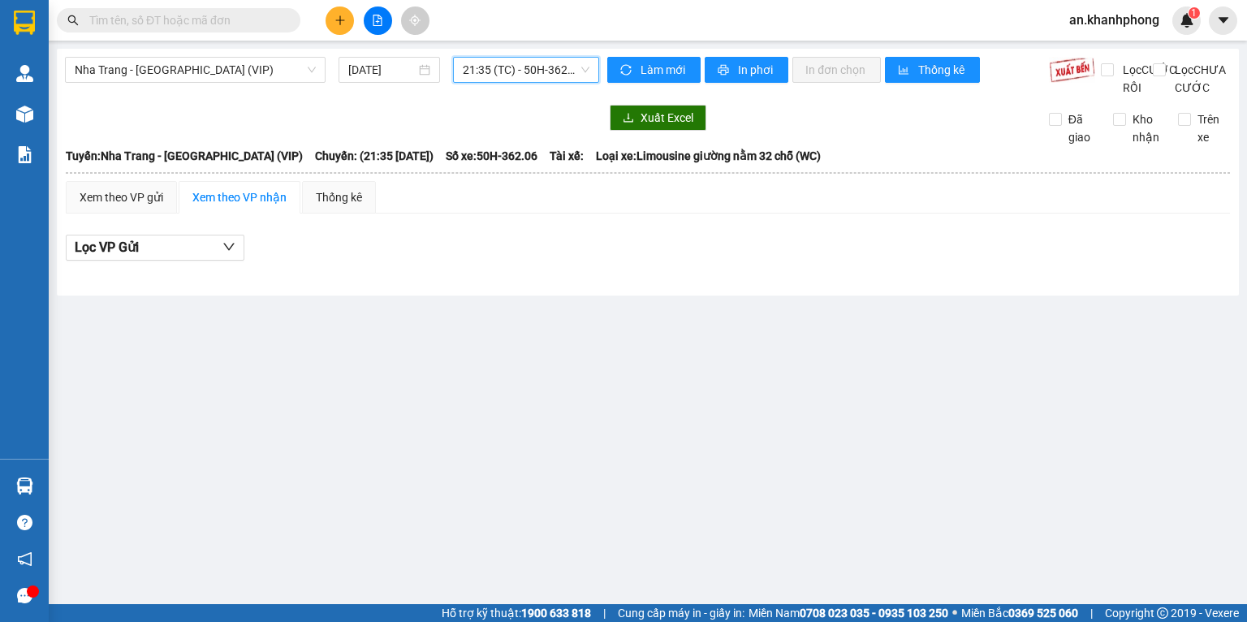
click at [536, 80] on span "21:35 (TC) - 50H-362.06" at bounding box center [526, 70] width 127 height 24
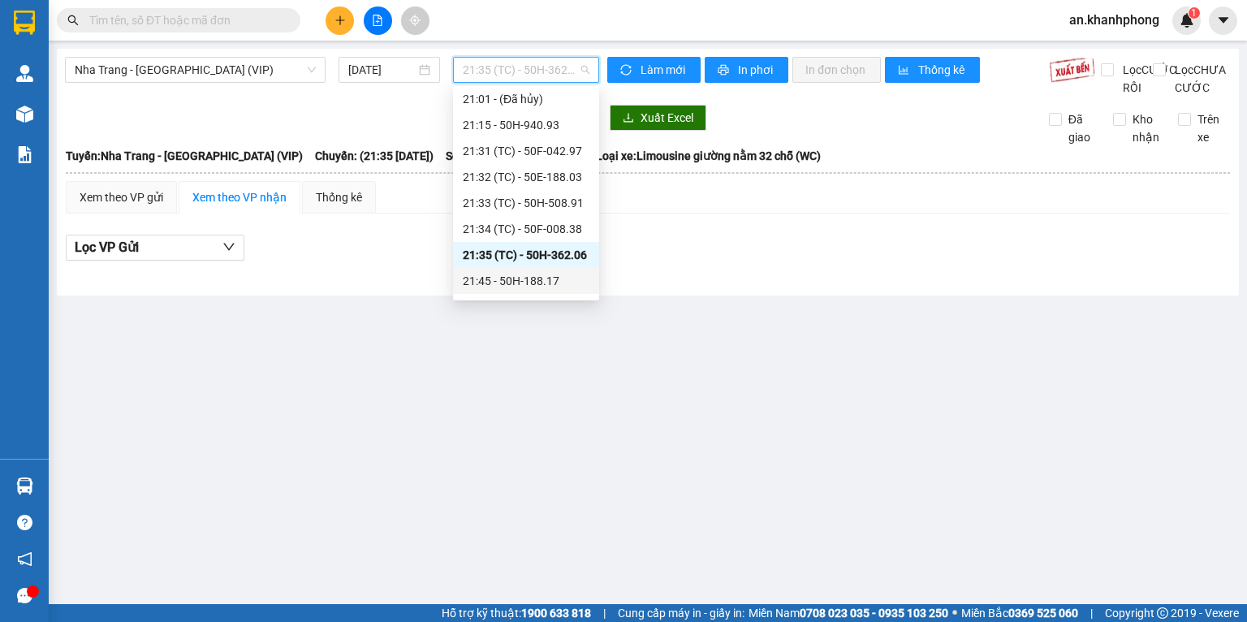
click at [512, 280] on div "21:45 - 50H-188.17" at bounding box center [526, 281] width 127 height 18
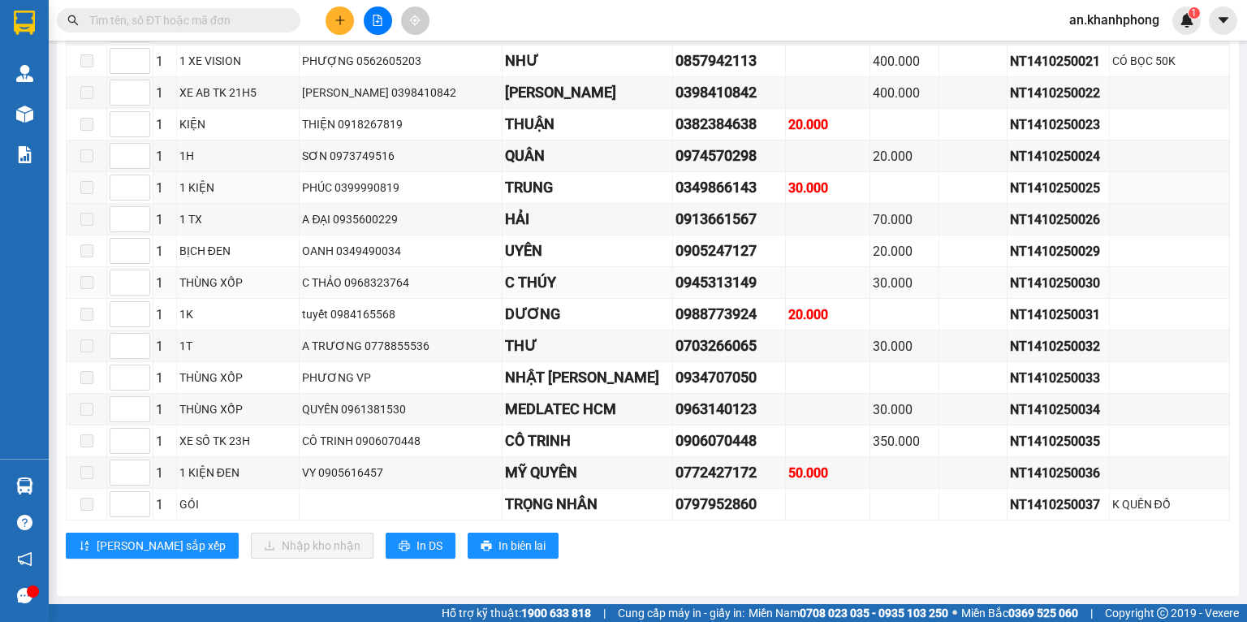
scroll to position [883, 0]
click at [398, 544] on icon "printer" at bounding box center [403, 545] width 11 height 11
